Goal: Task Accomplishment & Management: Manage account settings

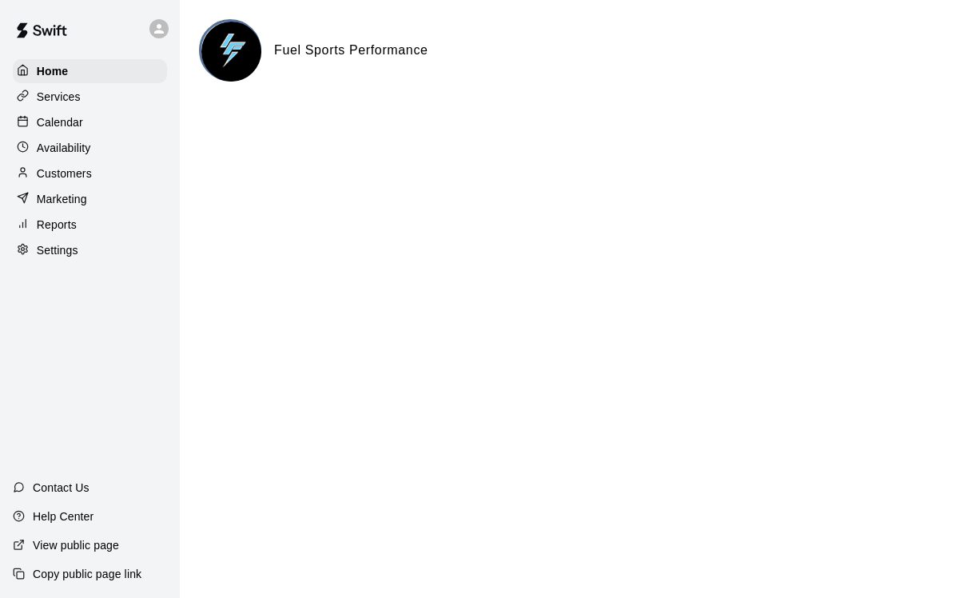
click at [78, 117] on p "Calendar" at bounding box center [60, 122] width 46 height 16
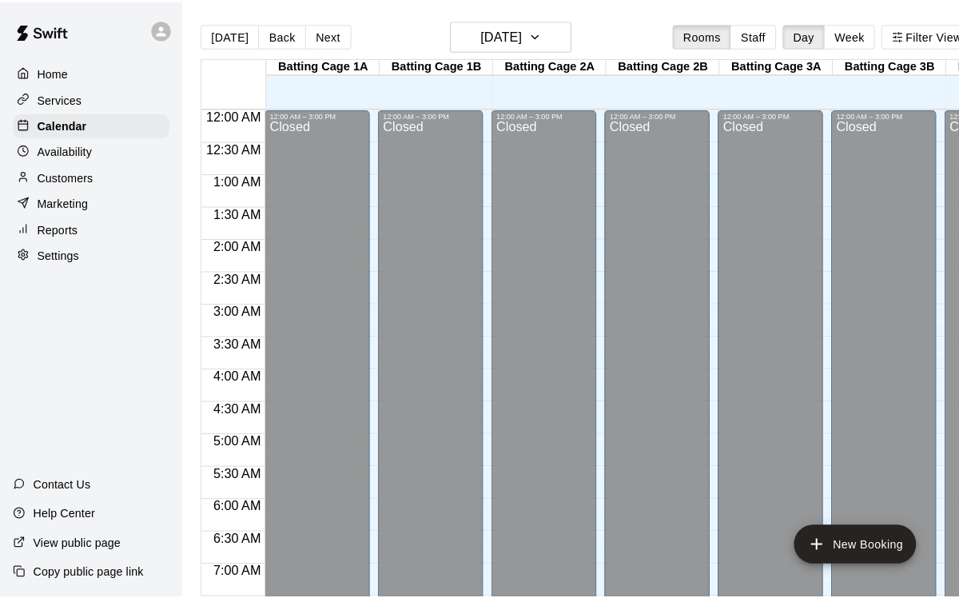
scroll to position [977, 0]
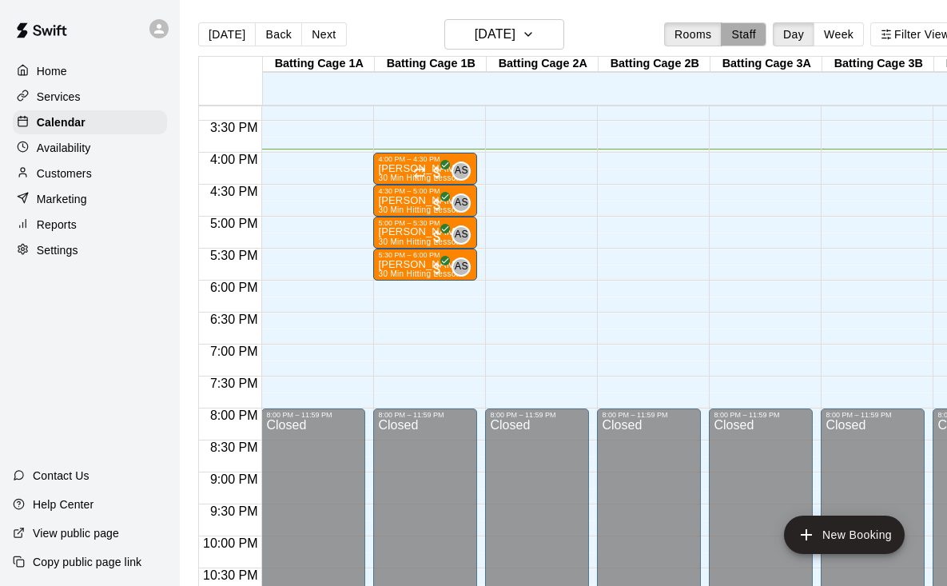
click at [760, 36] on button "Staff" at bounding box center [744, 34] width 46 height 24
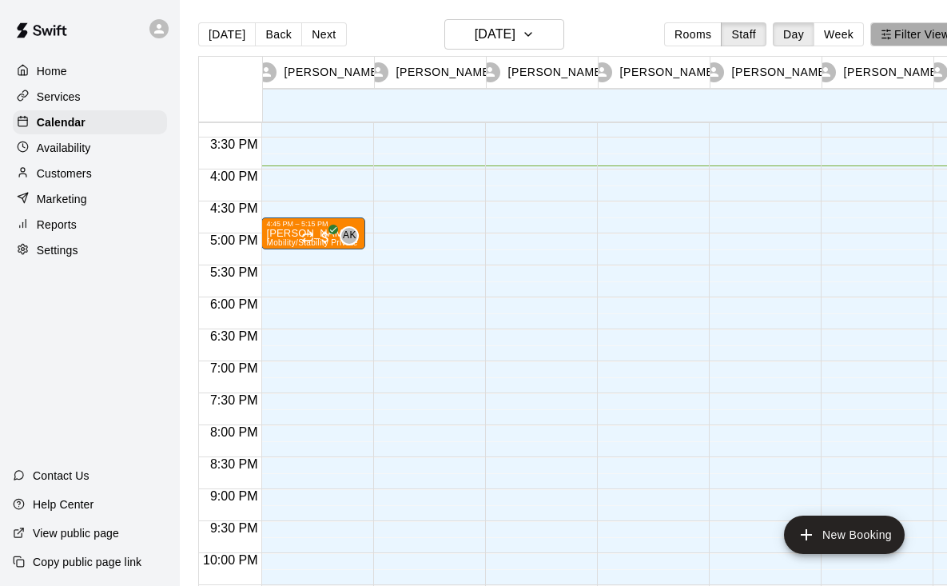
click at [905, 35] on button "Filter View" at bounding box center [915, 34] width 90 height 24
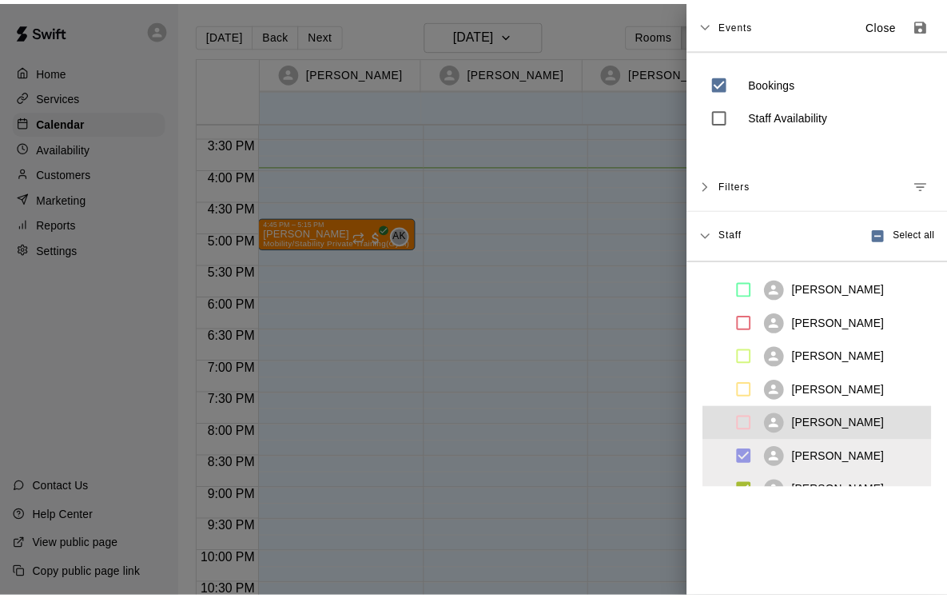
scroll to position [125, 0]
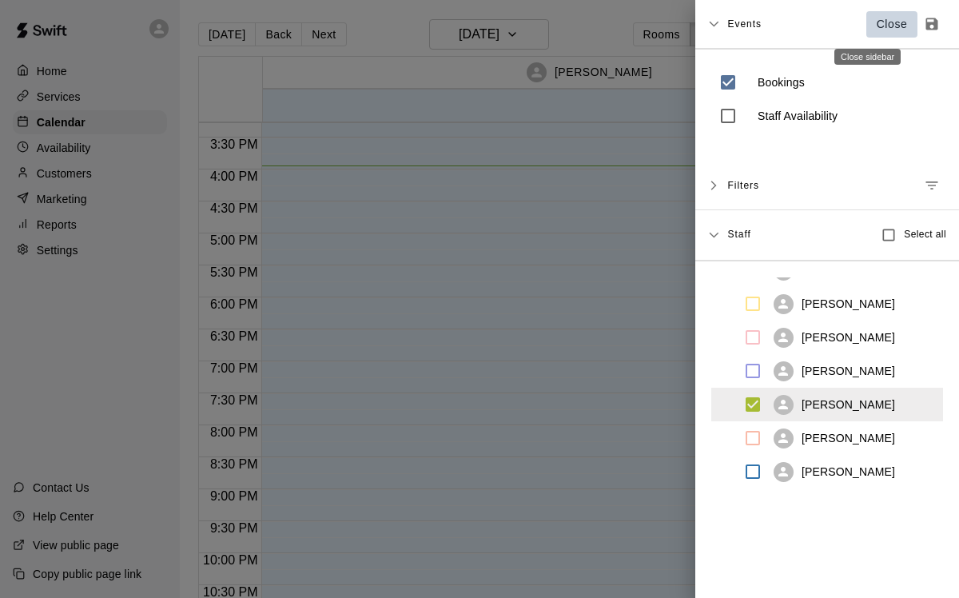
click at [877, 20] on p "Close" at bounding box center [892, 24] width 31 height 17
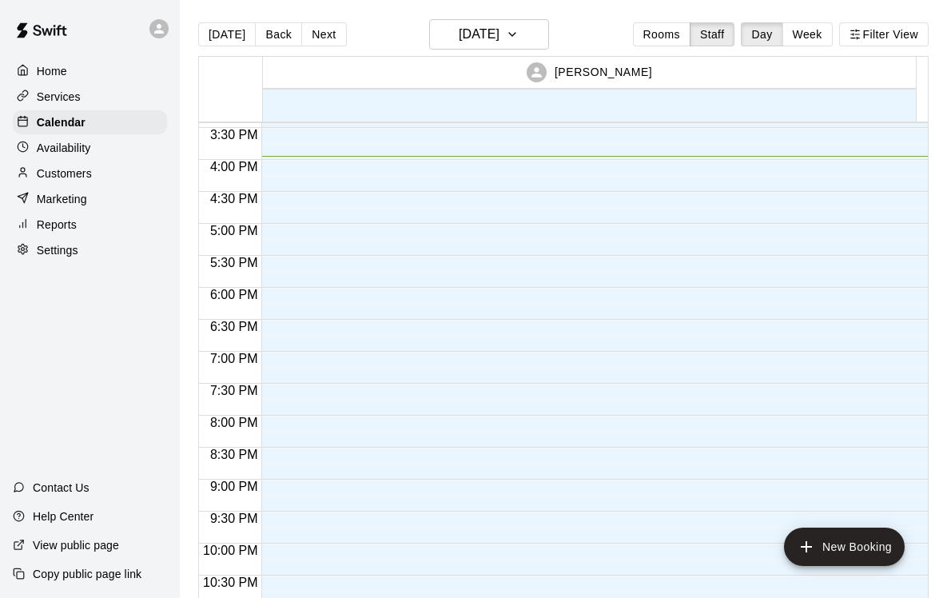
scroll to position [795, 0]
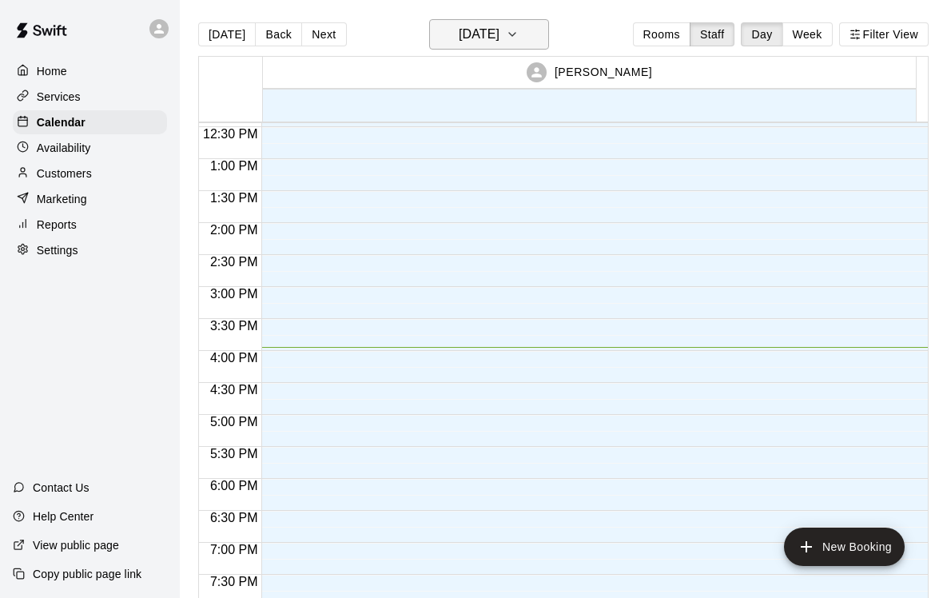
click at [519, 30] on icon "button" at bounding box center [512, 34] width 13 height 19
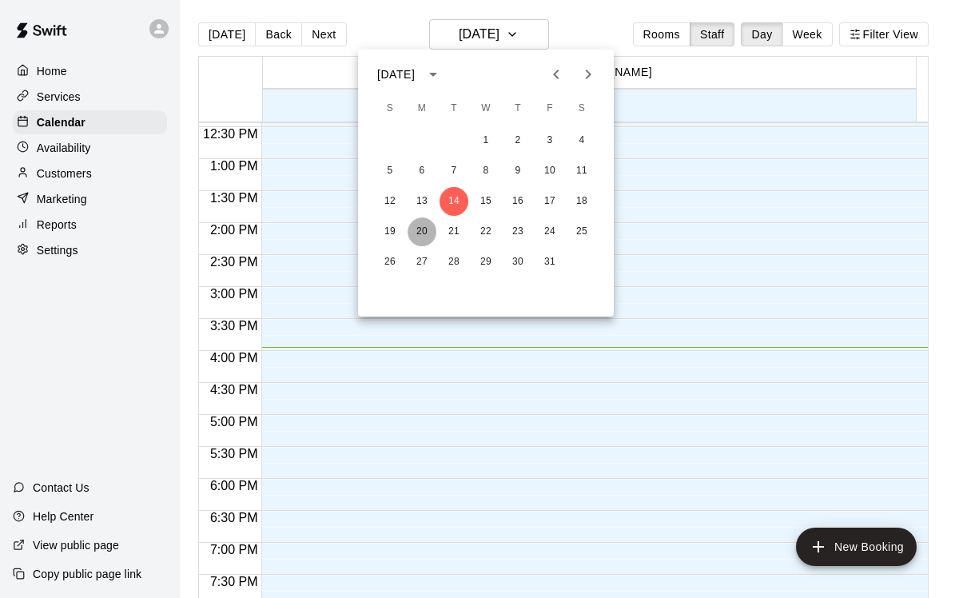
click at [423, 229] on button "20" at bounding box center [422, 231] width 29 height 29
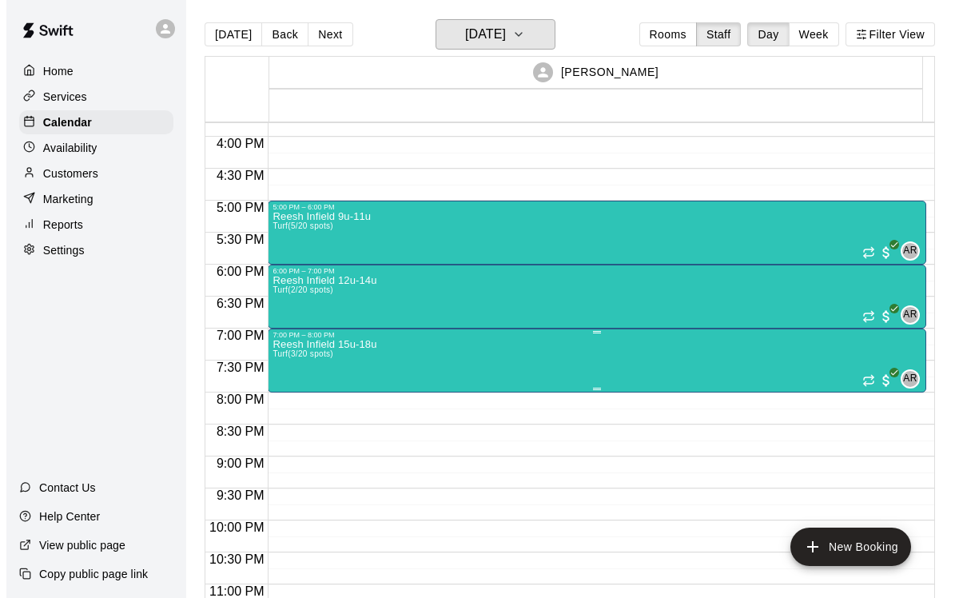
scroll to position [1006, 0]
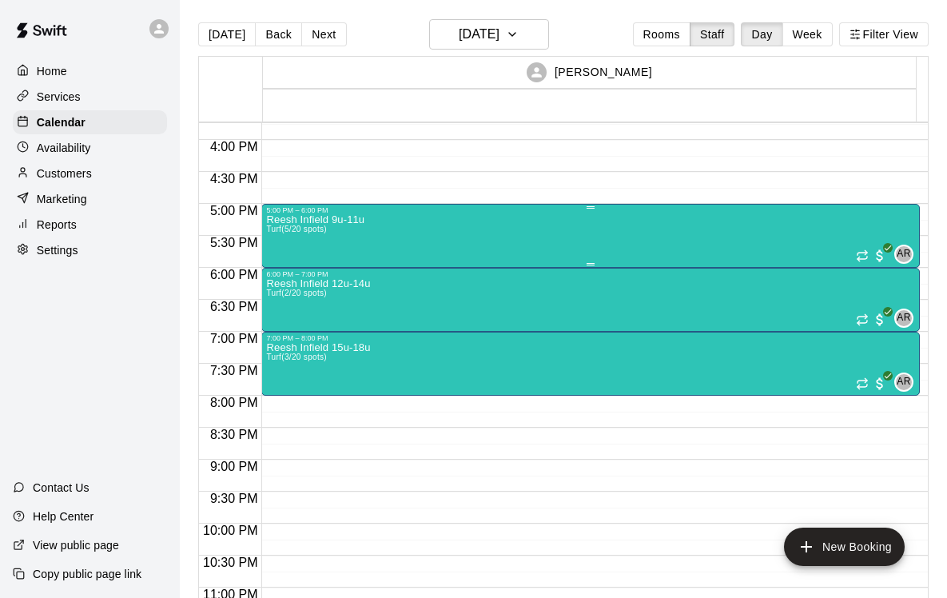
click at [484, 221] on div "Reesh Infield 9u-11u Turf (5/20 spots) AR 0" at bounding box center [590, 513] width 649 height 598
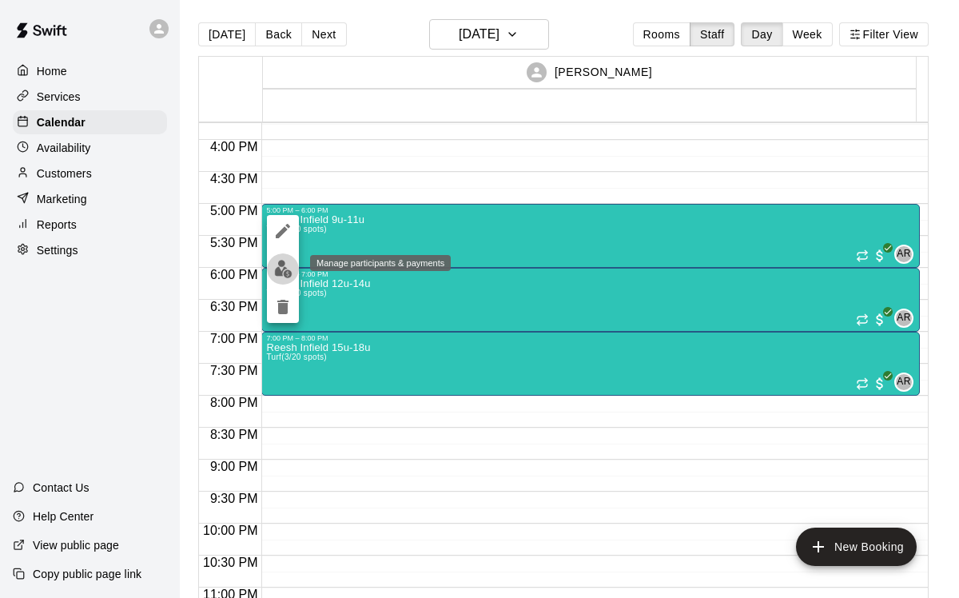
click at [285, 270] on img "edit" at bounding box center [283, 269] width 18 height 18
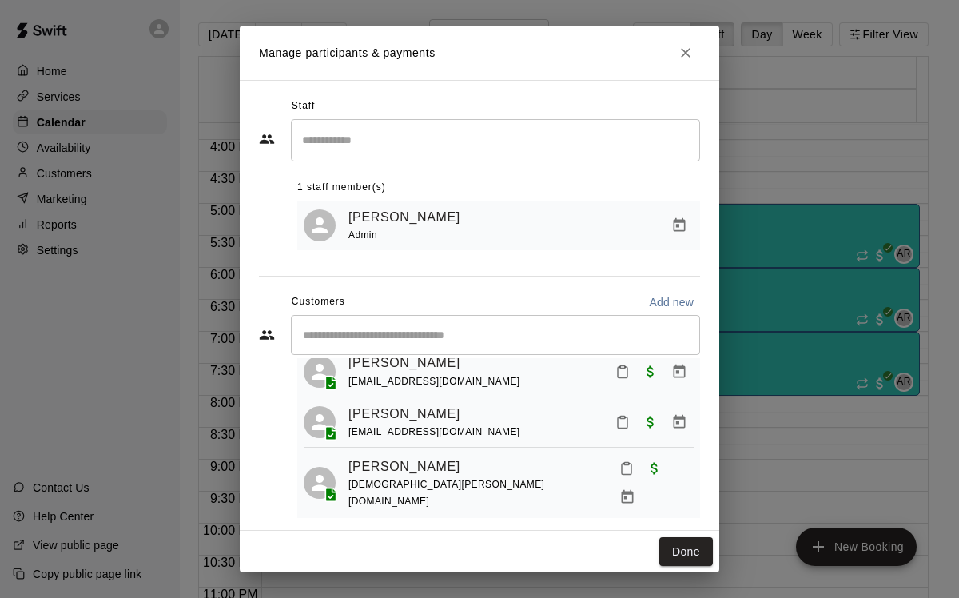
scroll to position [0, 0]
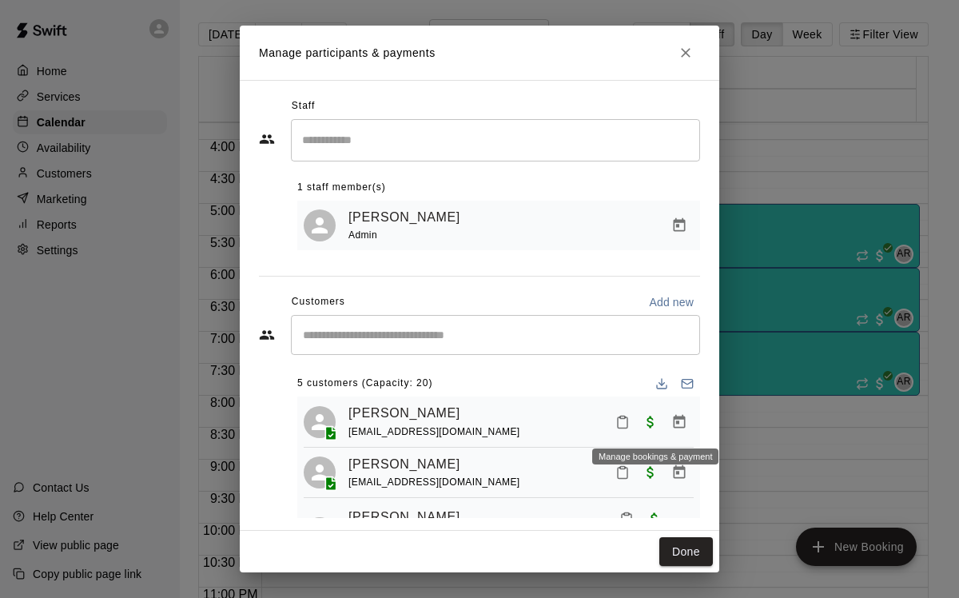
click at [671, 424] on icon "Manage bookings & payment" at bounding box center [679, 422] width 16 height 16
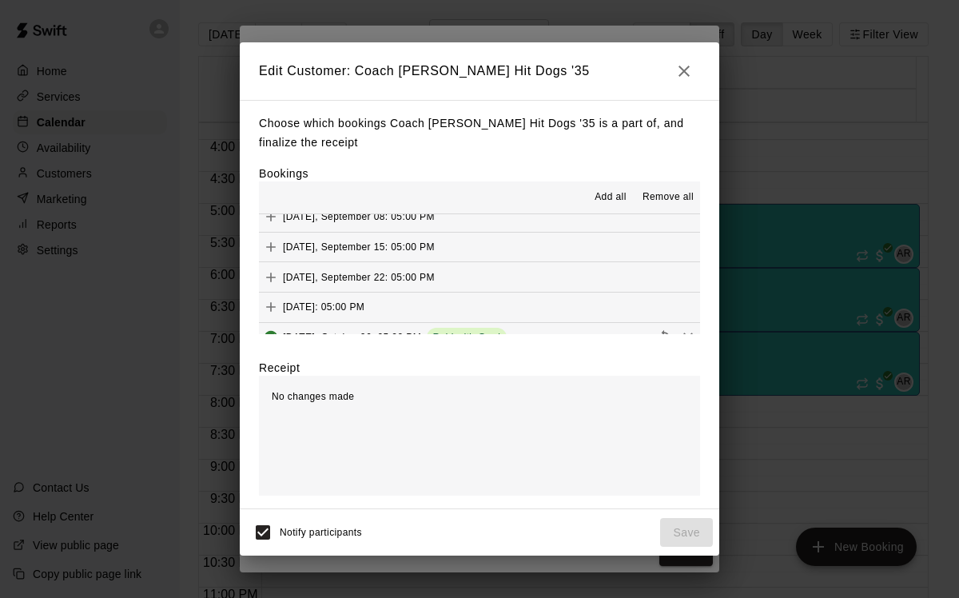
scroll to position [121, 0]
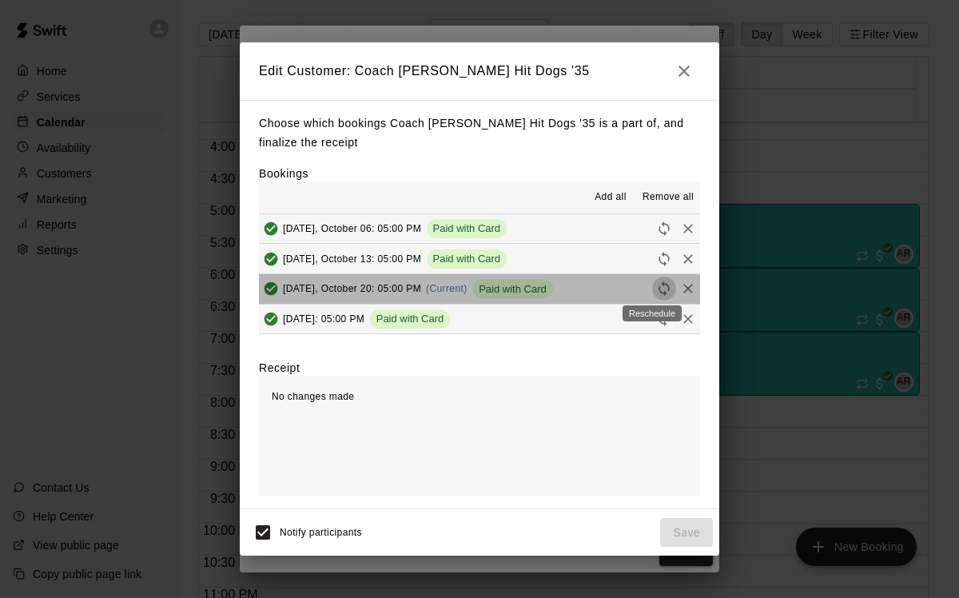
click at [656, 288] on icon "Reschedule" at bounding box center [664, 289] width 16 height 16
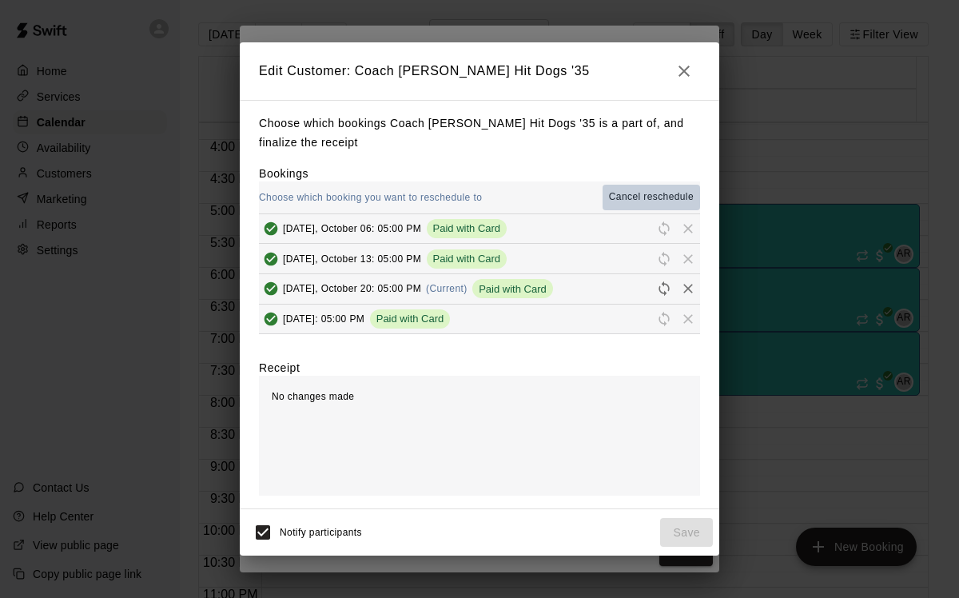
click at [637, 196] on span "Cancel reschedule" at bounding box center [651, 197] width 85 height 16
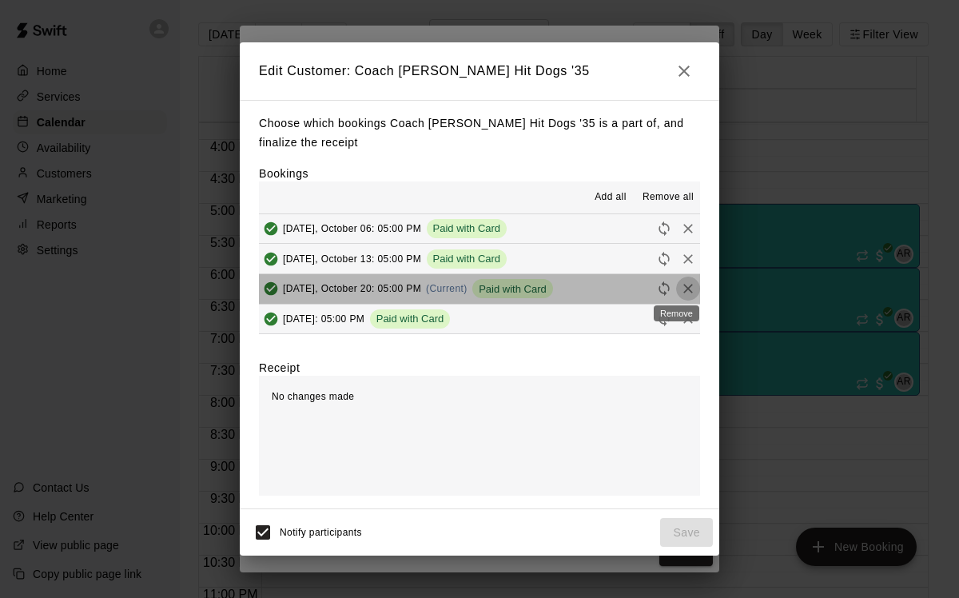
click at [683, 288] on icon "Remove" at bounding box center [688, 289] width 10 height 10
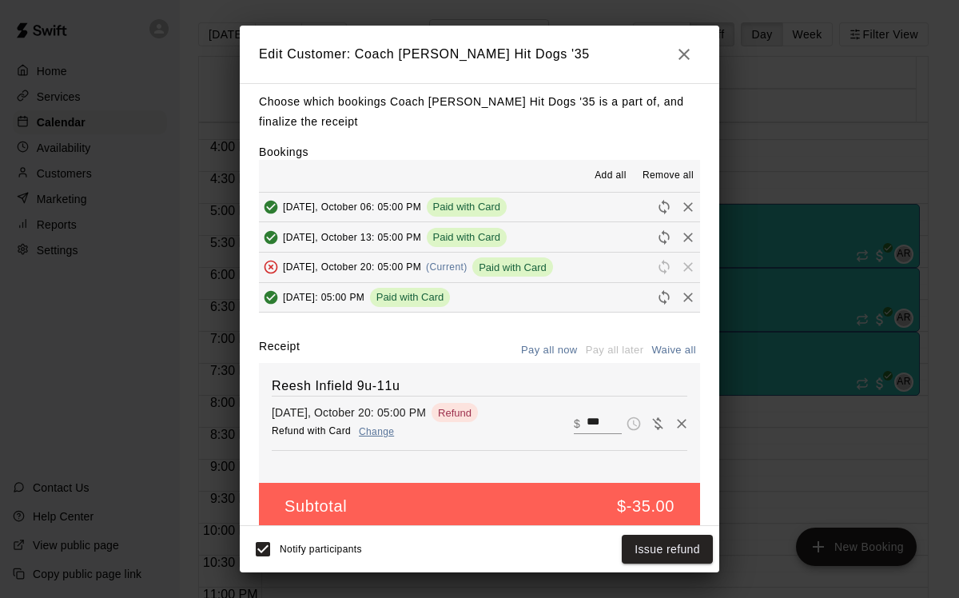
scroll to position [22, 0]
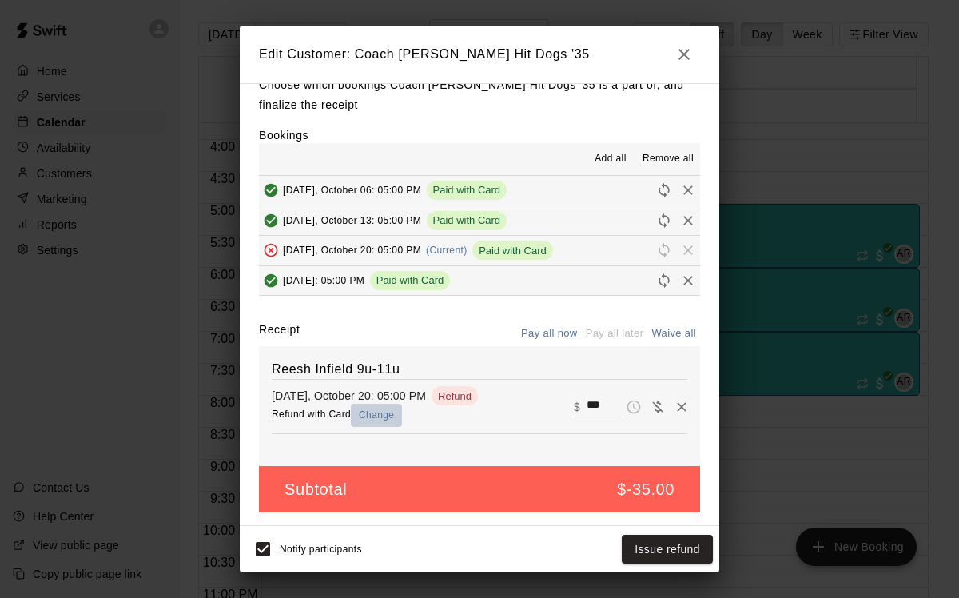
click at [373, 416] on button "Change" at bounding box center [376, 415] width 51 height 23
click at [647, 549] on button "Issue refund" at bounding box center [667, 550] width 91 height 30
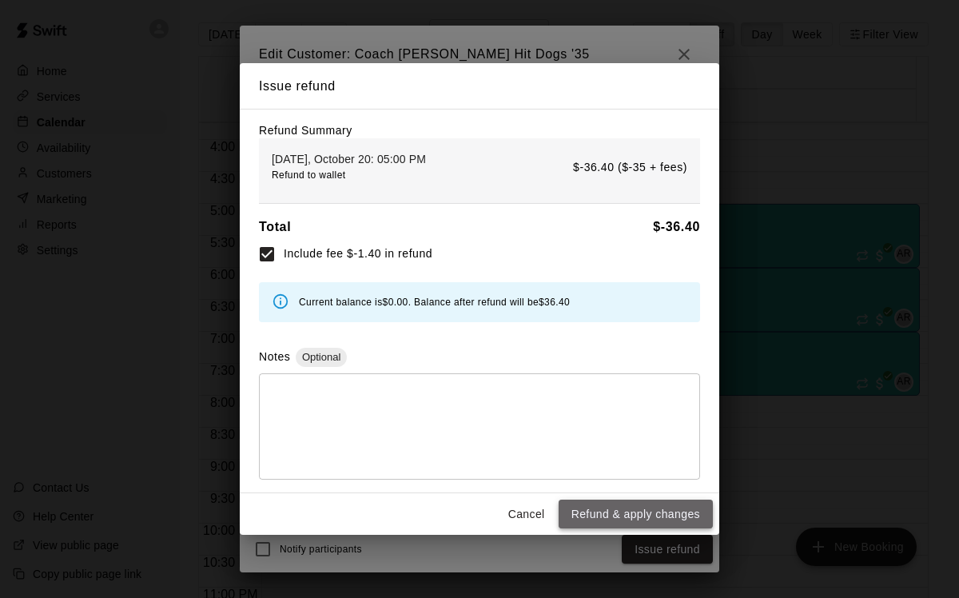
click at [626, 518] on button "Refund & apply changes" at bounding box center [636, 515] width 154 height 30
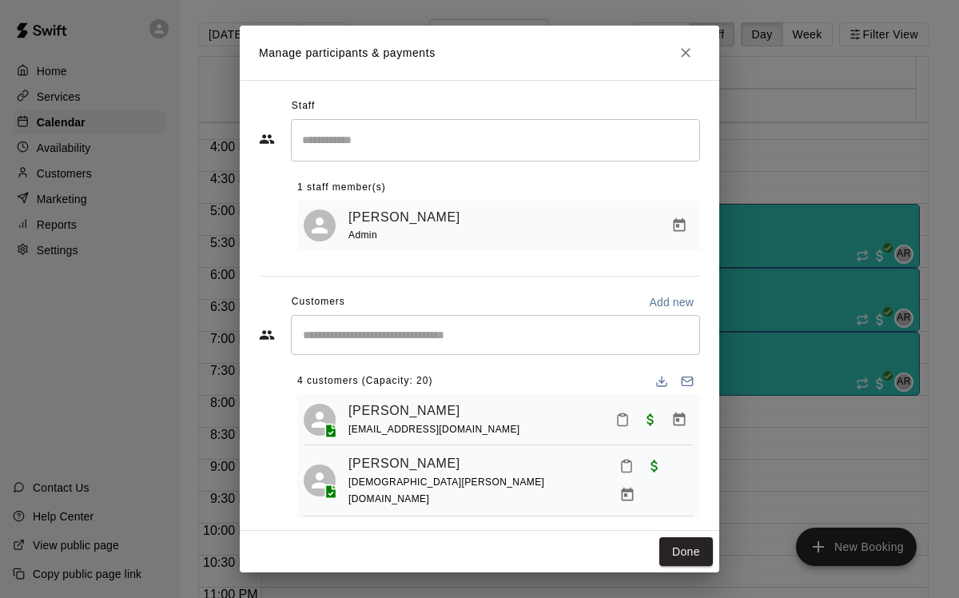
scroll to position [0, 0]
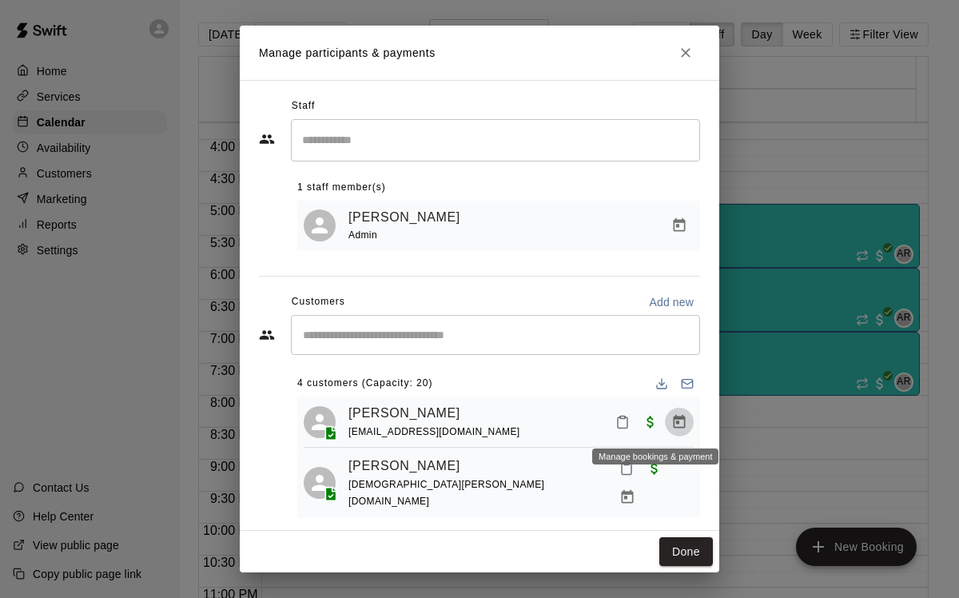
click at [674, 423] on icon "Manage bookings & payment" at bounding box center [680, 421] width 12 height 14
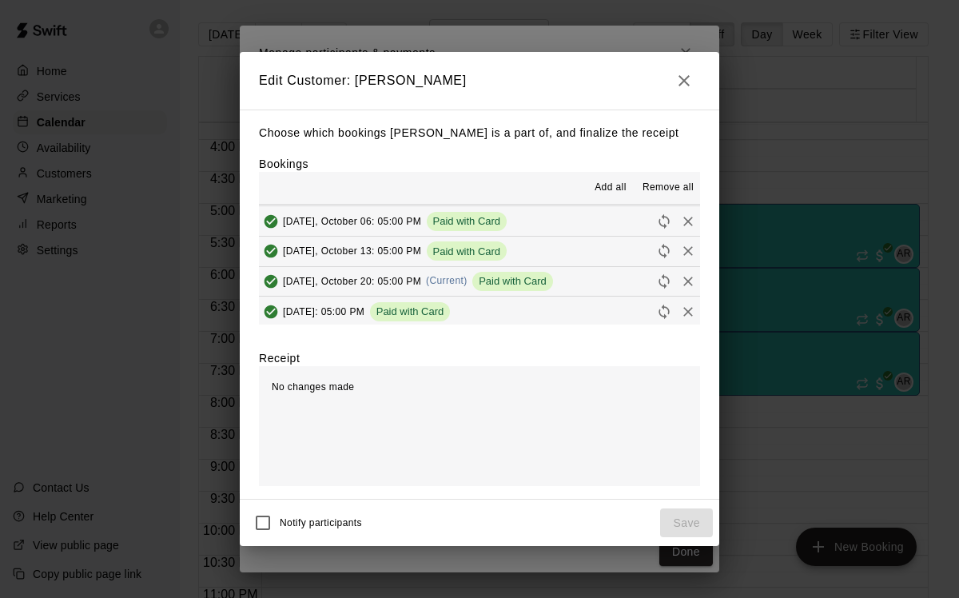
scroll to position [121, 0]
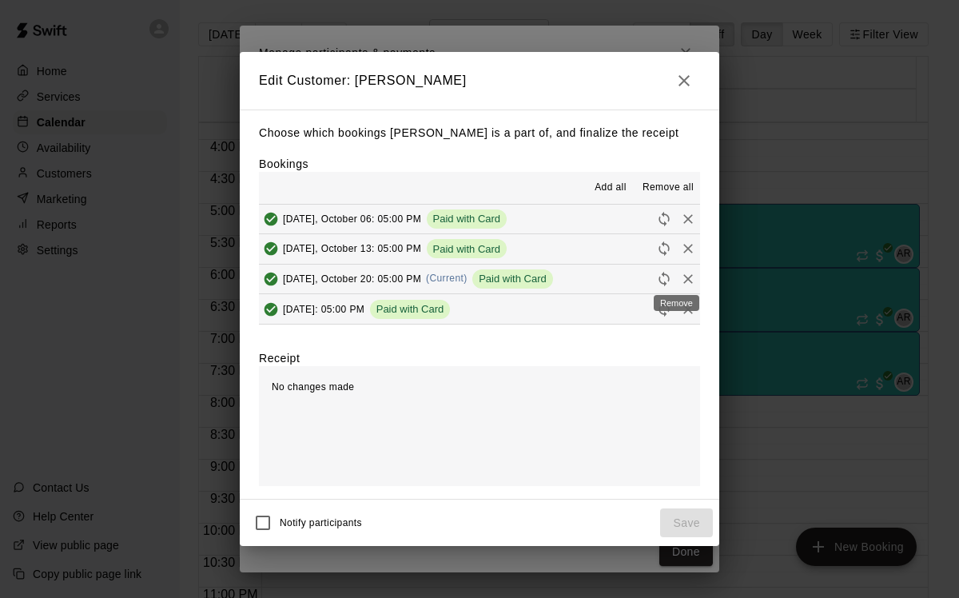
click at [683, 278] on icon "Remove" at bounding box center [688, 279] width 10 height 10
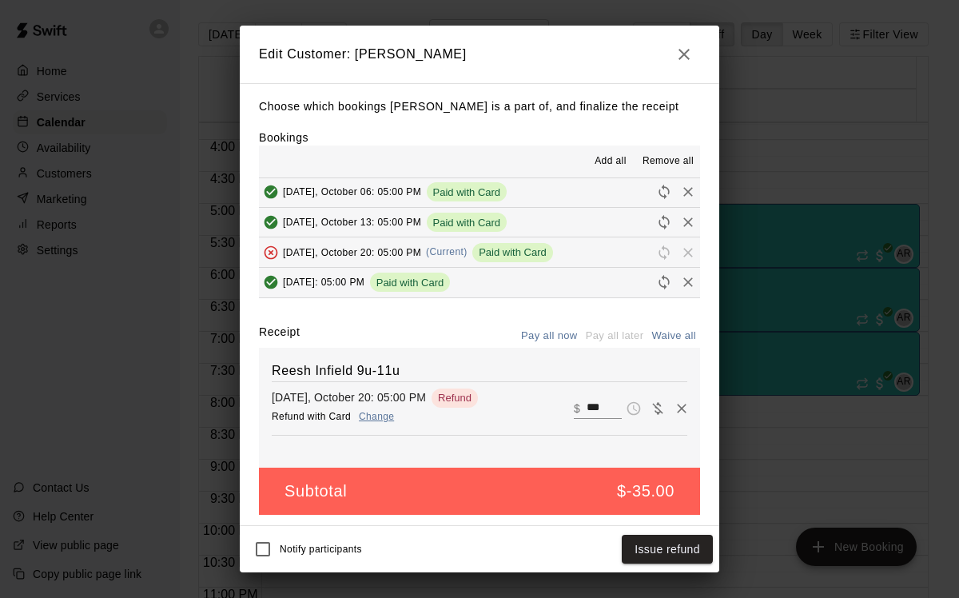
scroll to position [2, 0]
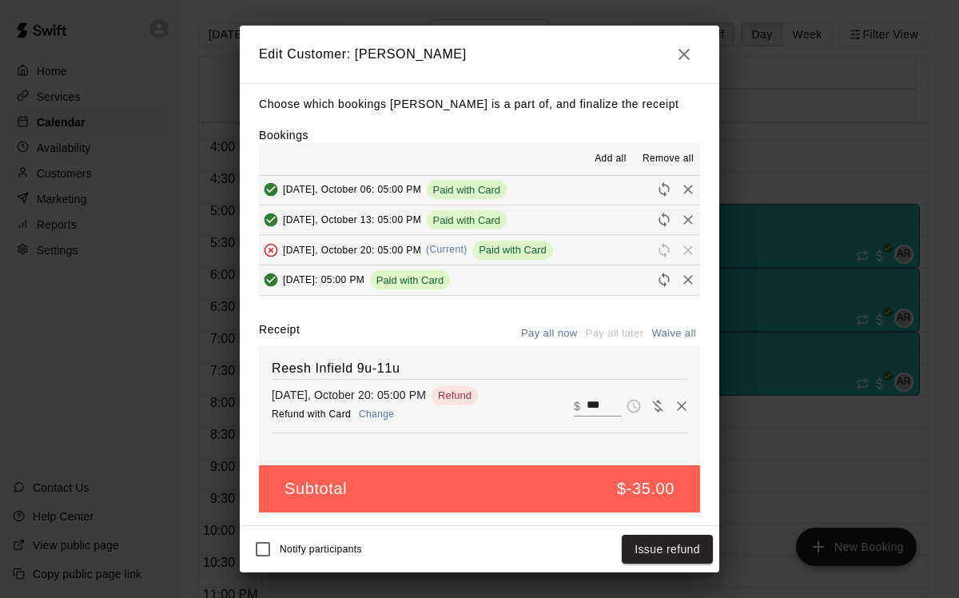
click at [388, 409] on button "Change" at bounding box center [376, 414] width 51 height 23
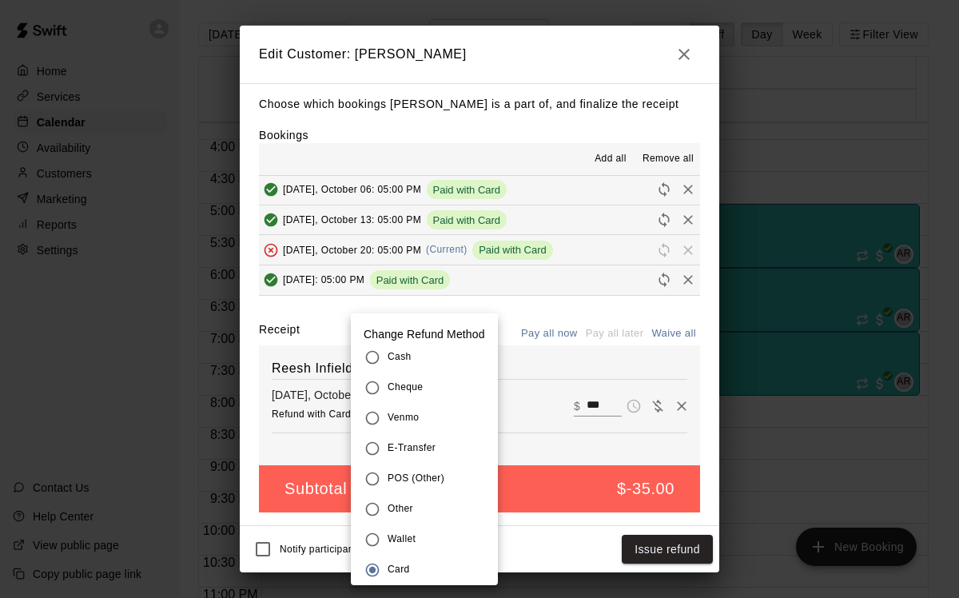
click at [388, 540] on span "Wallet" at bounding box center [402, 540] width 28 height 16
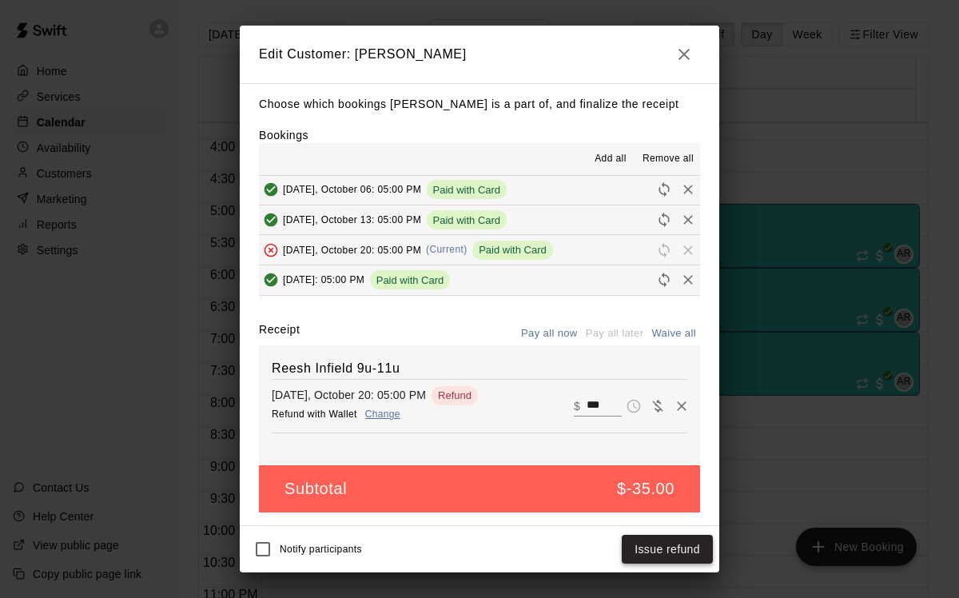
click at [654, 555] on button "Issue refund" at bounding box center [667, 550] width 91 height 30
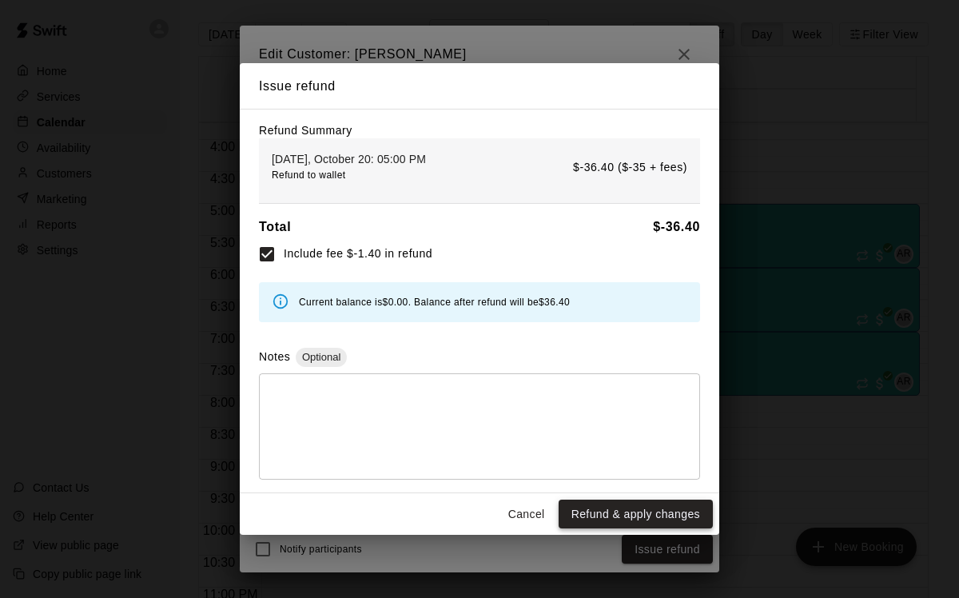
click at [610, 510] on button "Refund & apply changes" at bounding box center [636, 515] width 154 height 30
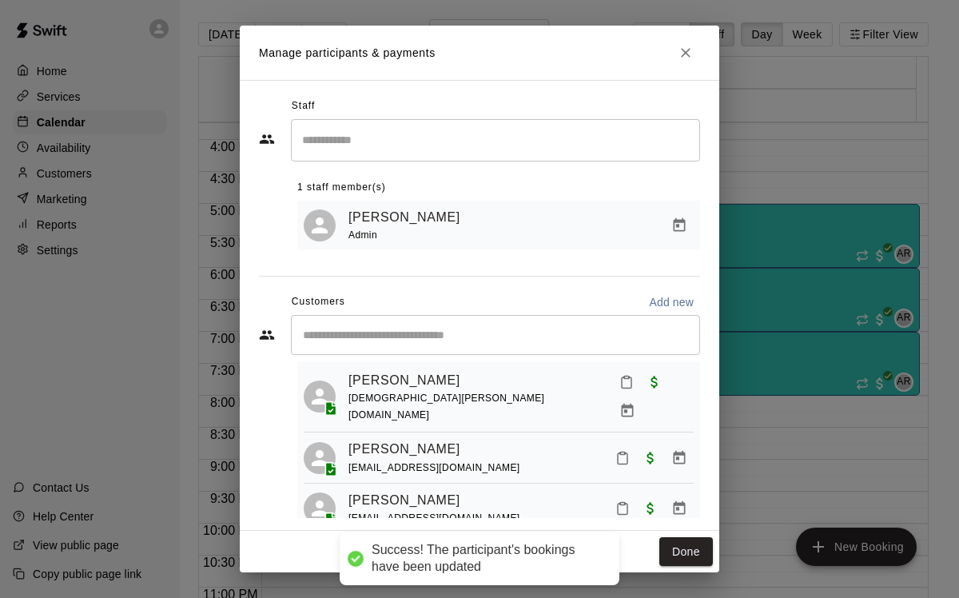
scroll to position [40, 0]
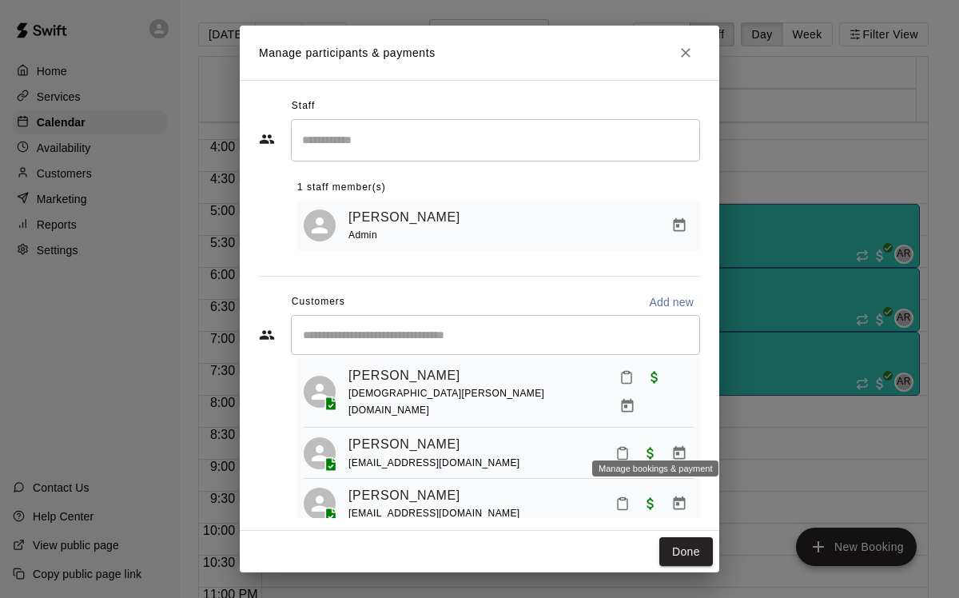
click at [671, 445] on icon "Manage bookings & payment" at bounding box center [679, 453] width 16 height 16
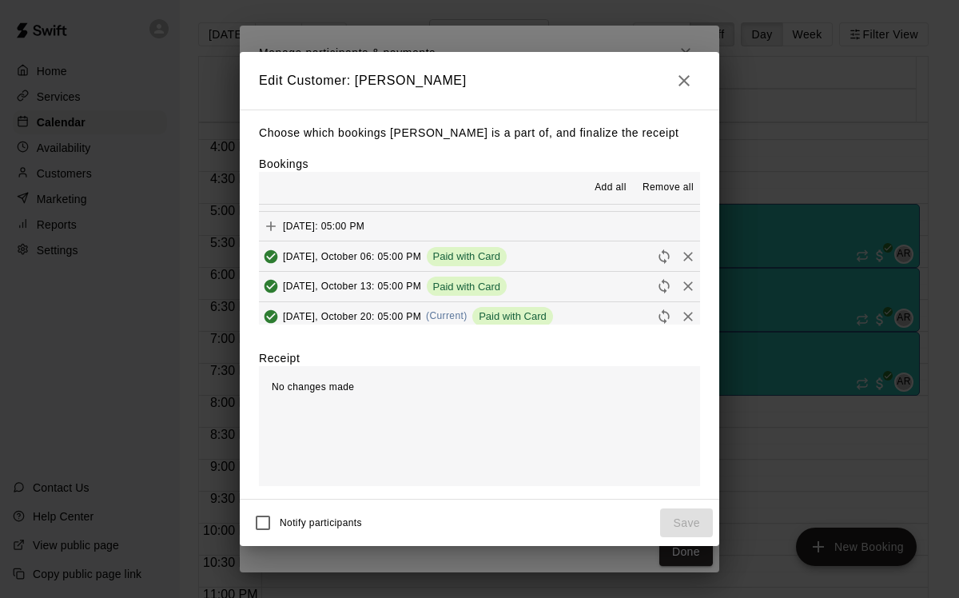
scroll to position [121, 0]
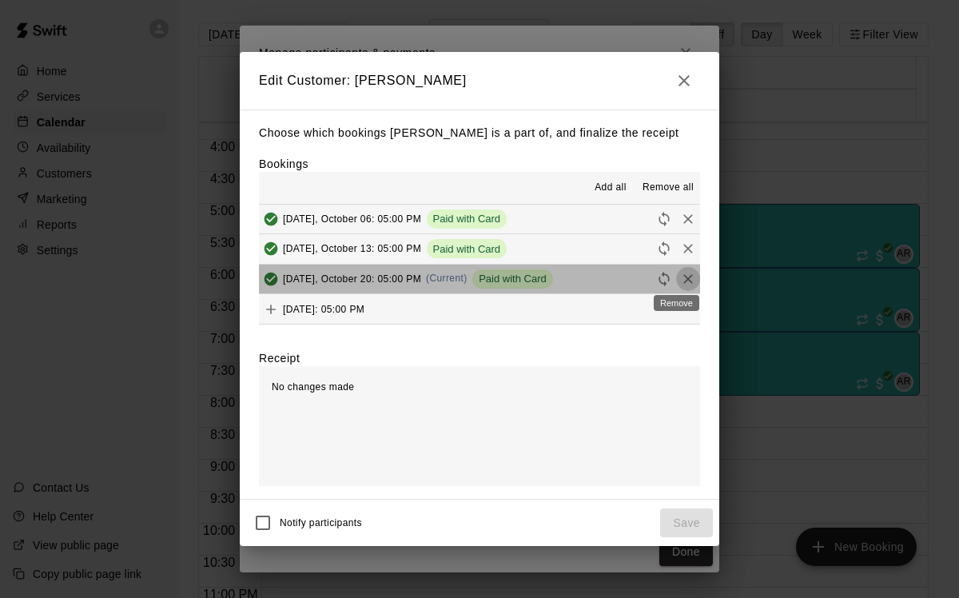
click at [680, 280] on icon "Remove" at bounding box center [688, 279] width 16 height 16
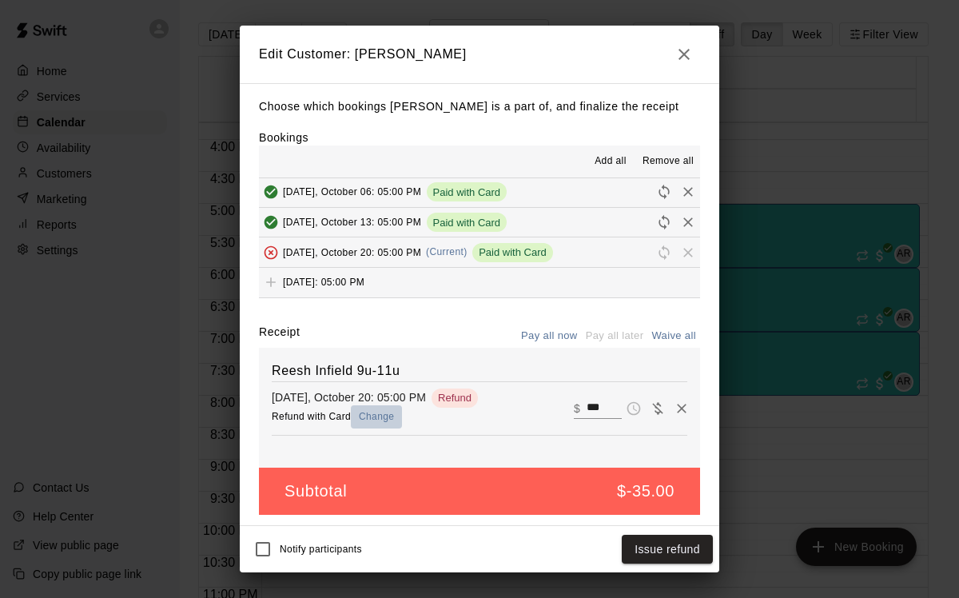
click at [379, 413] on button "Change" at bounding box center [376, 416] width 51 height 23
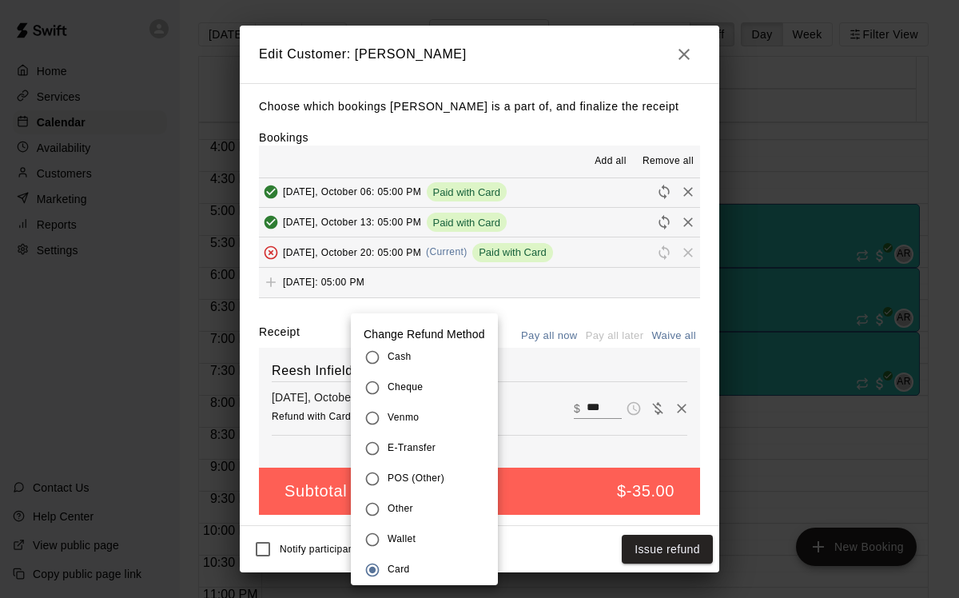
click at [391, 540] on span "Wallet" at bounding box center [402, 540] width 28 height 16
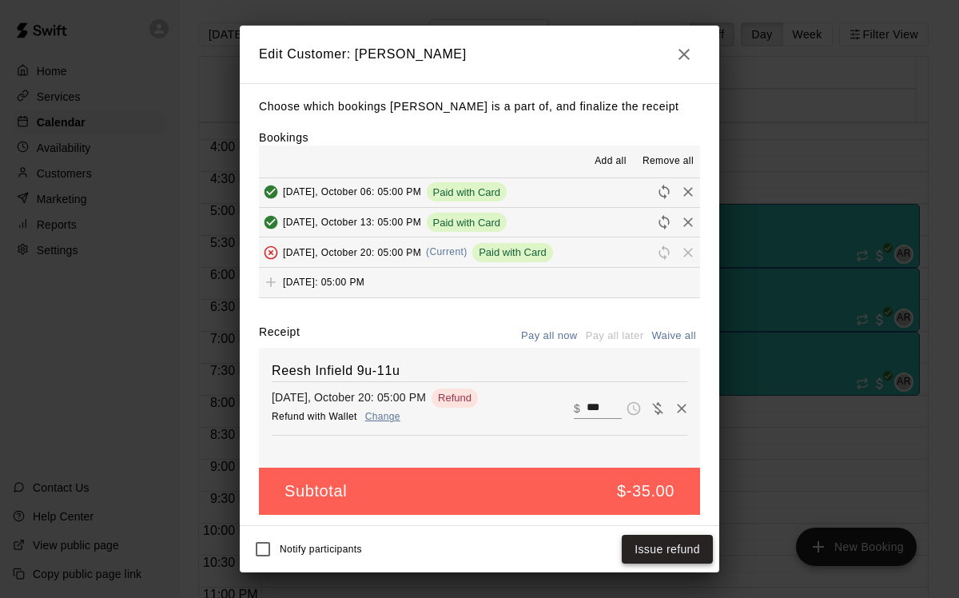
click at [646, 552] on button "Issue refund" at bounding box center [667, 550] width 91 height 30
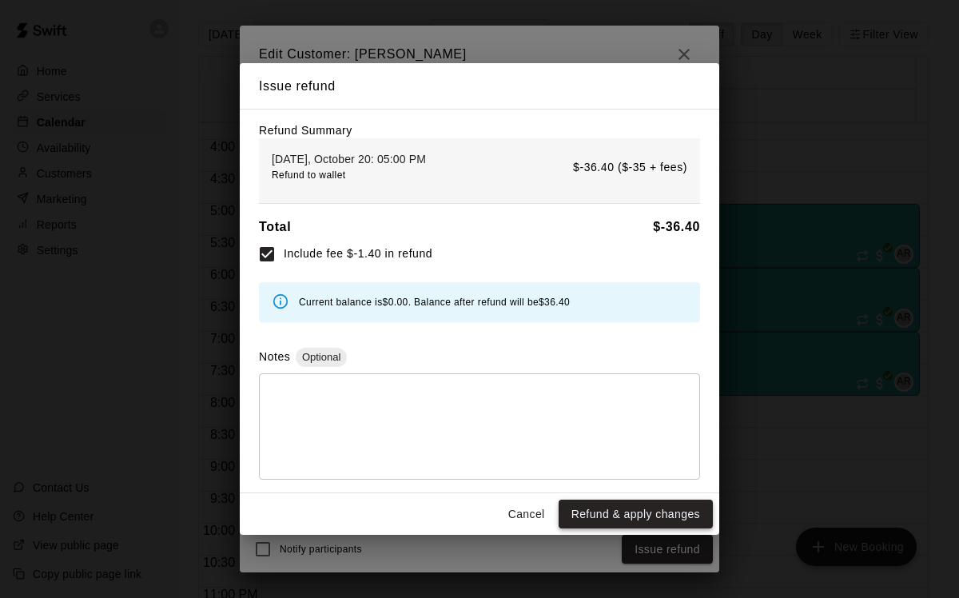
click at [619, 507] on button "Refund & apply changes" at bounding box center [636, 515] width 154 height 30
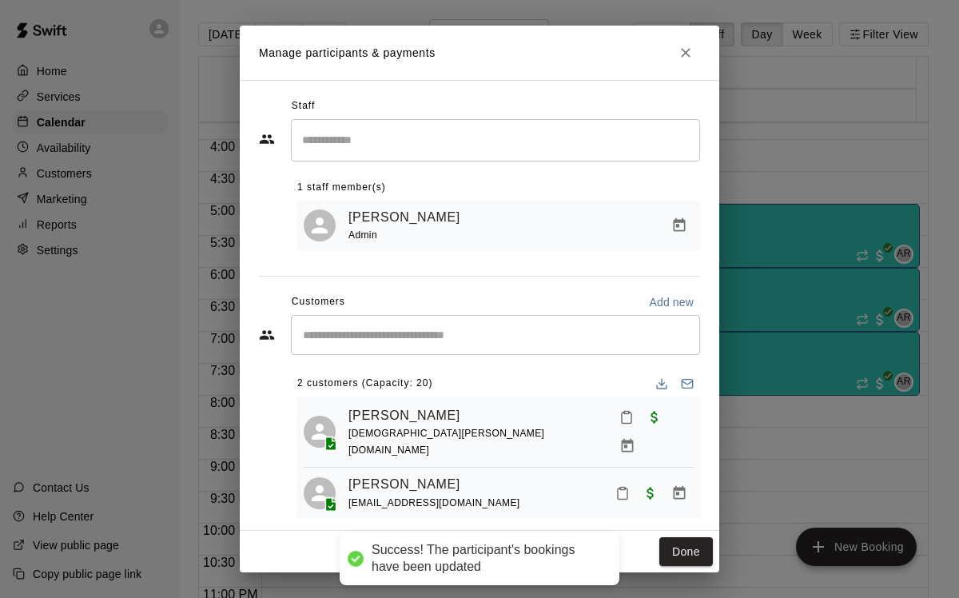
scroll to position [2, 0]
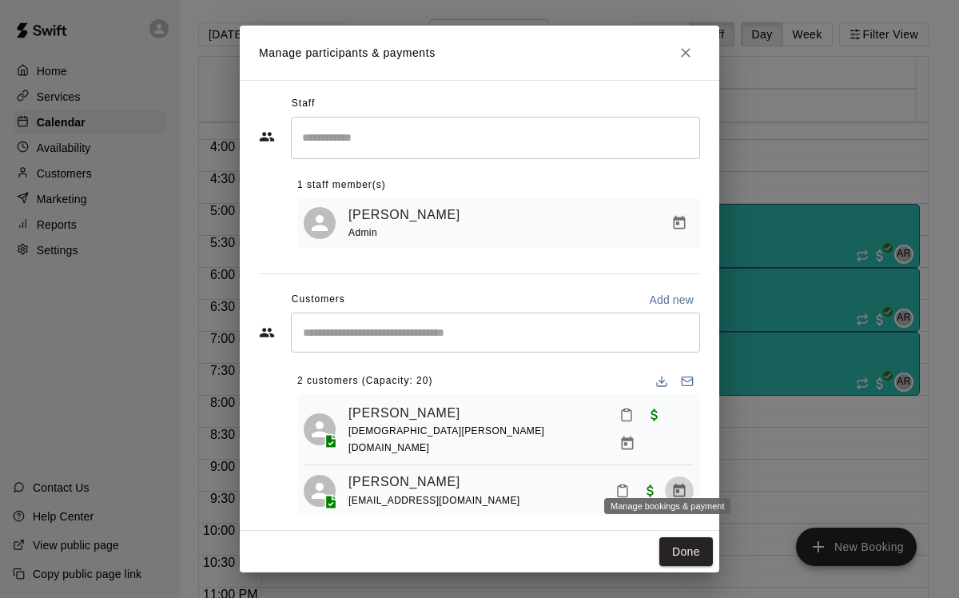
click at [671, 483] on icon "Manage bookings & payment" at bounding box center [679, 491] width 16 height 16
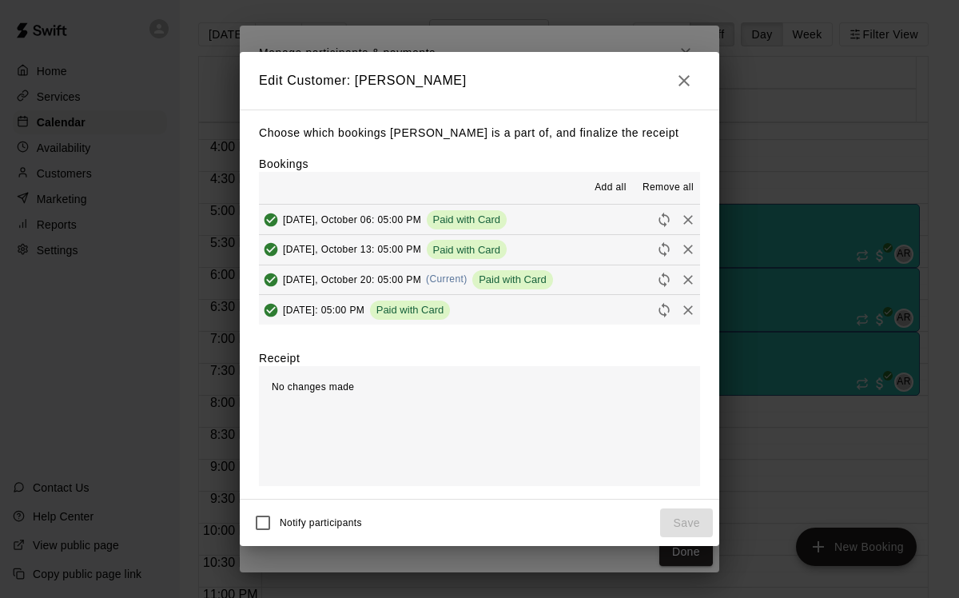
scroll to position [121, 0]
click at [680, 278] on icon "Remove" at bounding box center [688, 279] width 16 height 16
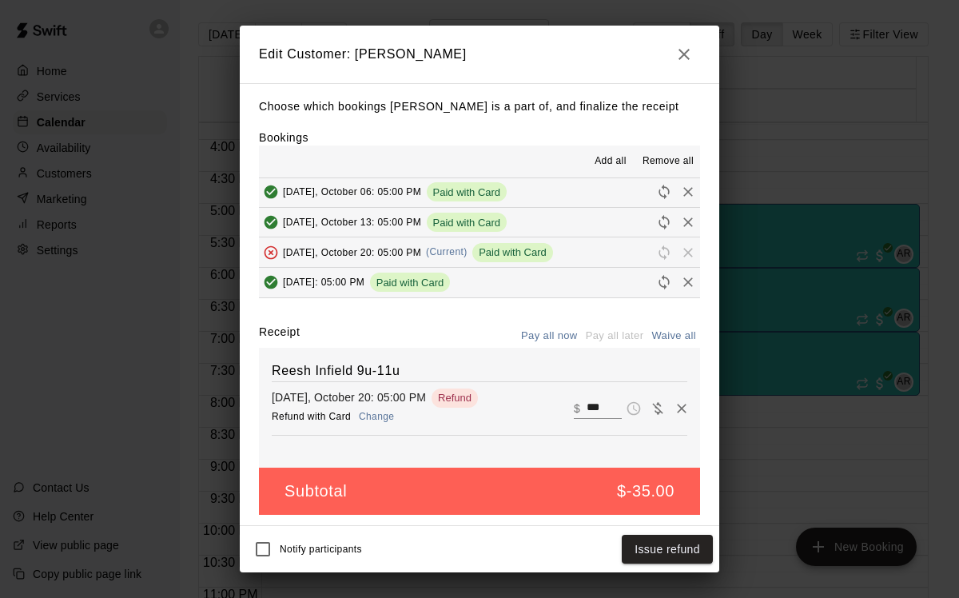
click at [372, 414] on button "Change" at bounding box center [376, 416] width 51 height 23
click at [650, 555] on button "Issue refund" at bounding box center [667, 550] width 91 height 30
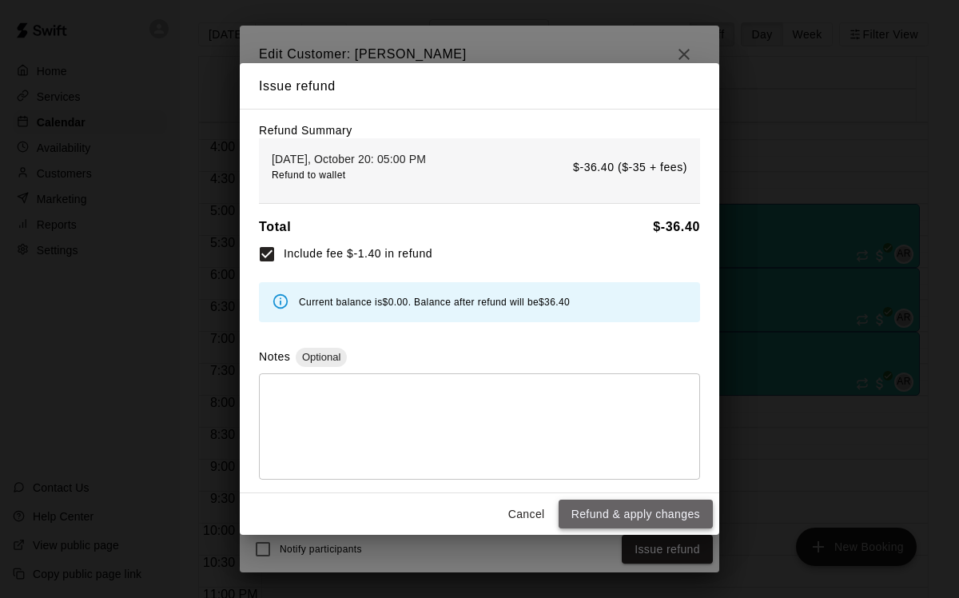
click at [656, 524] on button "Refund & apply changes" at bounding box center [636, 515] width 154 height 30
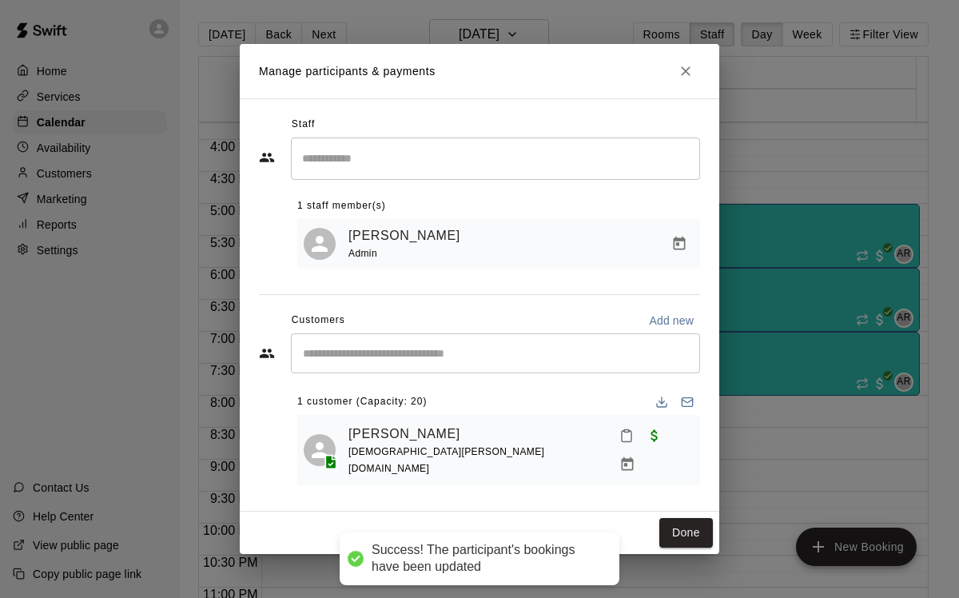
scroll to position [0, 0]
click at [692, 525] on button "Done" at bounding box center [686, 533] width 54 height 30
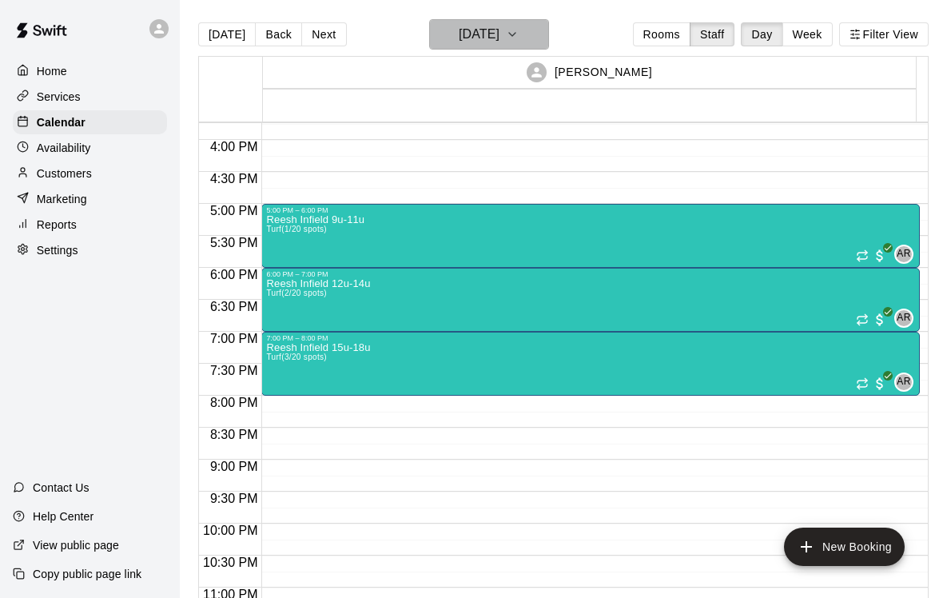
click at [540, 35] on button "[DATE]" at bounding box center [489, 34] width 120 height 30
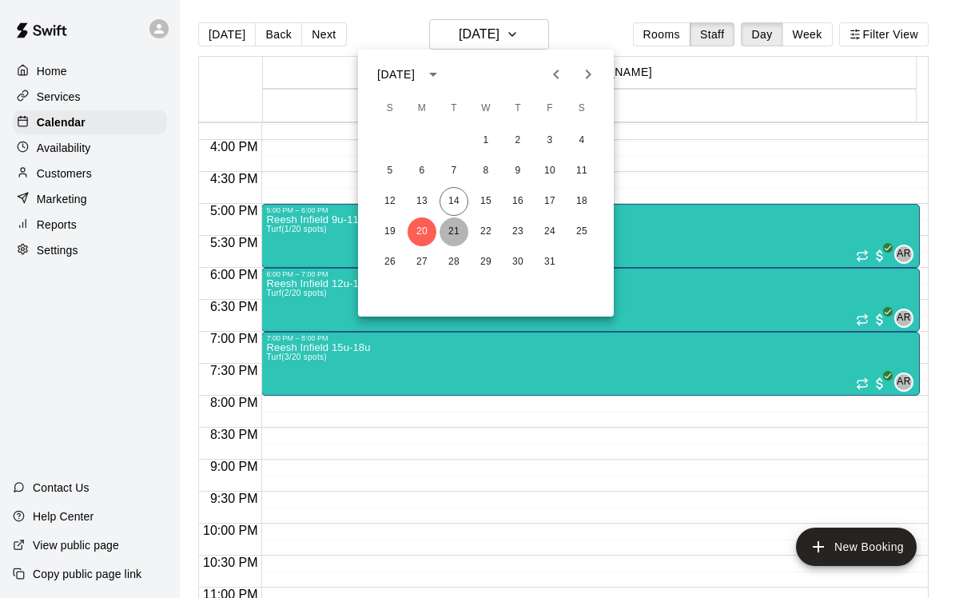
click at [452, 231] on button "21" at bounding box center [454, 231] width 29 height 29
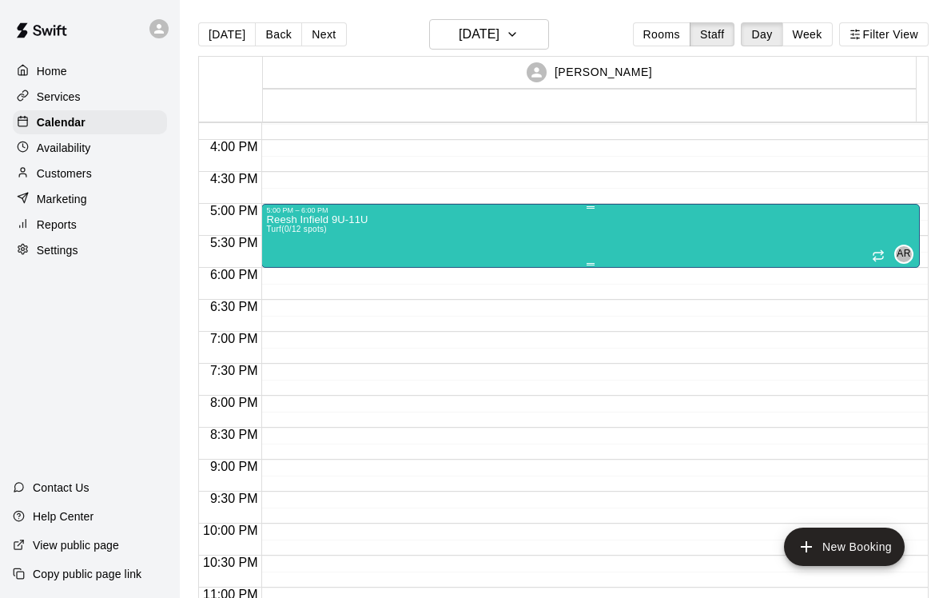
click at [623, 241] on div "Reesh Infield 9U-11U Turf (0/12 spots) AR 0" at bounding box center [590, 513] width 649 height 598
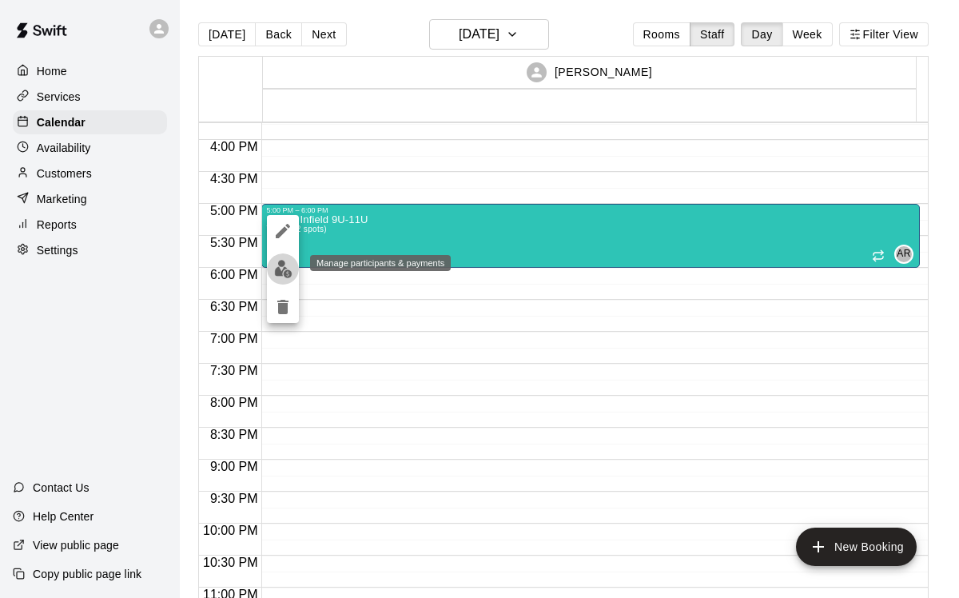
click at [279, 269] on img "edit" at bounding box center [283, 269] width 18 height 18
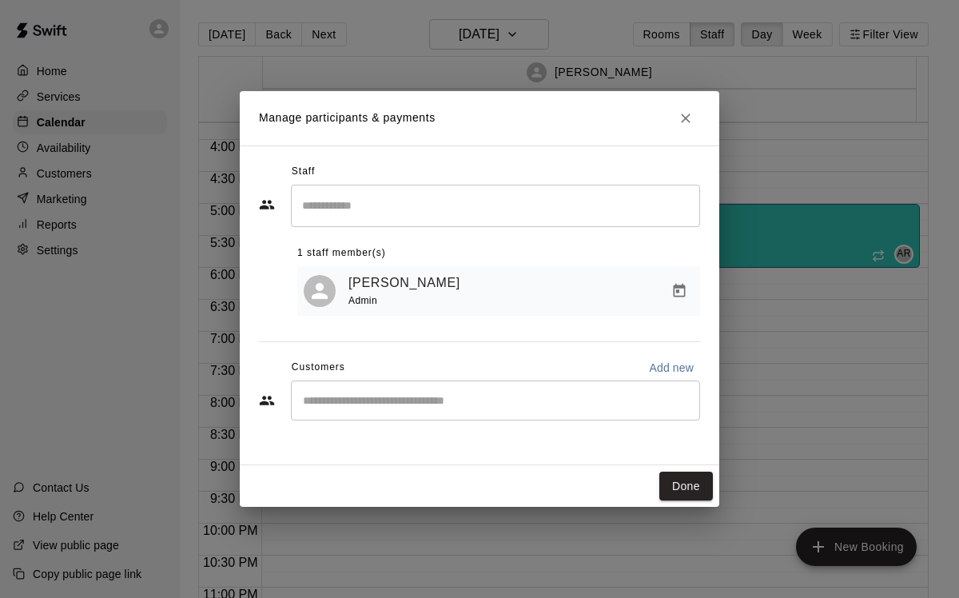
click at [666, 371] on p "Add new" at bounding box center [671, 368] width 45 height 16
select select "**"
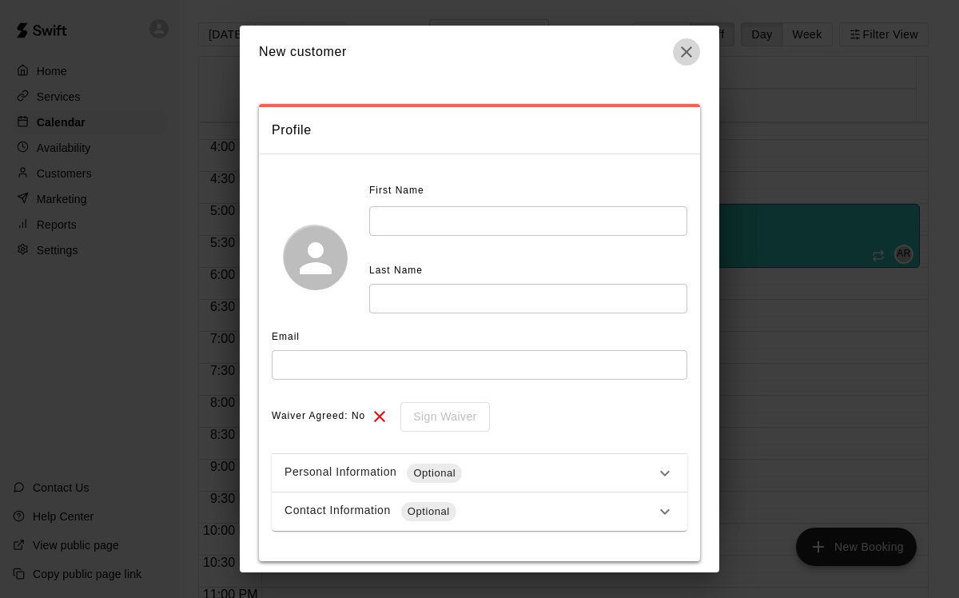
click at [676, 53] on button "button" at bounding box center [686, 51] width 27 height 27
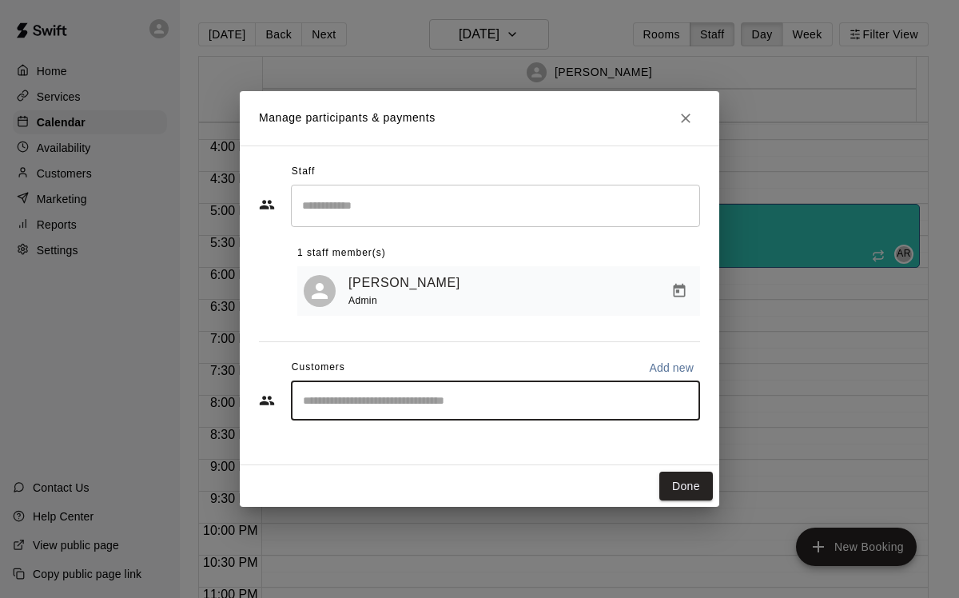
click at [388, 398] on input "Start typing to search customers..." at bounding box center [495, 400] width 395 height 16
type input "****"
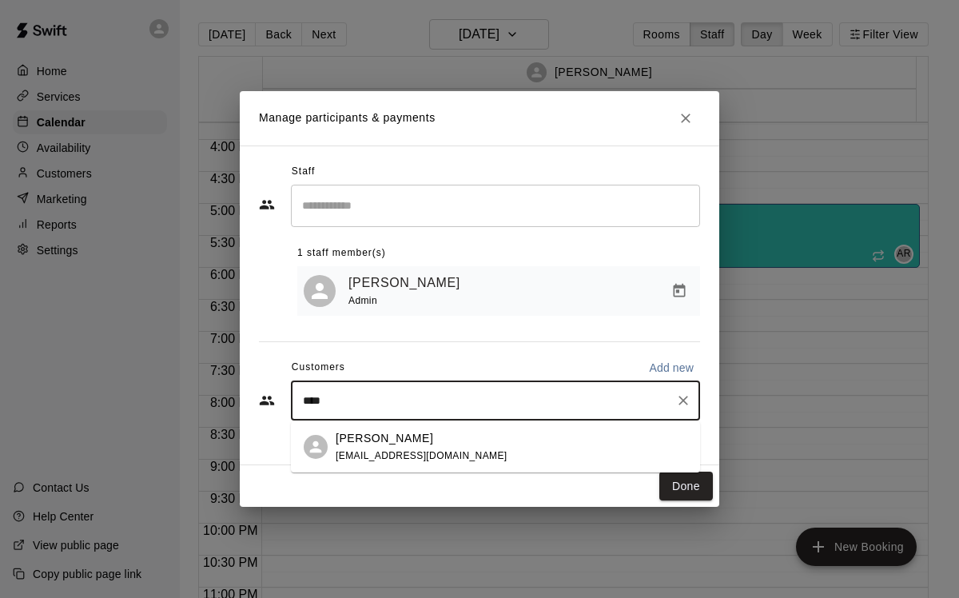
click at [412, 444] on p "[PERSON_NAME]" at bounding box center [385, 438] width 98 height 17
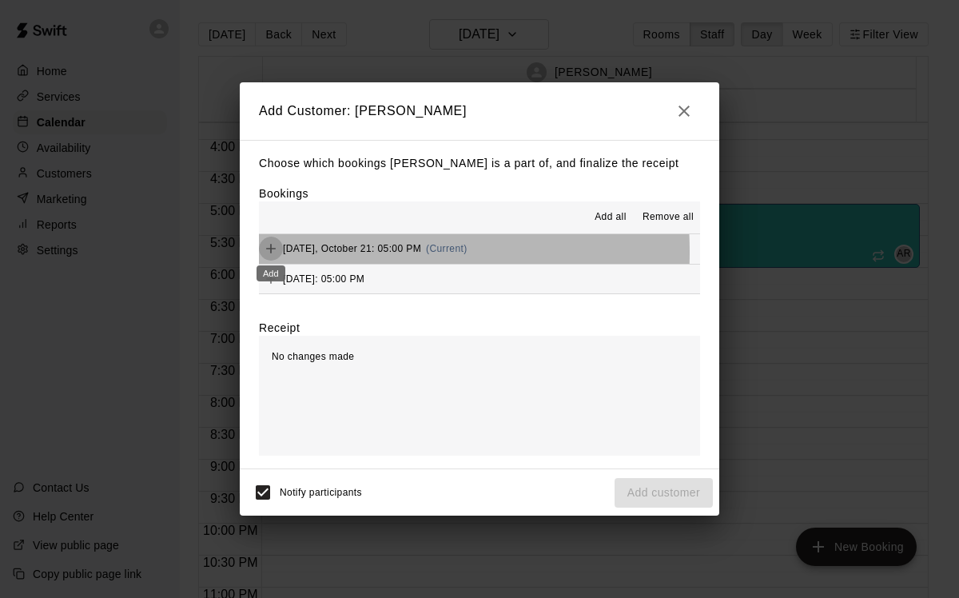
click at [269, 252] on icon "Add" at bounding box center [271, 249] width 16 height 16
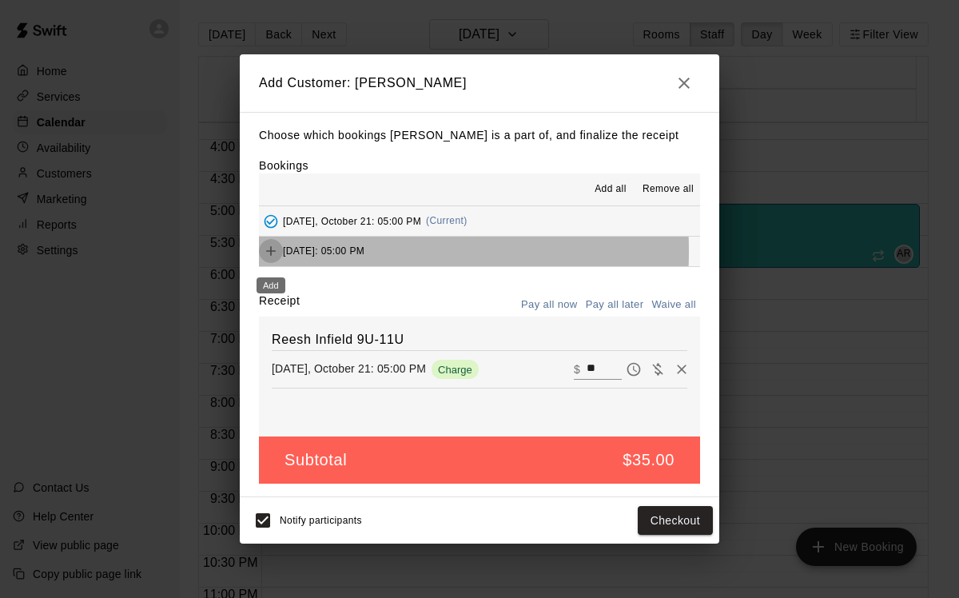
click at [270, 251] on icon "Add" at bounding box center [271, 252] width 10 height 10
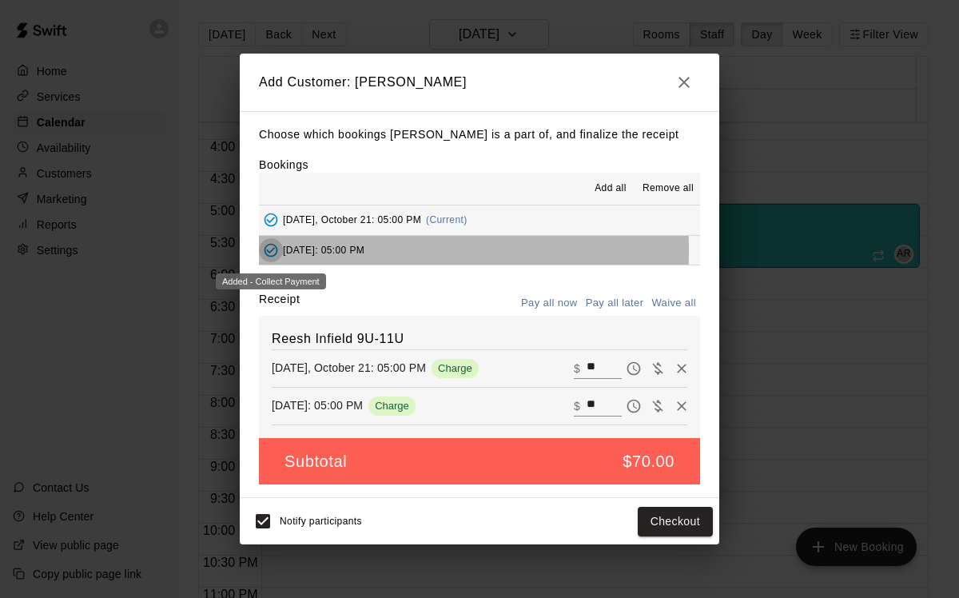
click at [271, 251] on icon "Added - Collect Payment" at bounding box center [272, 251] width 14 height 14
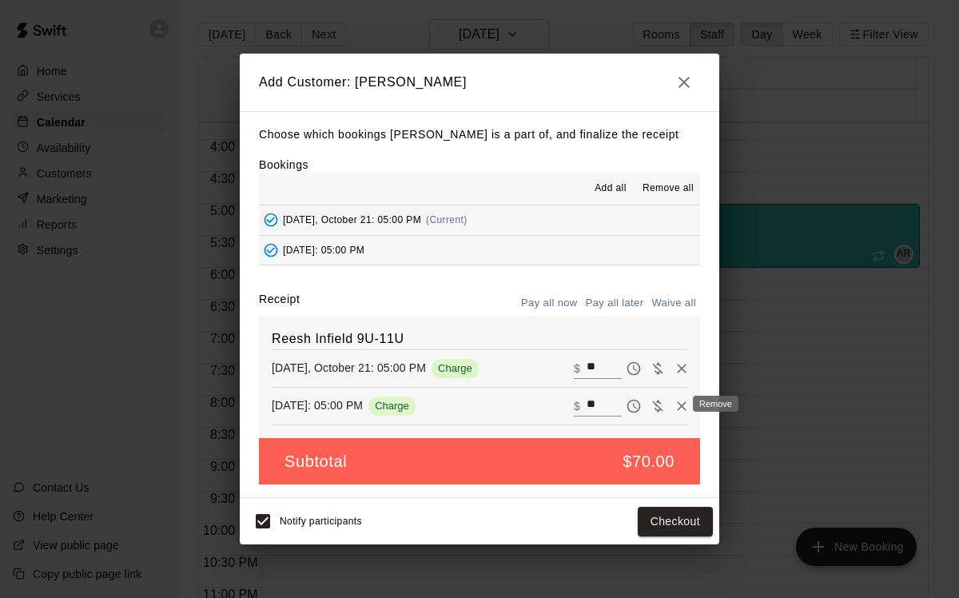
click at [677, 406] on icon "Remove" at bounding box center [682, 406] width 10 height 10
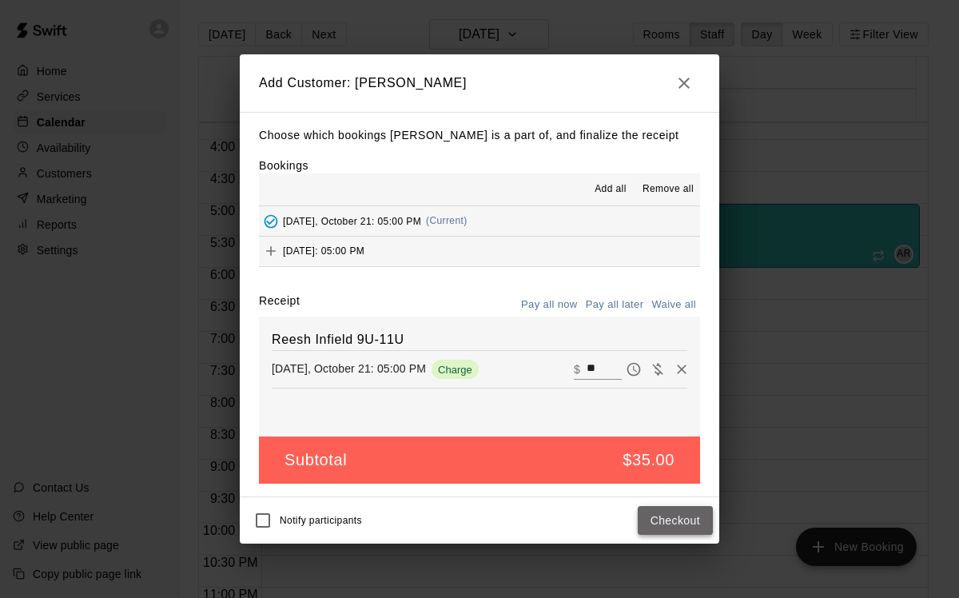
click at [667, 521] on button "Checkout" at bounding box center [675, 521] width 75 height 30
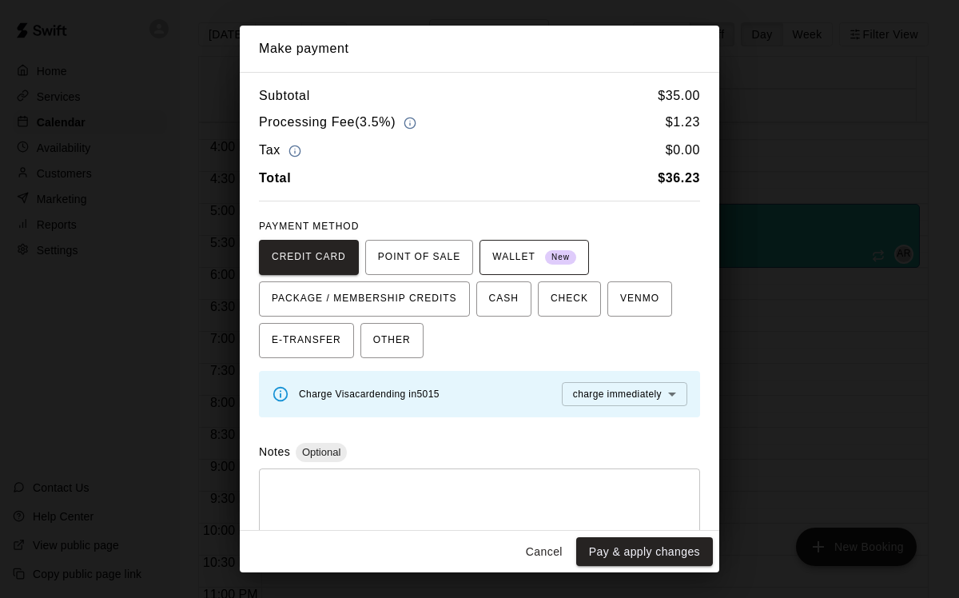
click at [511, 259] on span "WALLET New" at bounding box center [534, 258] width 84 height 26
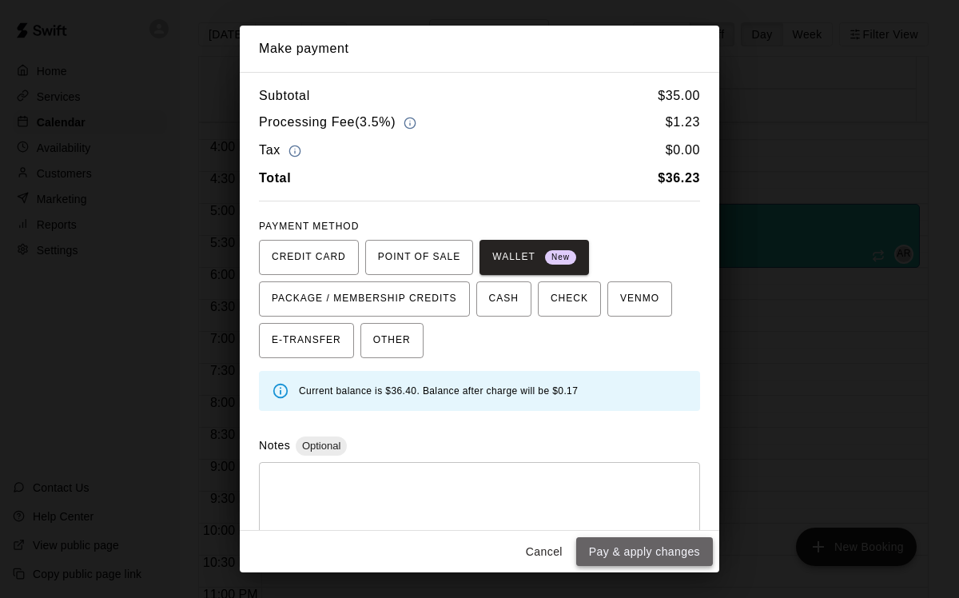
click at [639, 555] on button "Pay & apply changes" at bounding box center [644, 552] width 137 height 30
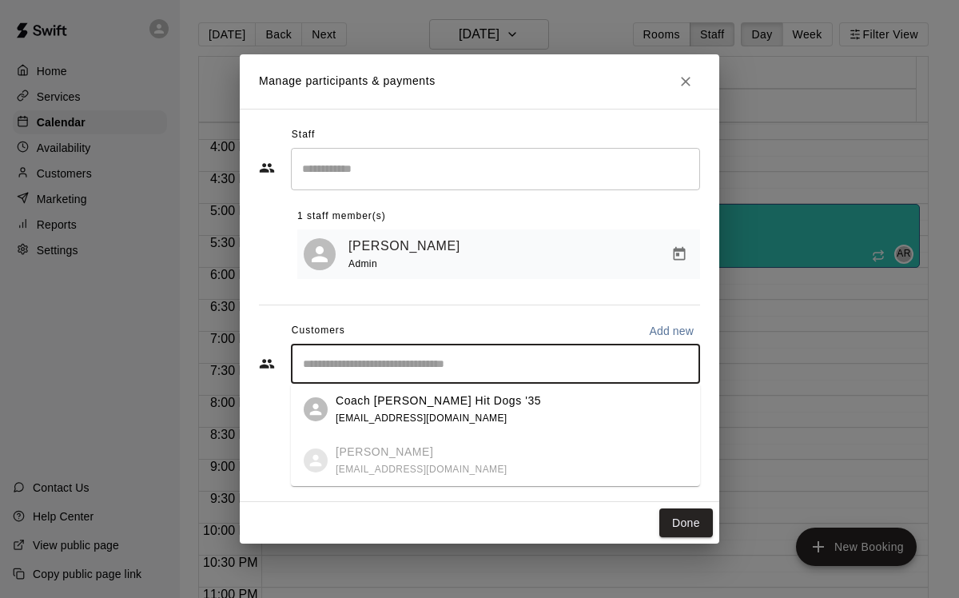
click at [623, 369] on input "Start typing to search customers..." at bounding box center [495, 364] width 395 height 16
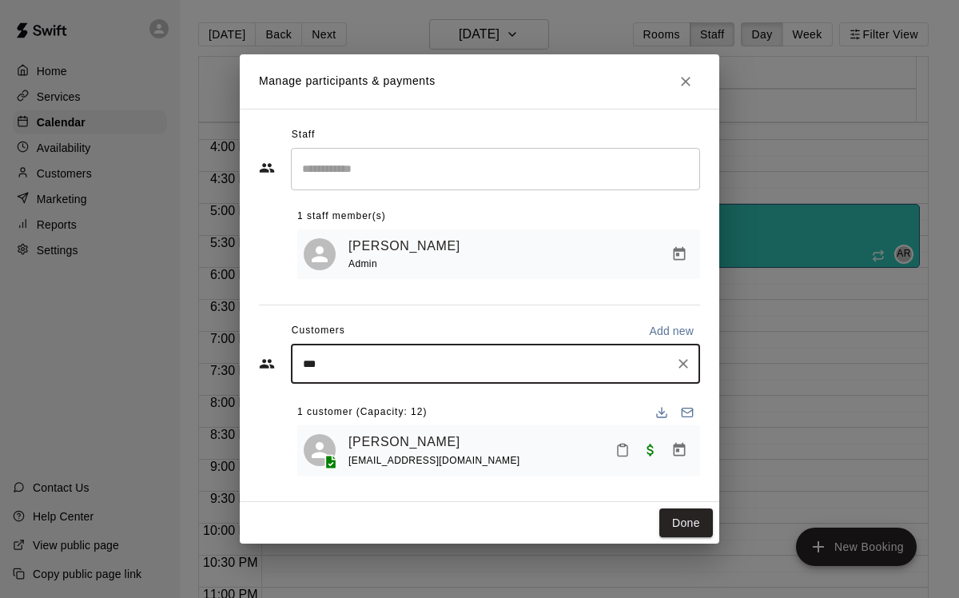
type input "****"
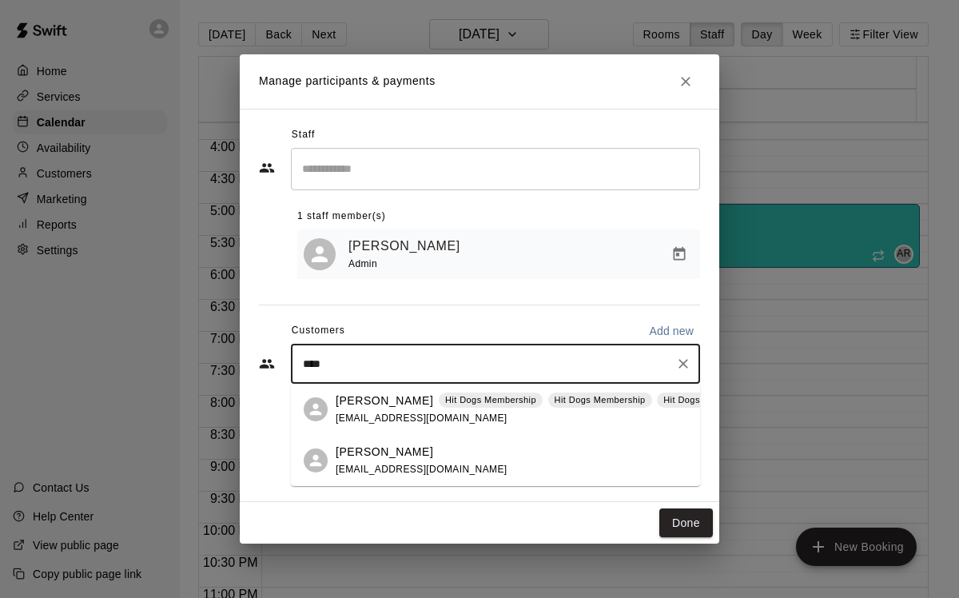
click at [379, 412] on span "[EMAIL_ADDRESS][DOMAIN_NAME]" at bounding box center [422, 417] width 172 height 11
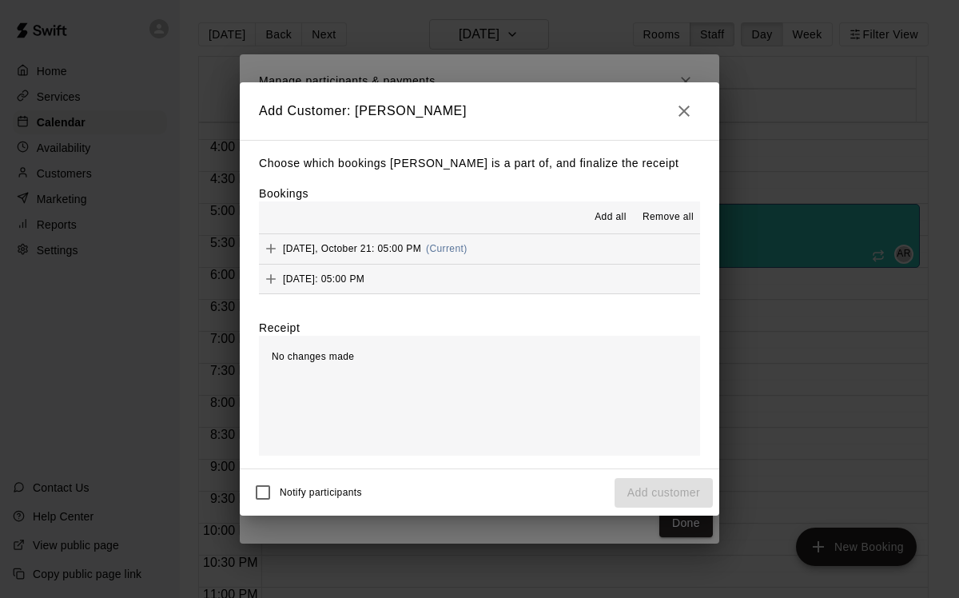
click at [683, 115] on icon "button" at bounding box center [684, 111] width 19 height 19
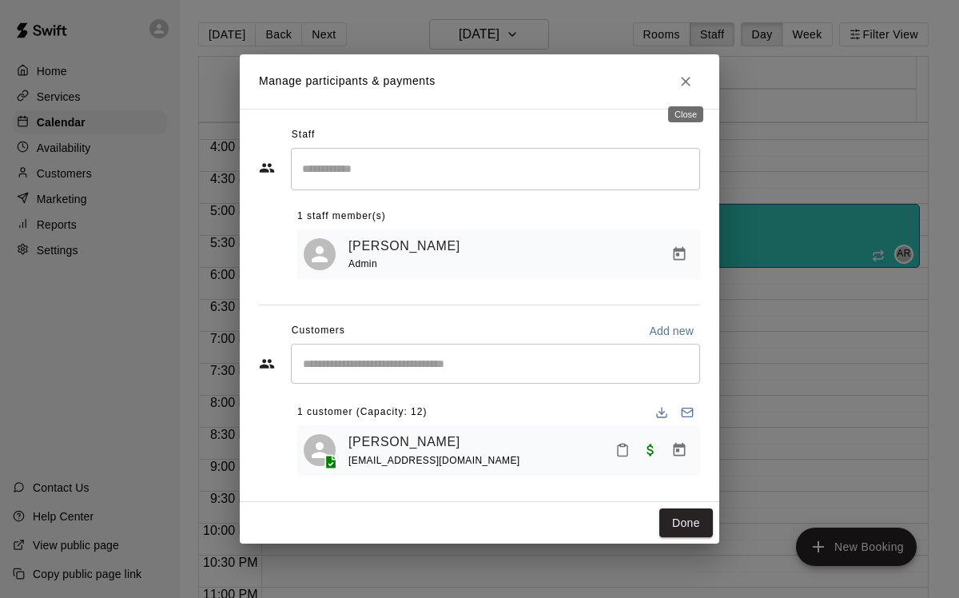
click at [694, 83] on button "Close" at bounding box center [685, 81] width 29 height 29
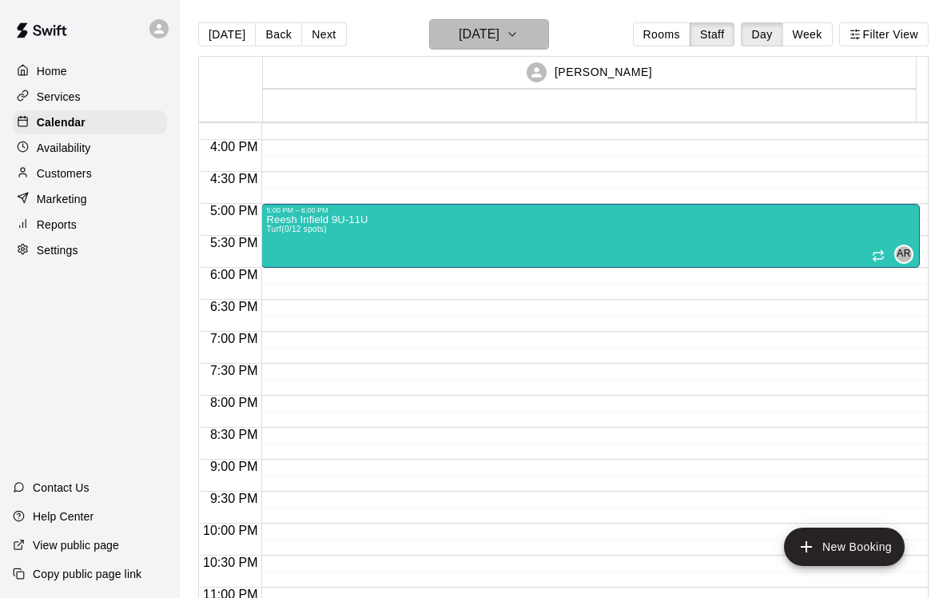
click at [519, 41] on icon "button" at bounding box center [512, 34] width 13 height 19
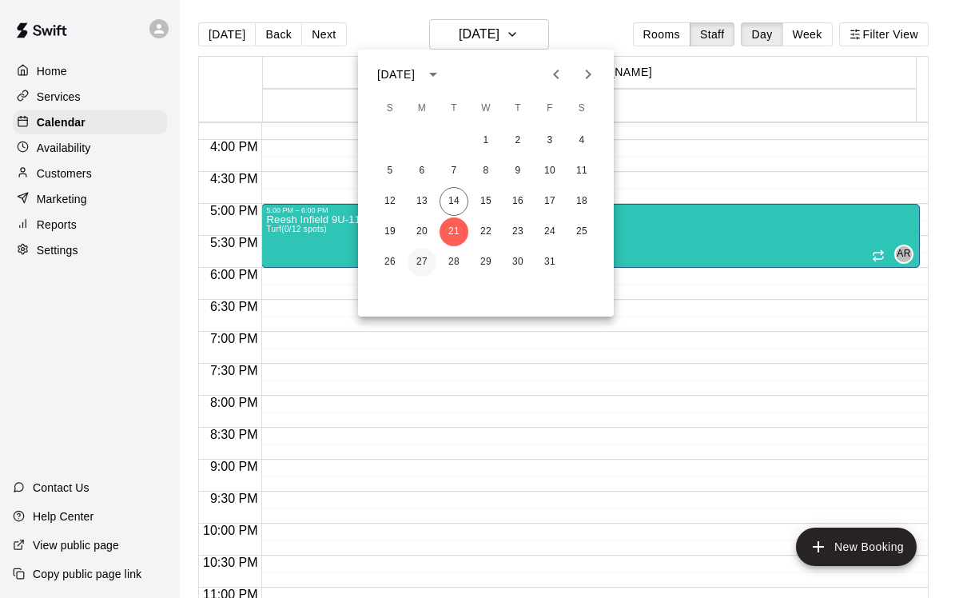
click at [426, 260] on button "27" at bounding box center [422, 262] width 29 height 29
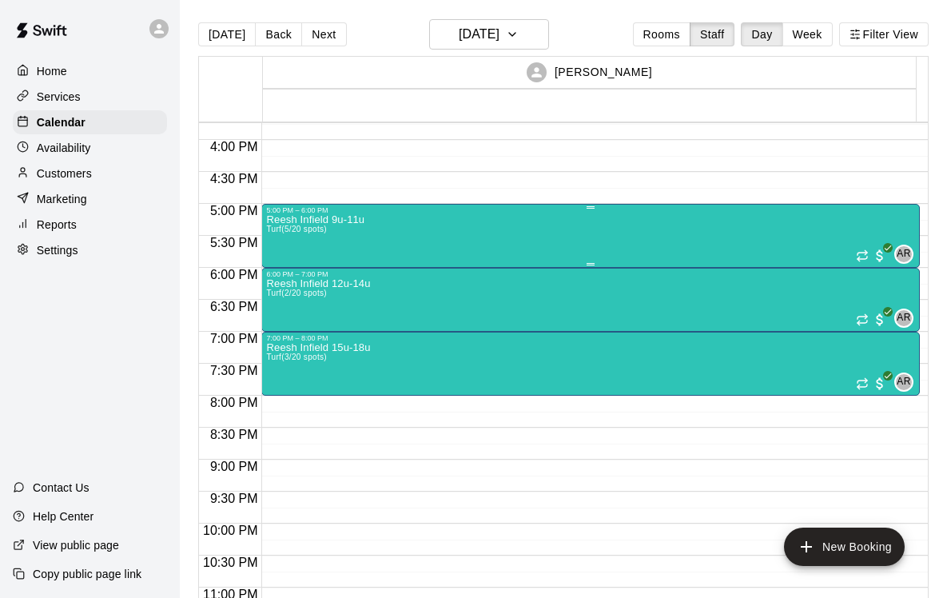
click at [467, 244] on div "Reesh Infield 9u-11u Turf (5/20 spots) AR 0" at bounding box center [590, 513] width 649 height 598
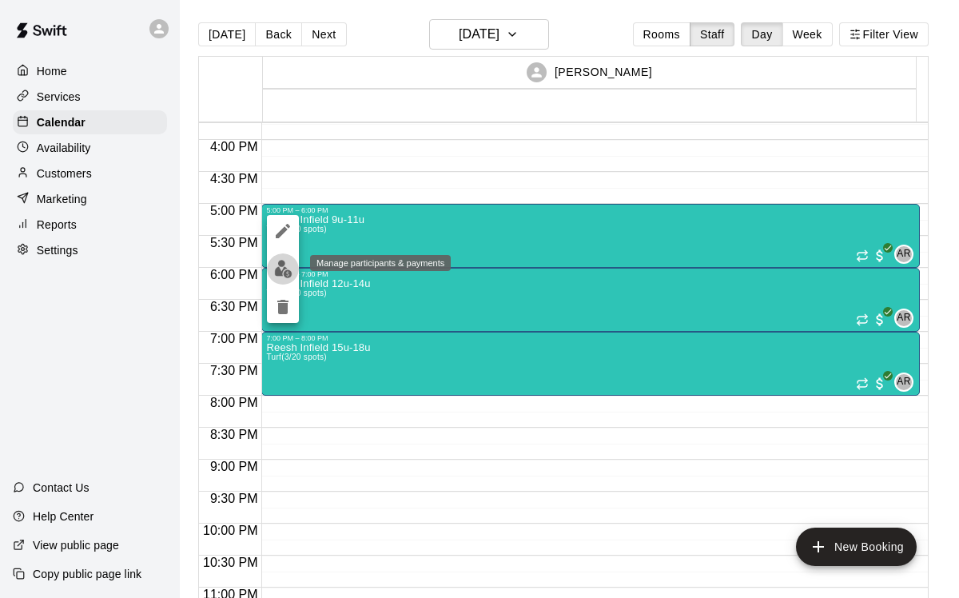
click at [279, 267] on img "edit" at bounding box center [283, 269] width 18 height 18
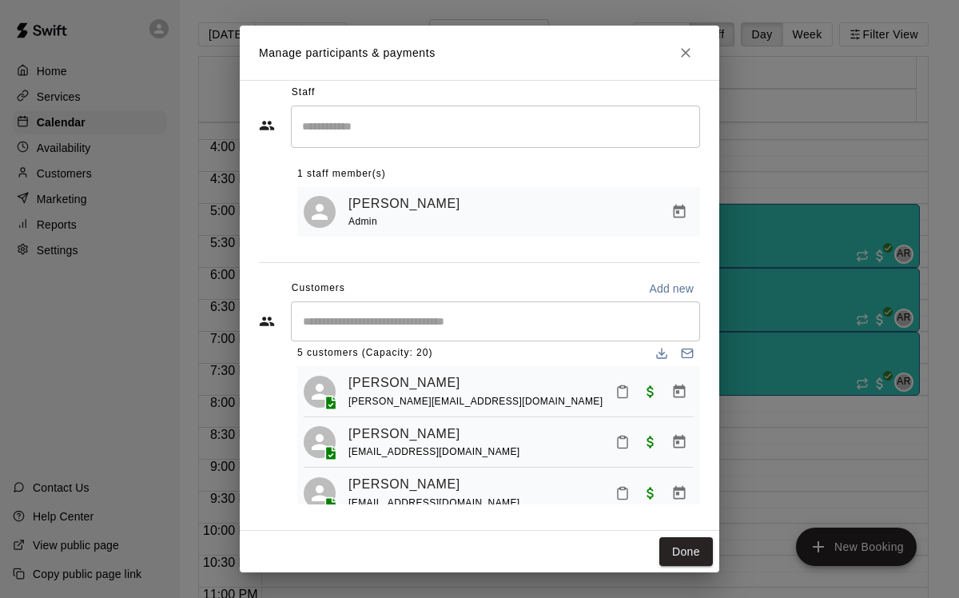
scroll to position [37, 0]
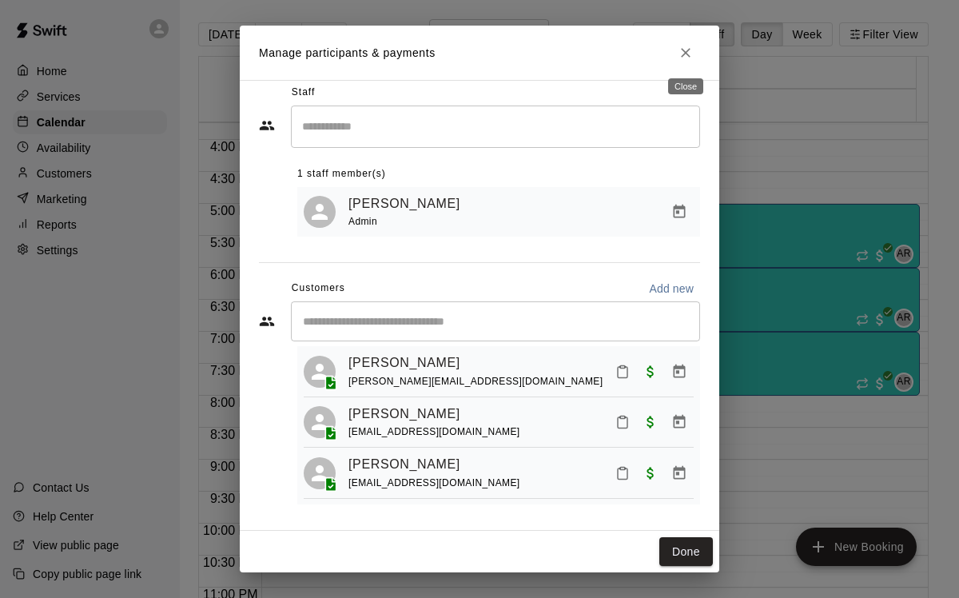
click at [688, 51] on icon "Close" at bounding box center [686, 53] width 16 height 16
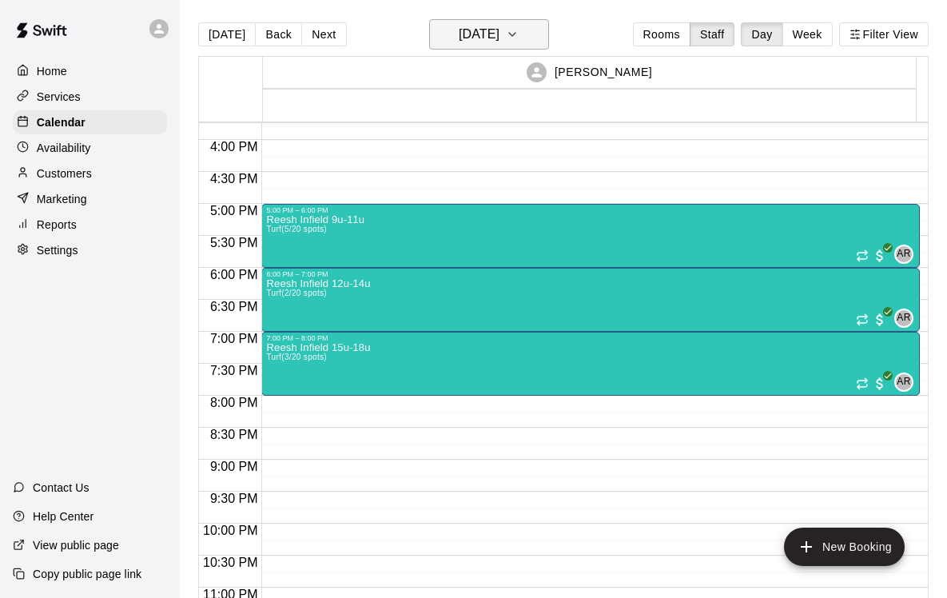
click at [519, 35] on icon "button" at bounding box center [512, 34] width 13 height 19
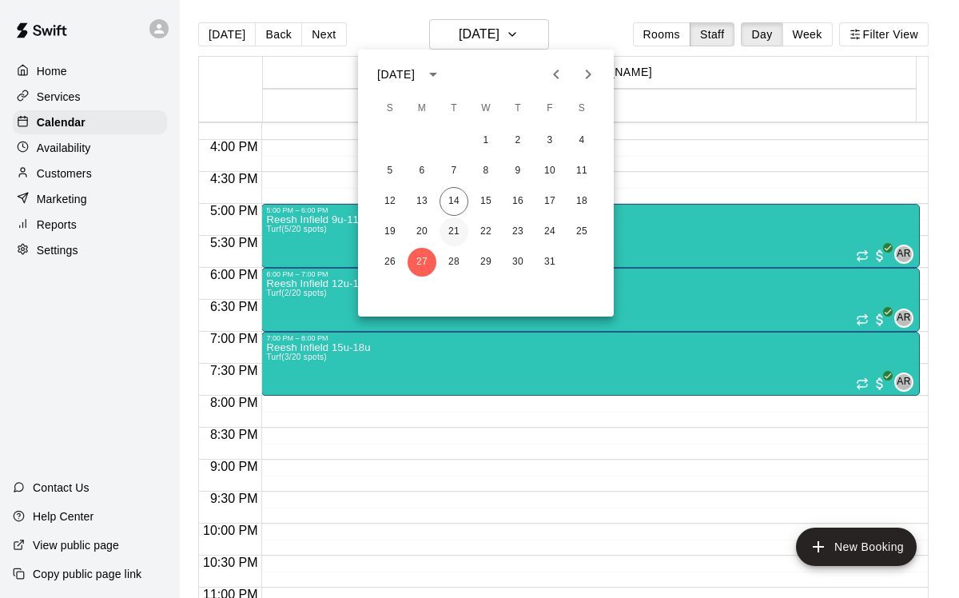
click at [460, 235] on button "21" at bounding box center [454, 231] width 29 height 29
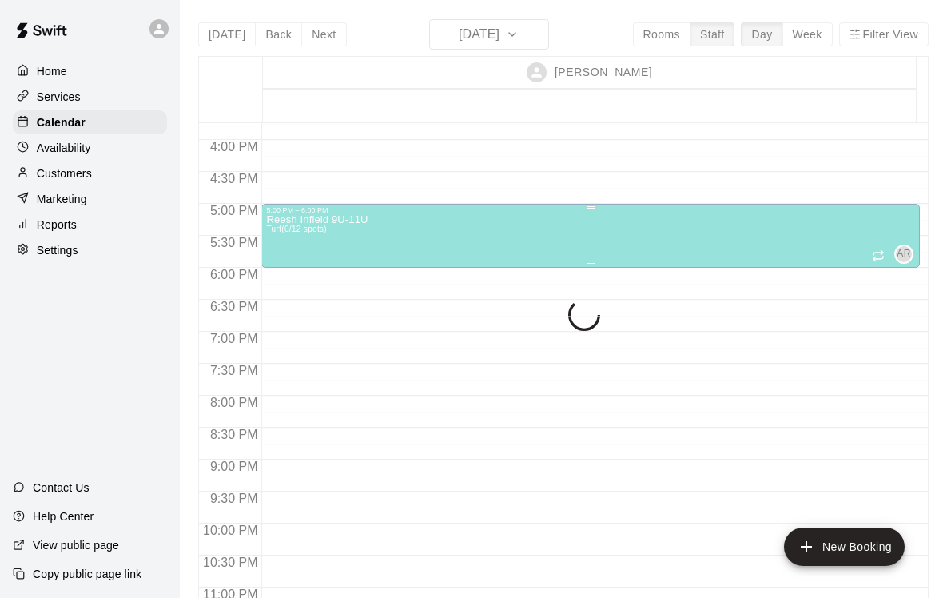
click at [453, 241] on div "Reesh Infield 9U-11U Turf (0/12 spots) AR 0" at bounding box center [590, 513] width 649 height 598
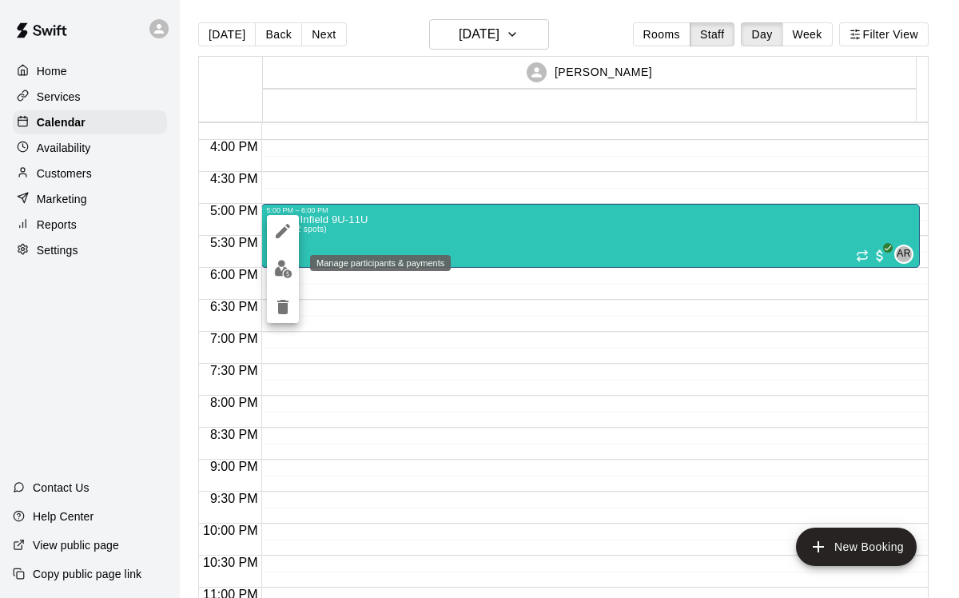
click at [289, 268] on img "edit" at bounding box center [283, 269] width 18 height 18
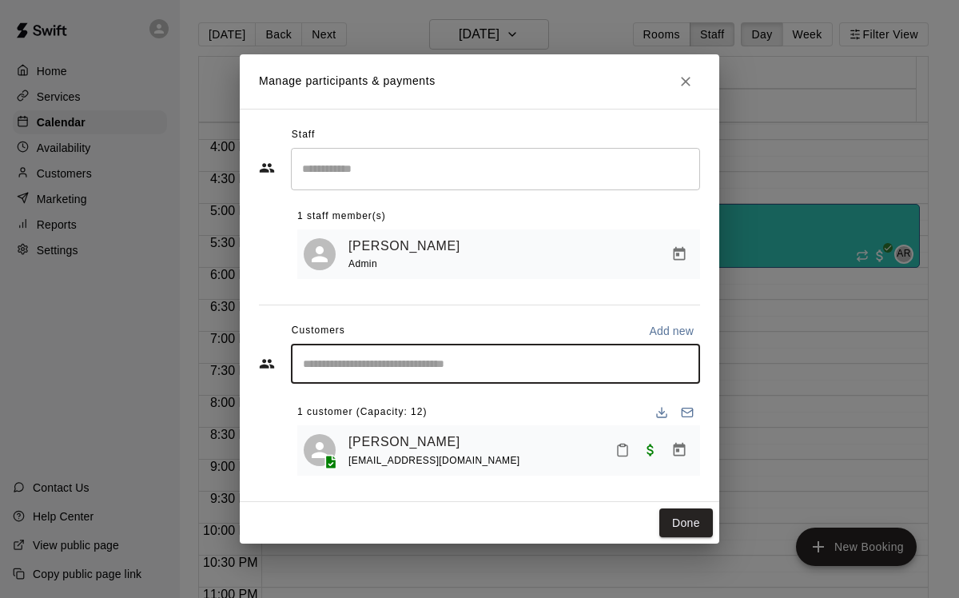
click at [525, 359] on input "Start typing to search customers..." at bounding box center [495, 364] width 395 height 16
type input "****"
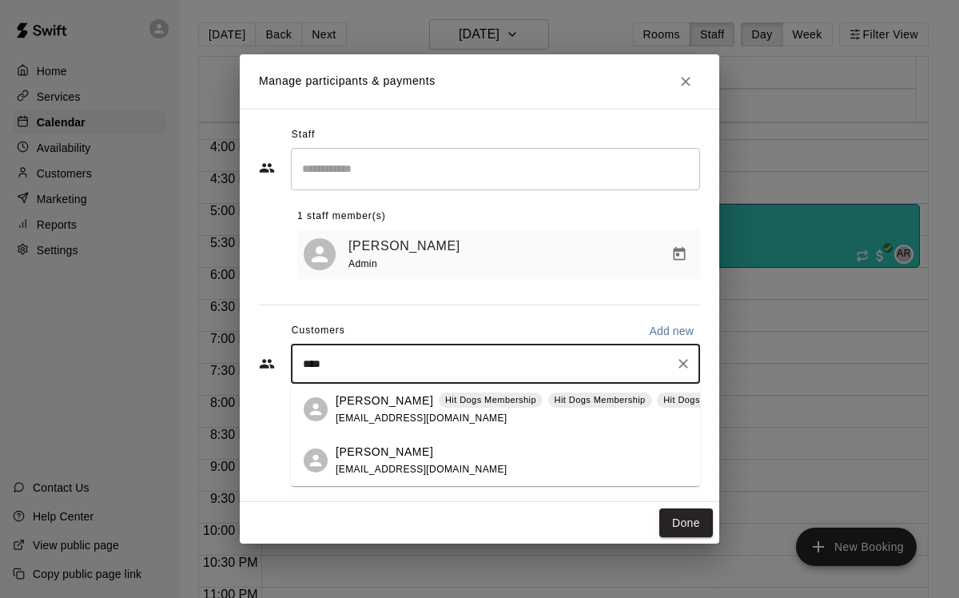
click at [472, 460] on div "[PERSON_NAME] [EMAIL_ADDRESS][DOMAIN_NAME]" at bounding box center [512, 461] width 352 height 34
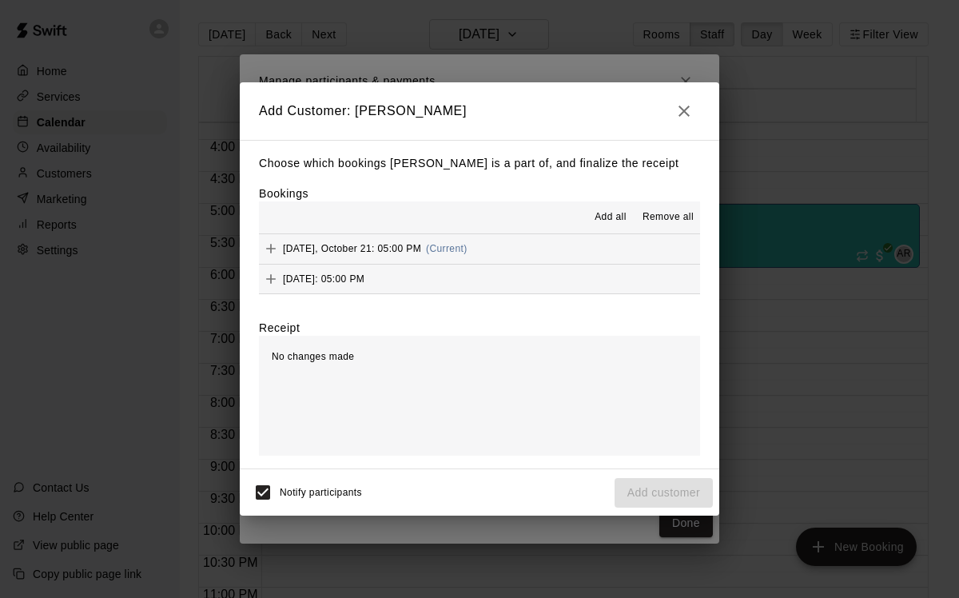
click at [269, 249] on icon "Add" at bounding box center [271, 250] width 10 height 10
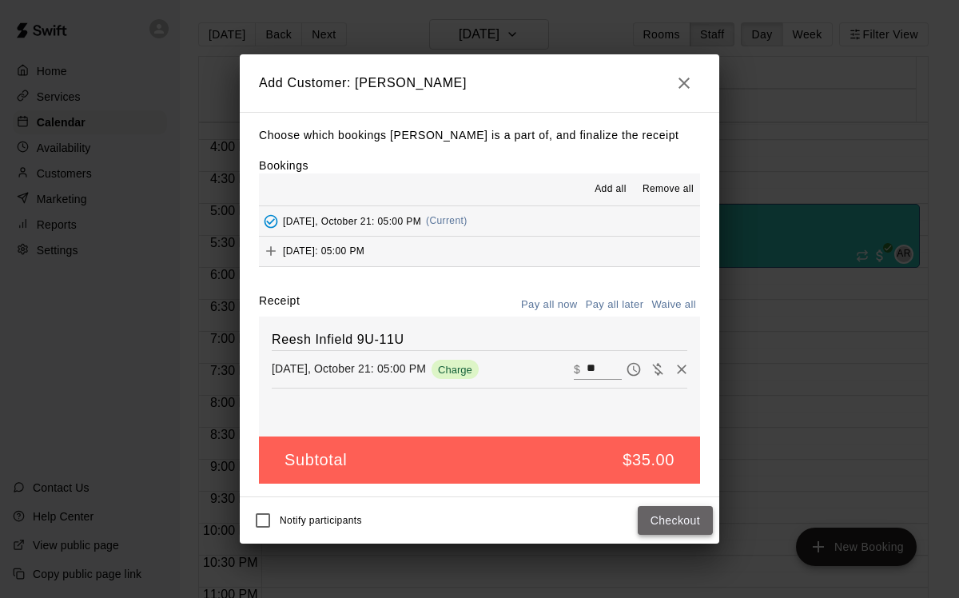
click at [675, 523] on button "Checkout" at bounding box center [675, 521] width 75 height 30
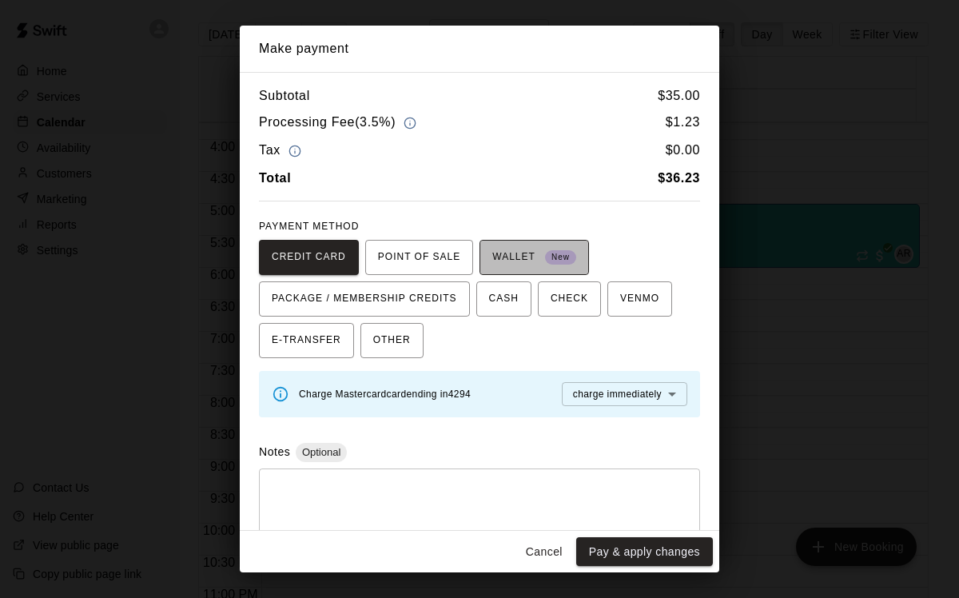
click at [520, 264] on span "WALLET New" at bounding box center [534, 258] width 84 height 26
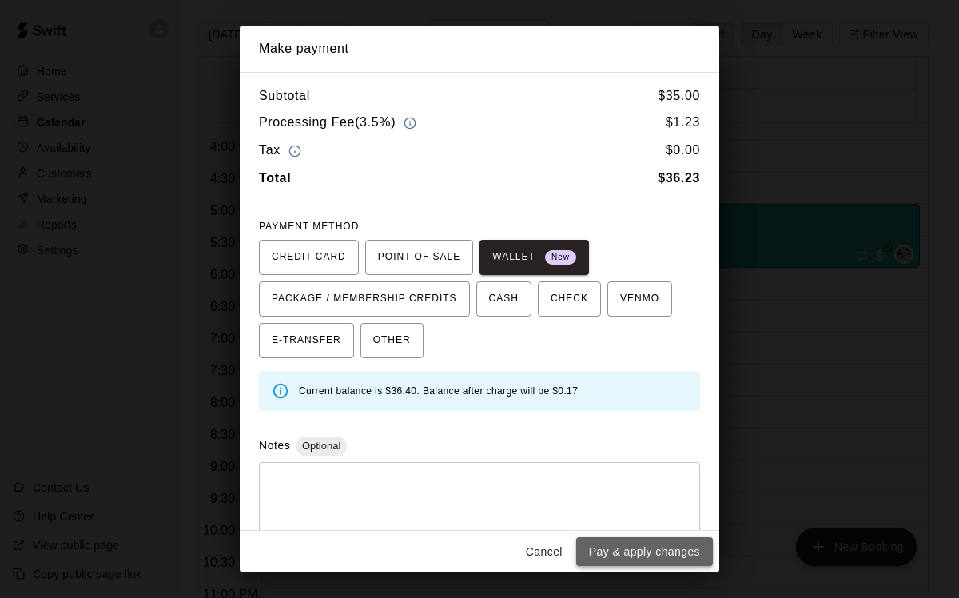
click at [633, 548] on button "Pay & apply changes" at bounding box center [644, 552] width 137 height 30
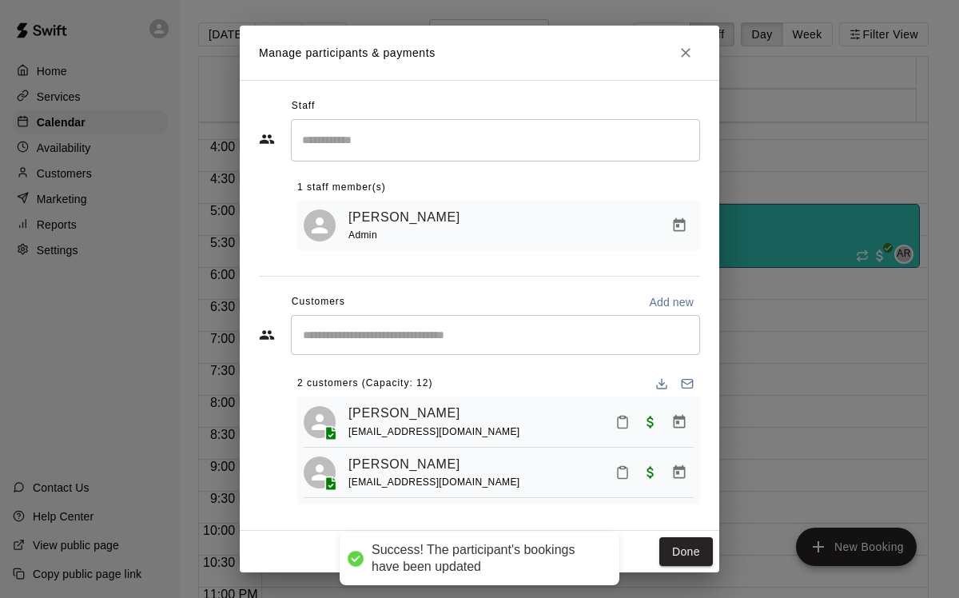
click at [444, 339] on input "Start typing to search customers..." at bounding box center [495, 335] width 395 height 16
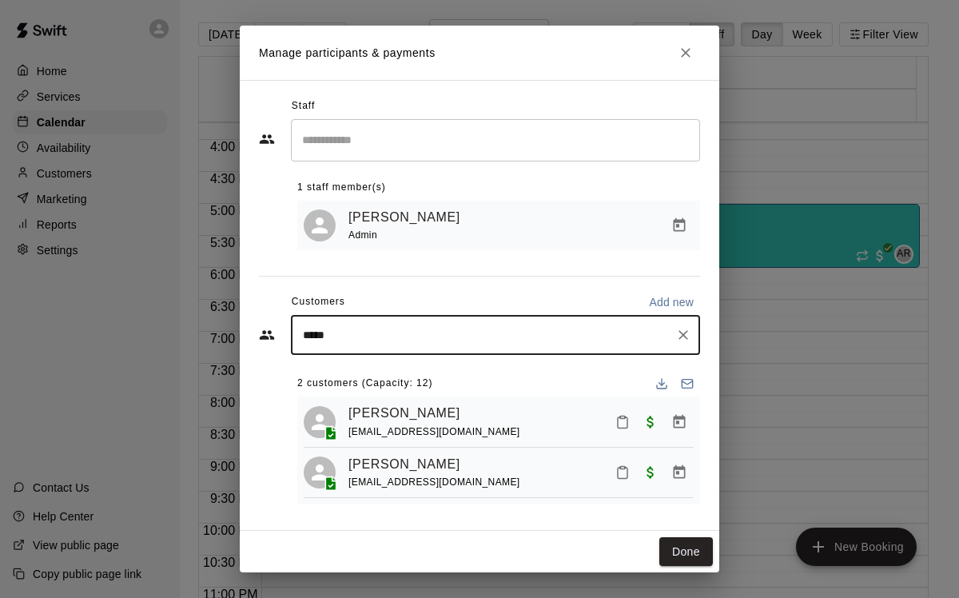
type input "******"
click at [417, 376] on div "[PERSON_NAME]" at bounding box center [422, 372] width 172 height 17
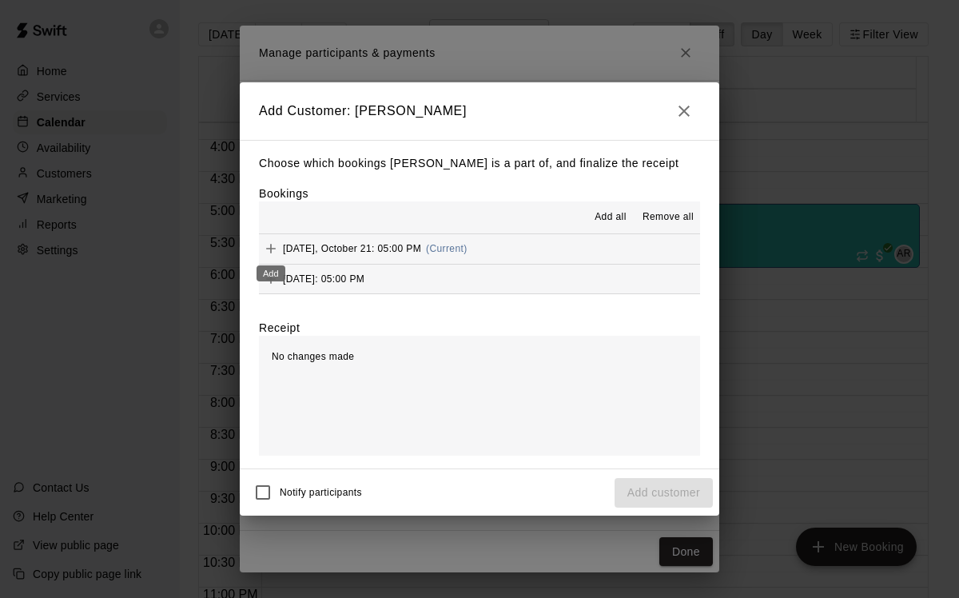
click at [270, 247] on icon "Add" at bounding box center [271, 250] width 10 height 10
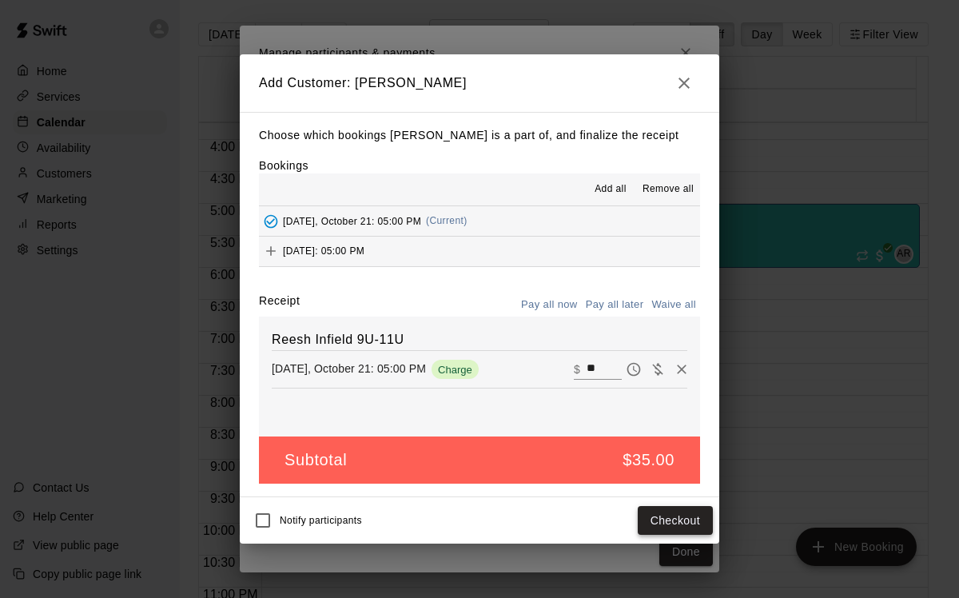
click at [691, 525] on button "Checkout" at bounding box center [675, 521] width 75 height 30
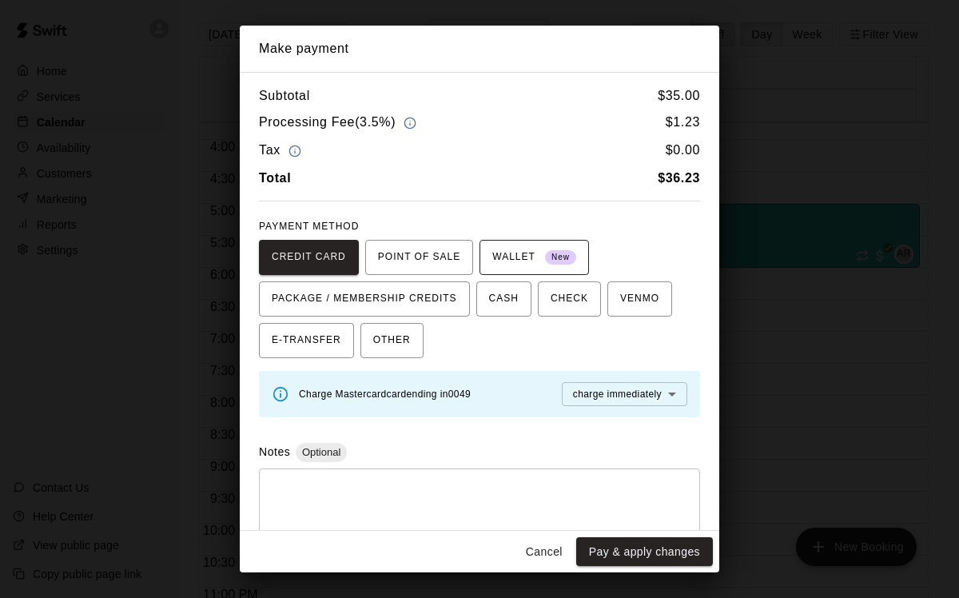
click at [540, 261] on span "WALLET New" at bounding box center [534, 258] width 84 height 26
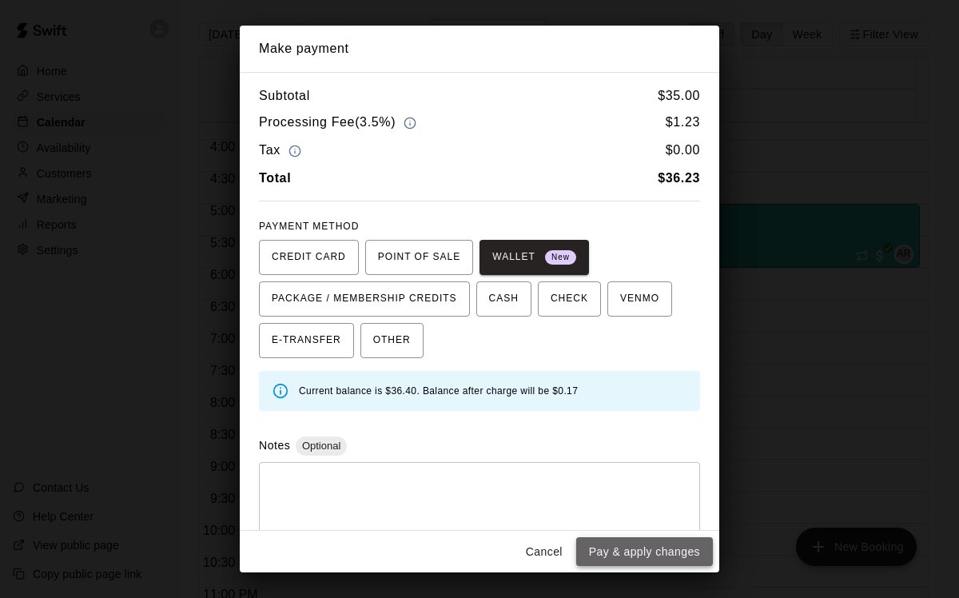
click at [650, 551] on button "Pay & apply changes" at bounding box center [644, 552] width 137 height 30
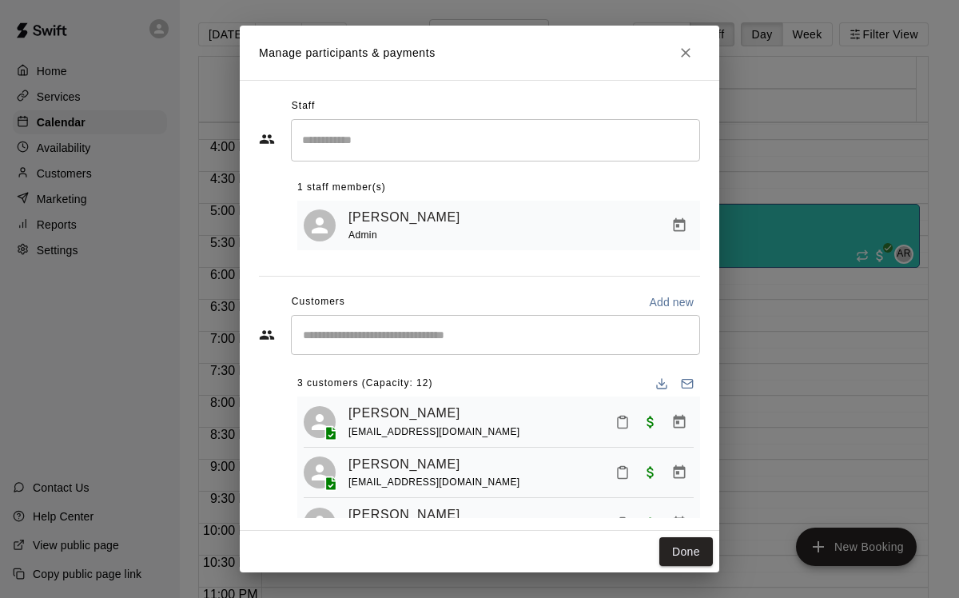
click at [474, 326] on div "​" at bounding box center [495, 335] width 409 height 40
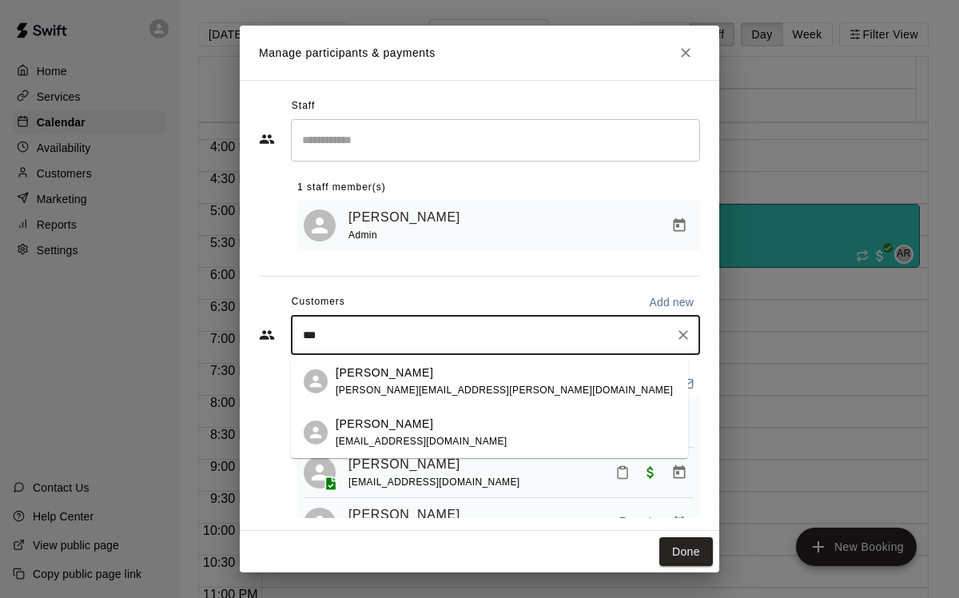
type input "***"
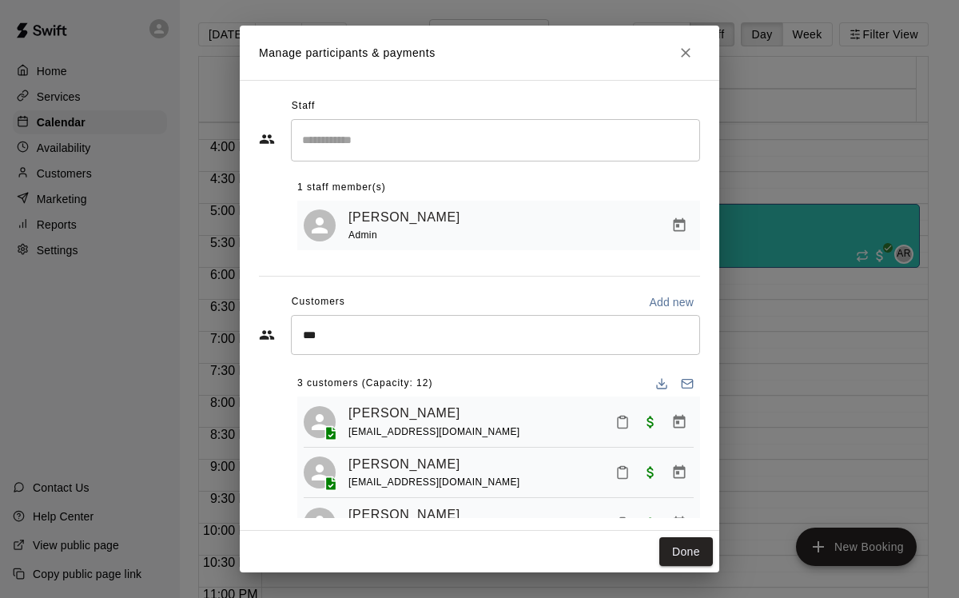
click at [746, 411] on div "Manage participants & payments Staff ​ 1 staff member(s) [PERSON_NAME] Admin Cu…" at bounding box center [479, 299] width 959 height 598
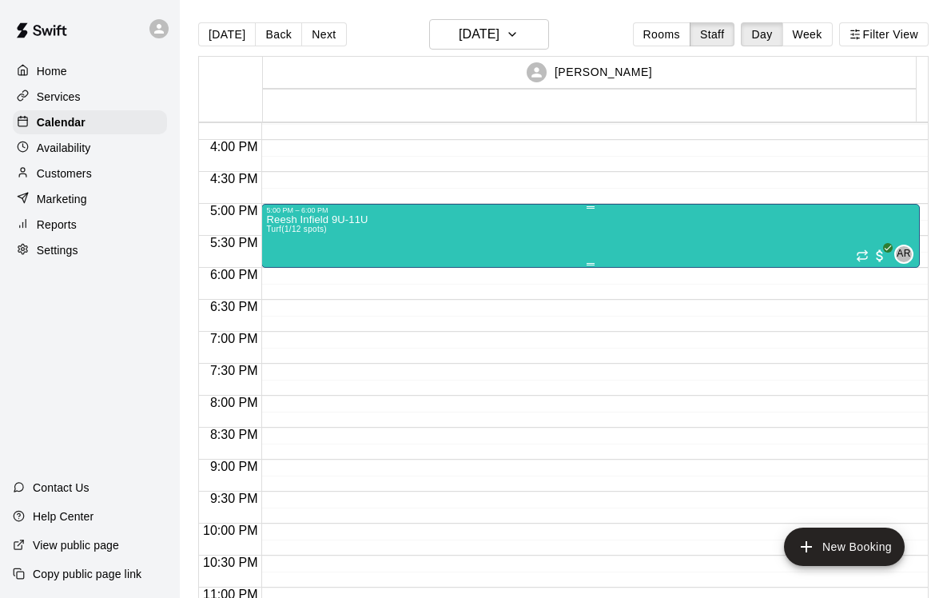
click at [493, 237] on div "Reesh Infield 9U-11U Turf (1/12 spots) AR 0" at bounding box center [590, 513] width 649 height 598
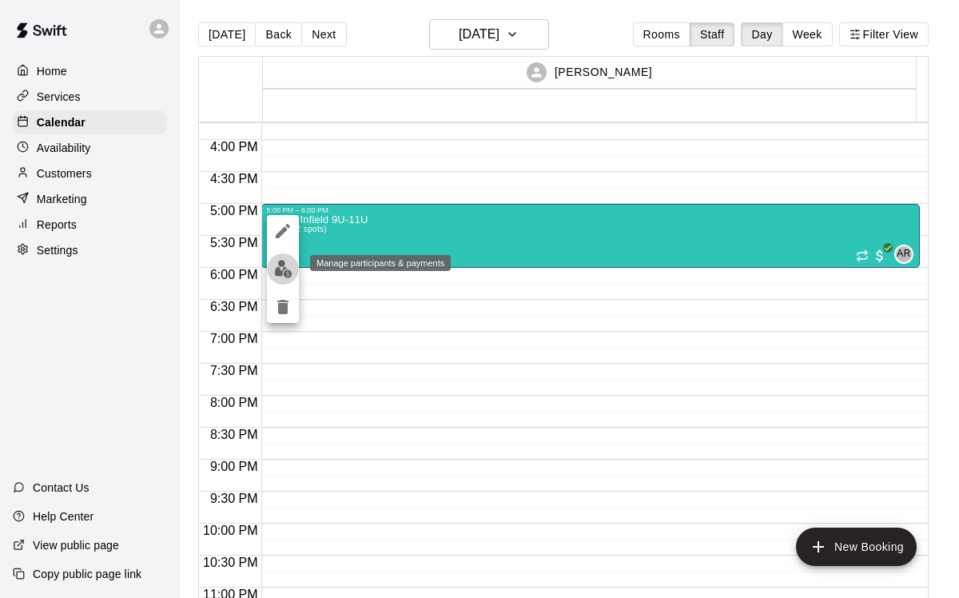
click at [289, 266] on img "edit" at bounding box center [283, 269] width 18 height 18
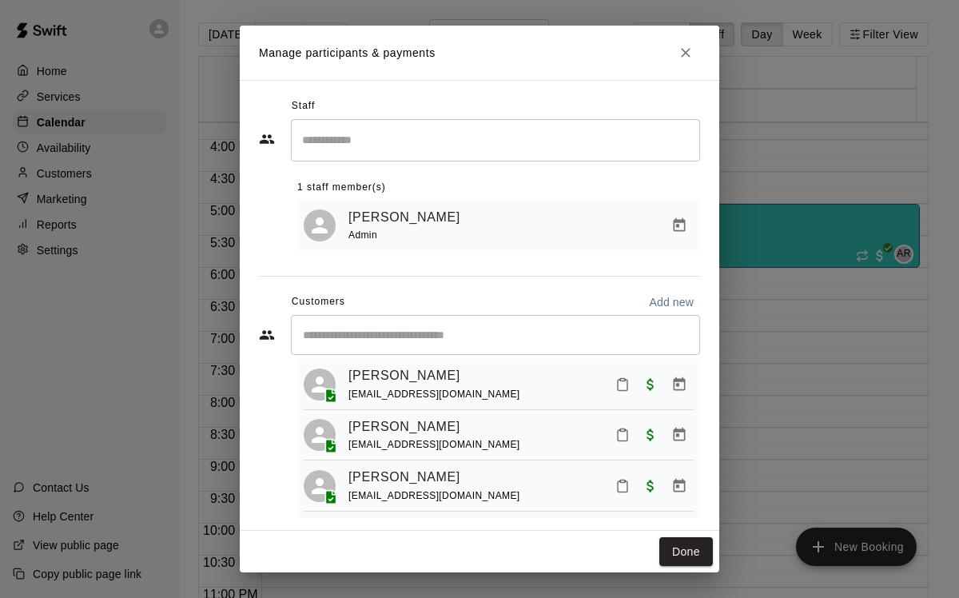
scroll to position [14, 0]
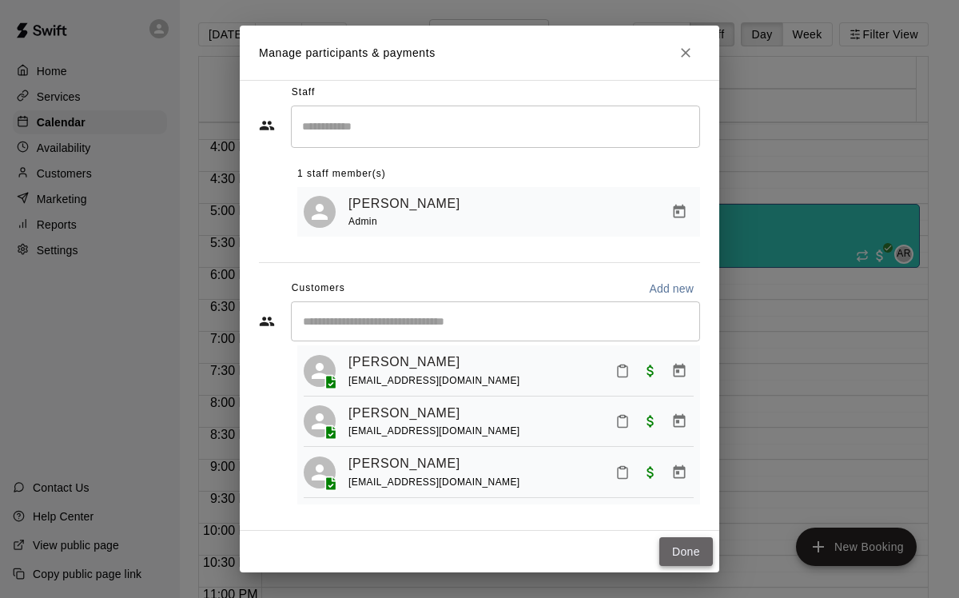
click at [681, 552] on button "Done" at bounding box center [686, 552] width 54 height 30
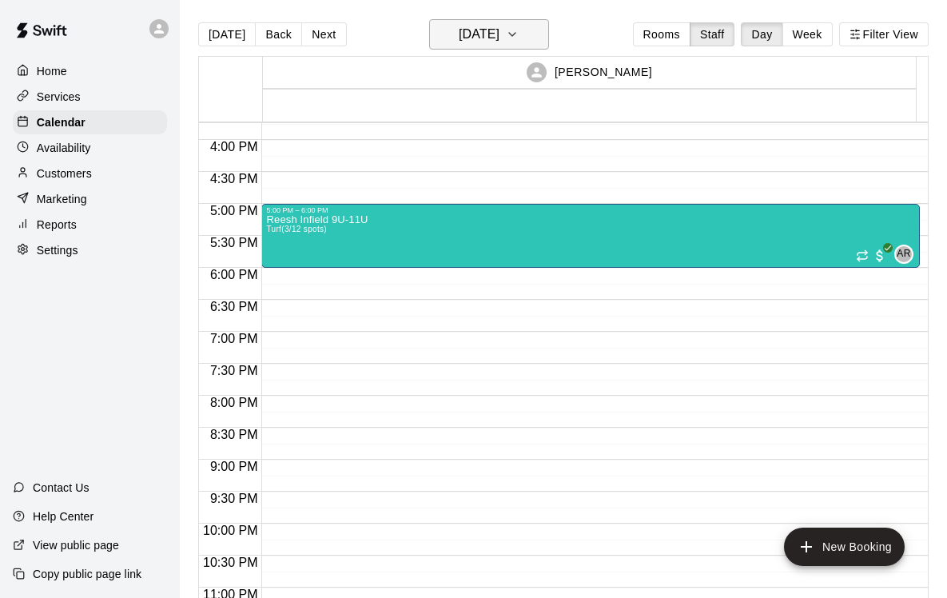
click at [479, 41] on h6 "[DATE]" at bounding box center [479, 34] width 41 height 22
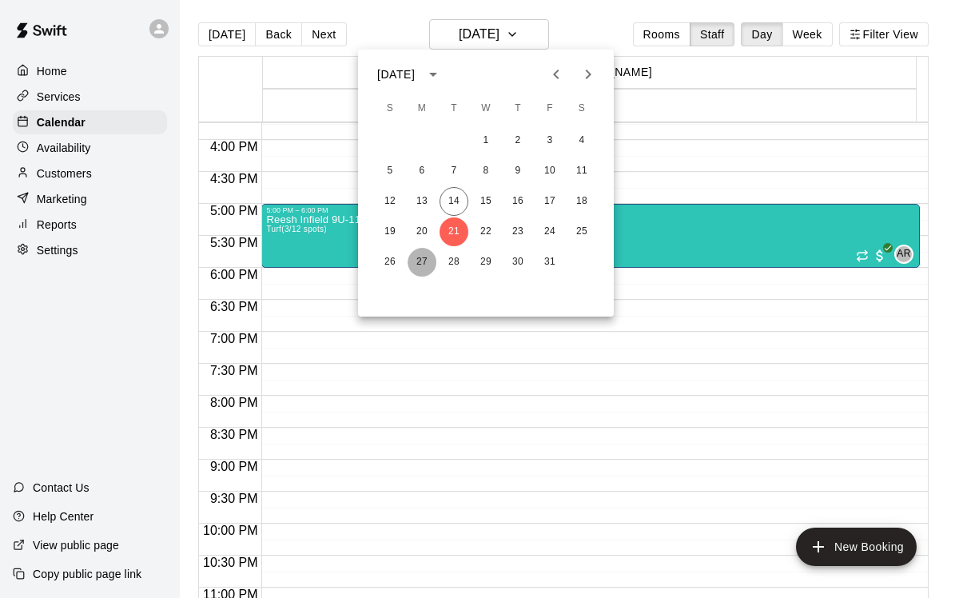
click at [422, 264] on button "27" at bounding box center [422, 262] width 29 height 29
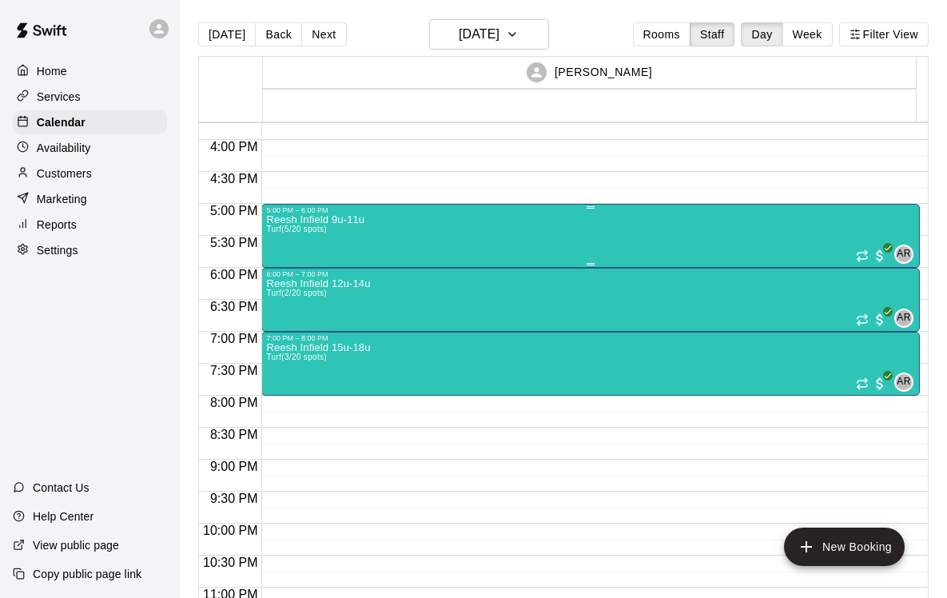
click at [444, 237] on div "Reesh Infield 9u-11u Turf (5/20 spots) AR 0" at bounding box center [590, 513] width 649 height 598
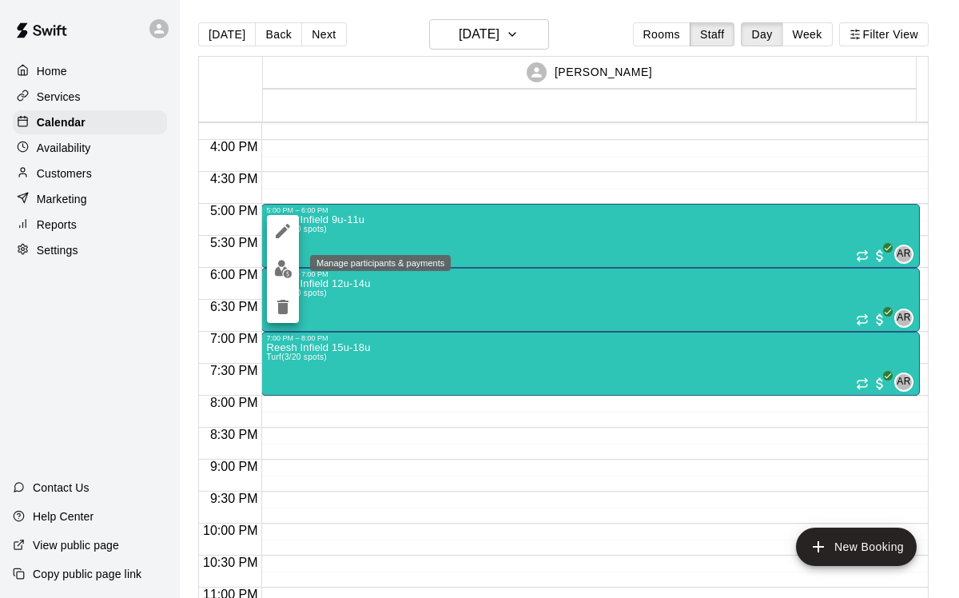
click at [281, 269] on img "edit" at bounding box center [283, 269] width 18 height 18
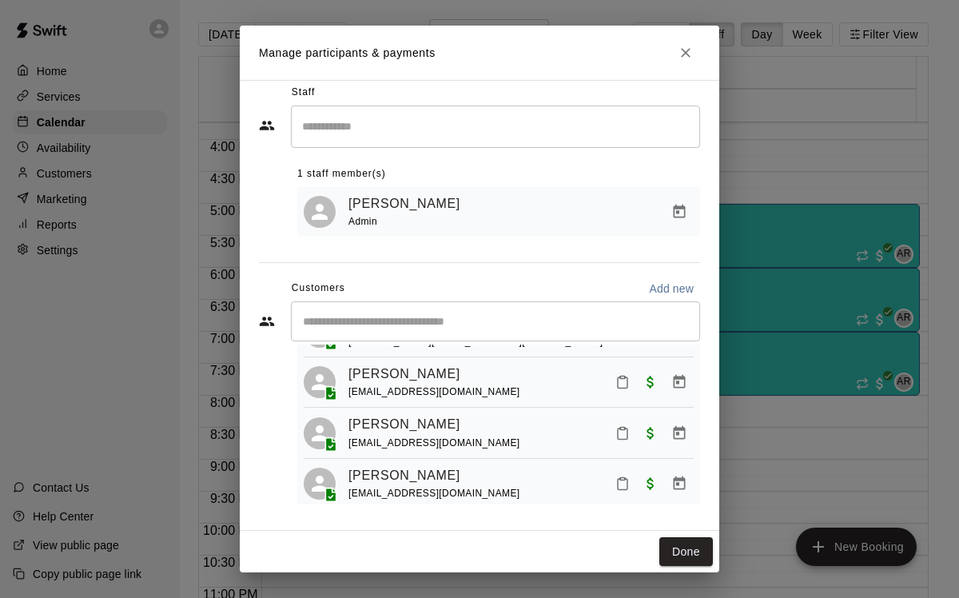
scroll to position [143, 0]
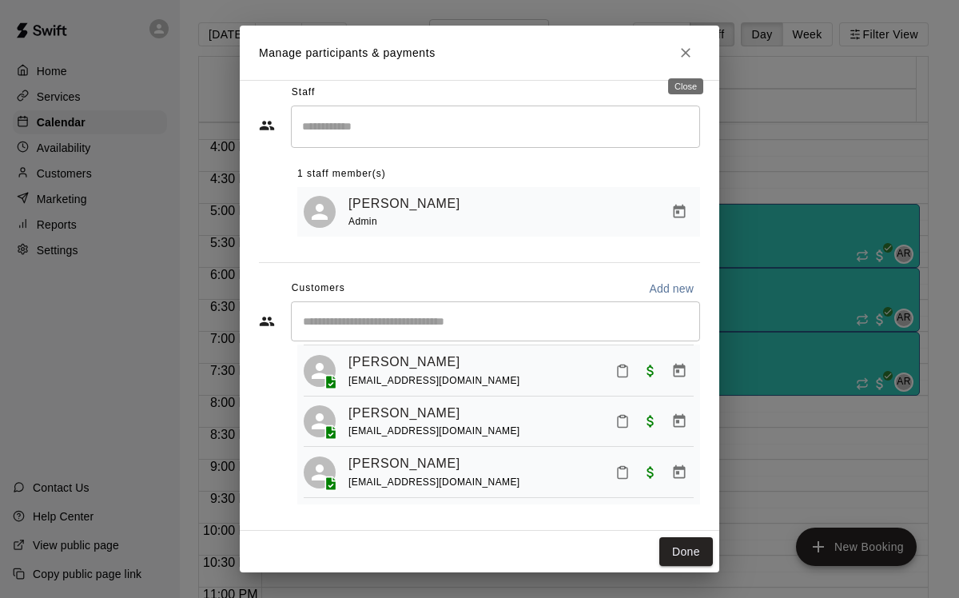
click at [678, 56] on icon "Close" at bounding box center [686, 53] width 16 height 16
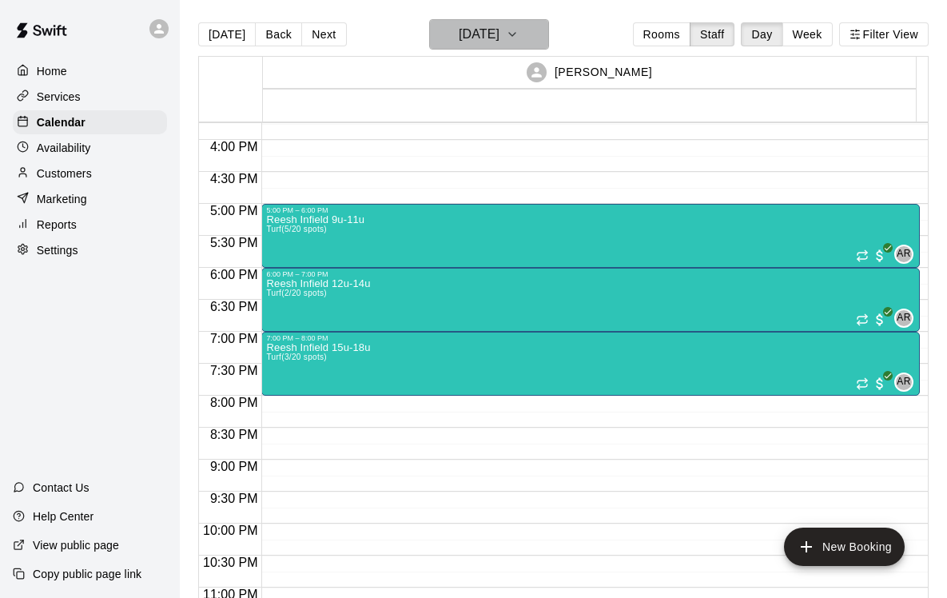
click at [498, 29] on h6 "[DATE]" at bounding box center [479, 34] width 41 height 22
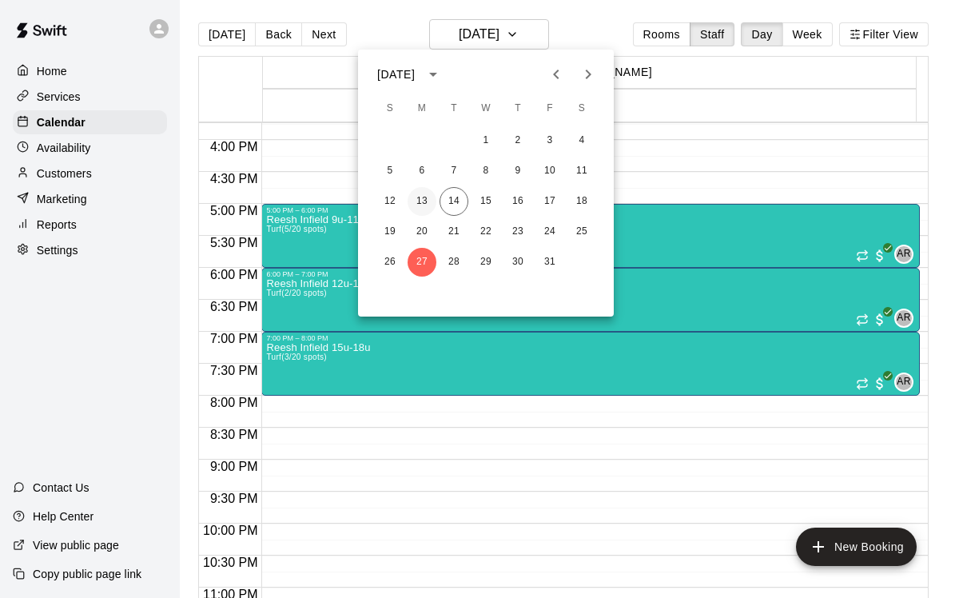
click at [425, 201] on button "13" at bounding box center [422, 201] width 29 height 29
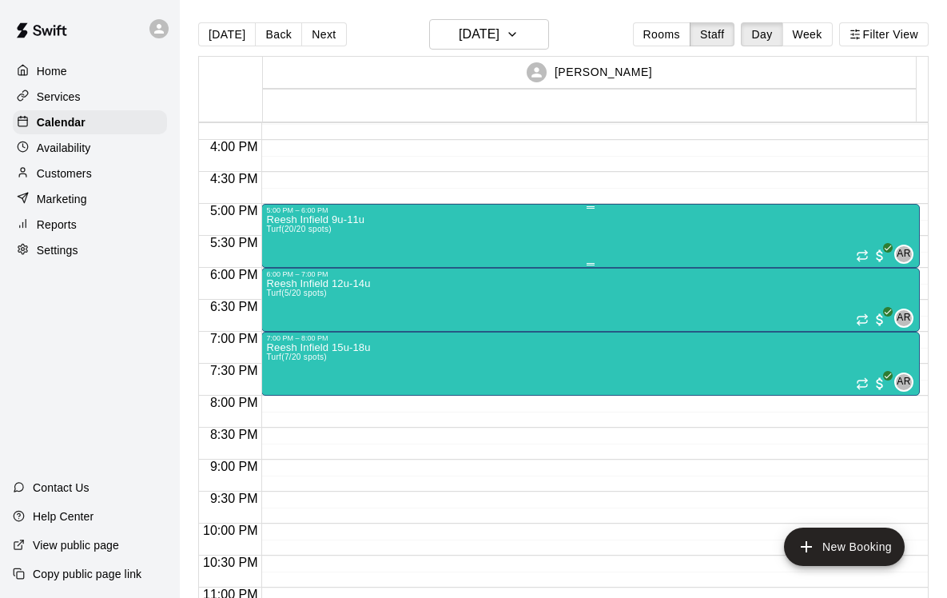
click at [466, 242] on div "Reesh Infield 9u-11u Turf (20/20 spots) AR 0" at bounding box center [590, 513] width 649 height 598
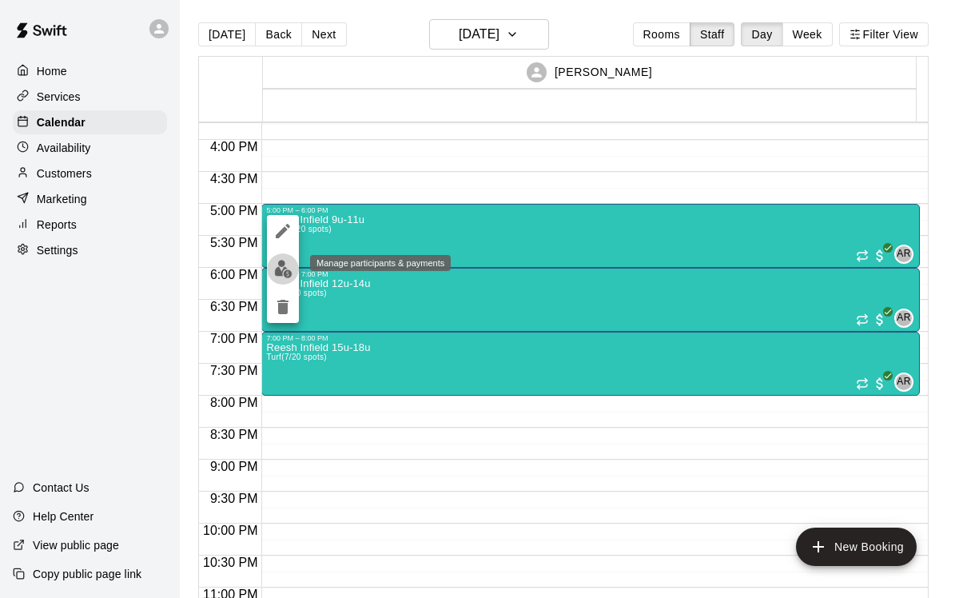
click at [281, 261] on img "edit" at bounding box center [283, 269] width 18 height 18
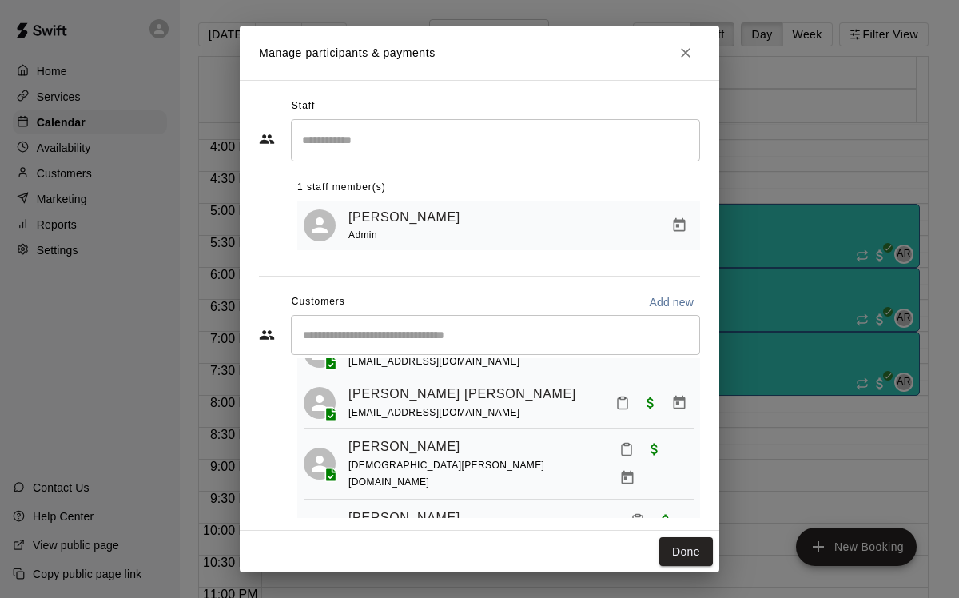
scroll to position [571, 0]
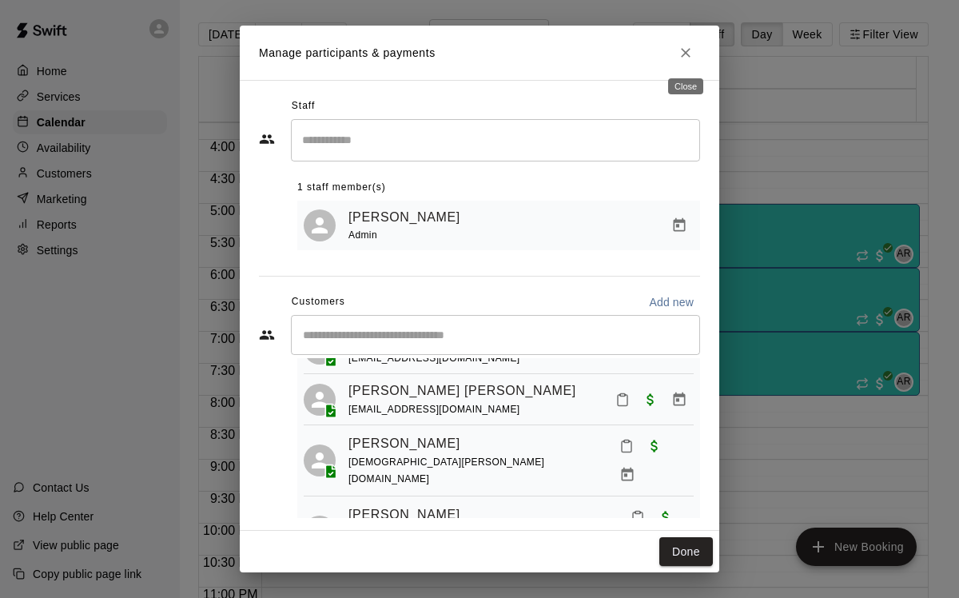
click at [679, 50] on icon "Close" at bounding box center [686, 53] width 16 height 16
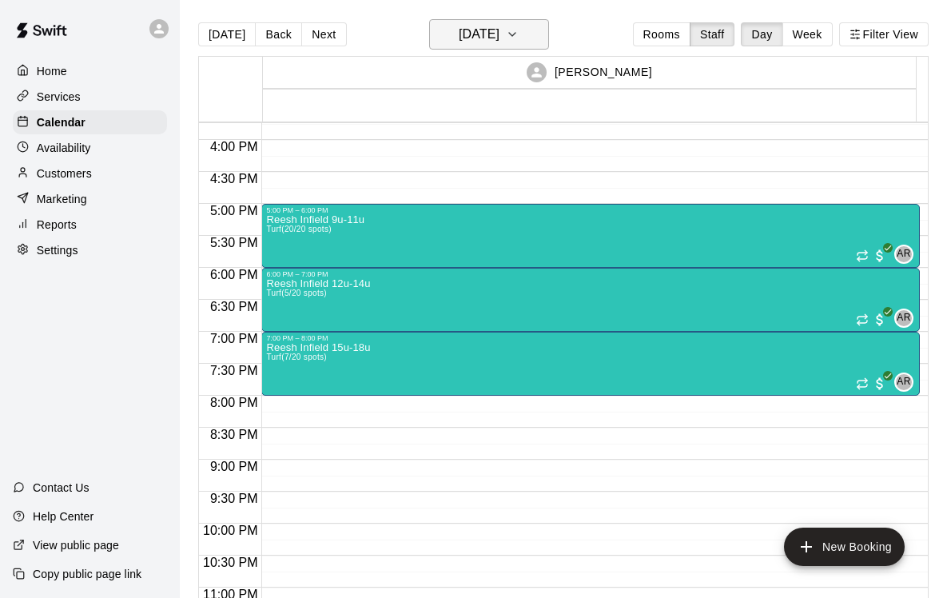
click at [495, 35] on h6 "[DATE]" at bounding box center [479, 34] width 41 height 22
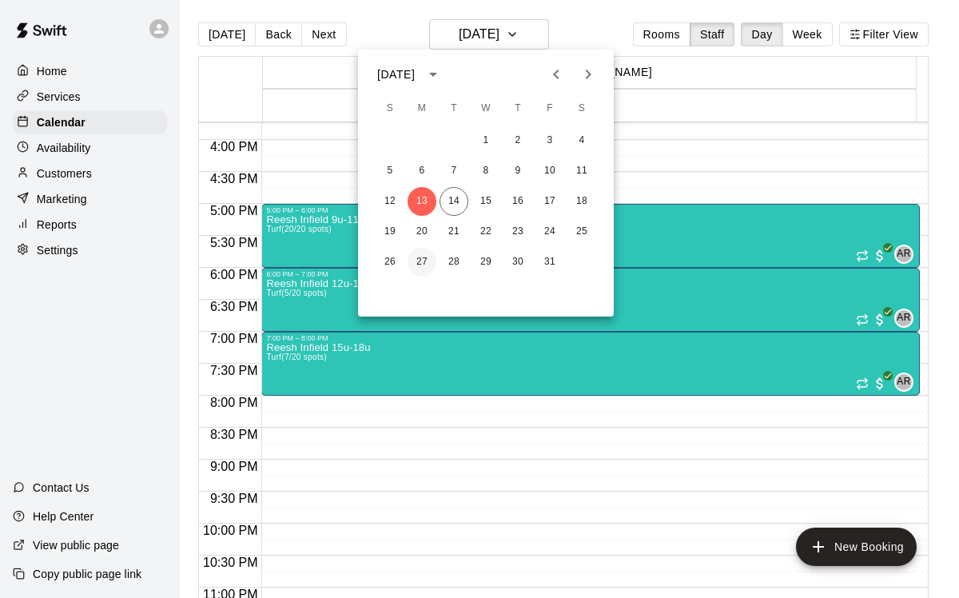
click at [424, 258] on button "27" at bounding box center [422, 262] width 29 height 29
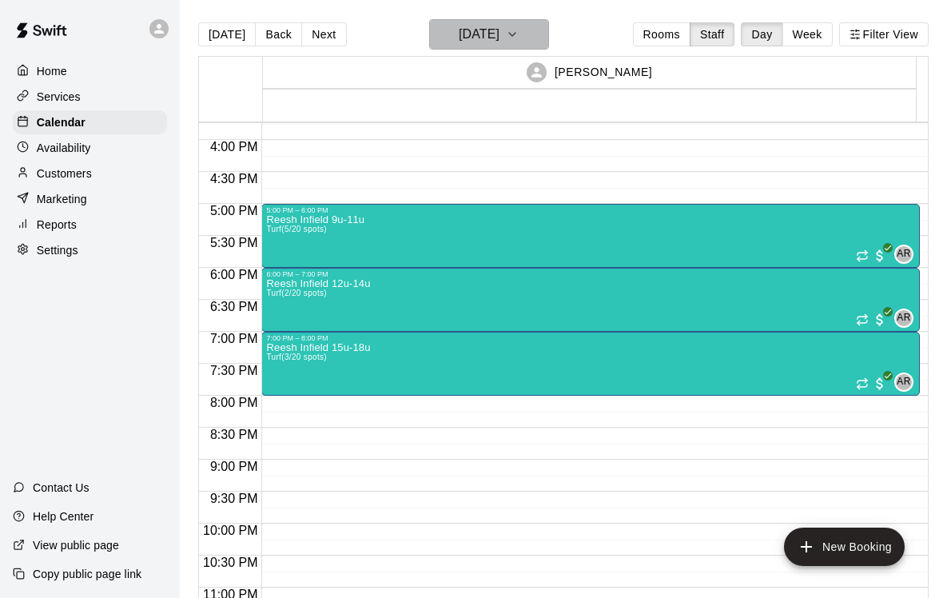
click at [500, 26] on h6 "[DATE]" at bounding box center [479, 34] width 41 height 22
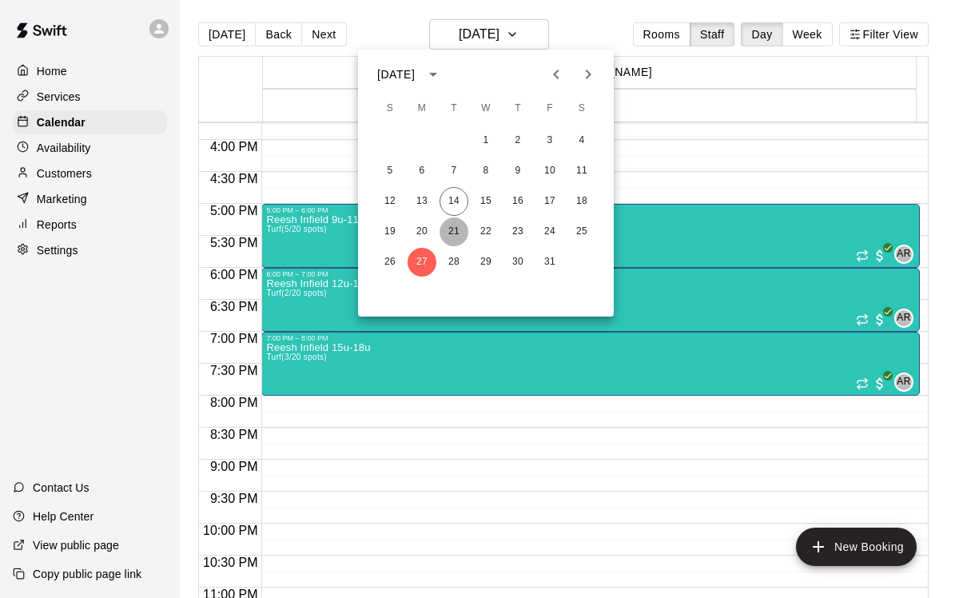
click at [455, 229] on button "21" at bounding box center [454, 231] width 29 height 29
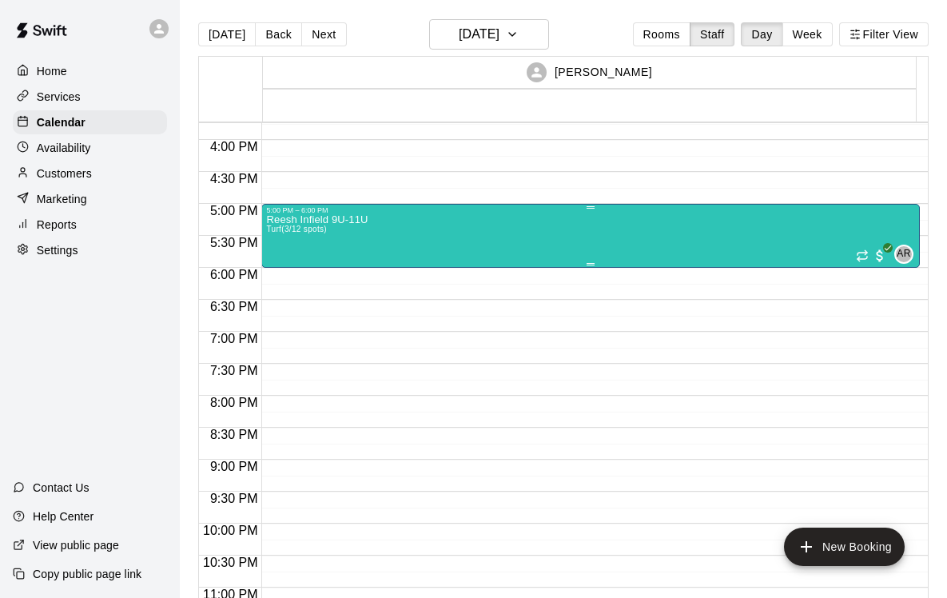
click at [454, 233] on div "Reesh Infield 9U-11U Turf (3/12 spots) AR 0" at bounding box center [590, 513] width 649 height 598
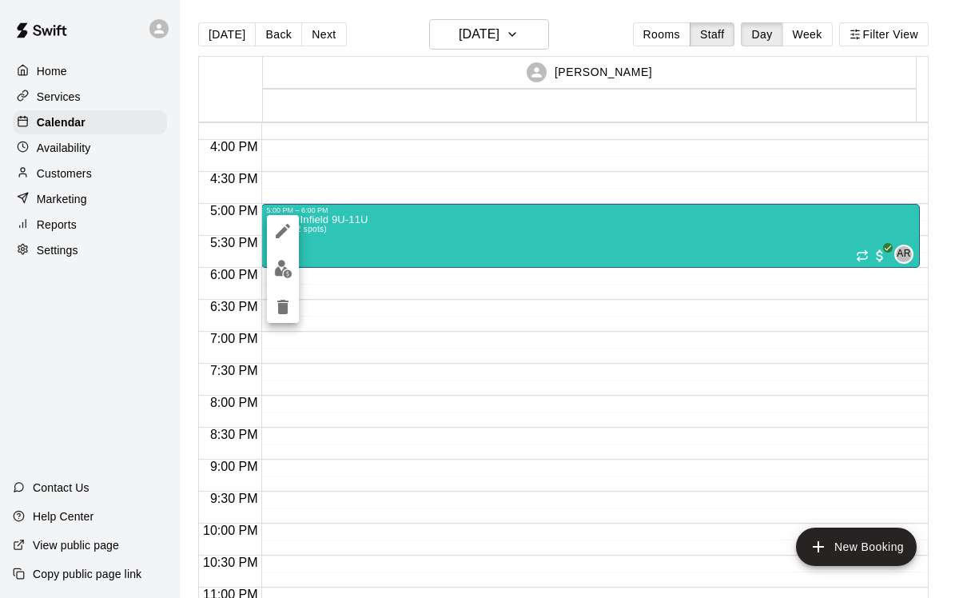
click at [283, 271] on img "edit" at bounding box center [283, 269] width 18 height 18
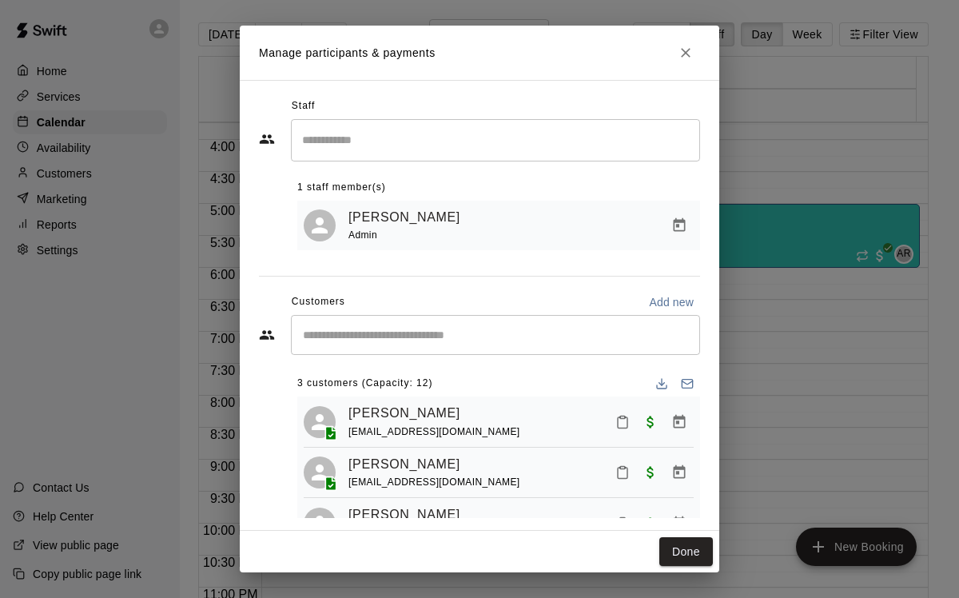
click at [481, 336] on input "Start typing to search customers..." at bounding box center [495, 335] width 395 height 16
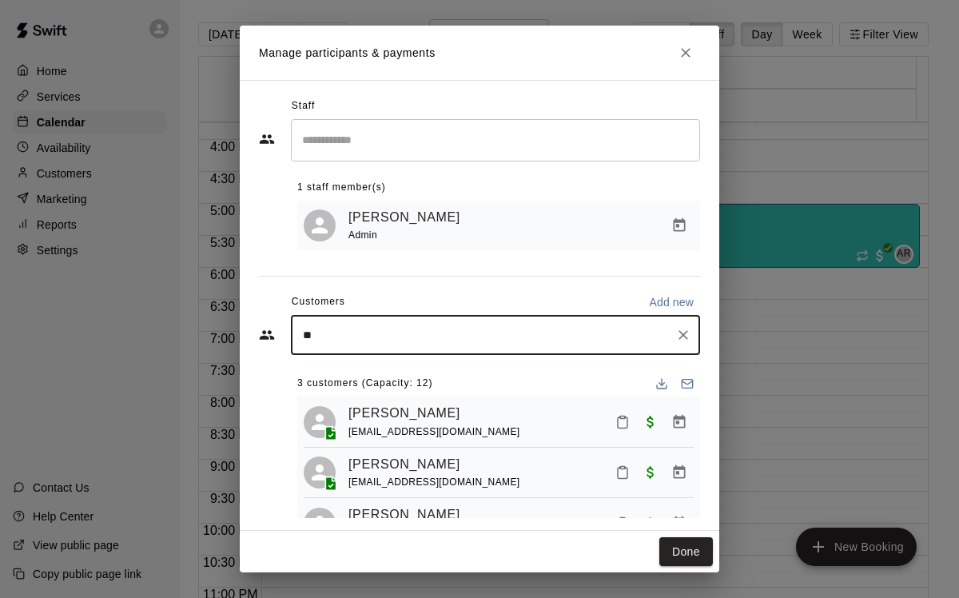
type input "***"
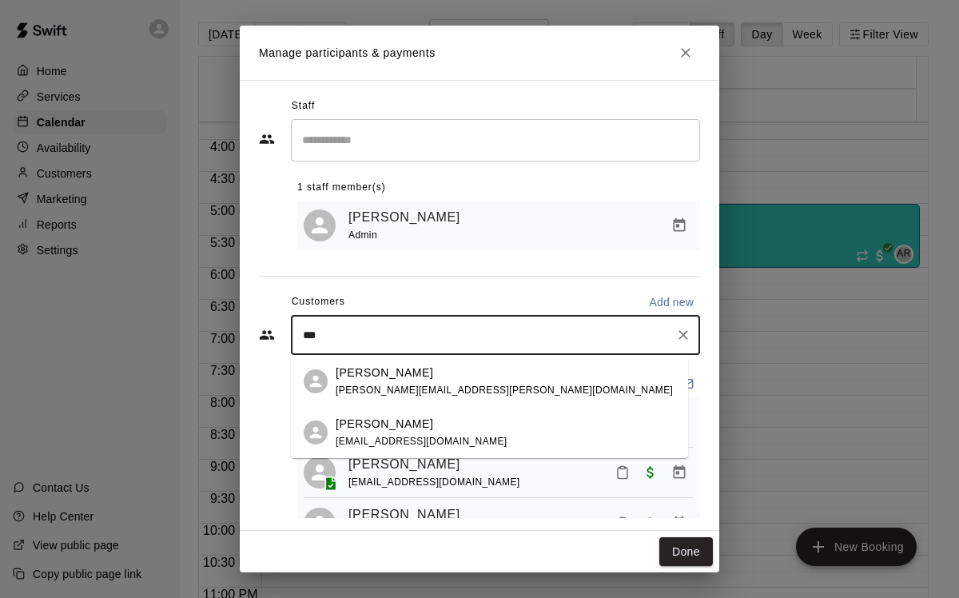
click at [454, 379] on div "[PERSON_NAME] [PERSON_NAME][EMAIL_ADDRESS][PERSON_NAME][DOMAIN_NAME]" at bounding box center [506, 381] width 340 height 34
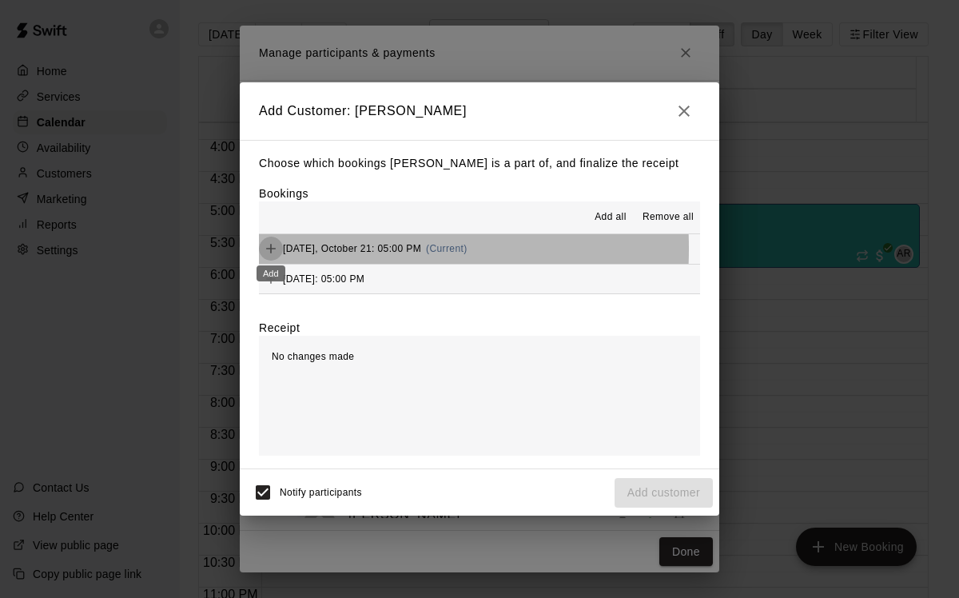
click at [277, 249] on icon "Add" at bounding box center [271, 249] width 16 height 16
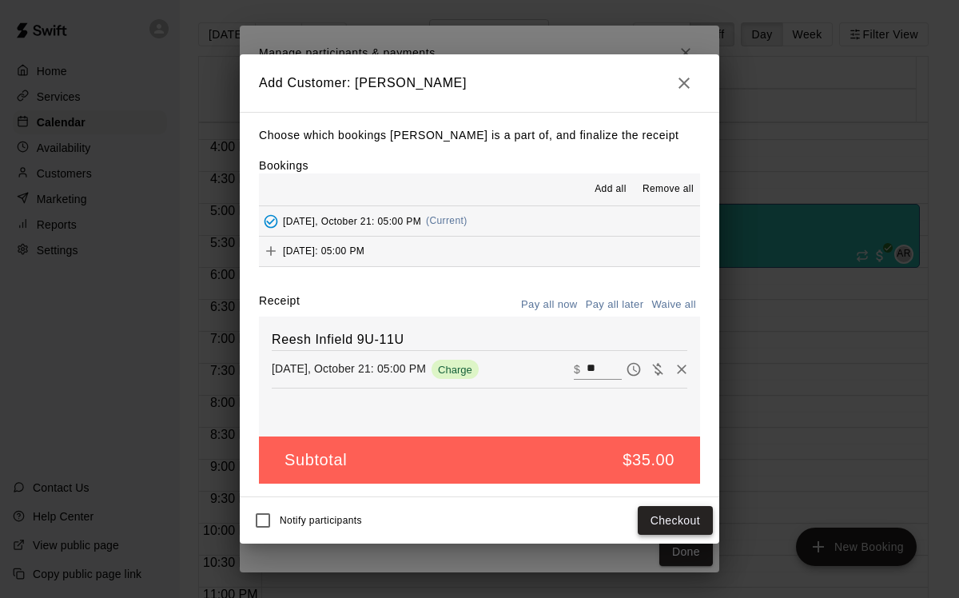
click at [662, 517] on button "Checkout" at bounding box center [675, 521] width 75 height 30
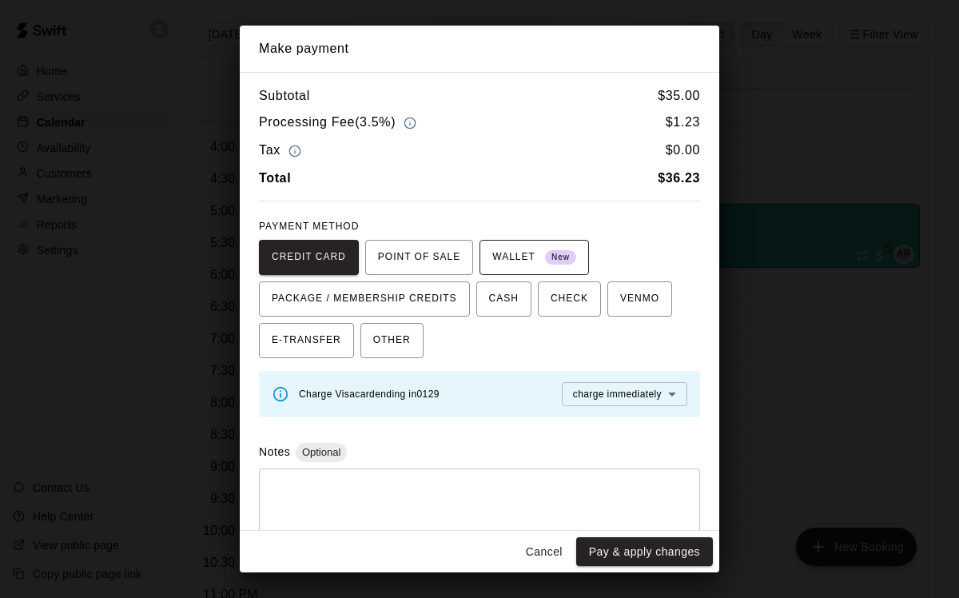
click at [492, 247] on span "WALLET New" at bounding box center [534, 258] width 84 height 26
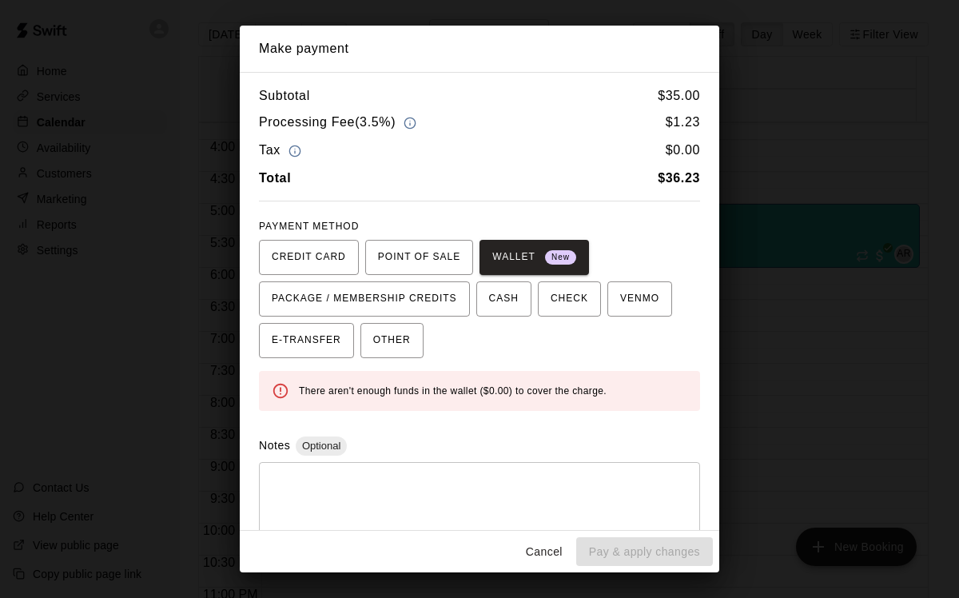
click at [545, 555] on button "Cancel" at bounding box center [544, 552] width 51 height 30
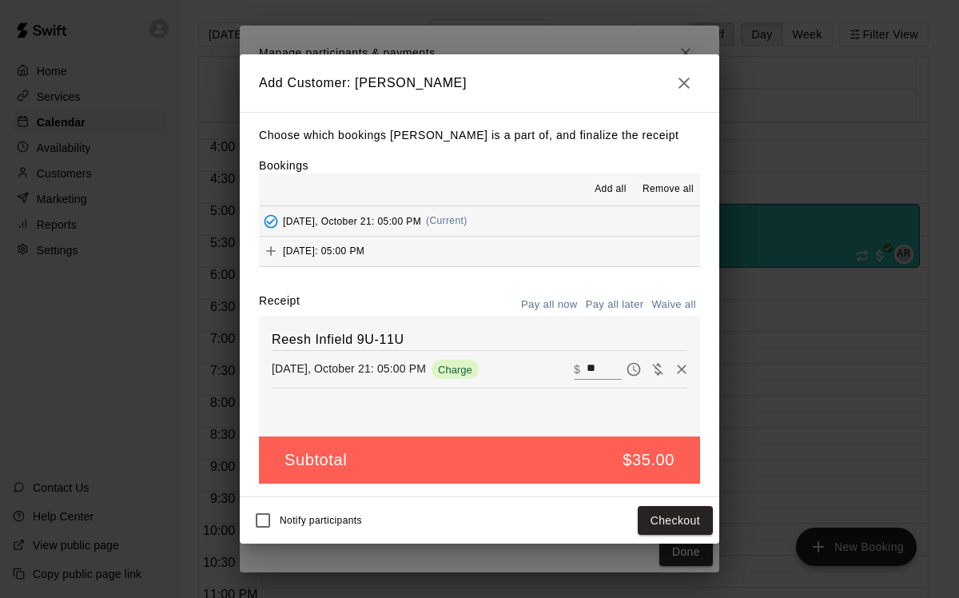
click at [683, 78] on icon "button" at bounding box center [684, 83] width 19 height 19
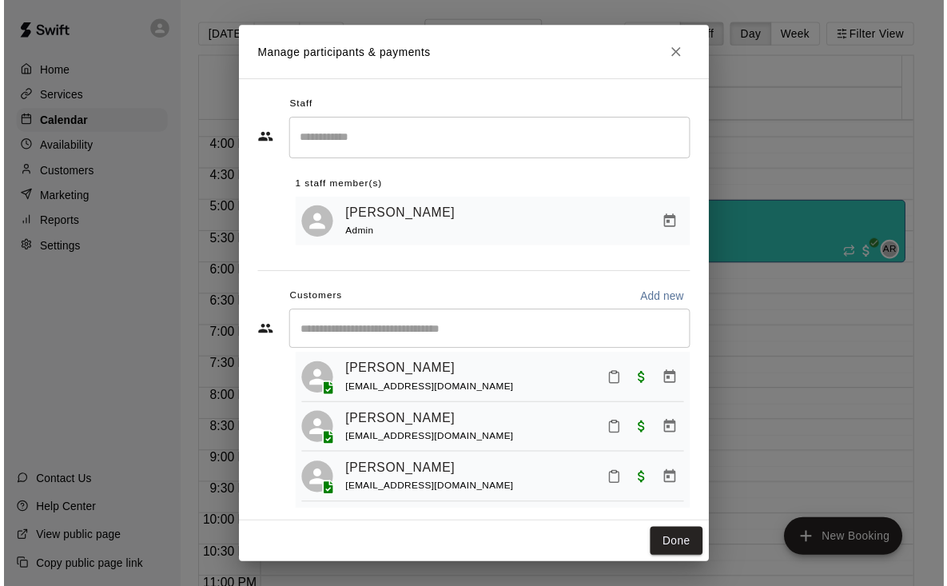
scroll to position [0, 0]
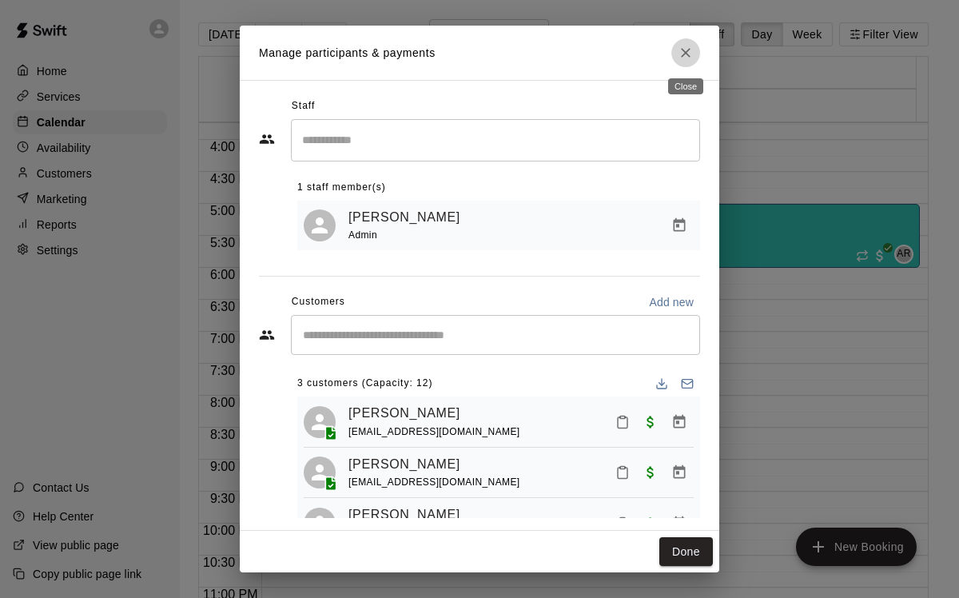
click at [679, 55] on icon "Close" at bounding box center [686, 53] width 16 height 16
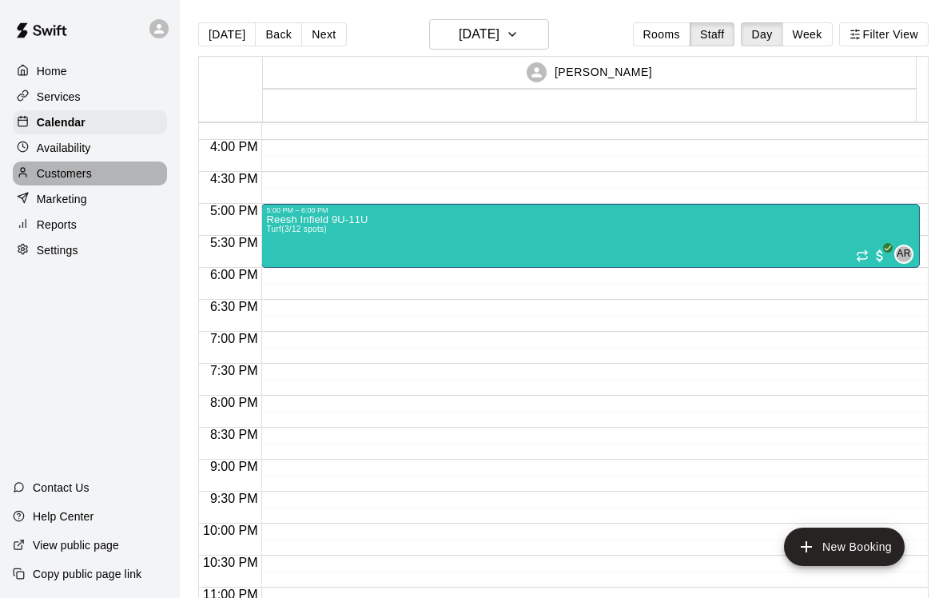
click at [76, 173] on p "Customers" at bounding box center [64, 173] width 55 height 16
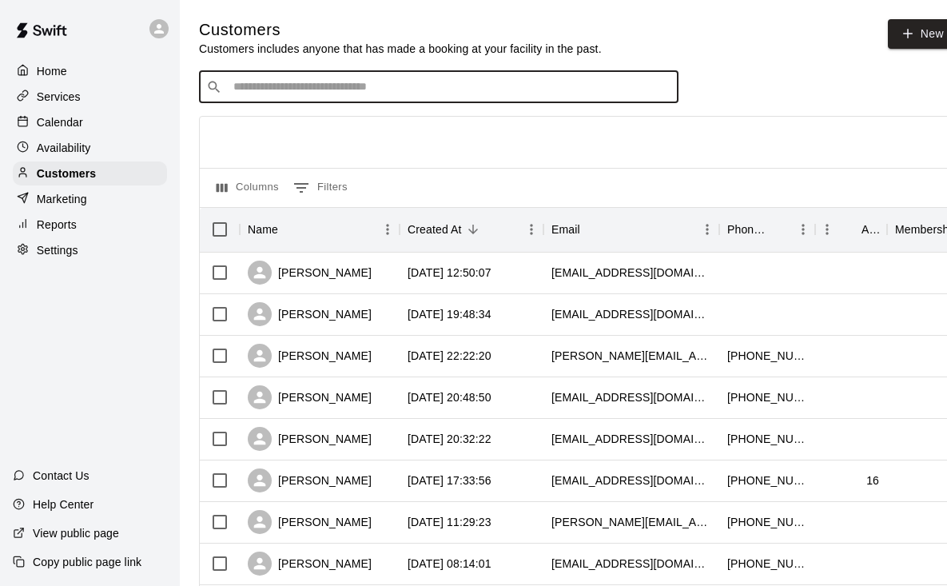
click at [501, 91] on input "Search customers by name or email" at bounding box center [450, 87] width 443 height 16
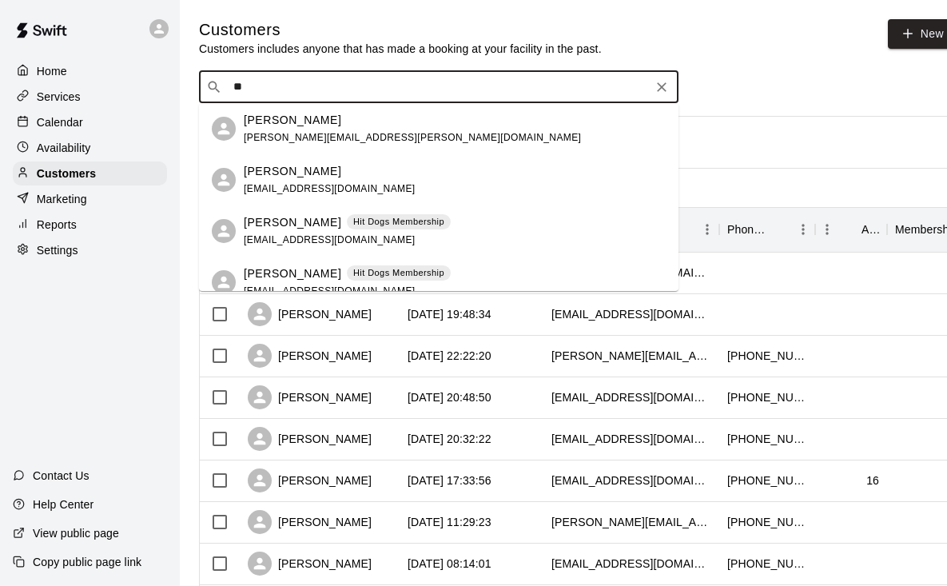
type input "*"
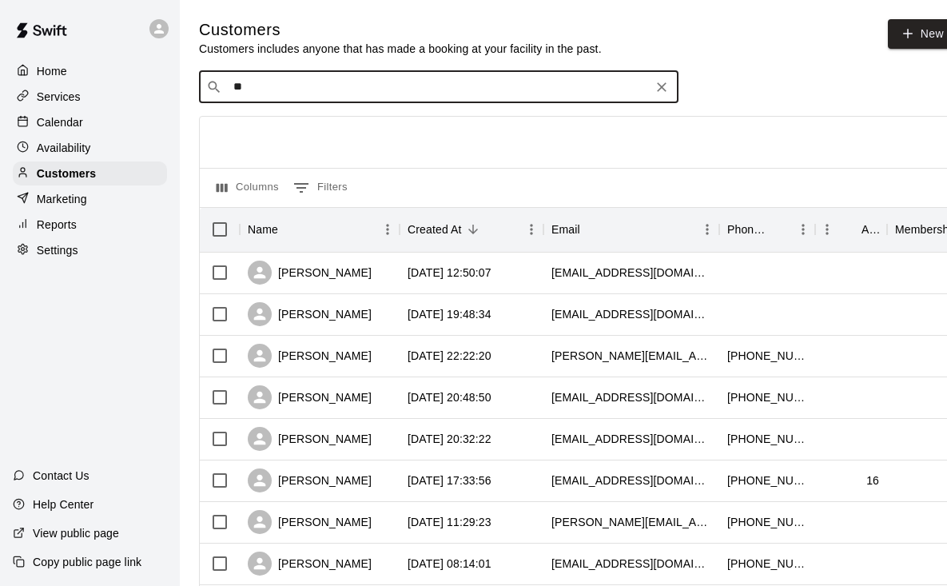
type input "***"
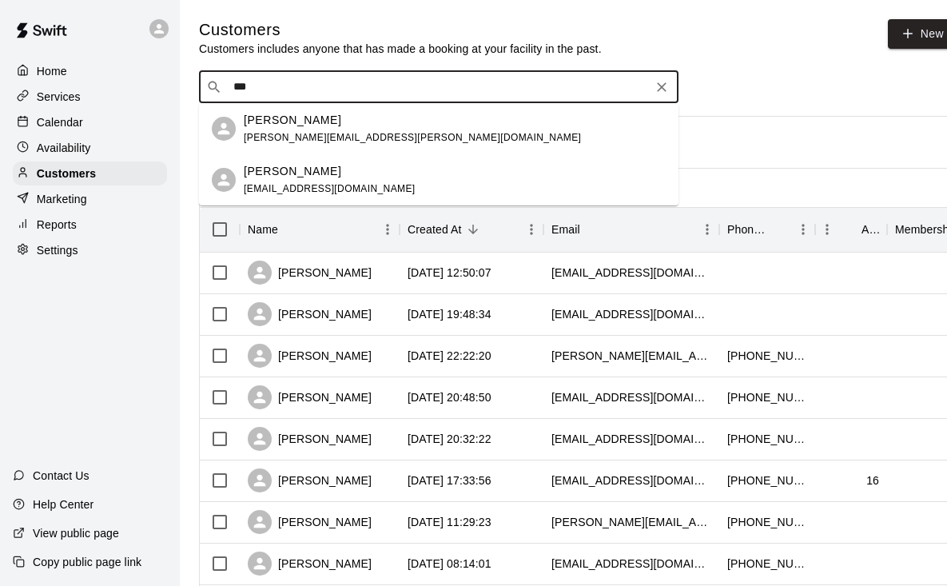
click at [446, 127] on div "[PERSON_NAME] [PERSON_NAME][EMAIL_ADDRESS][PERSON_NAME][DOMAIN_NAME]" at bounding box center [455, 129] width 422 height 34
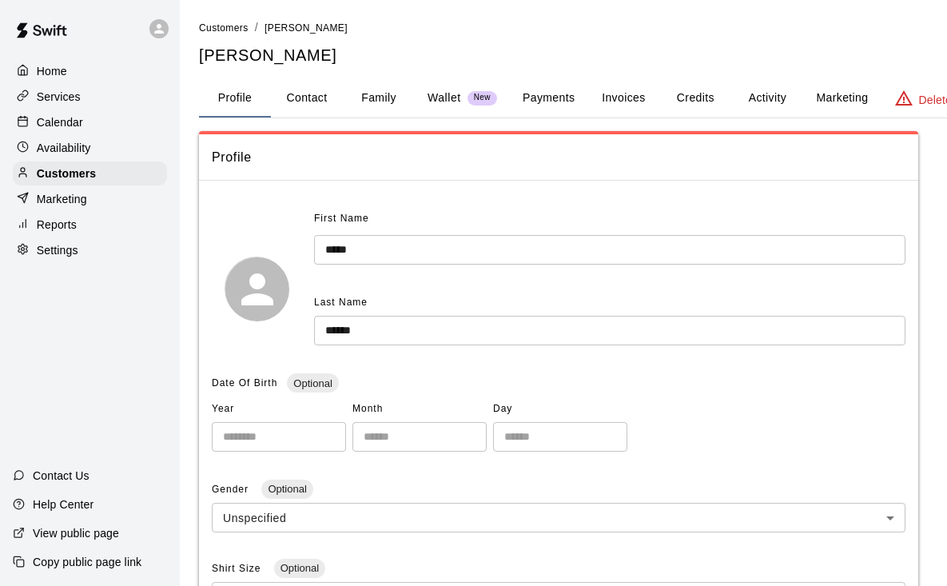
click at [696, 102] on button "Credits" at bounding box center [695, 98] width 72 height 38
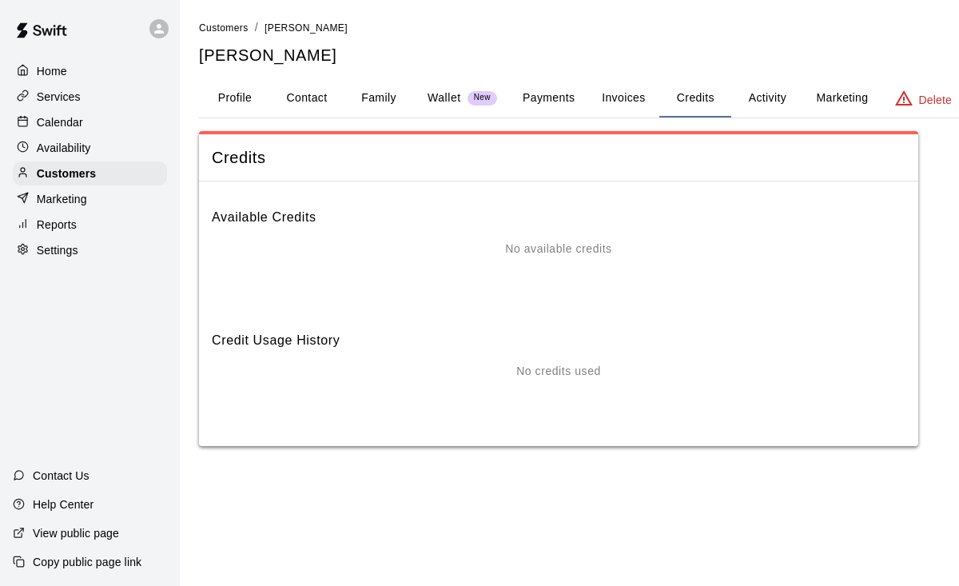
click at [771, 99] on button "Activity" at bounding box center [767, 98] width 72 height 38
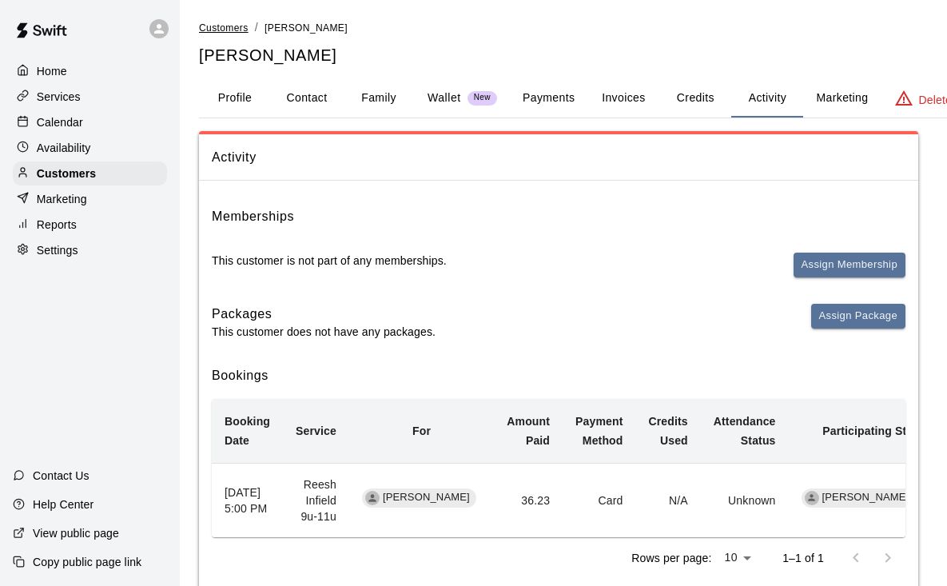
click at [232, 28] on span "Customers" at bounding box center [224, 27] width 50 height 11
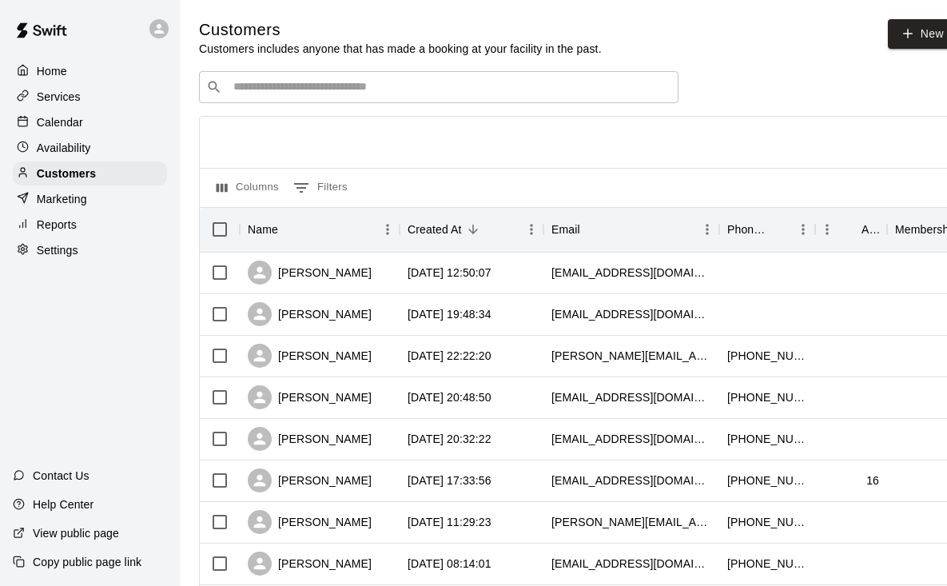
click at [449, 90] on input "Search customers by name or email" at bounding box center [450, 87] width 443 height 16
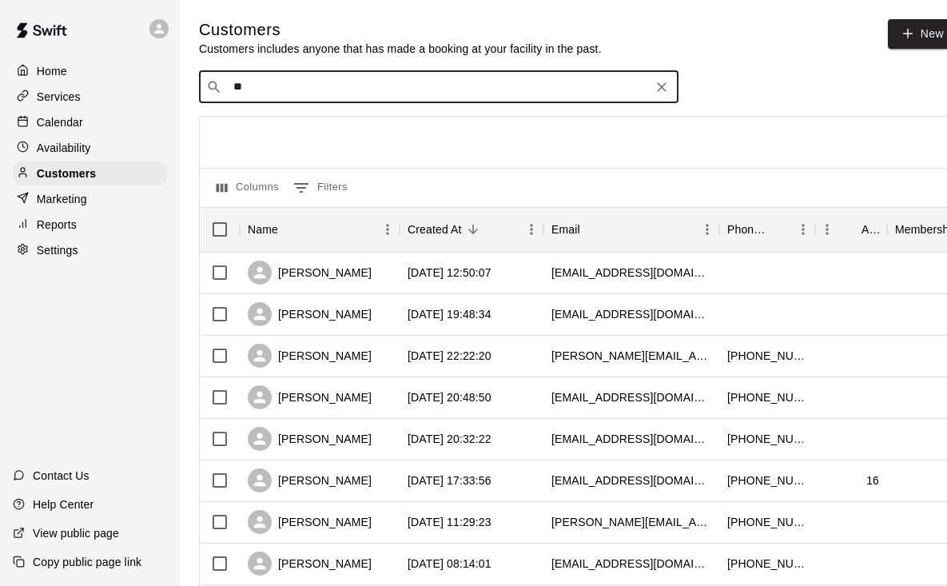
type input "***"
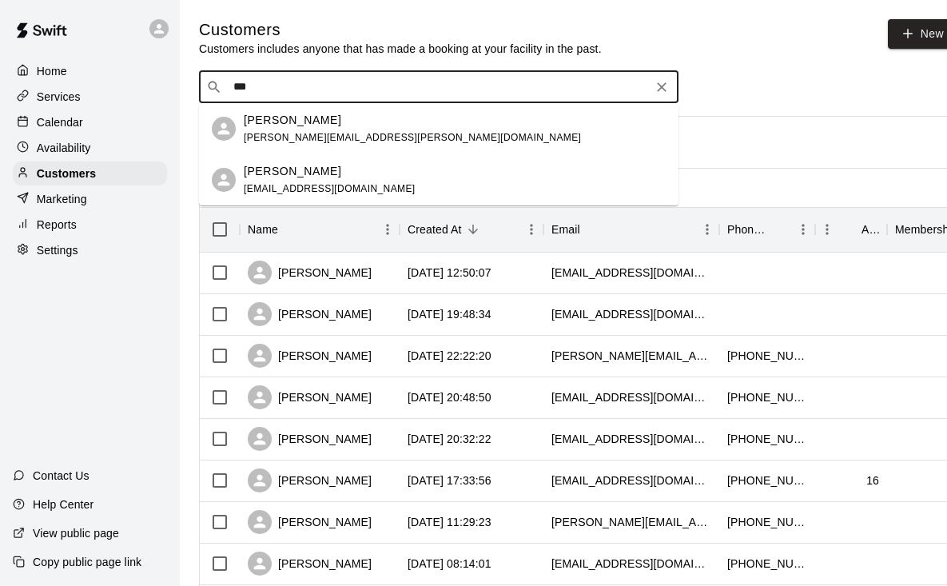
click at [438, 166] on div "[PERSON_NAME] [EMAIL_ADDRESS][DOMAIN_NAME]" at bounding box center [455, 180] width 422 height 34
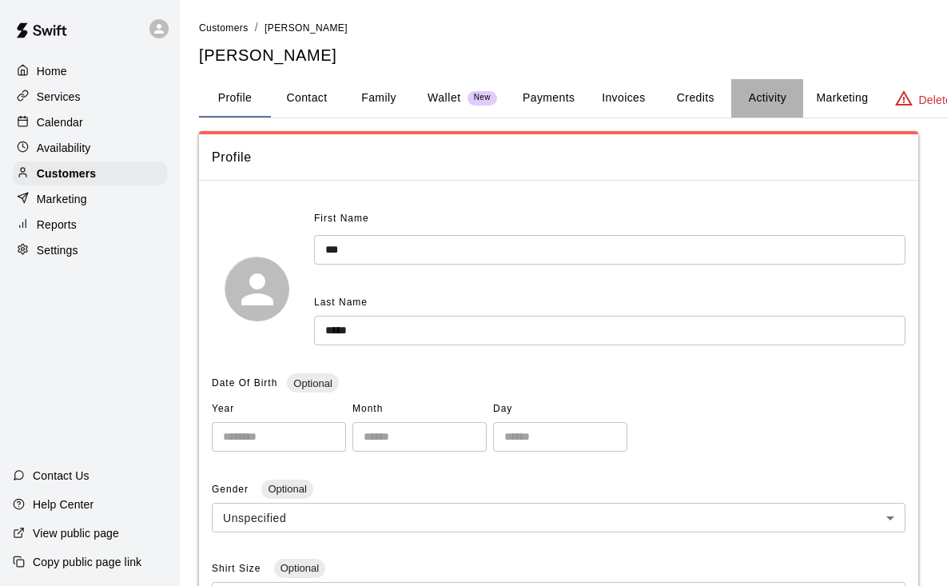
click at [762, 91] on button "Activity" at bounding box center [767, 98] width 72 height 38
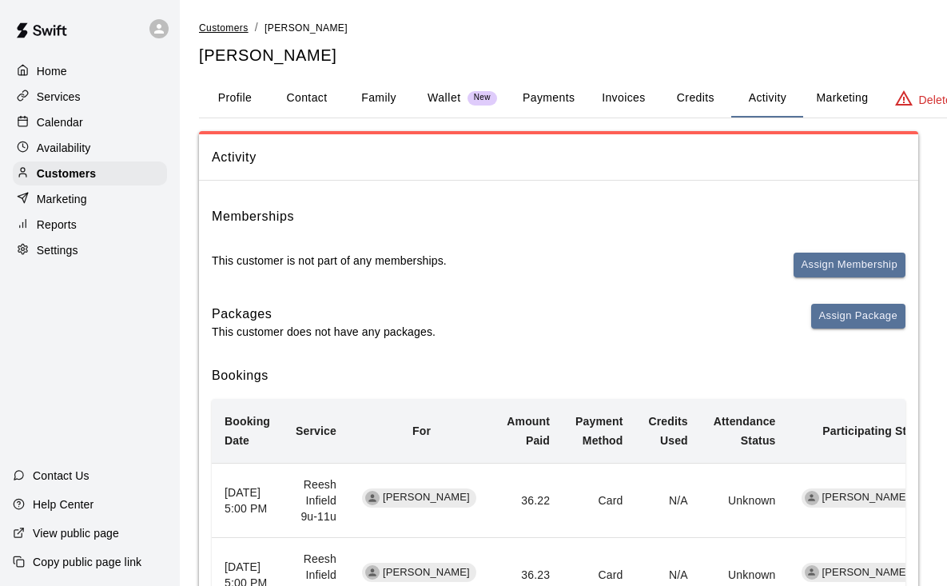
click at [223, 31] on span "Customers" at bounding box center [224, 27] width 50 height 11
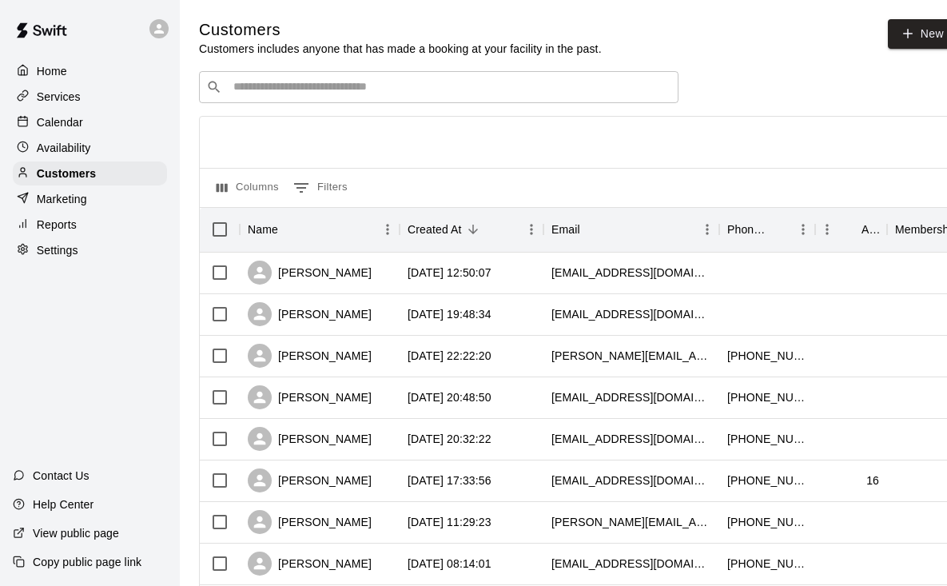
click at [492, 90] on input "Search customers by name or email" at bounding box center [450, 87] width 443 height 16
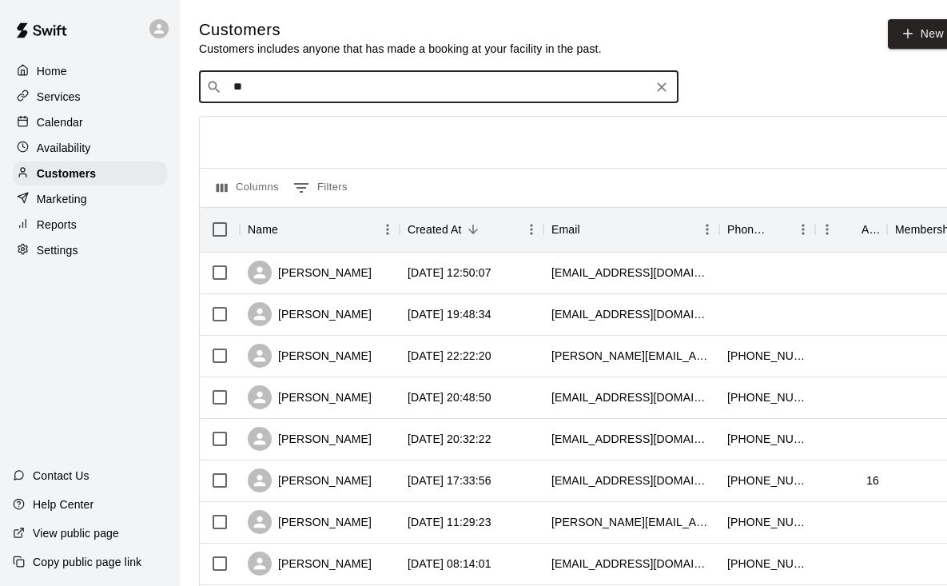
type input "***"
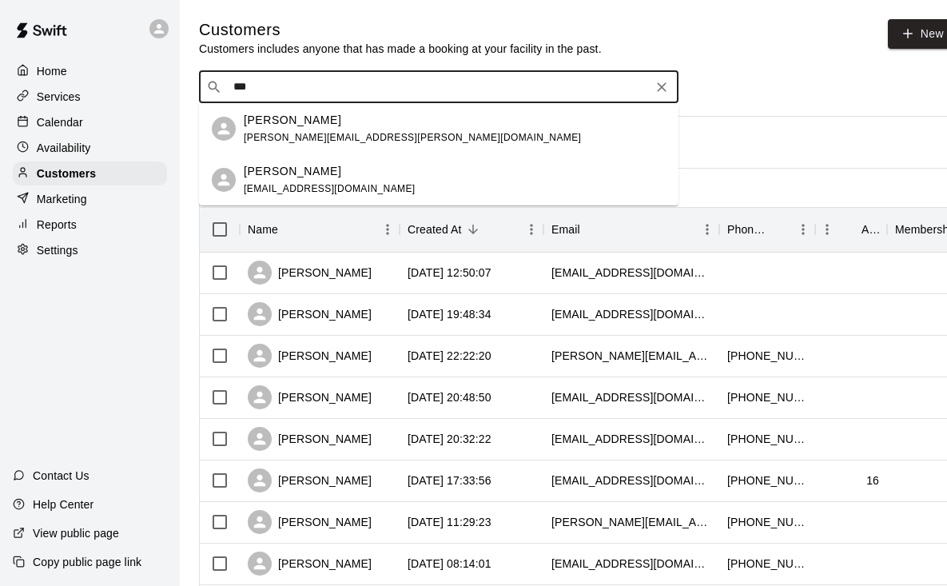
click at [442, 169] on div "[PERSON_NAME] [EMAIL_ADDRESS][DOMAIN_NAME]" at bounding box center [455, 180] width 422 height 34
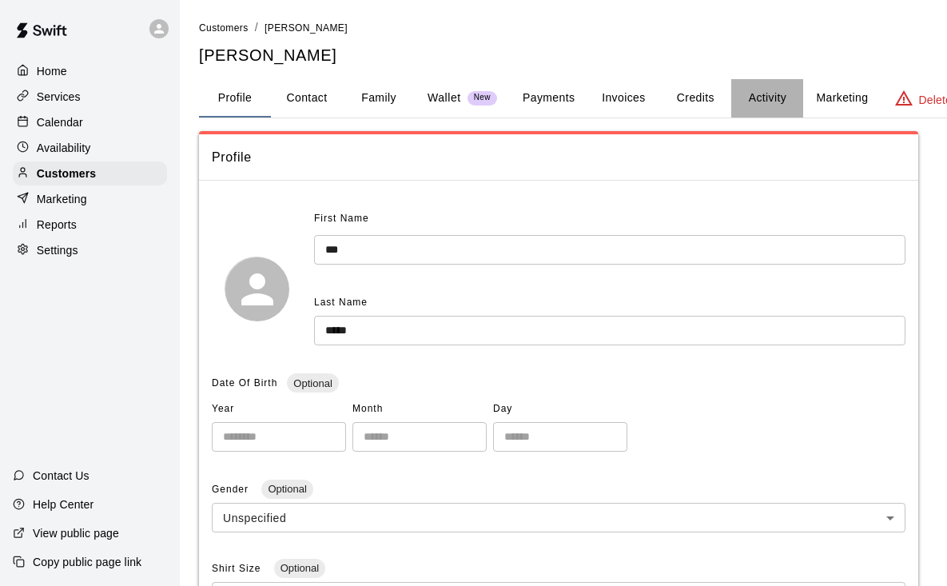
click at [767, 102] on button "Activity" at bounding box center [767, 98] width 72 height 38
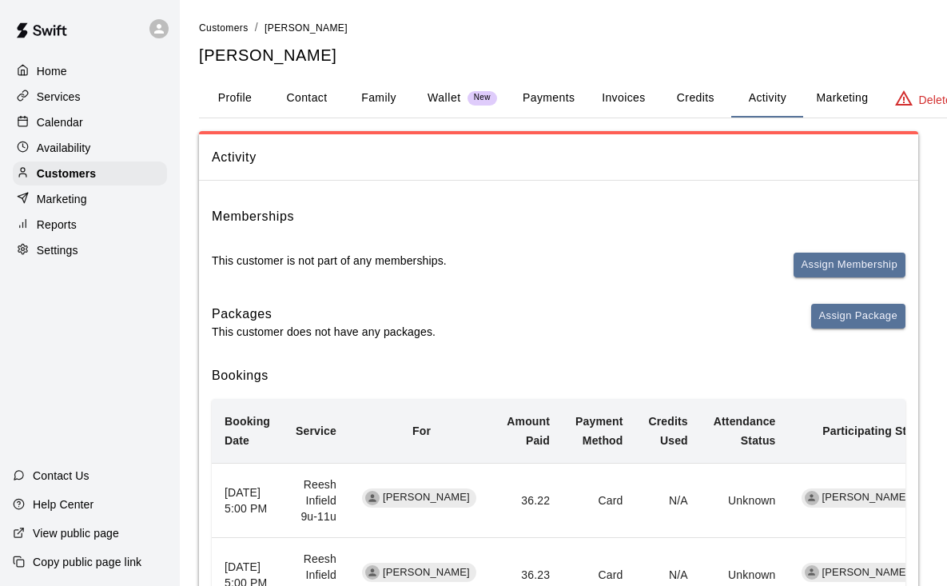
click at [705, 94] on button "Credits" at bounding box center [695, 98] width 72 height 38
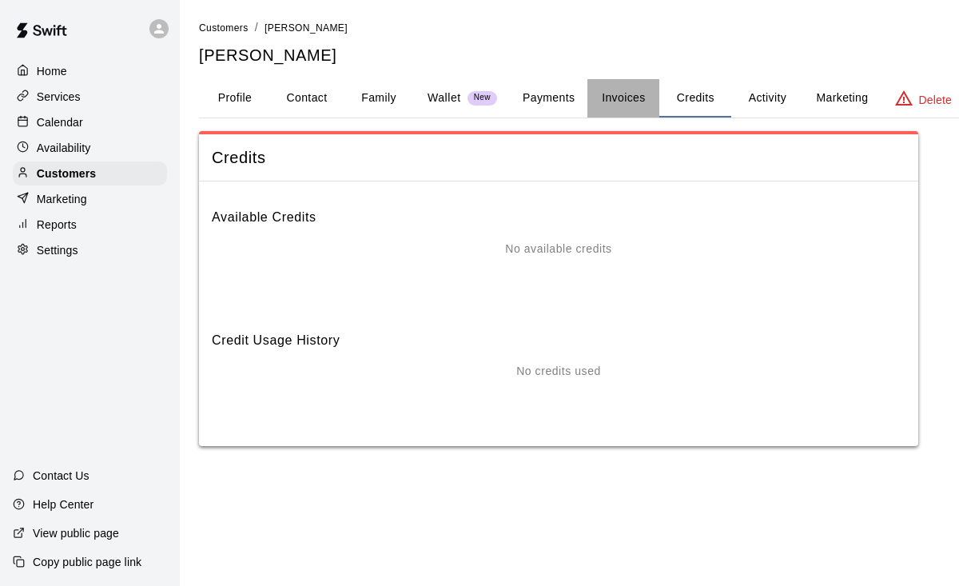
click at [615, 102] on button "Invoices" at bounding box center [623, 98] width 72 height 38
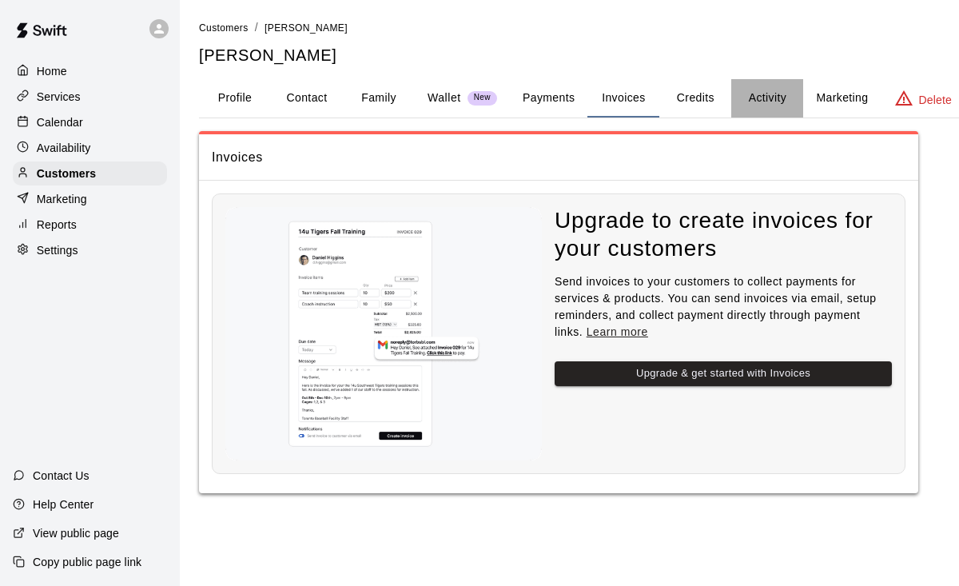
click at [802, 98] on button "Activity" at bounding box center [767, 98] width 72 height 38
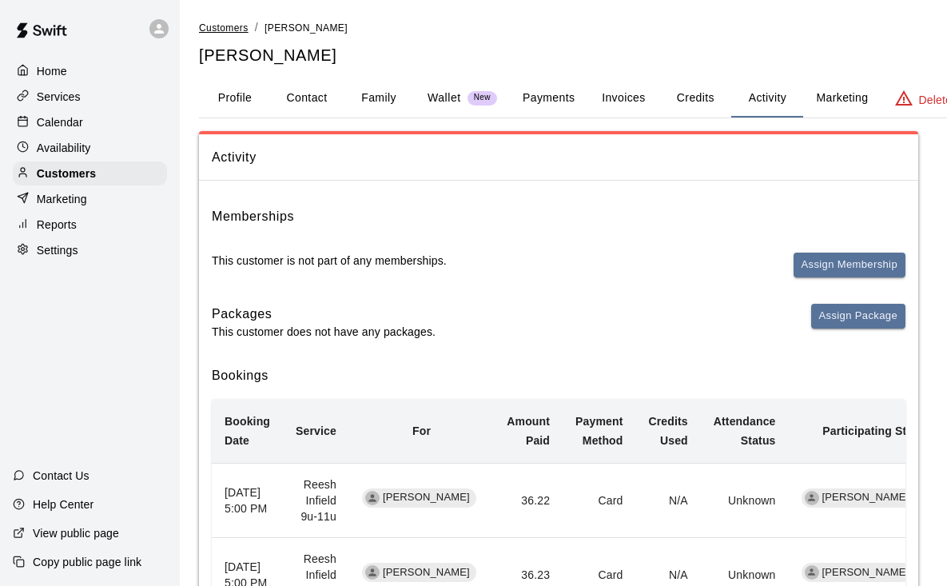
click at [237, 25] on span "Customers" at bounding box center [224, 27] width 50 height 11
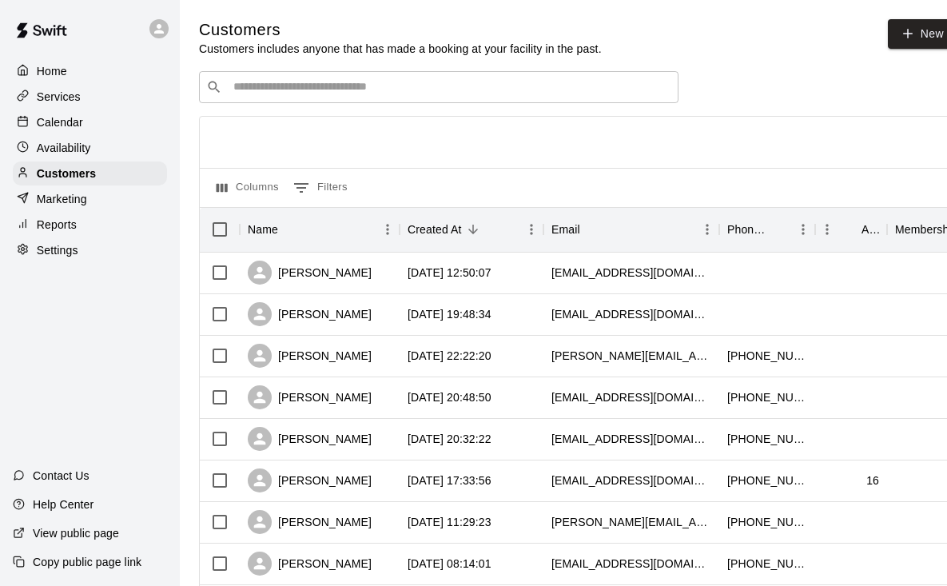
click at [413, 94] on input "Search customers by name or email" at bounding box center [450, 87] width 443 height 16
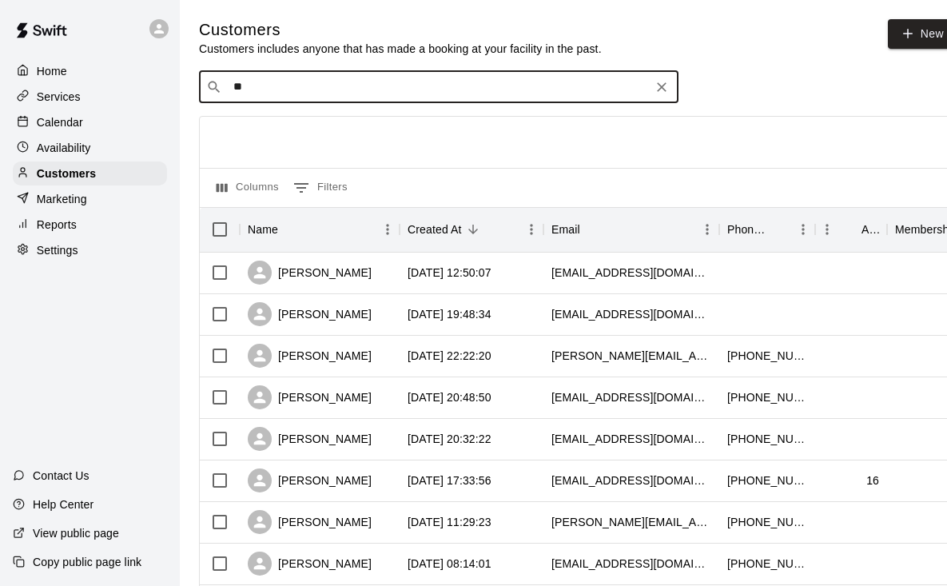
type input "***"
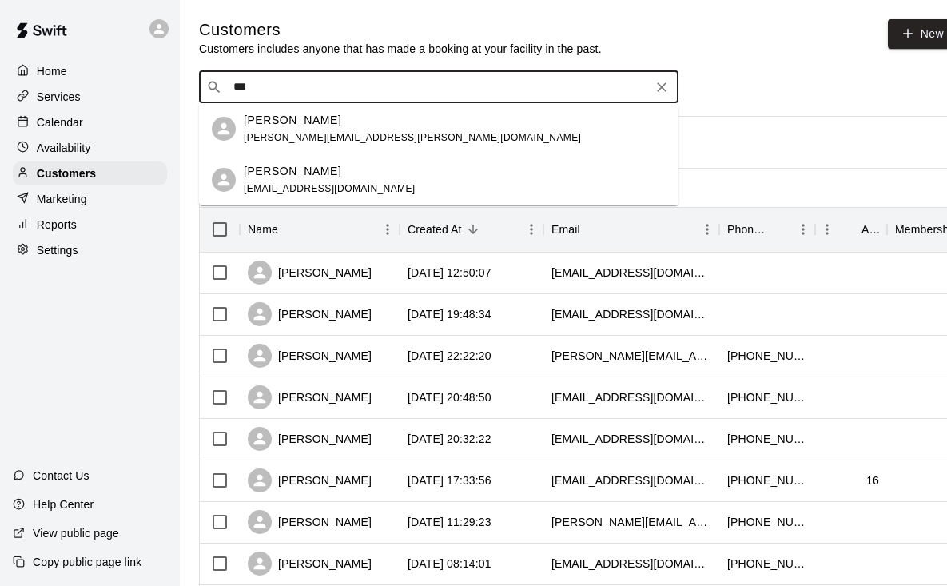
click at [386, 137] on div "[PERSON_NAME] [PERSON_NAME][EMAIL_ADDRESS][PERSON_NAME][DOMAIN_NAME]" at bounding box center [455, 129] width 422 height 34
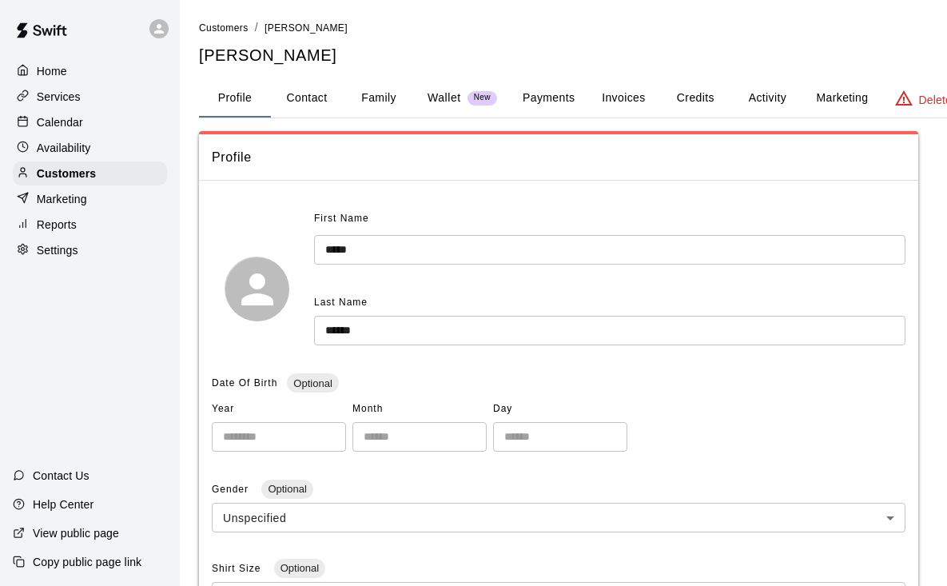
click at [759, 90] on button "Activity" at bounding box center [767, 98] width 72 height 38
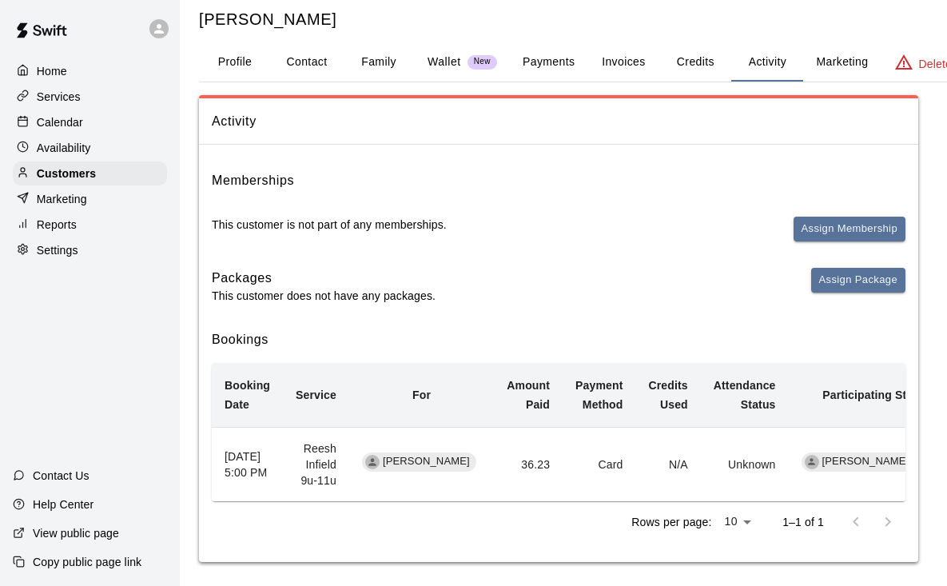
scroll to position [44, 0]
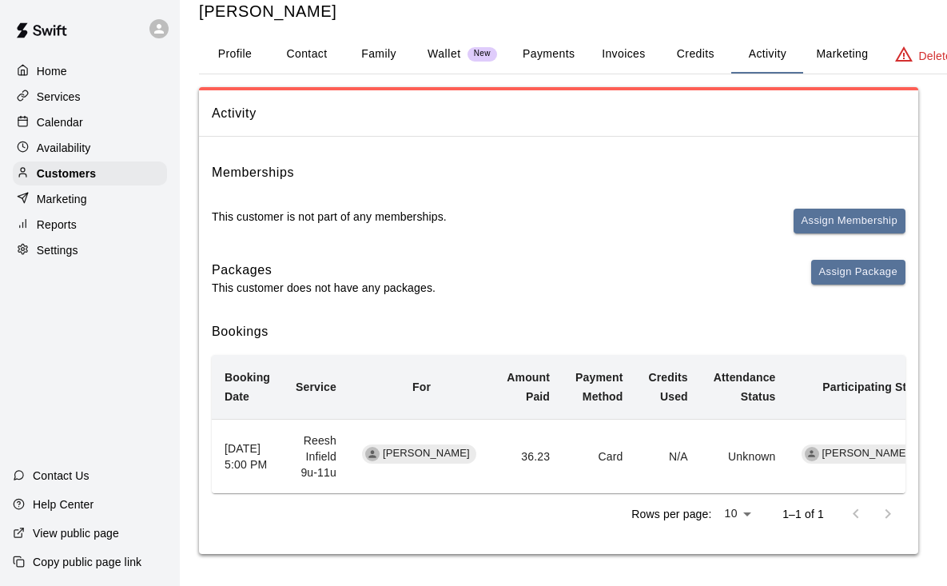
click at [75, 98] on p "Services" at bounding box center [59, 97] width 44 height 16
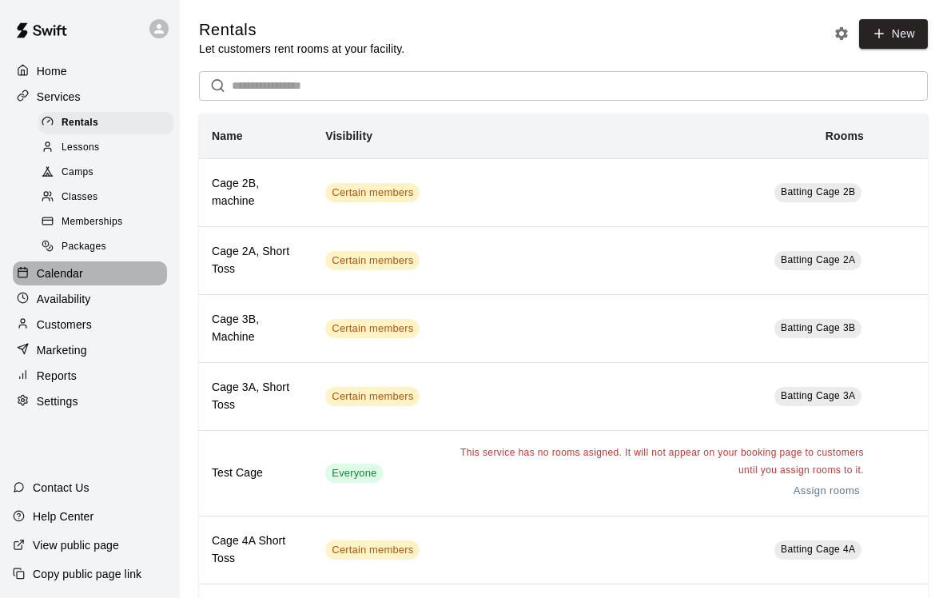
click at [82, 276] on p "Calendar" at bounding box center [60, 273] width 46 height 16
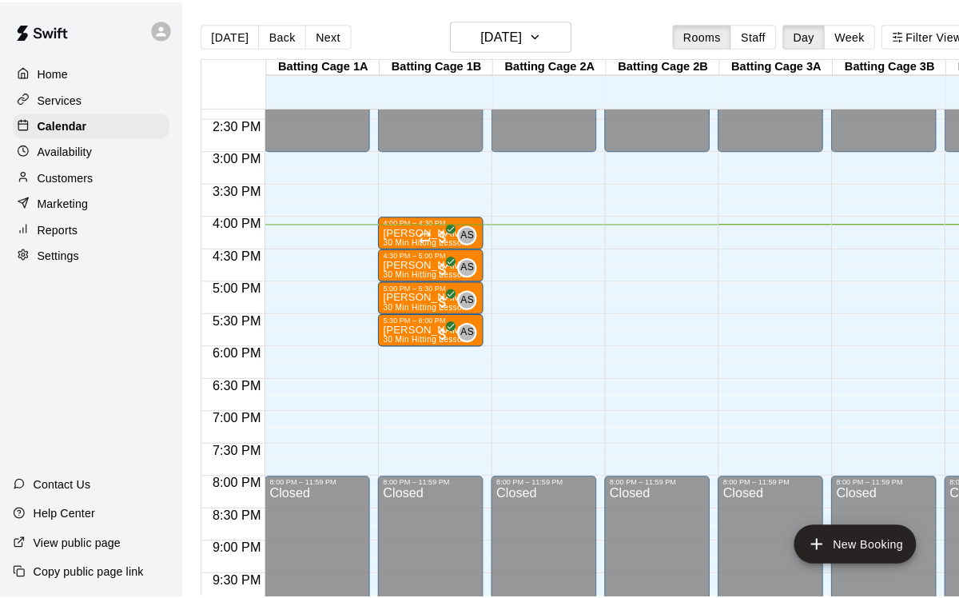
scroll to position [917, 0]
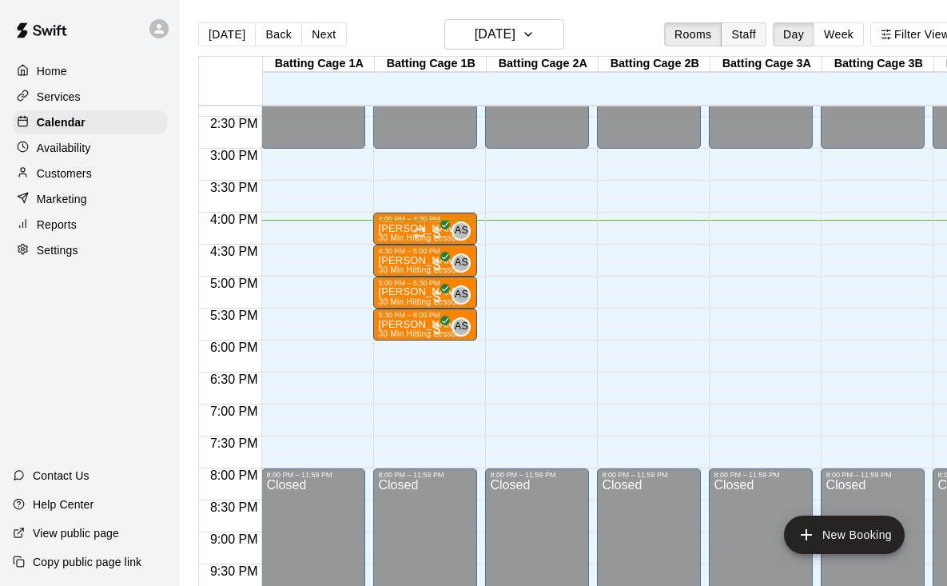
click at [755, 38] on button "Staff" at bounding box center [744, 34] width 46 height 24
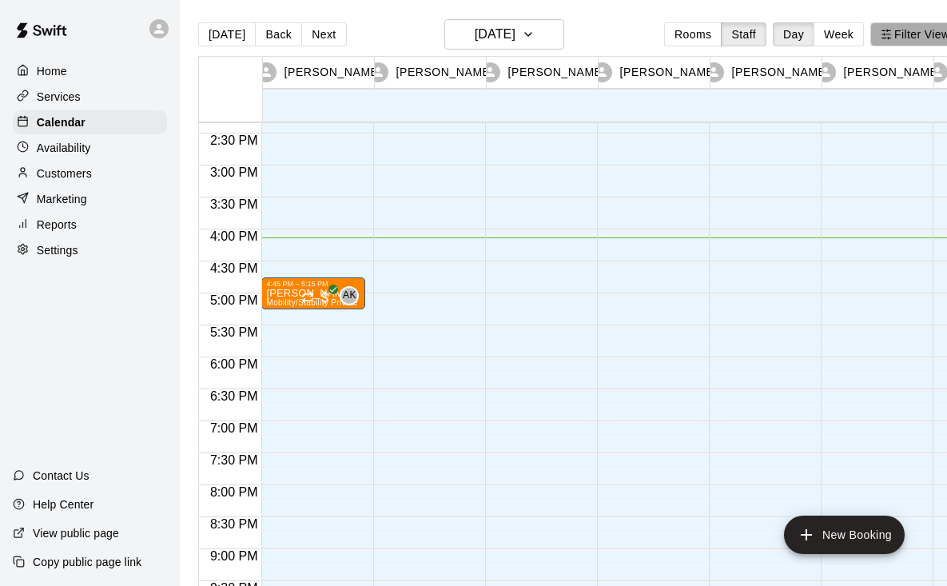
click at [906, 36] on button "Filter View" at bounding box center [915, 34] width 90 height 24
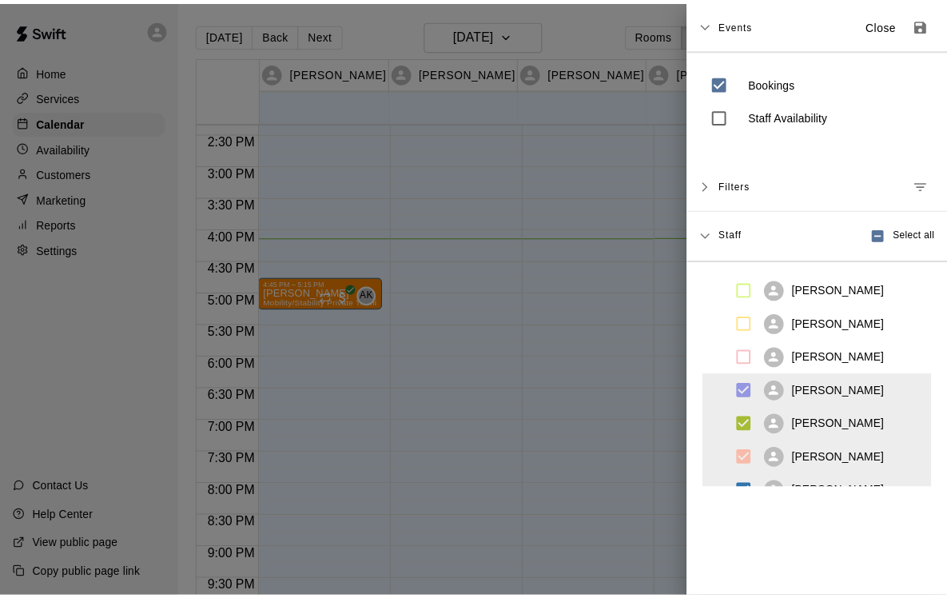
scroll to position [125, 0]
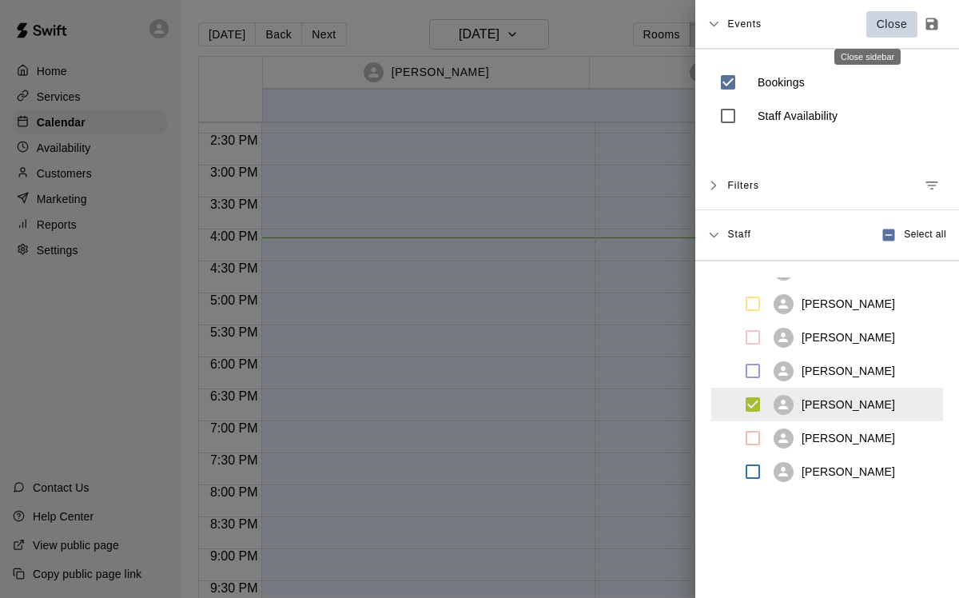
click at [877, 22] on p "Close" at bounding box center [892, 24] width 31 height 17
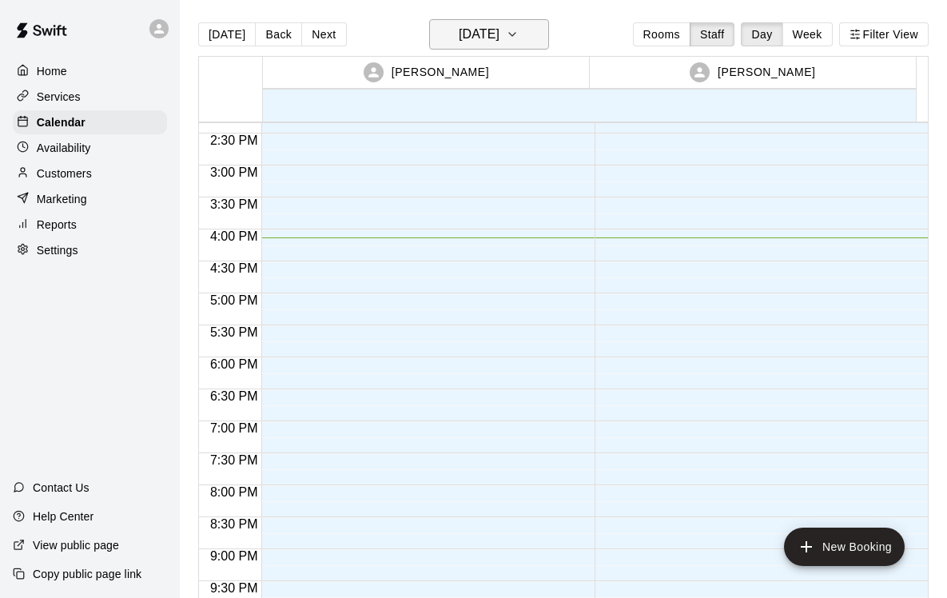
click at [516, 34] on icon "button" at bounding box center [512, 34] width 6 height 3
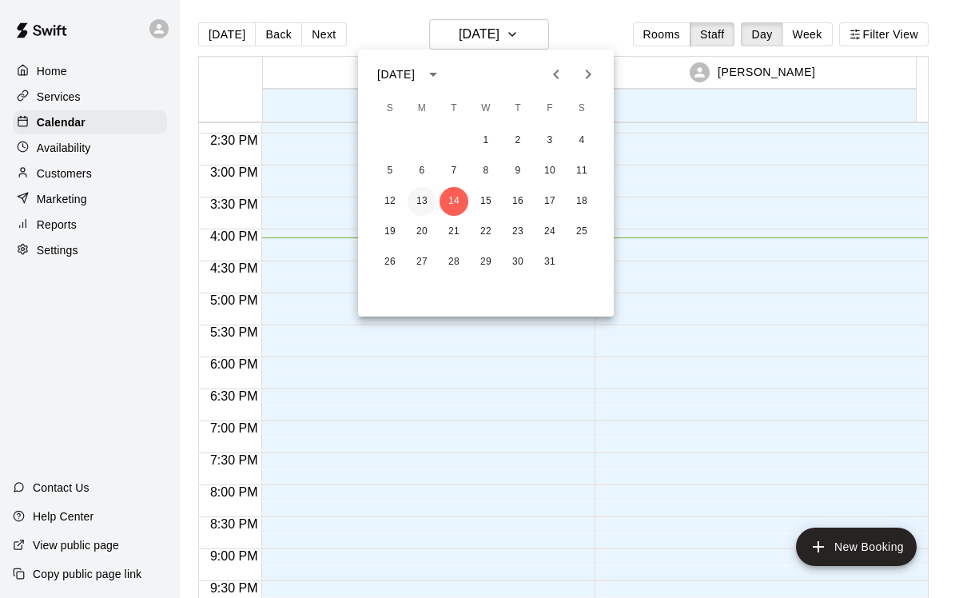
click at [423, 201] on button "13" at bounding box center [422, 201] width 29 height 29
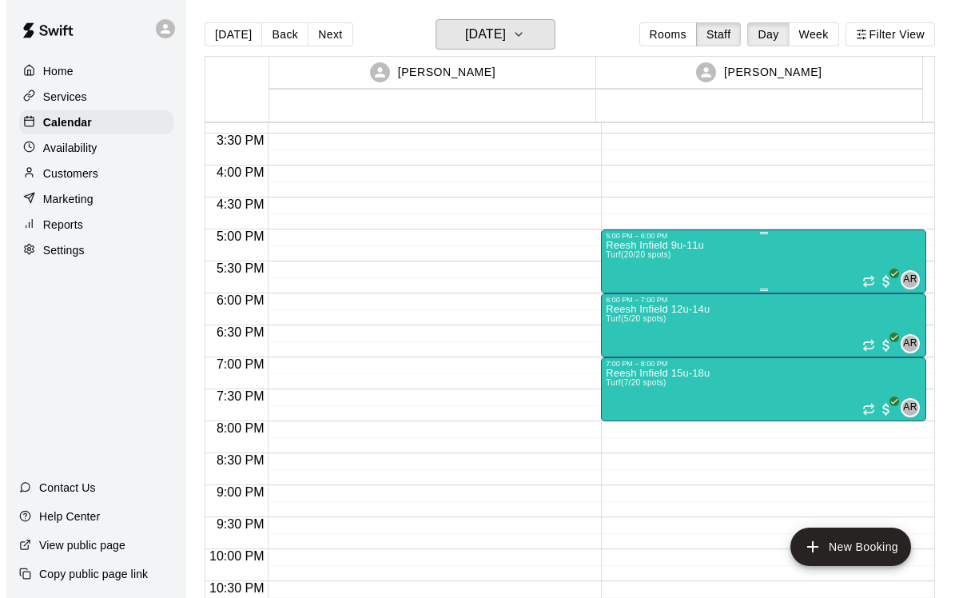
scroll to position [1003, 0]
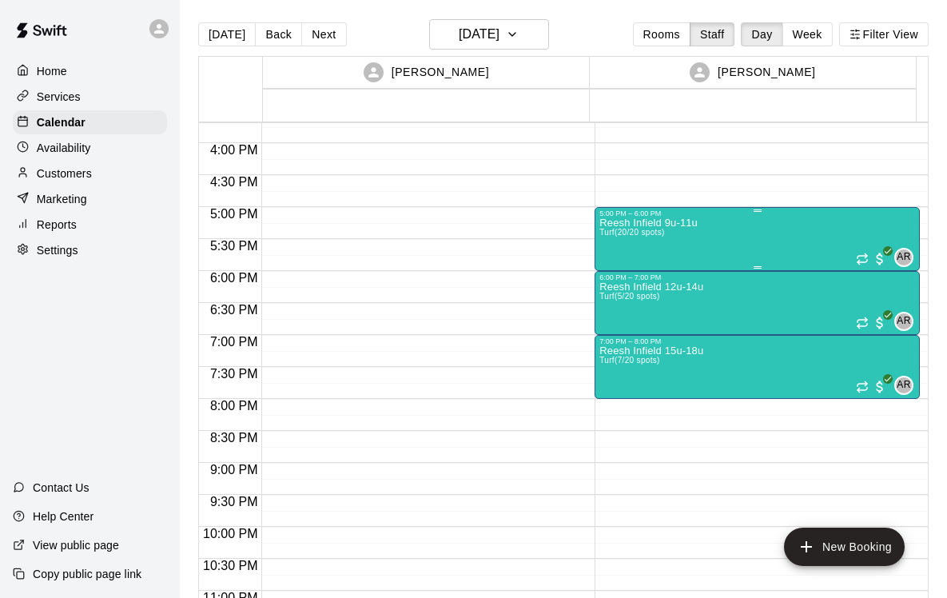
click at [746, 233] on div "Reesh Infield 9u-11u Turf (20/20 spots) AR 0" at bounding box center [757, 516] width 316 height 598
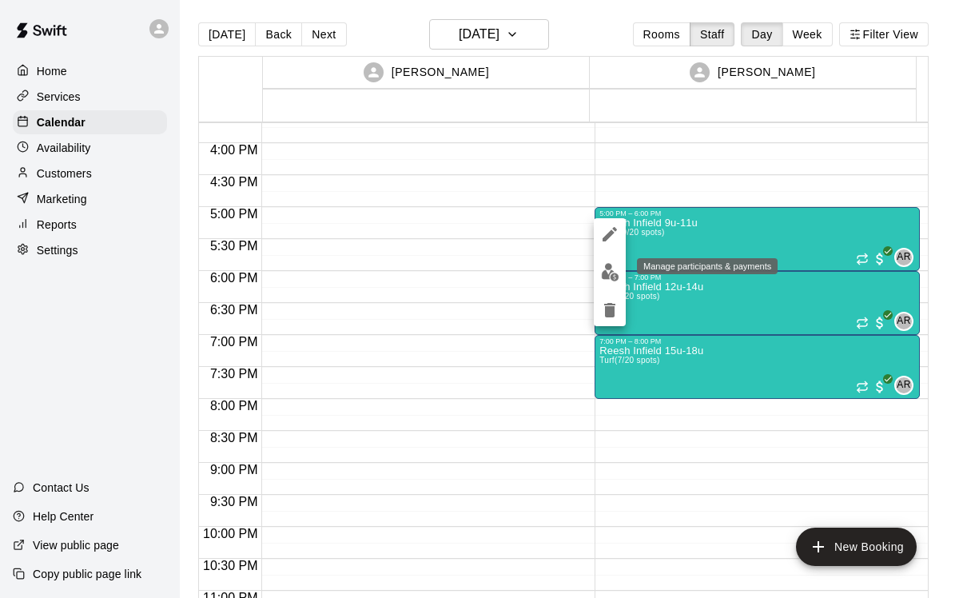
click at [606, 271] on img "edit" at bounding box center [610, 272] width 18 height 18
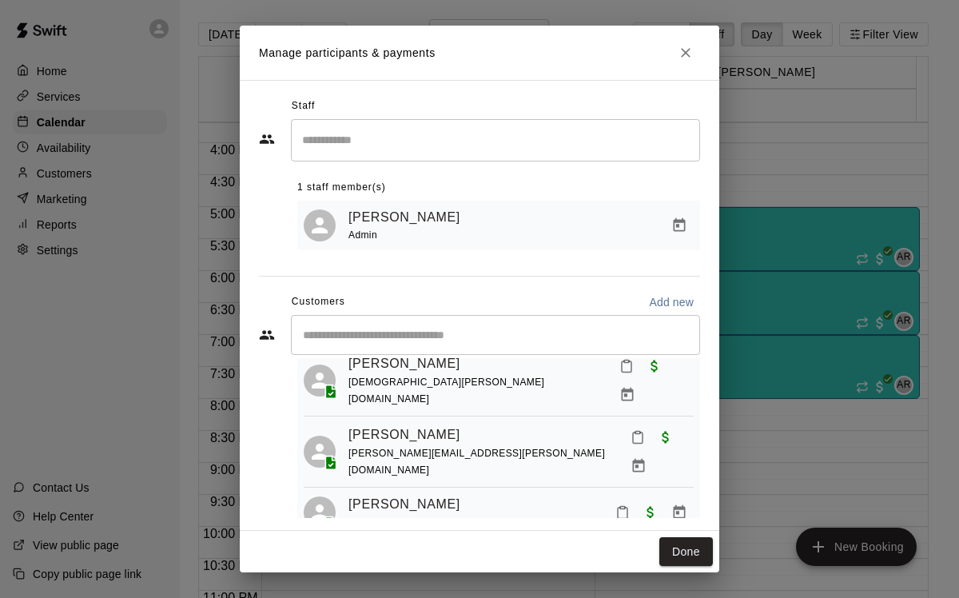
scroll to position [616, 0]
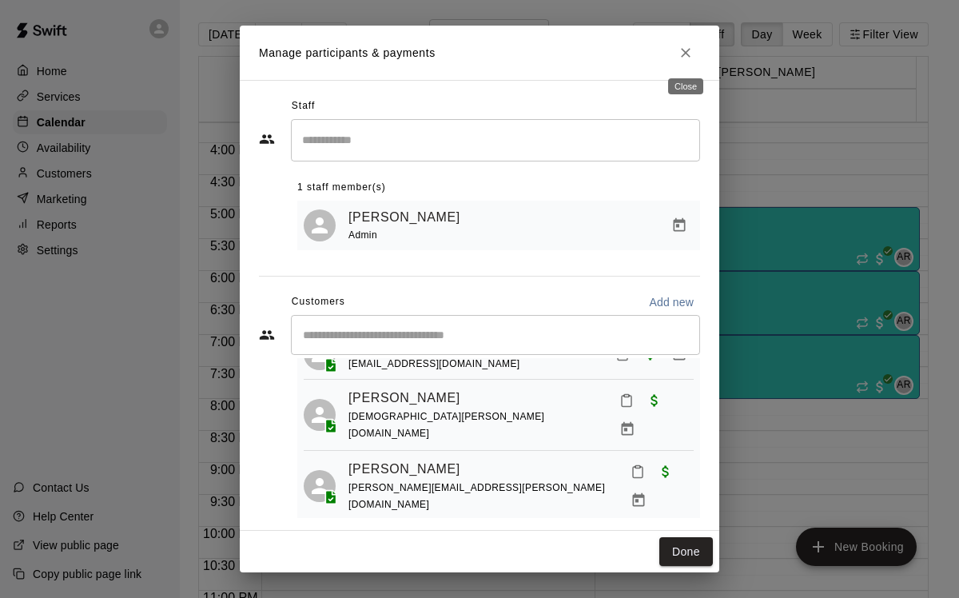
click at [683, 49] on icon "Close" at bounding box center [686, 53] width 10 height 10
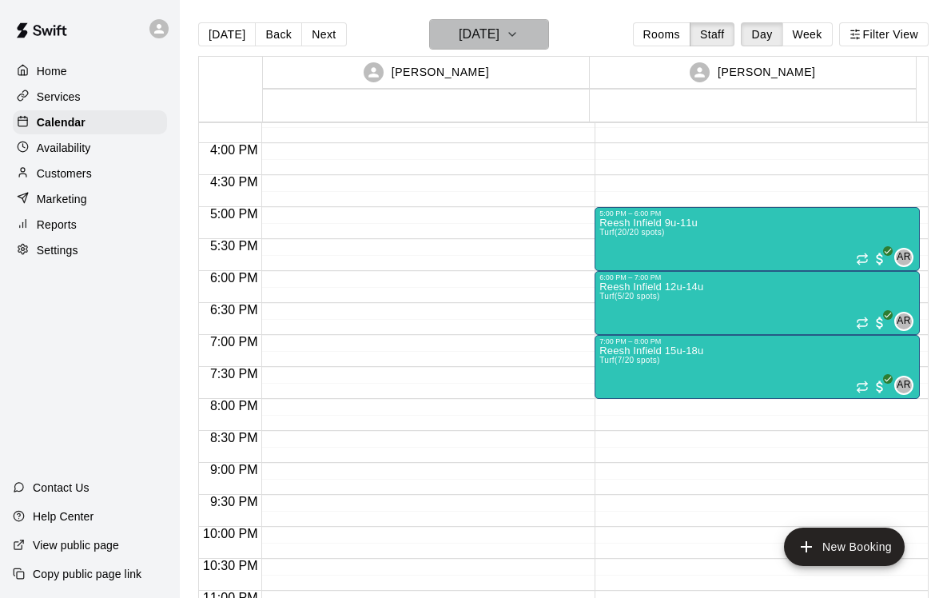
click at [519, 37] on icon "button" at bounding box center [512, 34] width 13 height 19
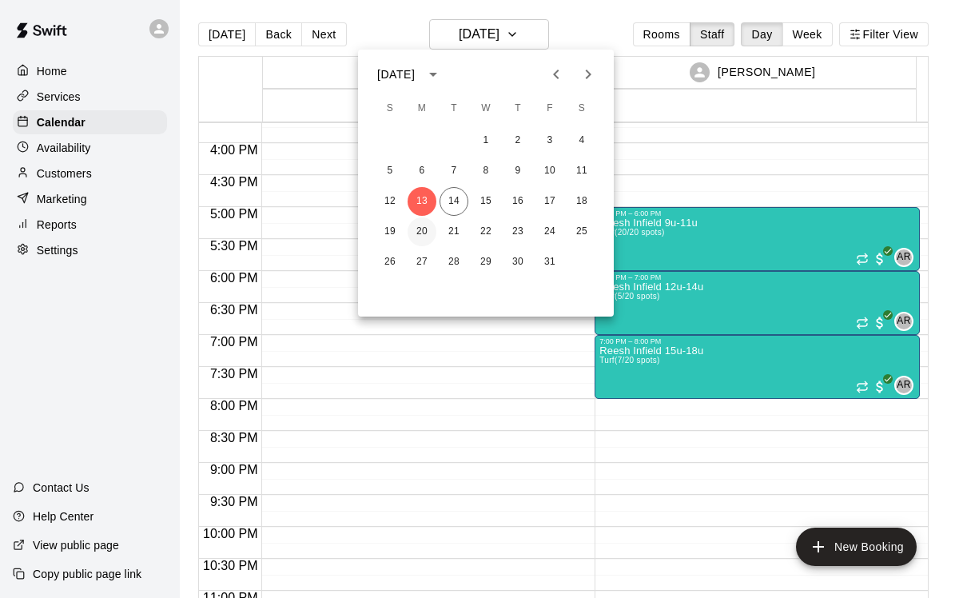
click at [424, 233] on button "20" at bounding box center [422, 231] width 29 height 29
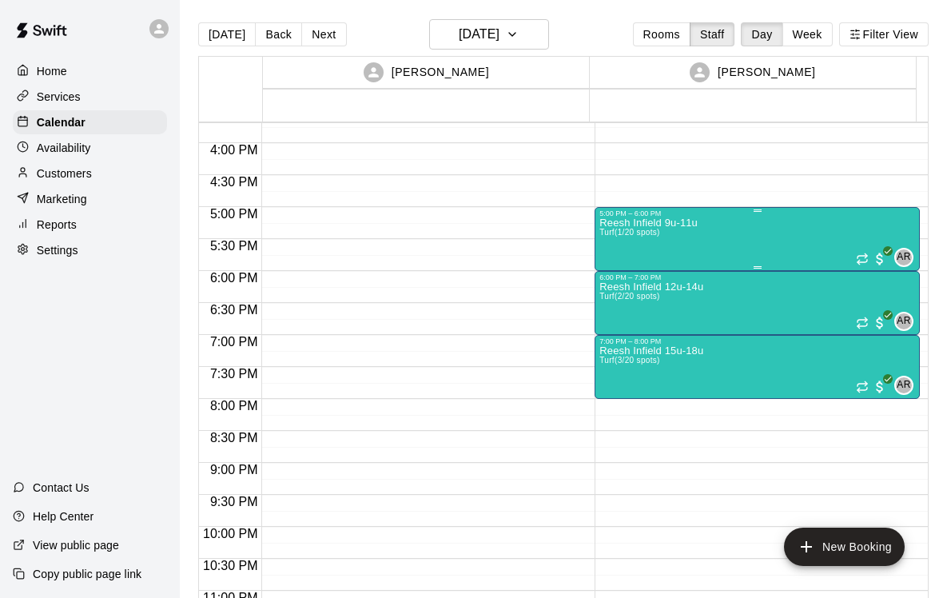
click at [688, 239] on div "Reesh Infield 9u-11u Turf (1/20 spots)" at bounding box center [648, 516] width 98 height 598
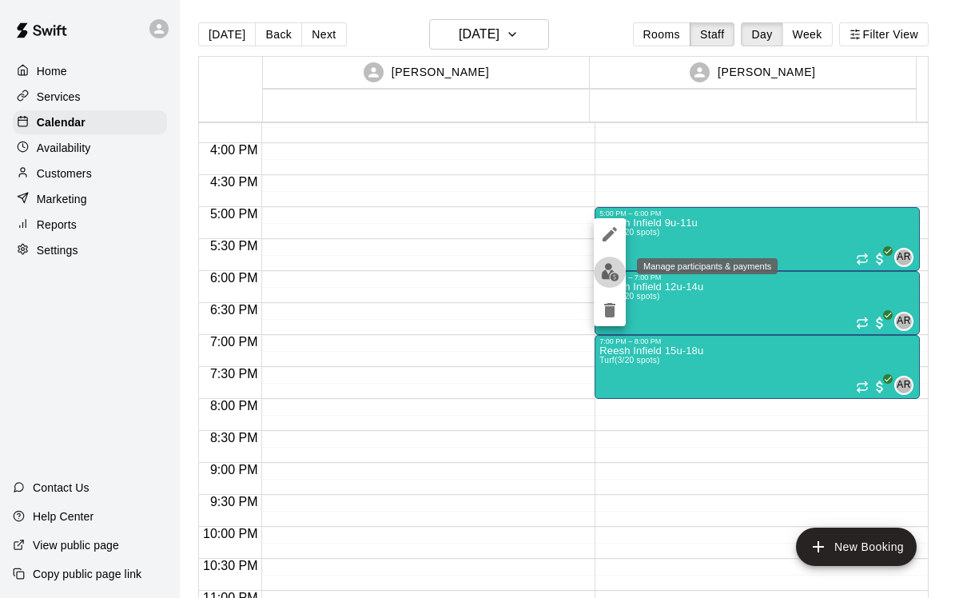
click at [602, 273] on img "edit" at bounding box center [610, 272] width 18 height 18
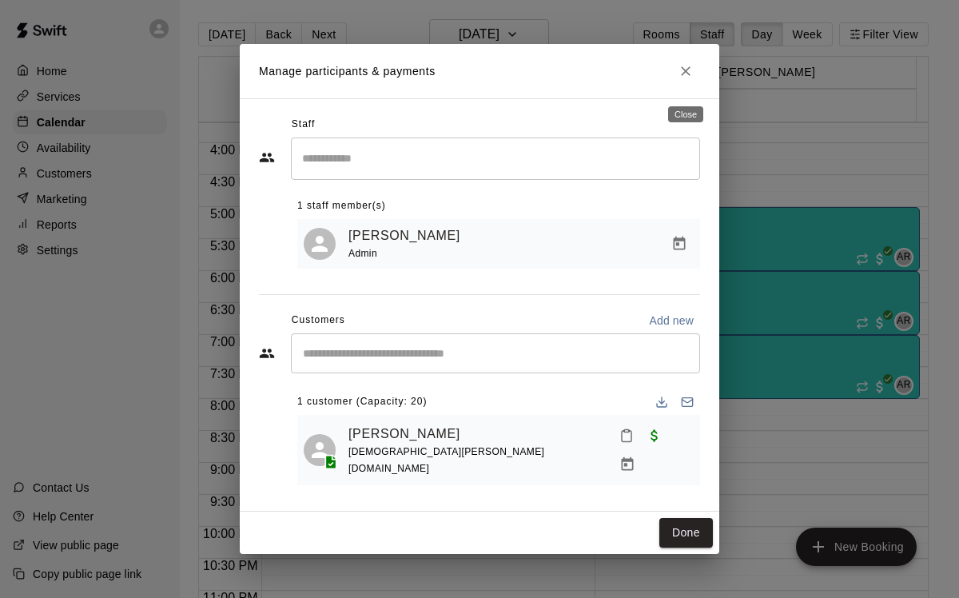
click at [687, 79] on icon "Close" at bounding box center [686, 71] width 16 height 16
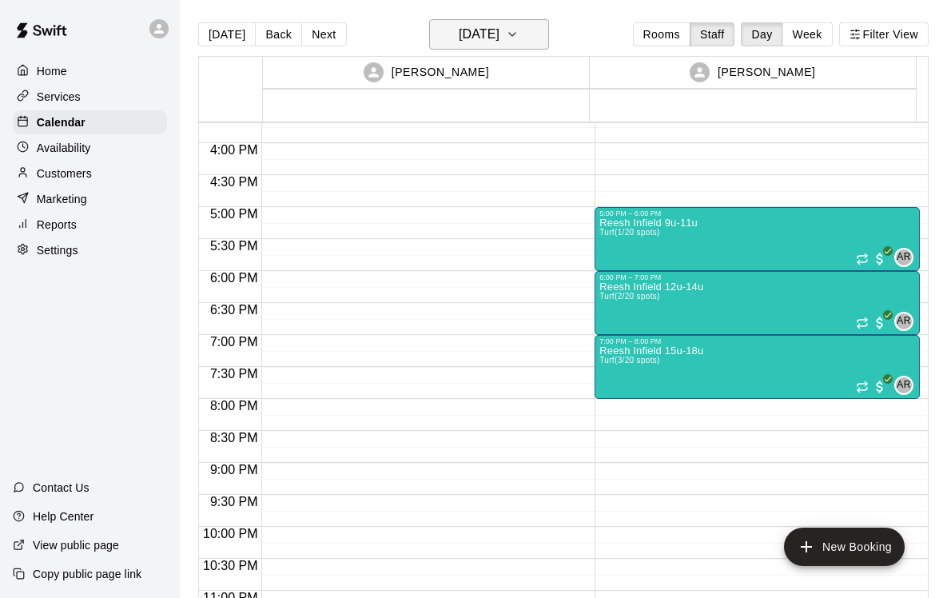
click at [500, 28] on h6 "[DATE]" at bounding box center [479, 34] width 41 height 22
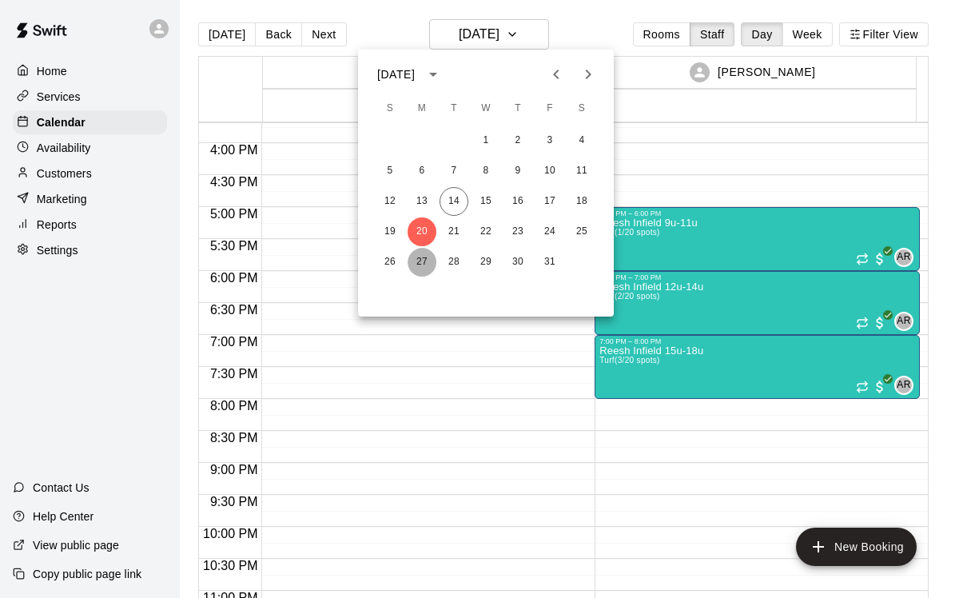
click at [418, 265] on button "27" at bounding box center [422, 262] width 29 height 29
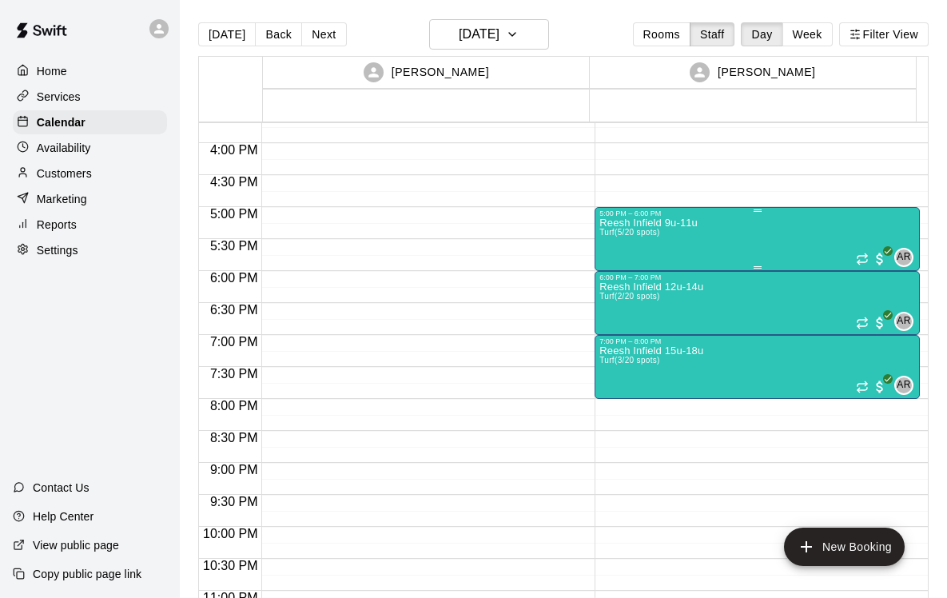
click at [722, 245] on div "Reesh Infield 9u-11u Turf (5/20 spots) AR 0" at bounding box center [757, 516] width 316 height 598
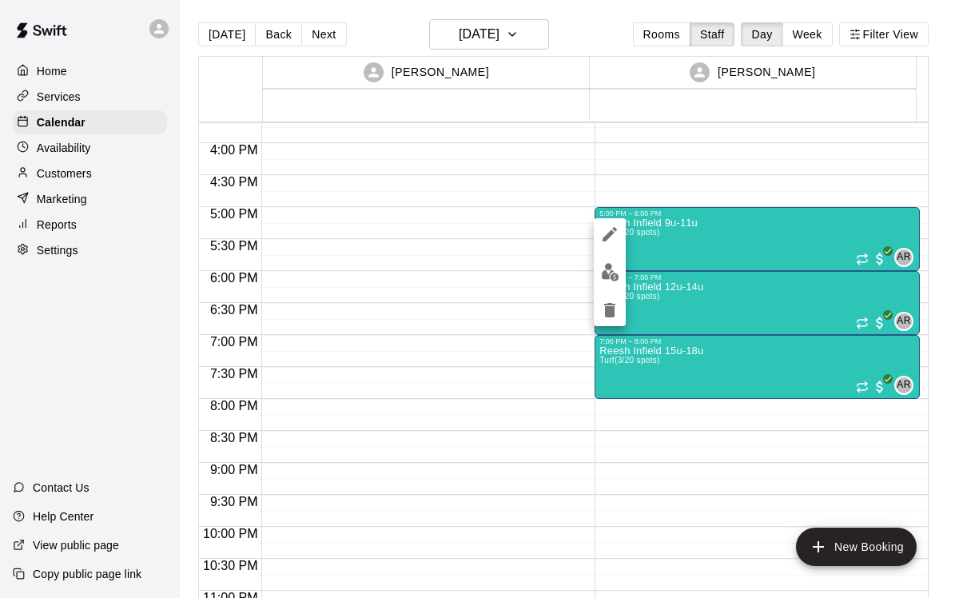
click at [608, 269] on img "edit" at bounding box center [610, 272] width 18 height 18
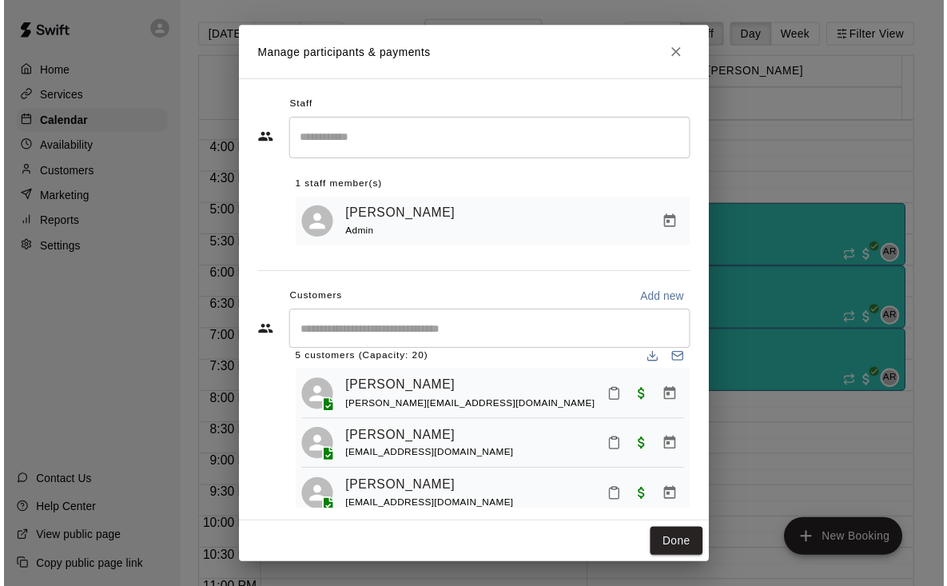
scroll to position [0, 0]
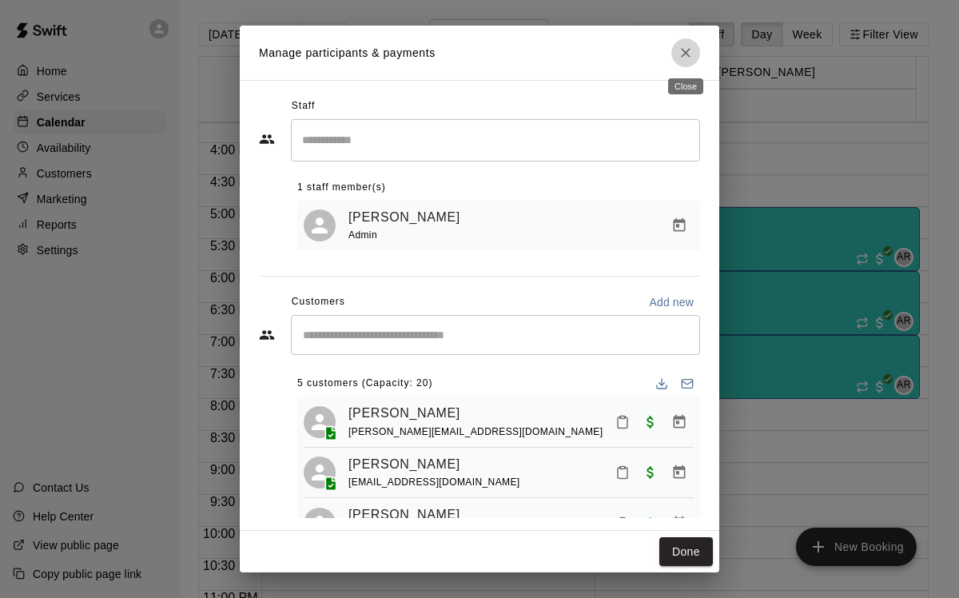
click at [688, 50] on icon "Close" at bounding box center [686, 53] width 16 height 16
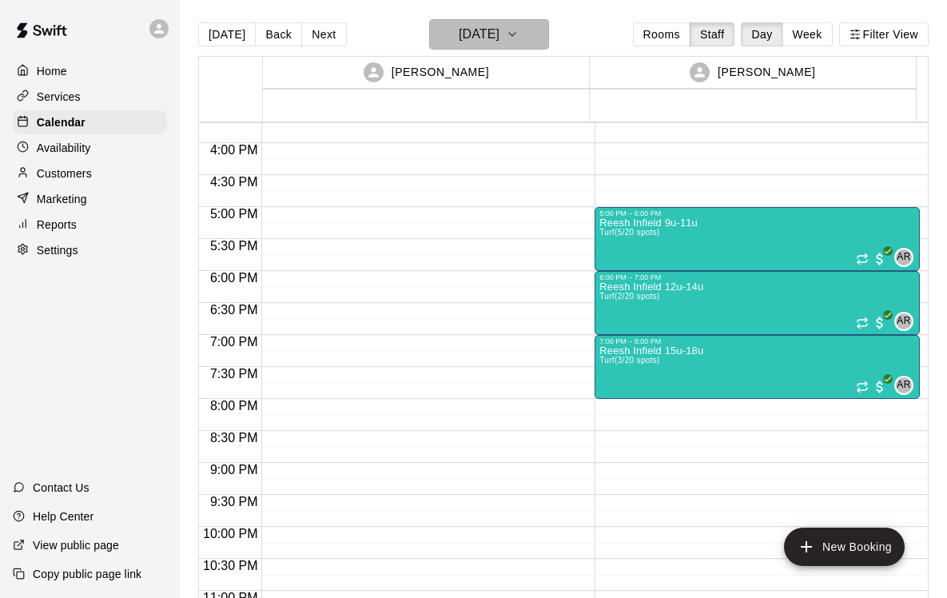
click at [500, 34] on h6 "[DATE]" at bounding box center [479, 34] width 41 height 22
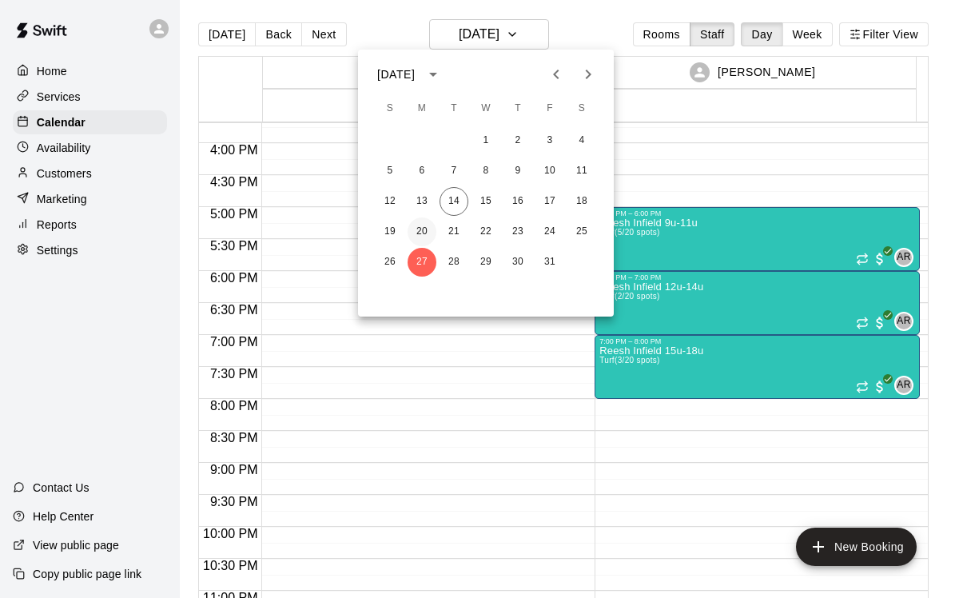
click at [429, 229] on button "20" at bounding box center [422, 231] width 29 height 29
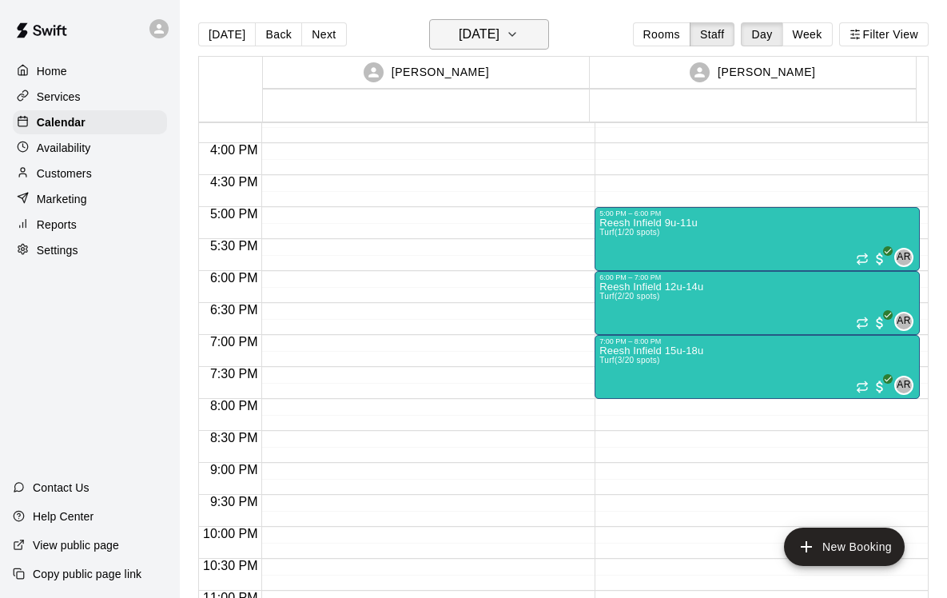
click at [500, 41] on h6 "[DATE]" at bounding box center [479, 34] width 41 height 22
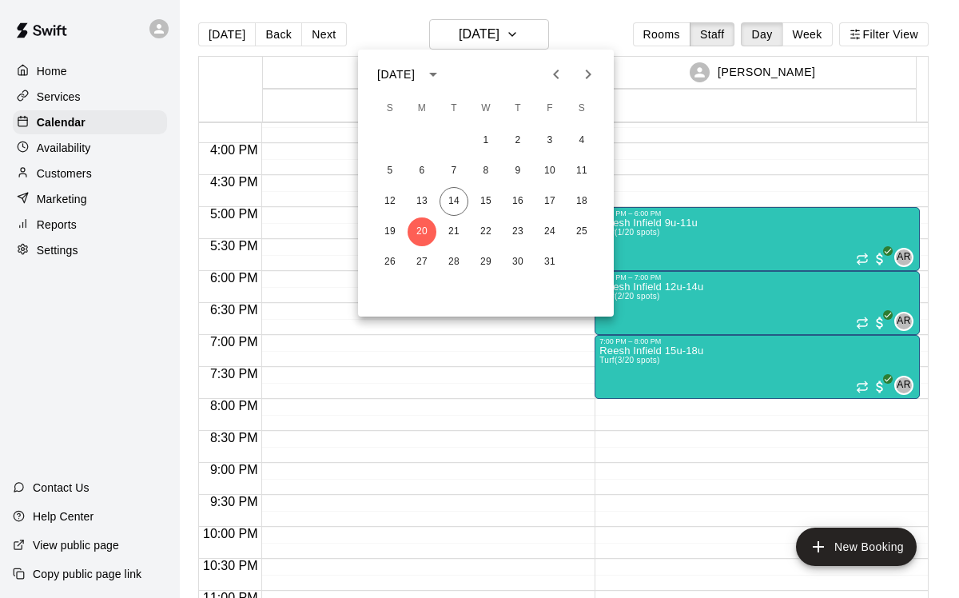
click at [447, 352] on div at bounding box center [479, 299] width 959 height 598
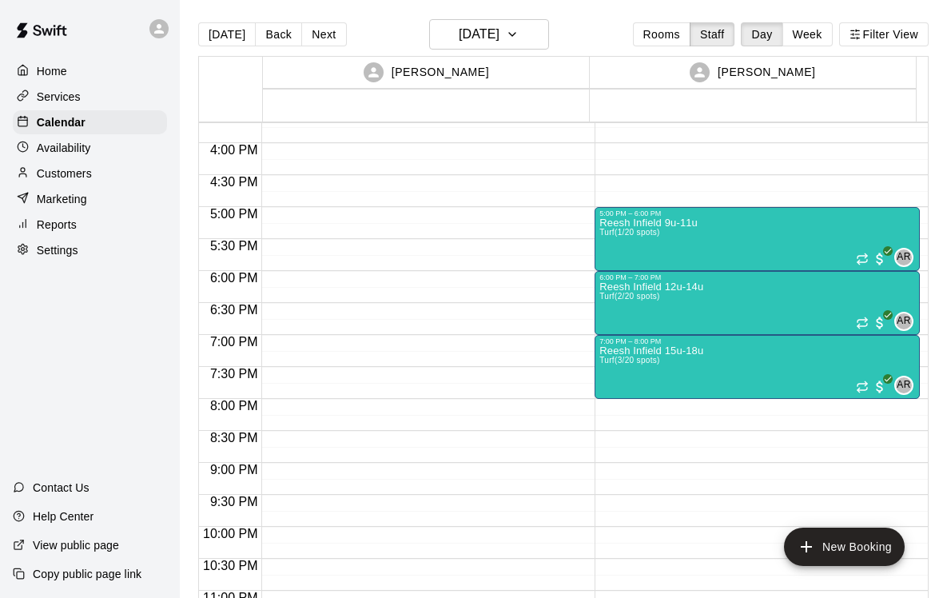
click at [98, 176] on div "Customers" at bounding box center [90, 173] width 154 height 24
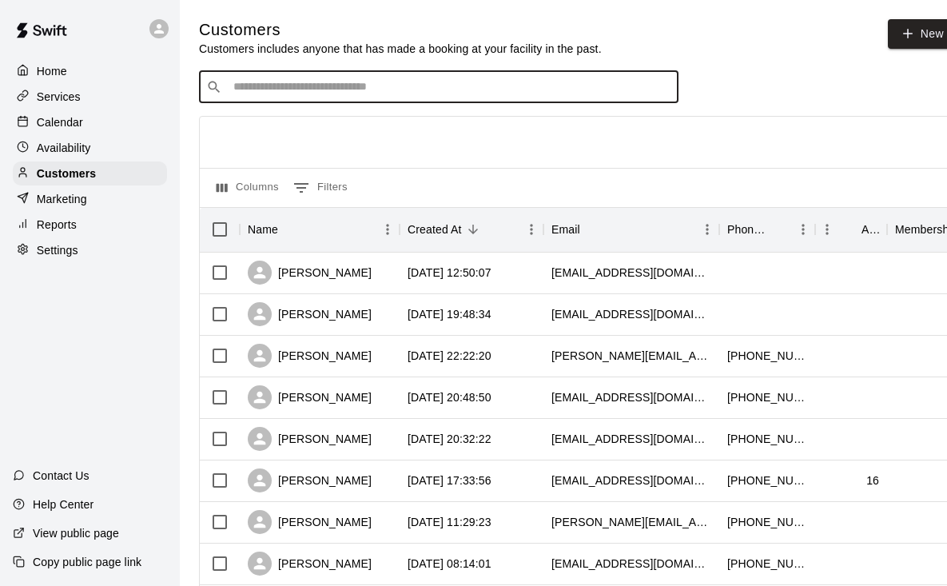
click at [613, 93] on input "Search customers by name or email" at bounding box center [450, 87] width 443 height 16
type input "***"
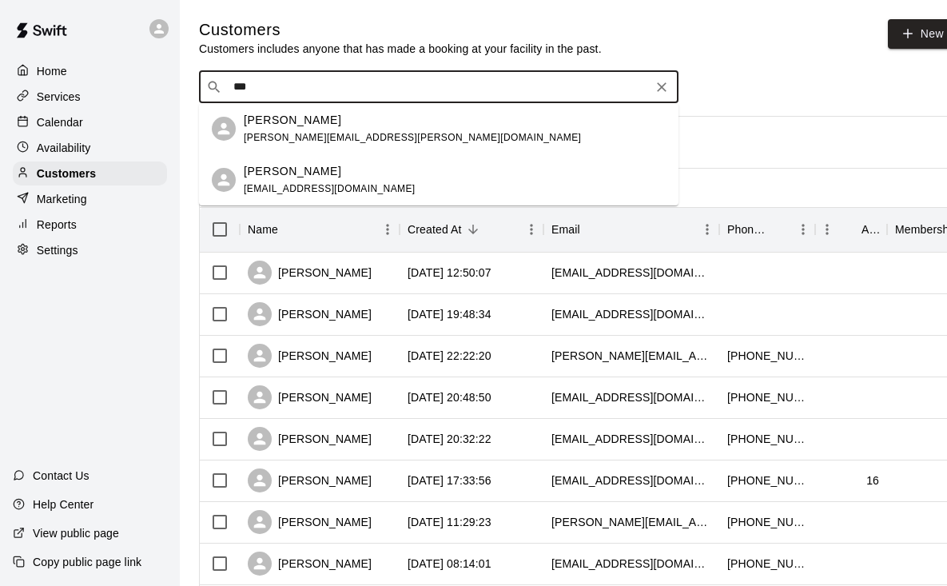
click at [465, 173] on div "[PERSON_NAME] [EMAIL_ADDRESS][DOMAIN_NAME]" at bounding box center [455, 180] width 422 height 34
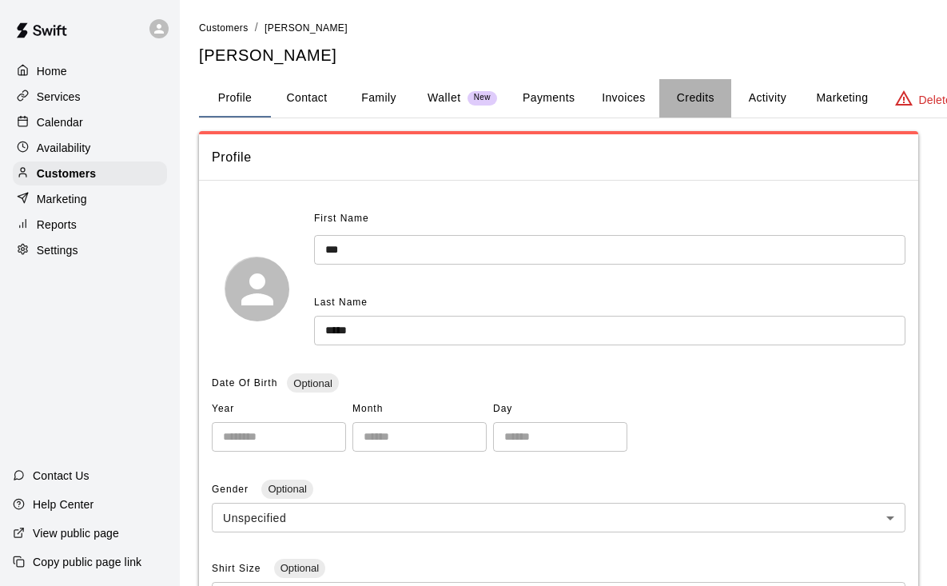
click at [687, 105] on button "Credits" at bounding box center [695, 98] width 72 height 38
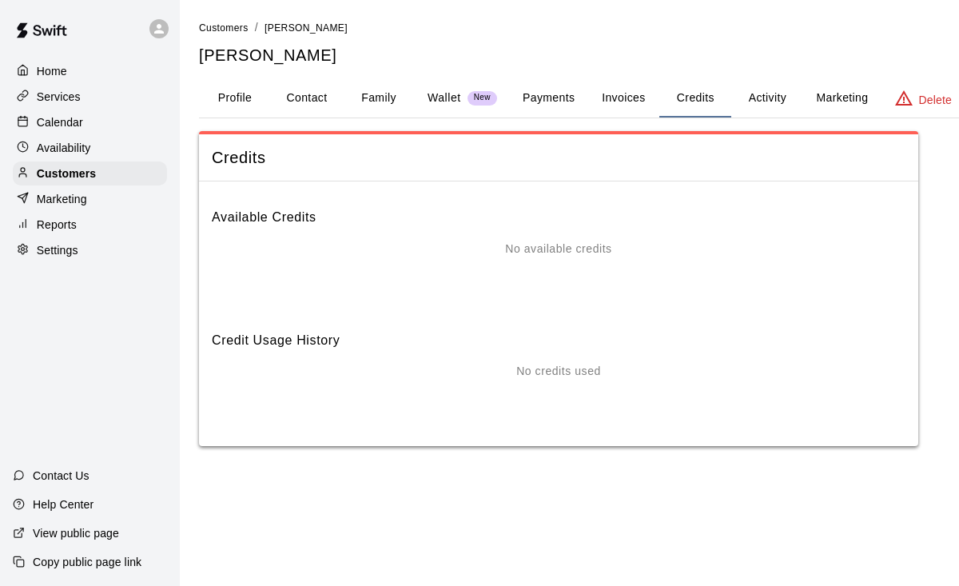
click at [621, 95] on button "Invoices" at bounding box center [623, 98] width 72 height 38
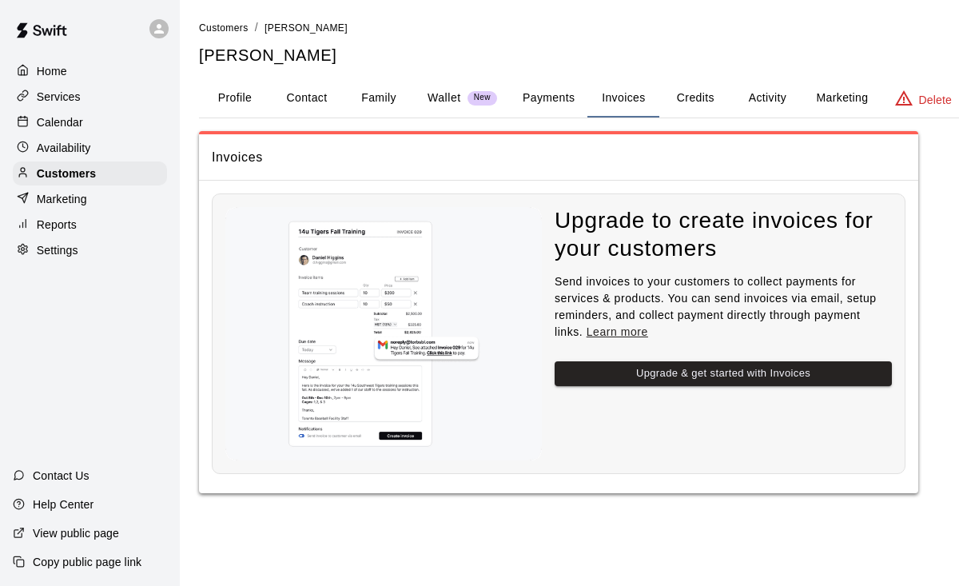
click at [555, 98] on button "Payments" at bounding box center [549, 98] width 78 height 38
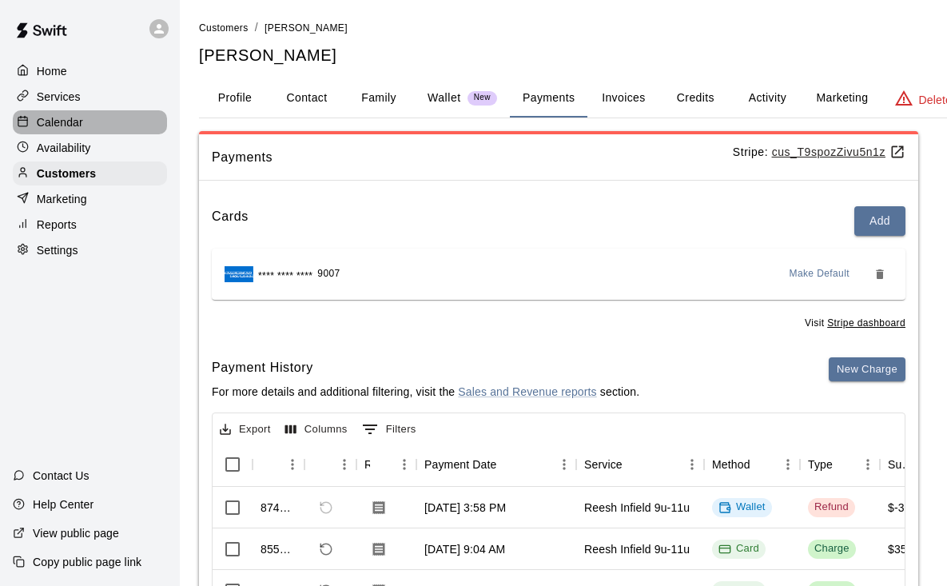
click at [94, 129] on div "Calendar" at bounding box center [90, 122] width 154 height 24
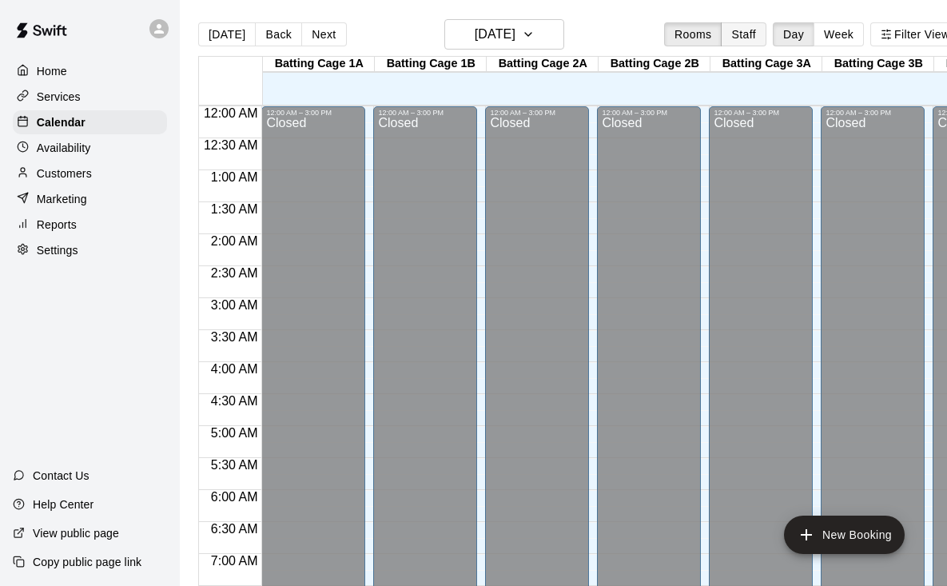
click at [762, 34] on button "Staff" at bounding box center [744, 34] width 46 height 24
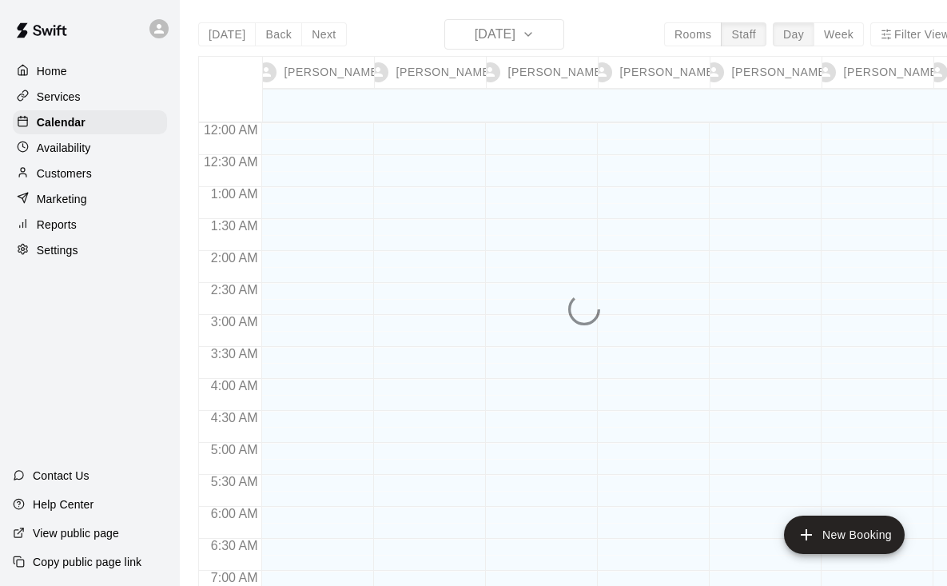
click at [763, 34] on div "[DATE] Back [DATE][DATE] Rooms Staff Day Week Filter View [PERSON_NAME] 14 Tue …" at bounding box center [579, 312] width 763 height 586
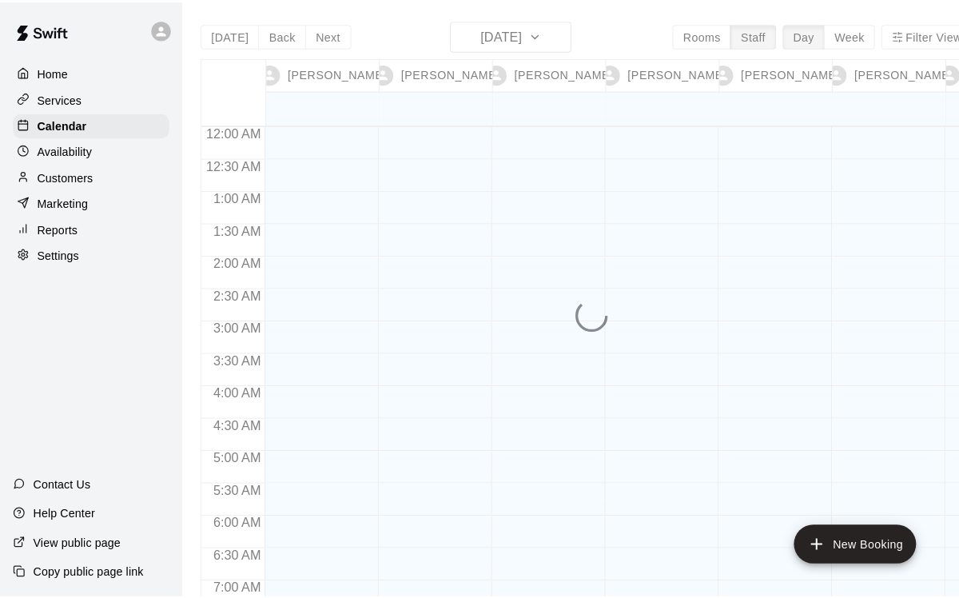
scroll to position [977, 0]
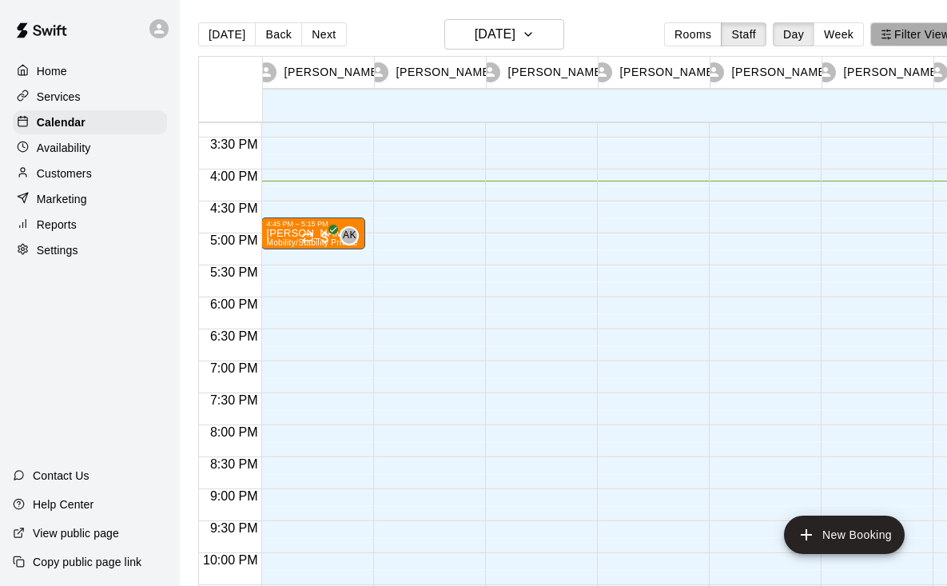
click at [910, 34] on button "Filter View" at bounding box center [915, 34] width 90 height 24
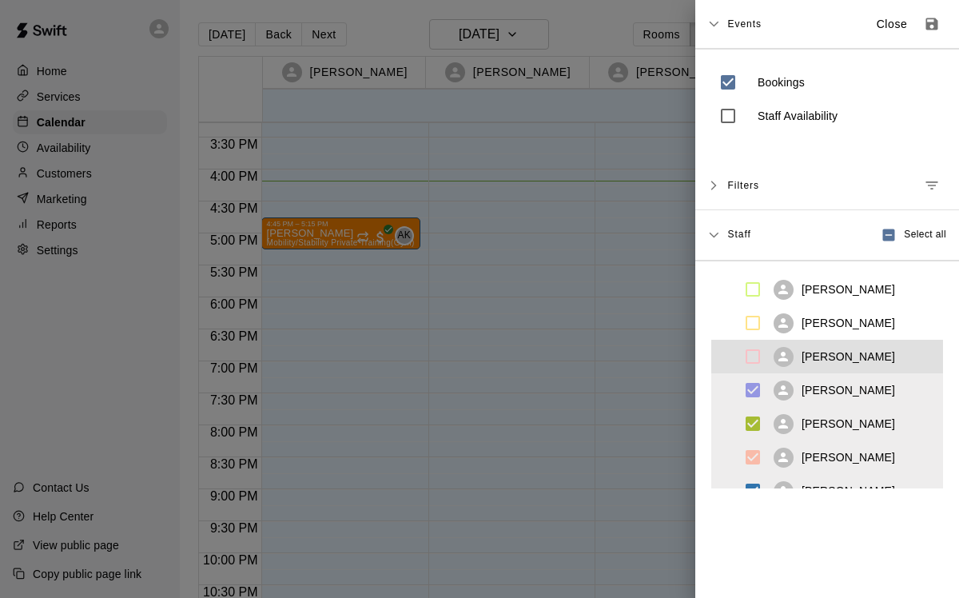
scroll to position [125, 0]
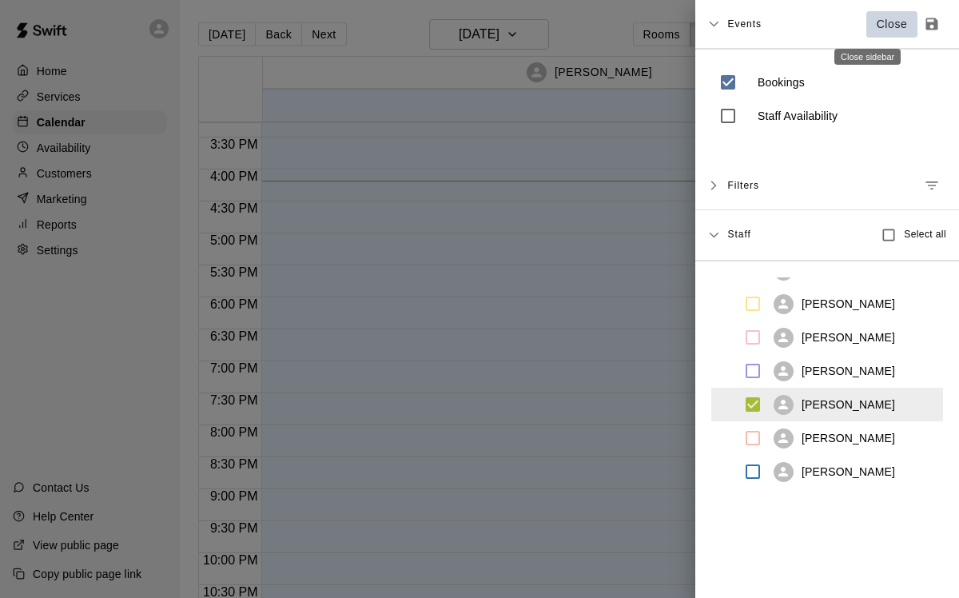
click at [877, 26] on p "Close" at bounding box center [892, 24] width 31 height 17
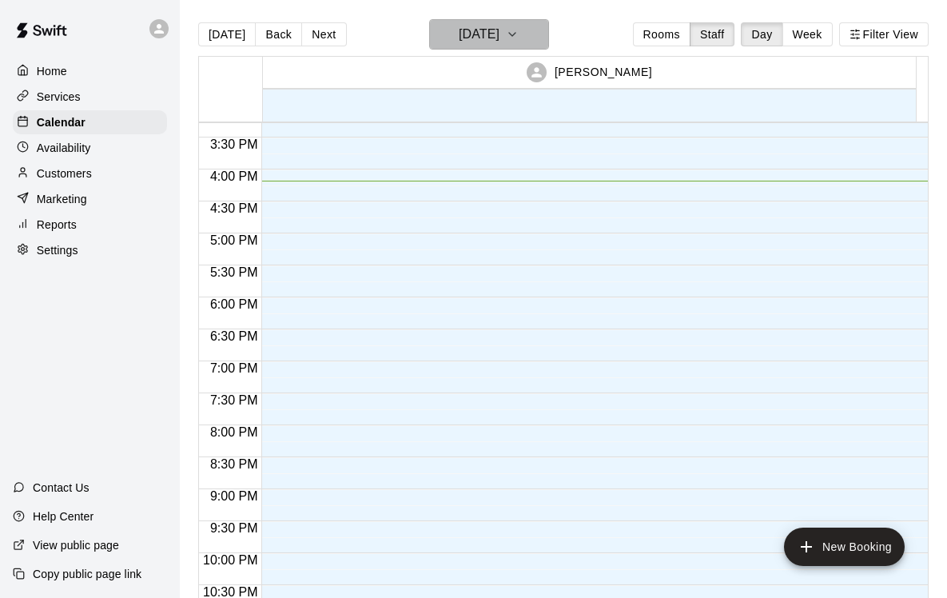
click at [519, 30] on icon "button" at bounding box center [512, 34] width 13 height 19
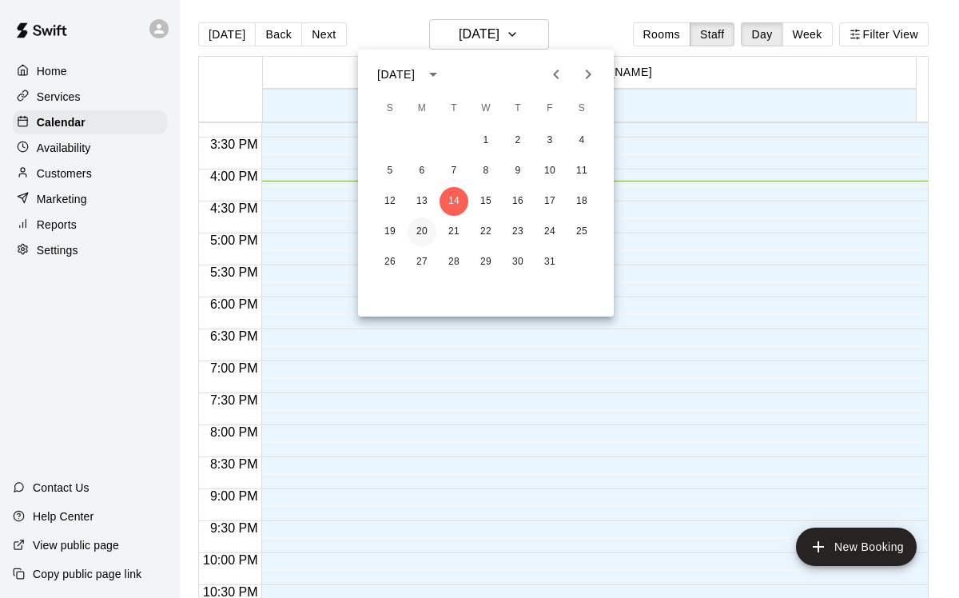
click at [429, 237] on button "20" at bounding box center [422, 231] width 29 height 29
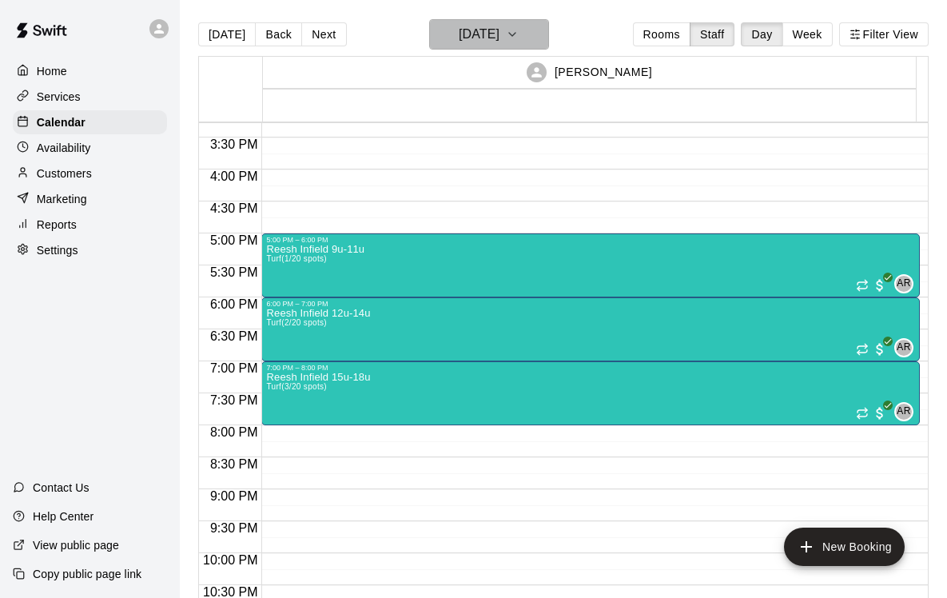
click at [525, 32] on button "[DATE]" at bounding box center [489, 34] width 120 height 30
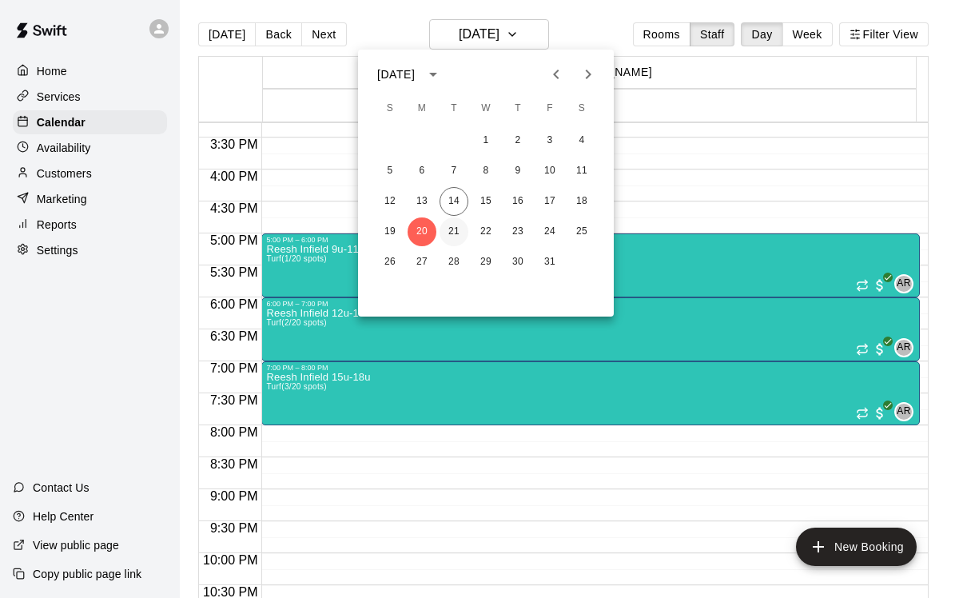
click at [450, 235] on button "21" at bounding box center [454, 231] width 29 height 29
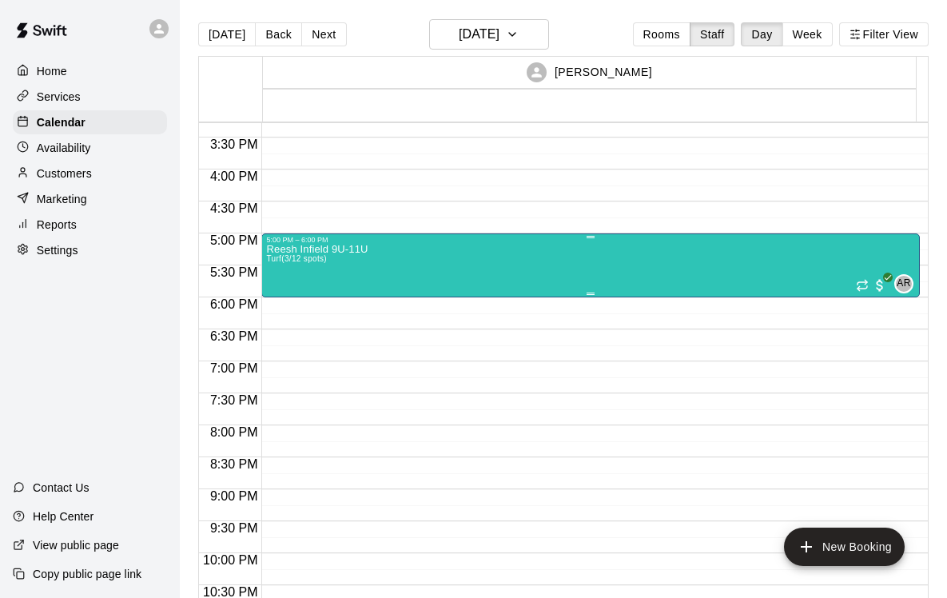
click at [448, 256] on div "Reesh Infield 9U-11U Turf (3/12 spots) AR 0" at bounding box center [590, 543] width 649 height 598
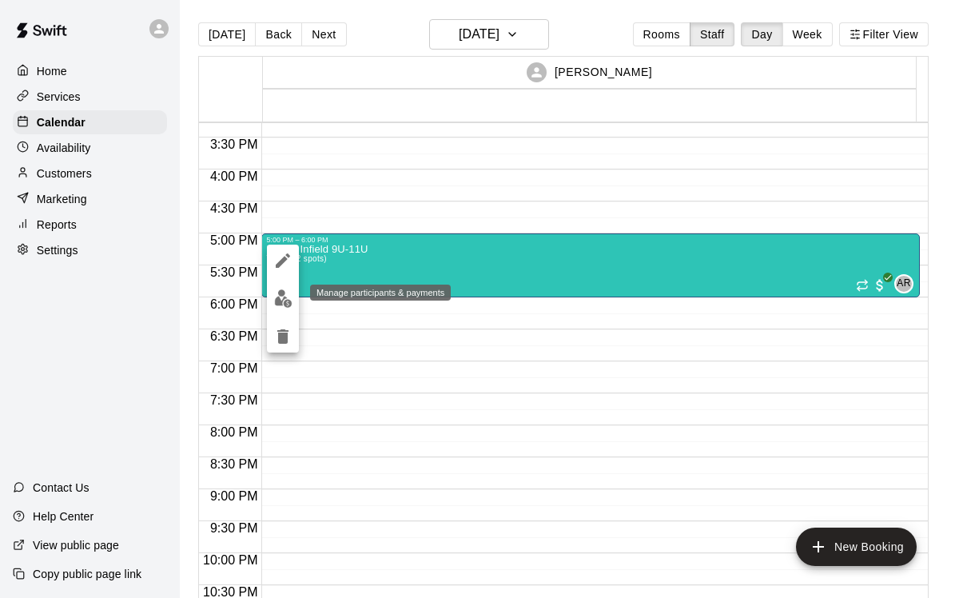
click at [285, 301] on img "edit" at bounding box center [283, 298] width 18 height 18
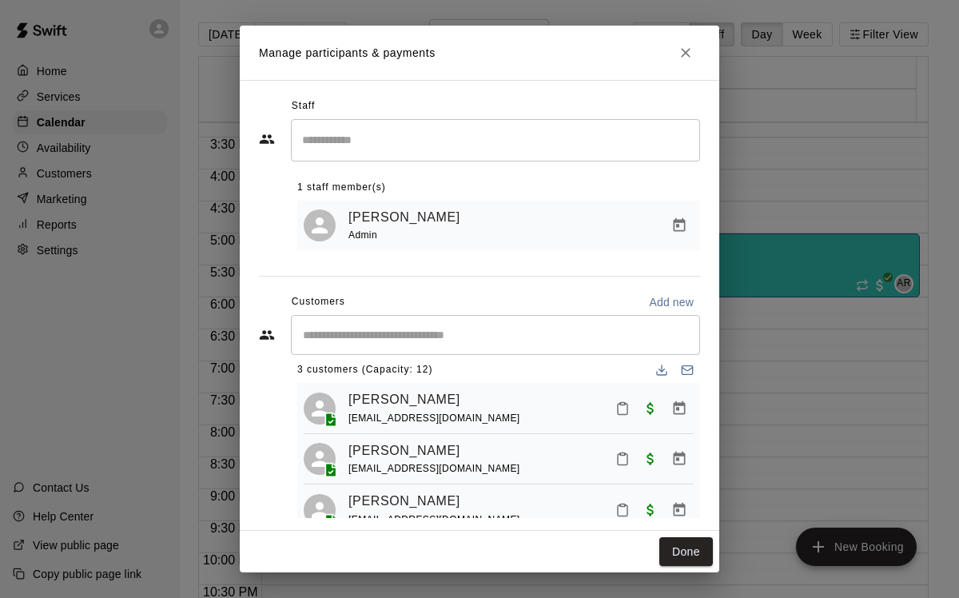
scroll to position [40, 0]
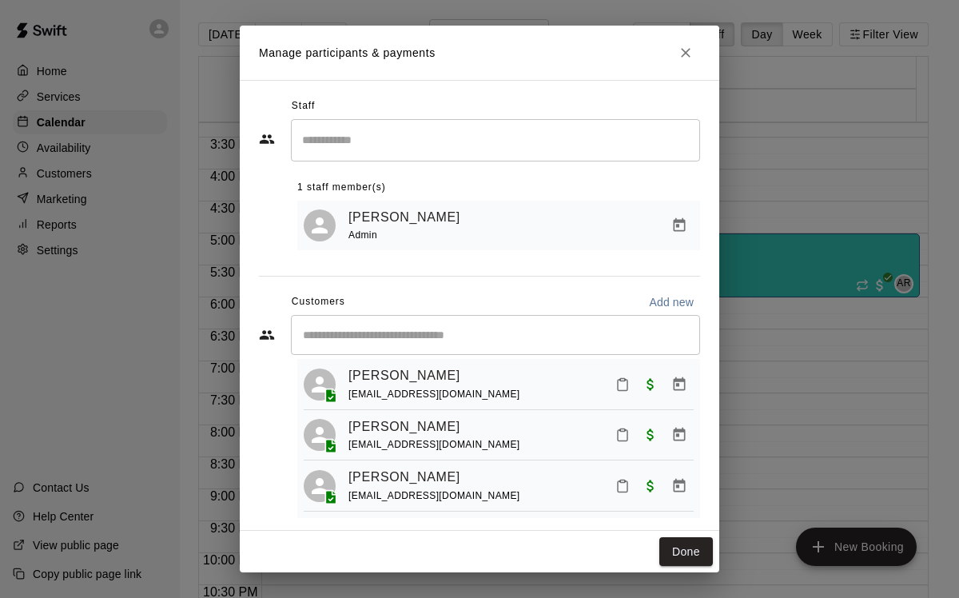
click at [532, 338] on input "Start typing to search customers..." at bounding box center [495, 335] width 395 height 16
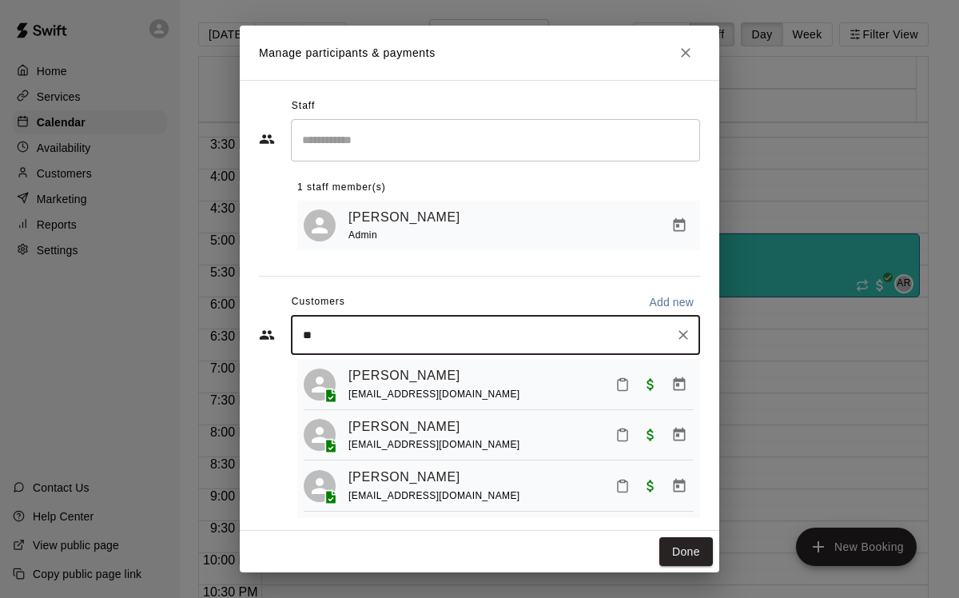
type input "***"
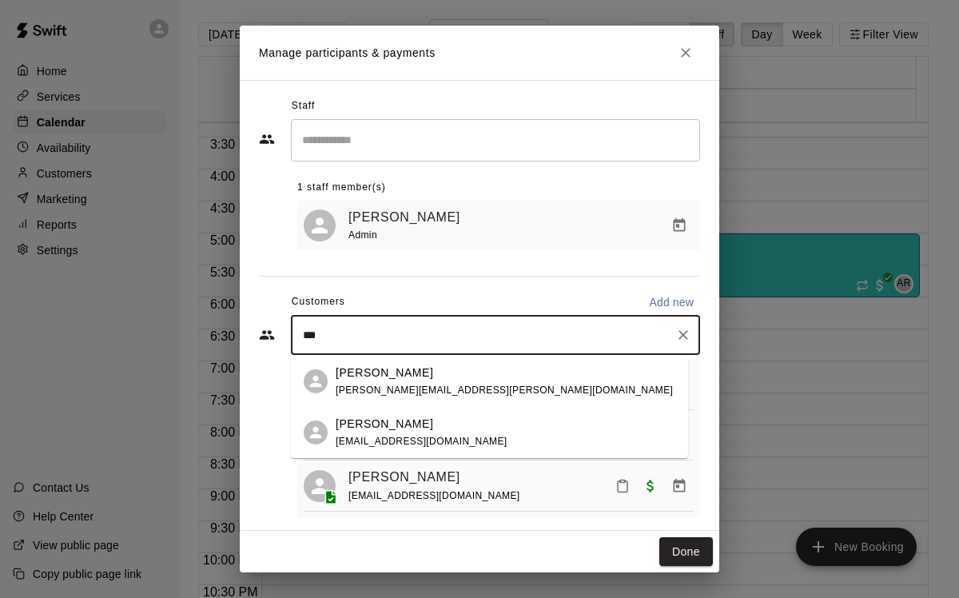
click at [519, 422] on div "[PERSON_NAME] [EMAIL_ADDRESS][DOMAIN_NAME]" at bounding box center [506, 433] width 340 height 34
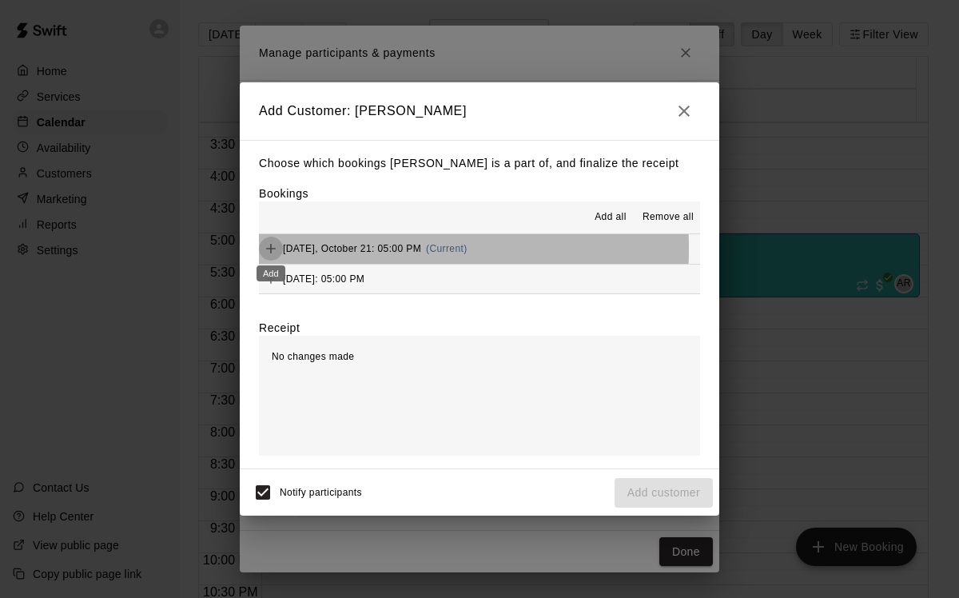
click at [276, 249] on icon "Add" at bounding box center [271, 249] width 16 height 16
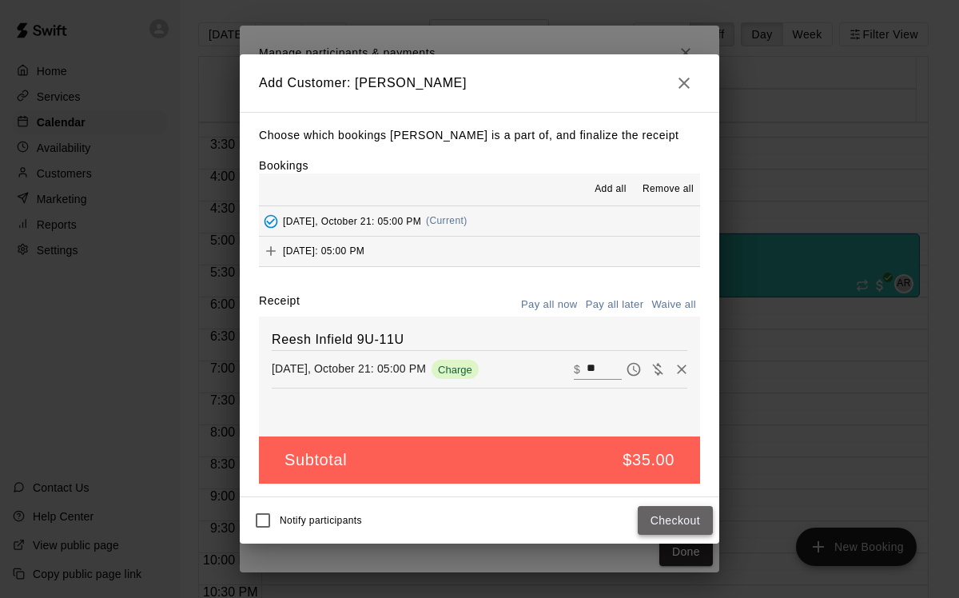
click at [672, 519] on button "Checkout" at bounding box center [675, 521] width 75 height 30
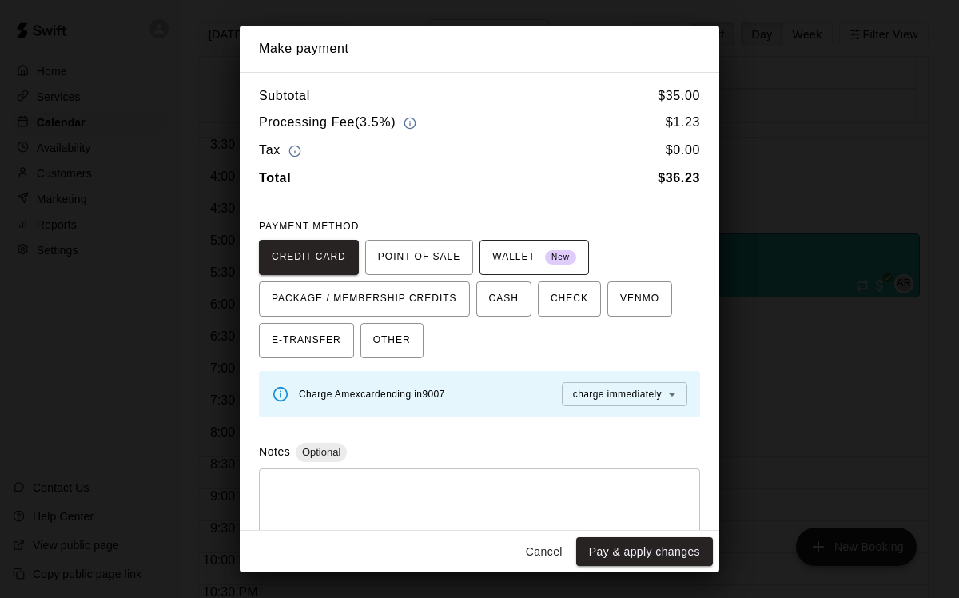
click at [555, 245] on span "WALLET New" at bounding box center [534, 258] width 84 height 26
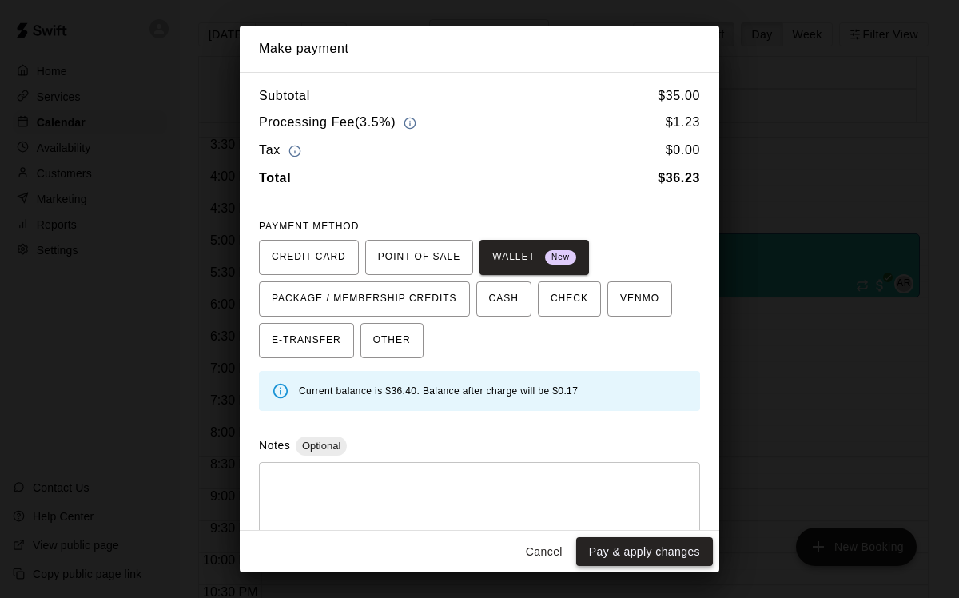
click at [670, 562] on button "Pay & apply changes" at bounding box center [644, 552] width 137 height 30
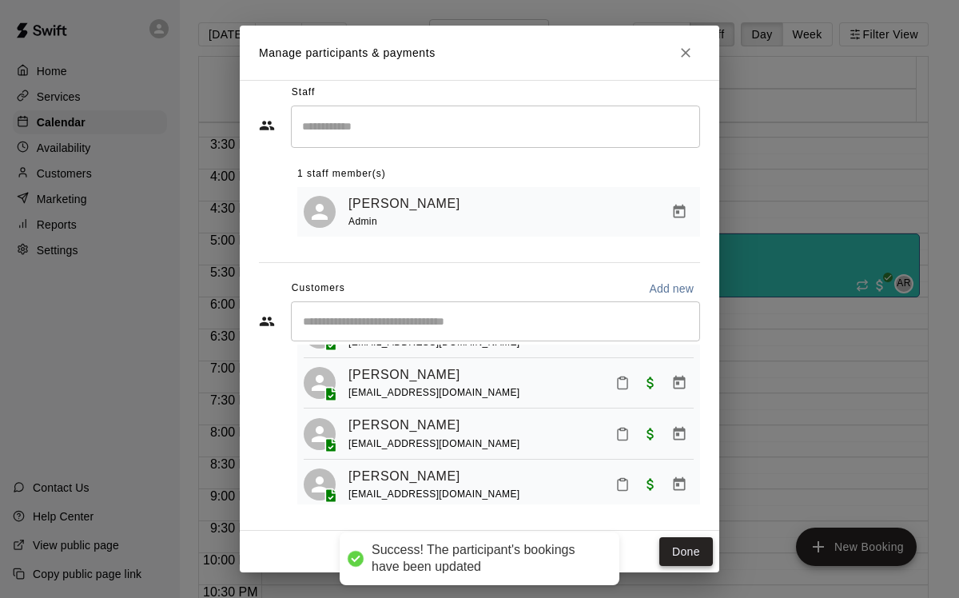
scroll to position [91, 0]
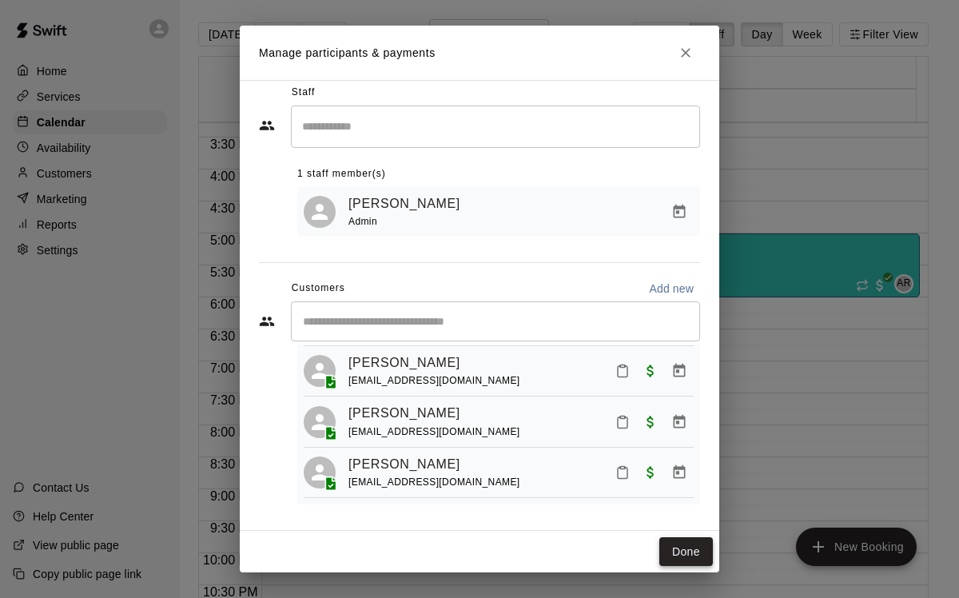
click at [684, 543] on button "Done" at bounding box center [686, 552] width 54 height 30
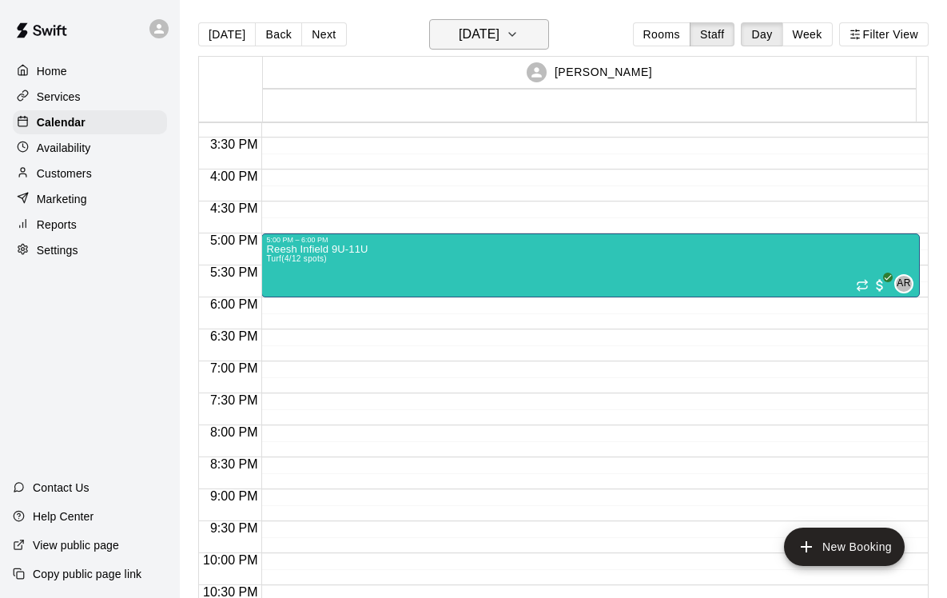
click at [491, 35] on h6 "[DATE]" at bounding box center [479, 34] width 41 height 22
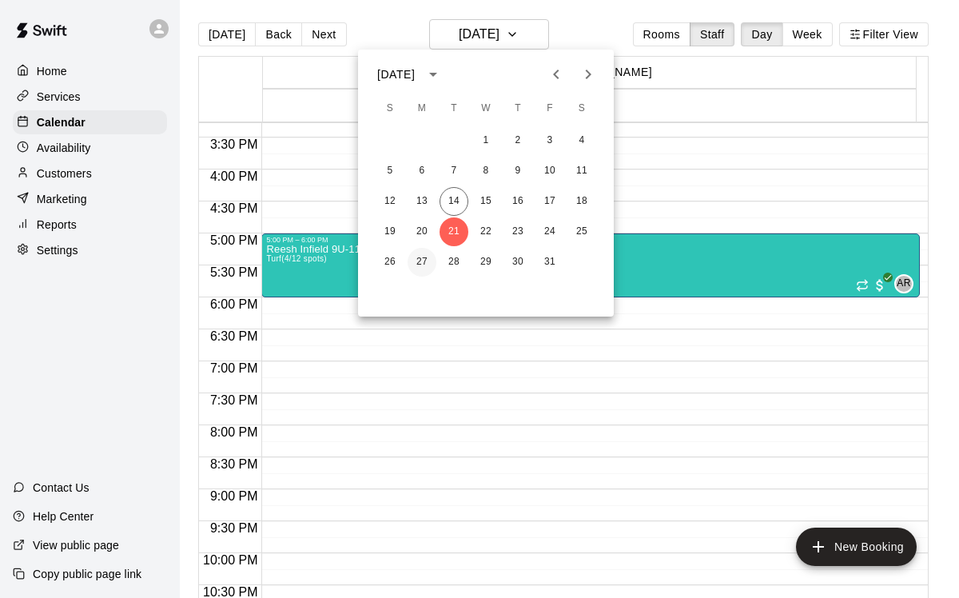
click at [434, 264] on button "27" at bounding box center [422, 262] width 29 height 29
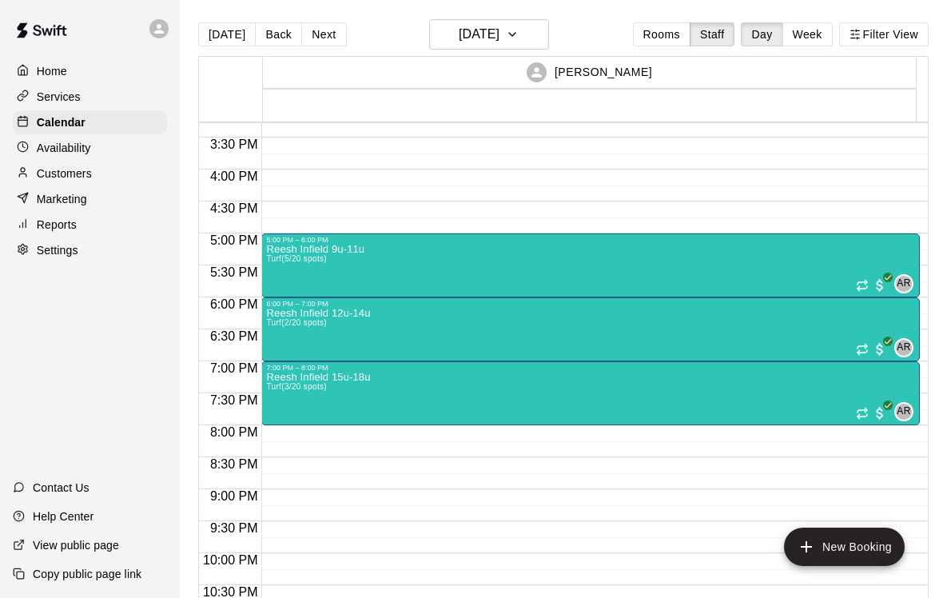
click at [434, 264] on div "Reesh Infield 9u-11u Turf (5/20 spots) AR 0" at bounding box center [590, 543] width 649 height 598
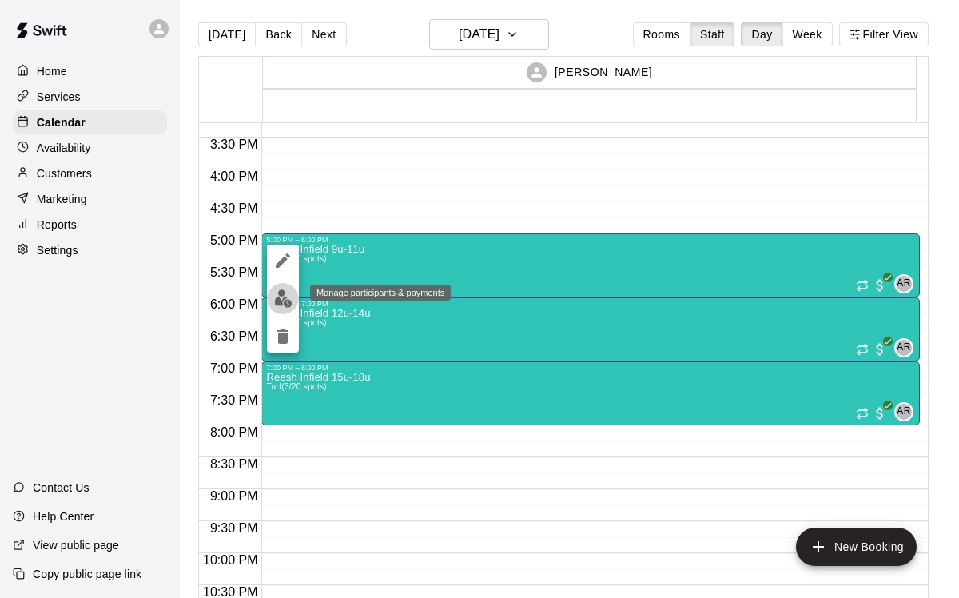
click at [285, 305] on img "edit" at bounding box center [283, 298] width 18 height 18
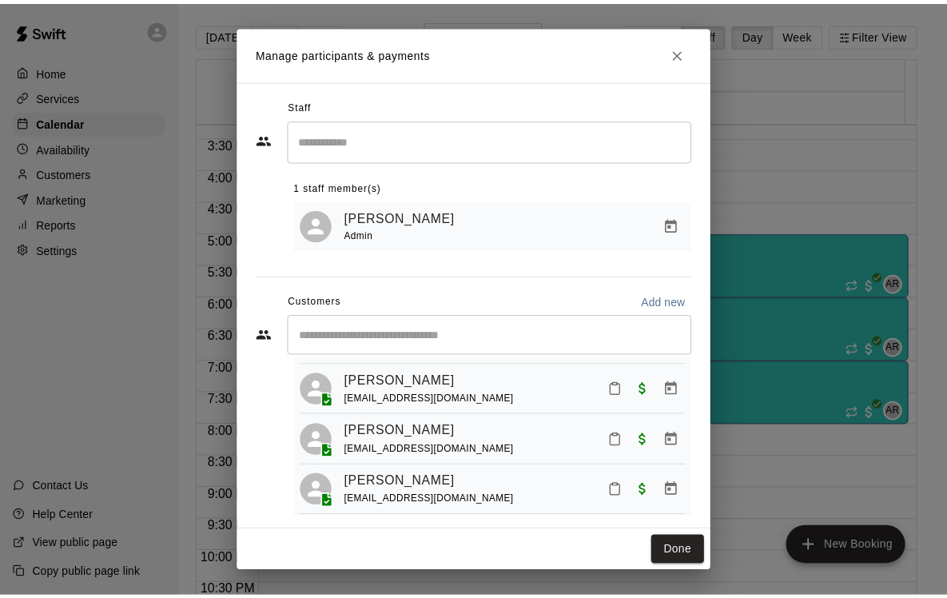
scroll to position [143, 0]
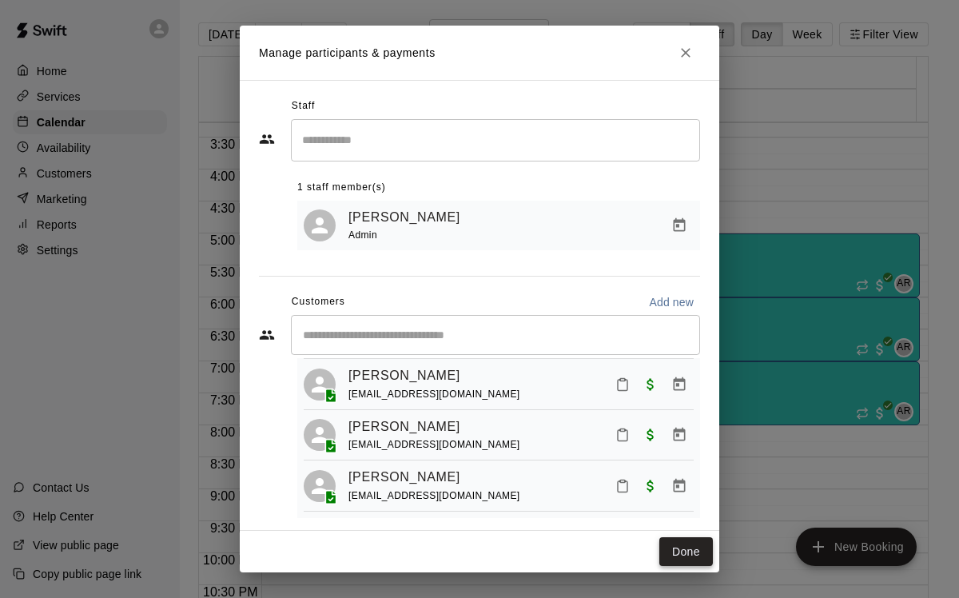
click at [699, 558] on button "Done" at bounding box center [686, 552] width 54 height 30
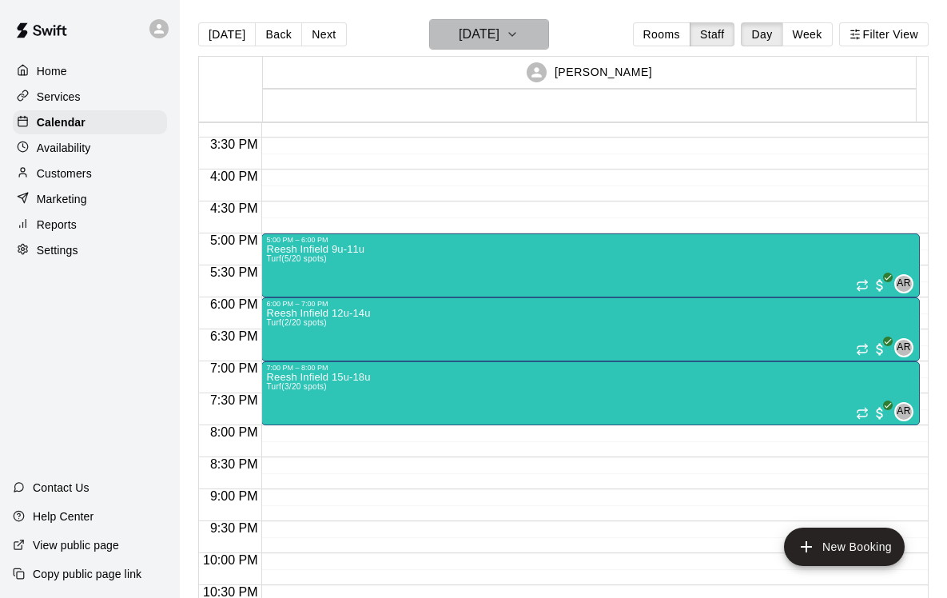
click at [522, 37] on button "[DATE]" at bounding box center [489, 34] width 120 height 30
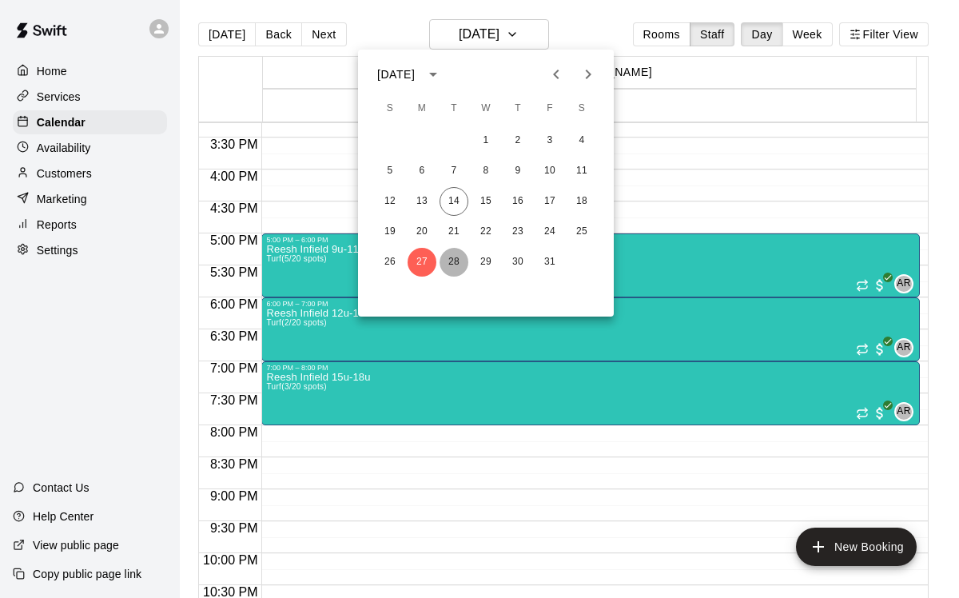
click at [453, 260] on button "28" at bounding box center [454, 262] width 29 height 29
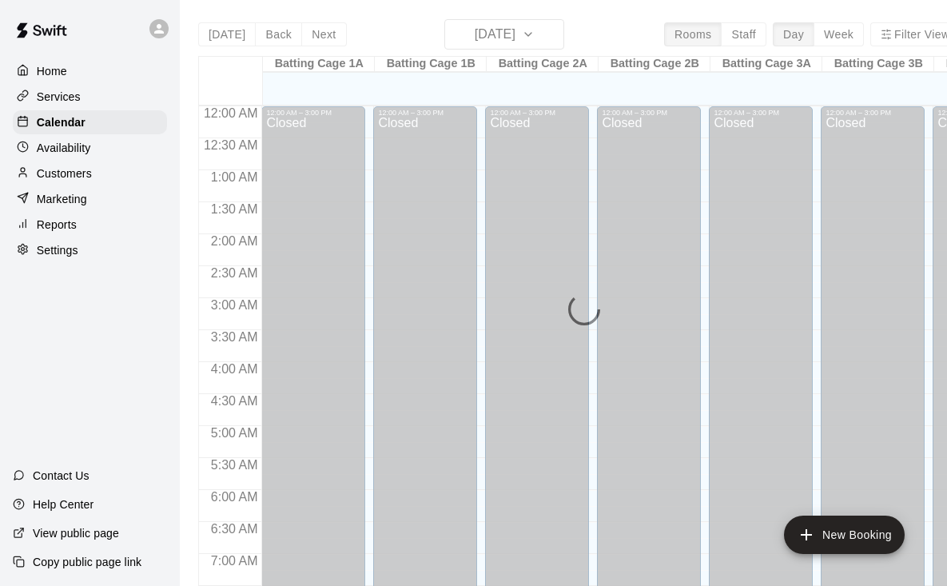
scroll to position [977, 0]
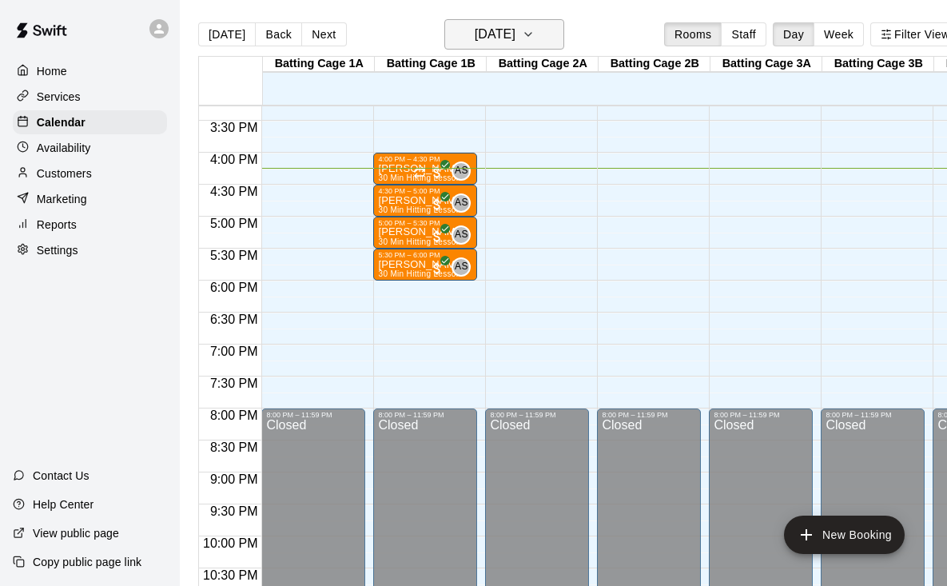
click at [516, 38] on h6 "[DATE]" at bounding box center [495, 34] width 41 height 22
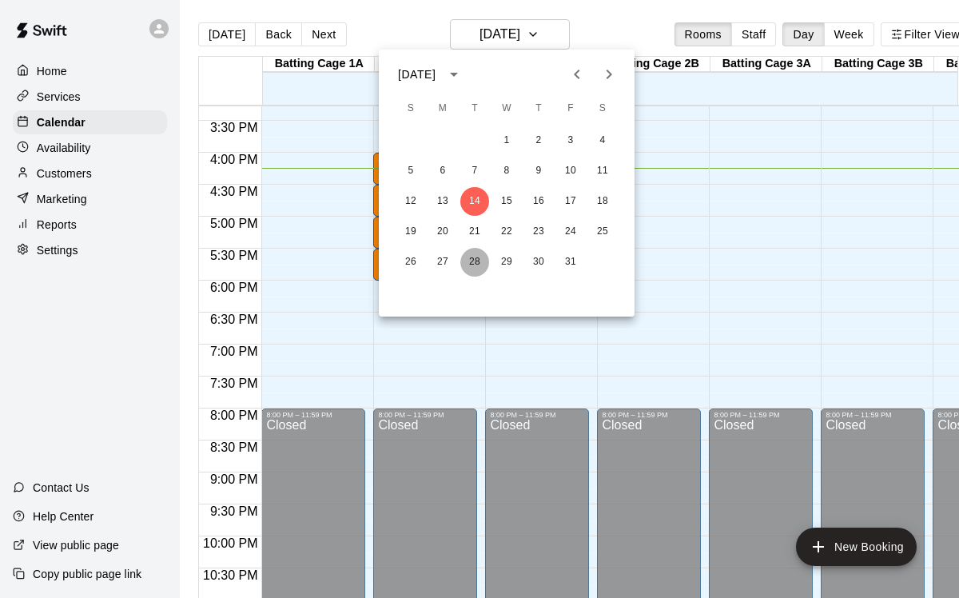
click at [472, 264] on button "28" at bounding box center [474, 262] width 29 height 29
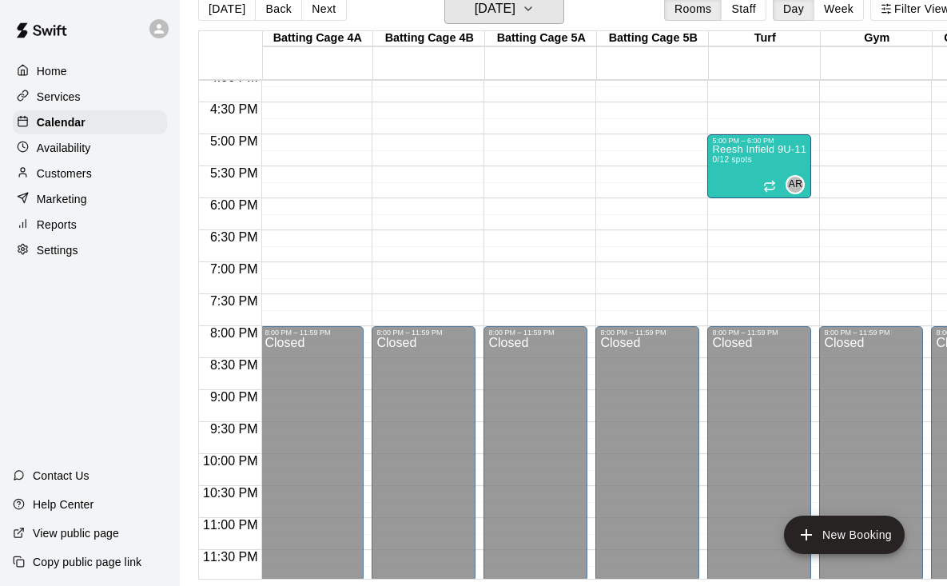
scroll to position [1030, 673]
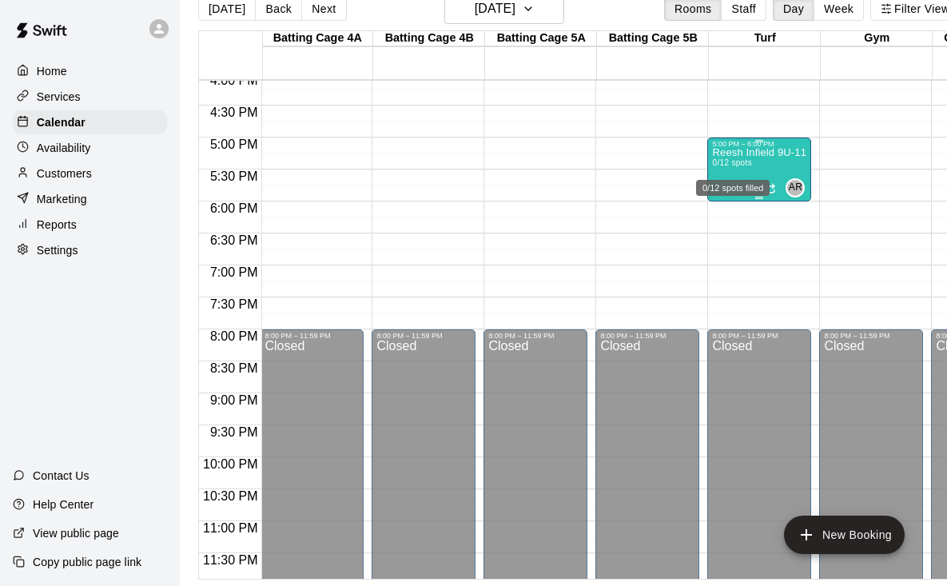
click at [746, 158] on span "0/12 spots" at bounding box center [731, 162] width 39 height 9
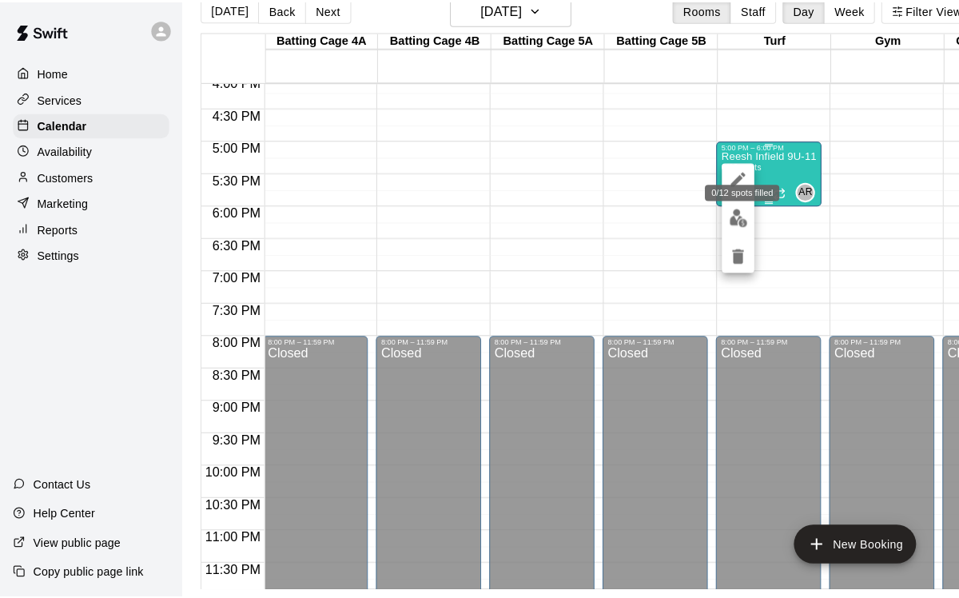
scroll to position [26, 0]
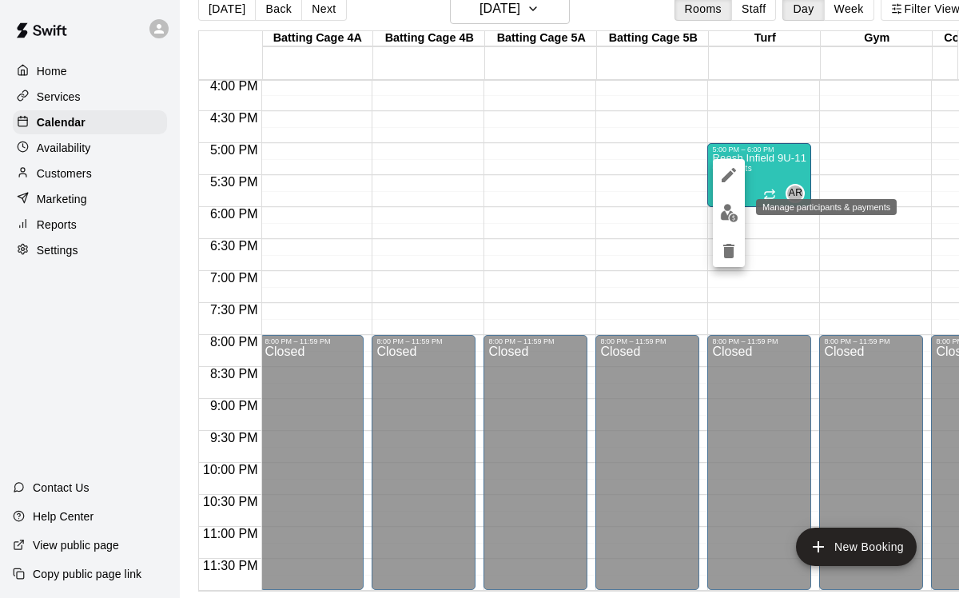
click at [723, 218] on img "edit" at bounding box center [729, 213] width 18 height 18
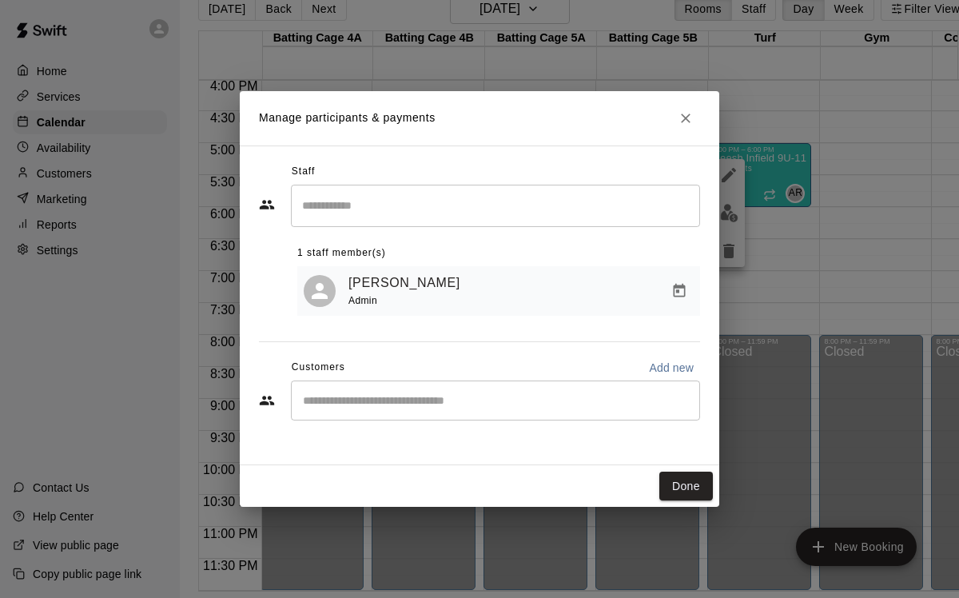
click at [521, 403] on input "Start typing to search customers..." at bounding box center [495, 400] width 395 height 16
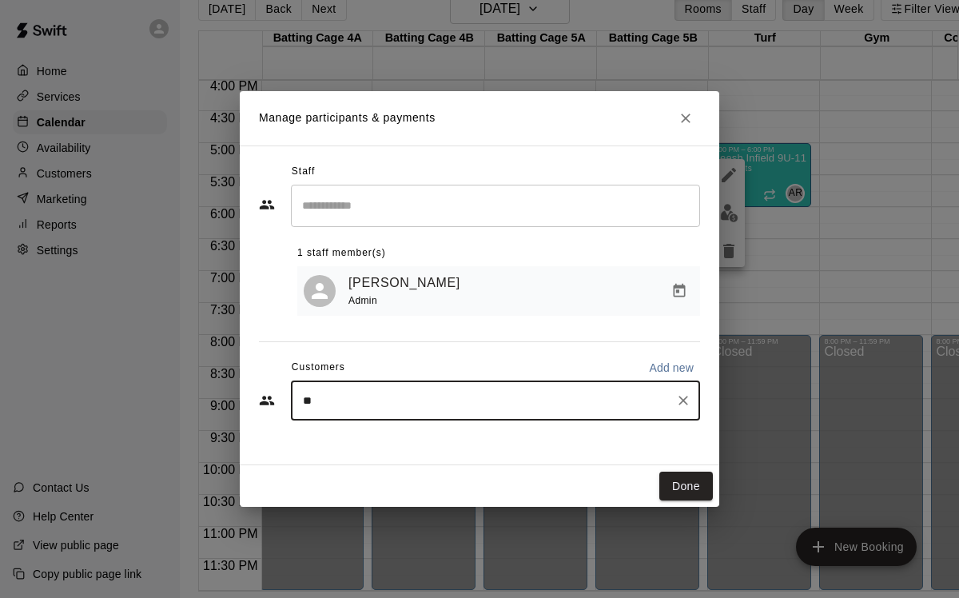
type input "***"
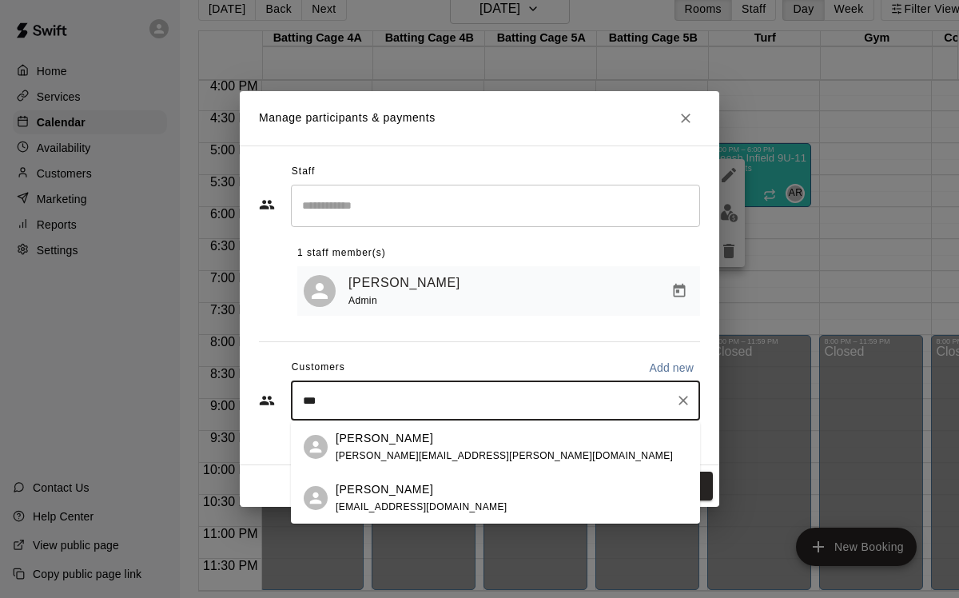
click at [485, 496] on div "[PERSON_NAME] [EMAIL_ADDRESS][DOMAIN_NAME]" at bounding box center [512, 498] width 352 height 34
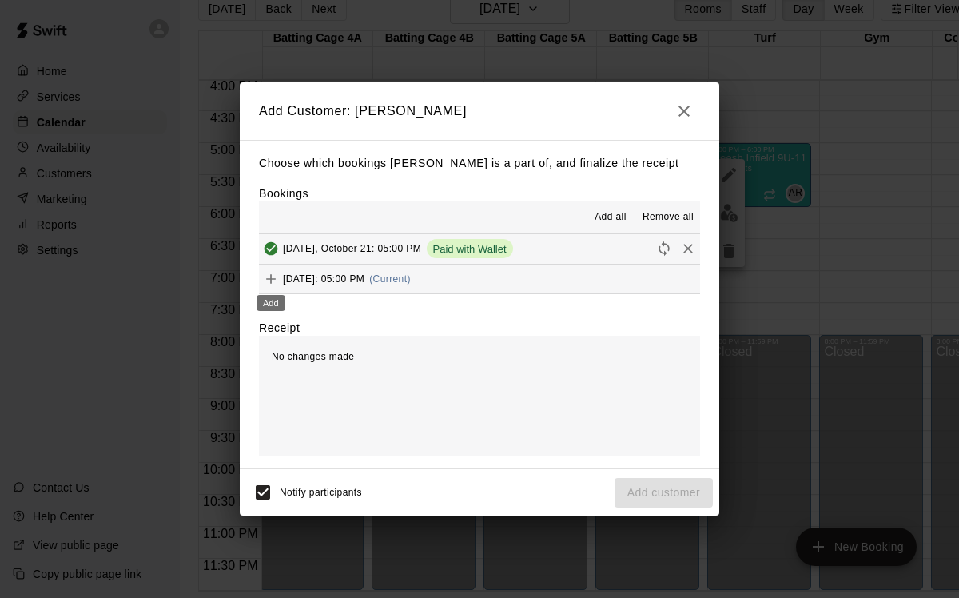
click at [269, 280] on icon "Add" at bounding box center [271, 279] width 16 height 16
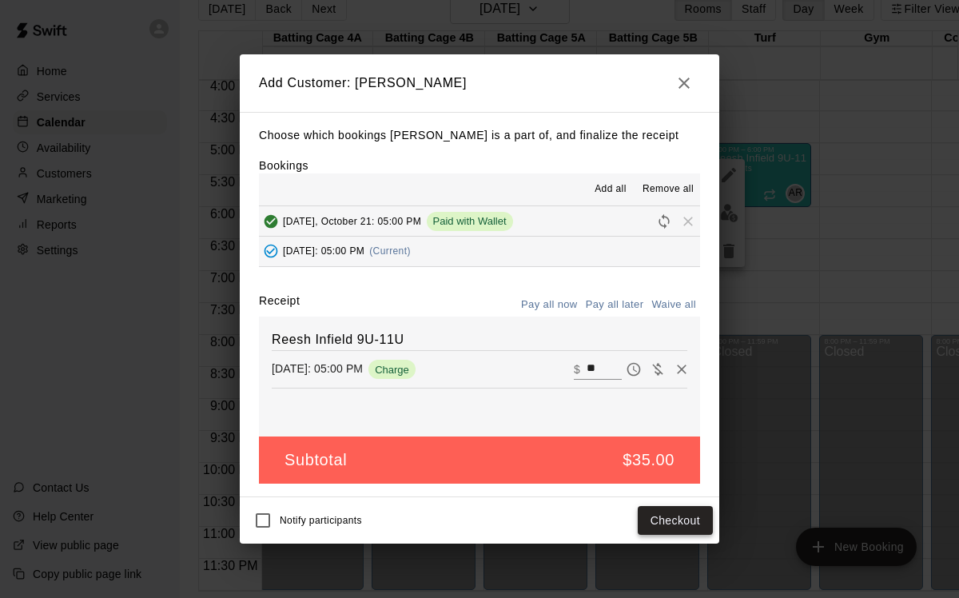
click at [662, 519] on button "Checkout" at bounding box center [675, 521] width 75 height 30
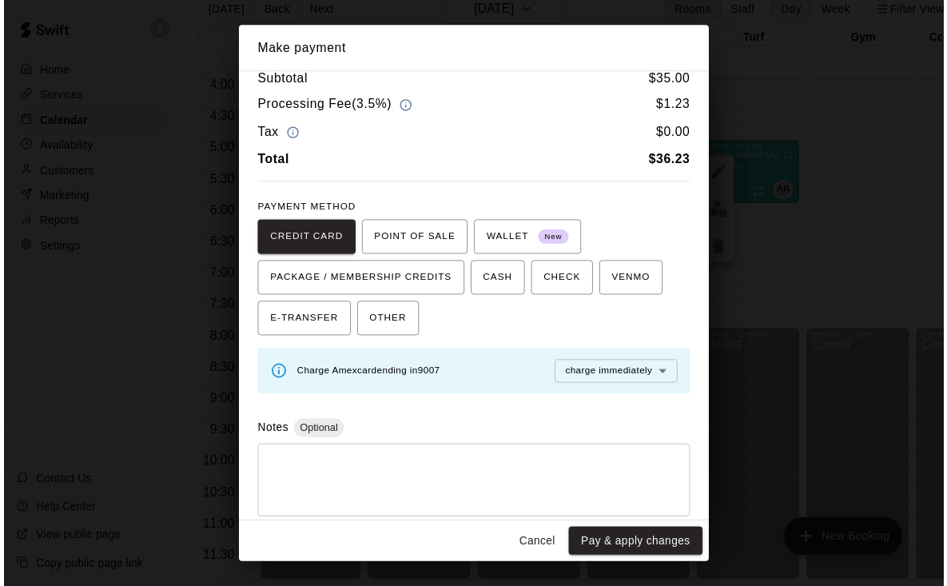
scroll to position [0, 0]
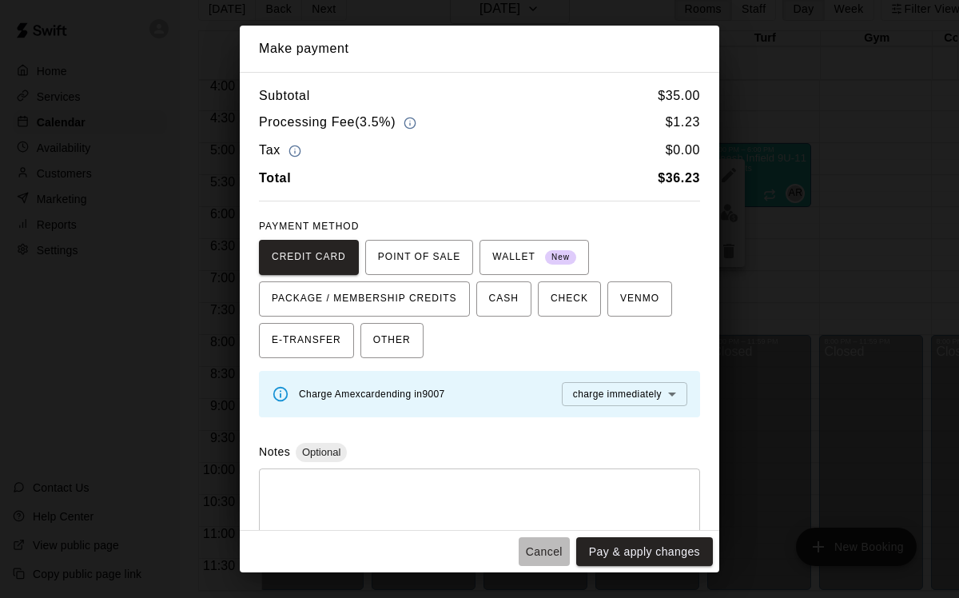
click at [552, 555] on button "Cancel" at bounding box center [544, 552] width 51 height 30
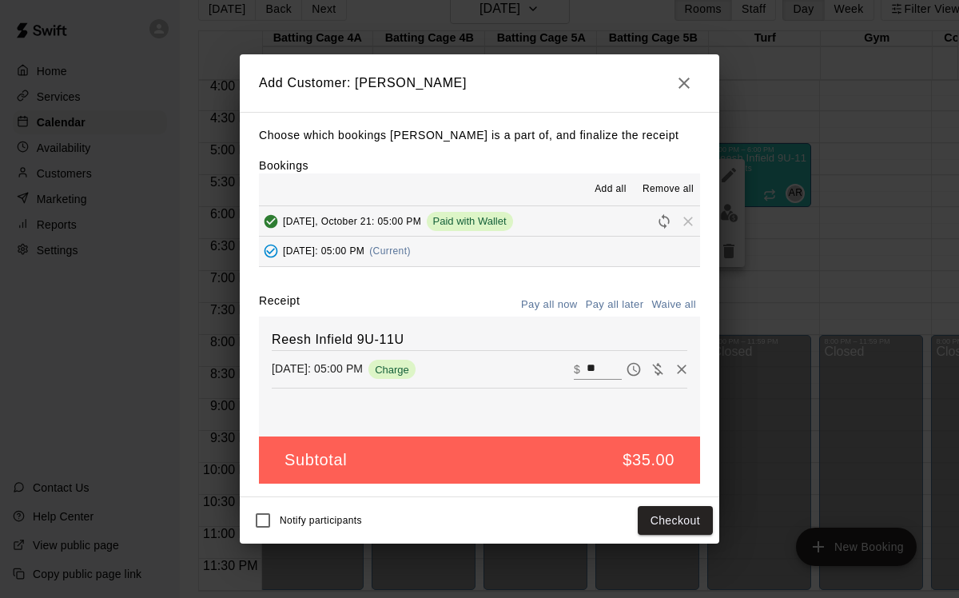
click at [685, 88] on icon "button" at bounding box center [684, 83] width 19 height 19
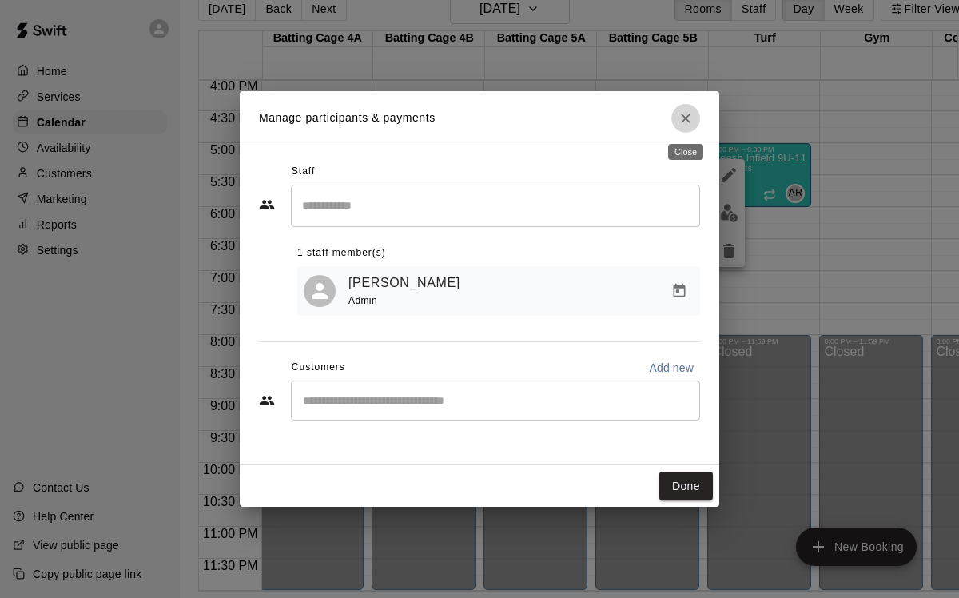
click at [687, 117] on icon "Close" at bounding box center [686, 118] width 10 height 10
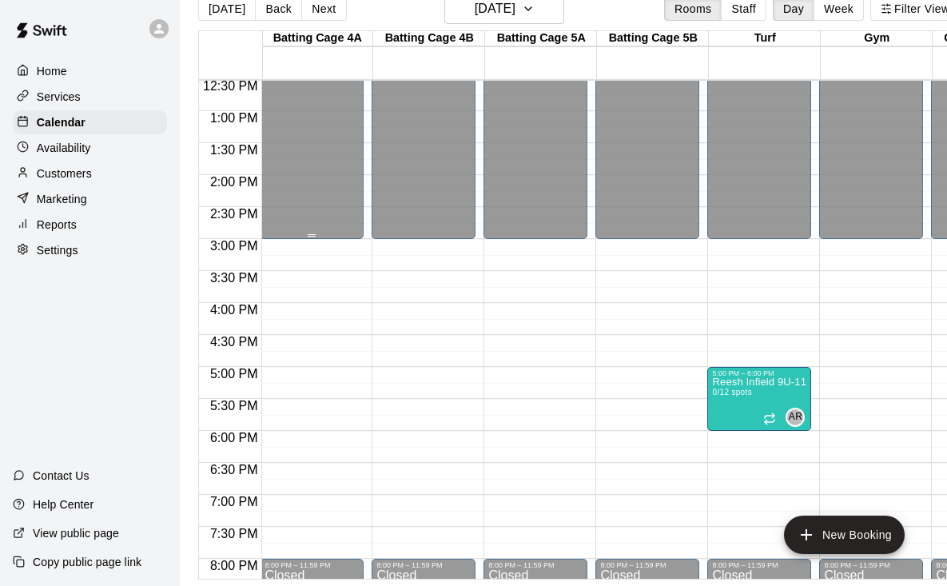
scroll to position [446, 673]
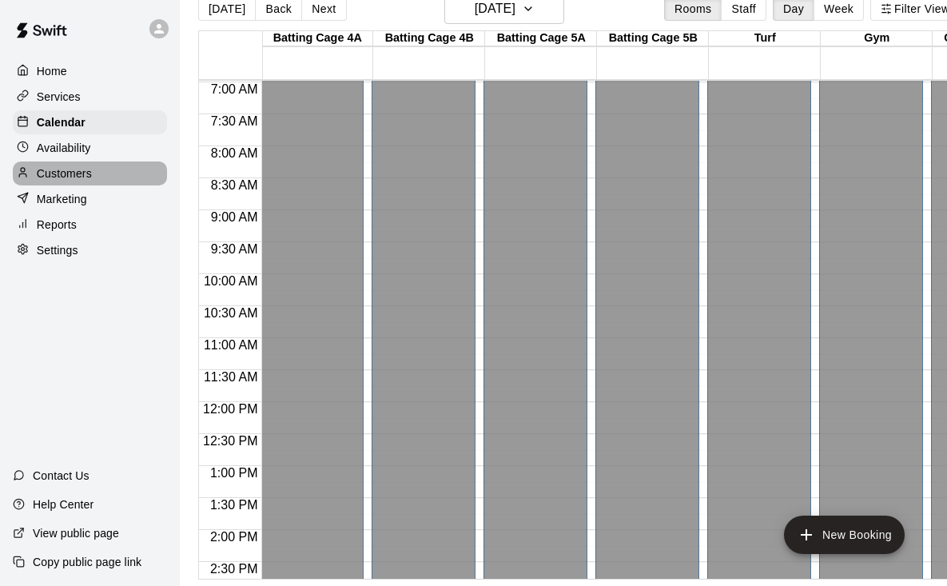
click at [78, 169] on p "Customers" at bounding box center [64, 173] width 55 height 16
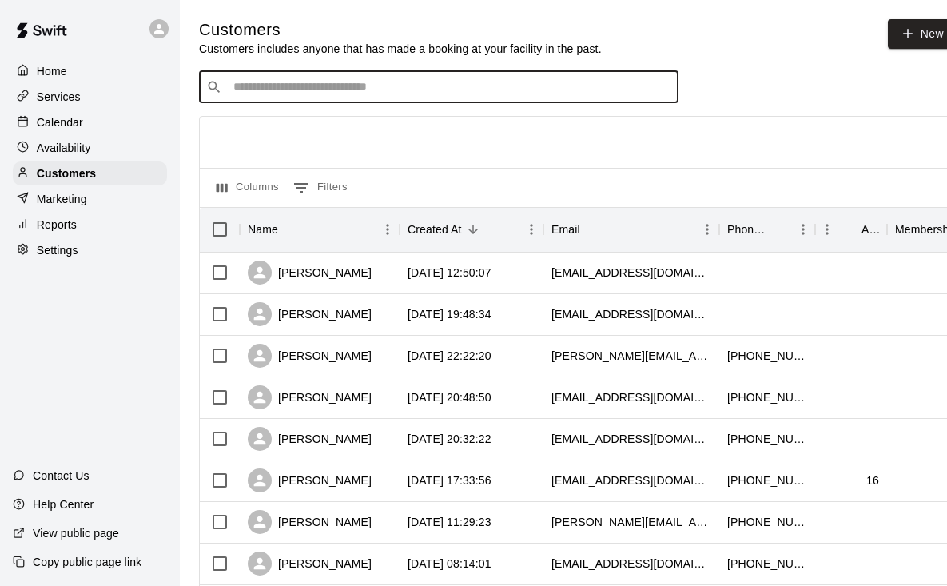
click at [563, 86] on input "Search customers by name or email" at bounding box center [450, 87] width 443 height 16
type input "***"
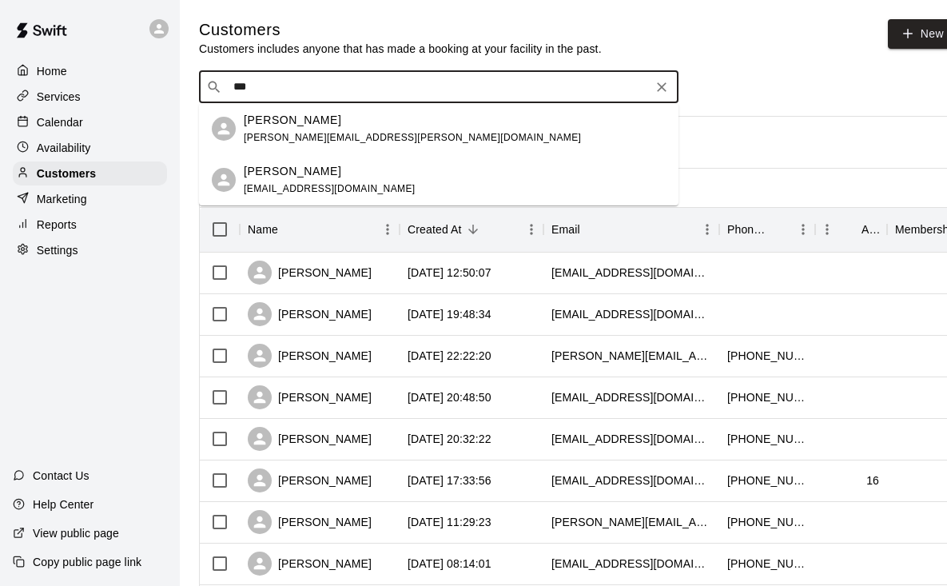
click at [494, 165] on div "[PERSON_NAME] [EMAIL_ADDRESS][DOMAIN_NAME]" at bounding box center [455, 180] width 422 height 34
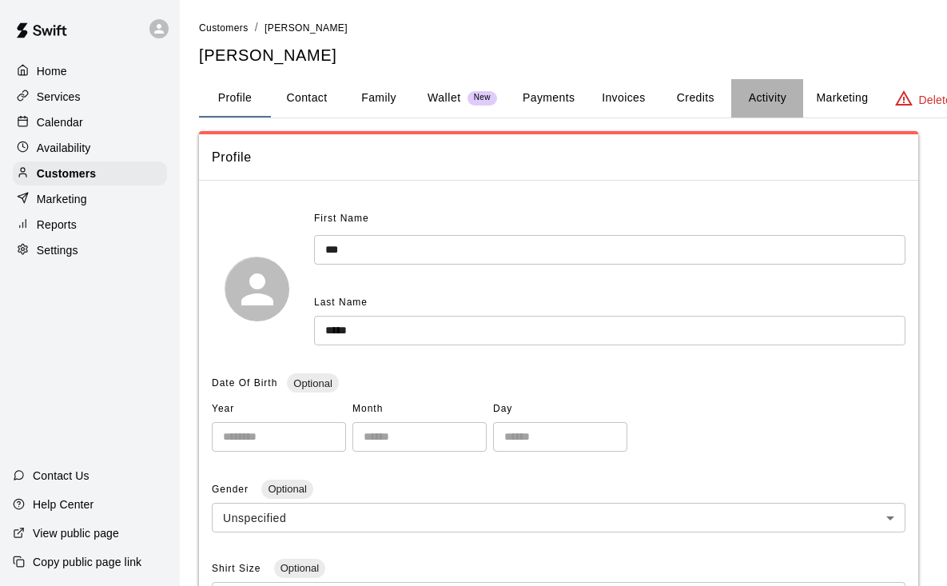
click at [763, 103] on button "Activity" at bounding box center [767, 98] width 72 height 38
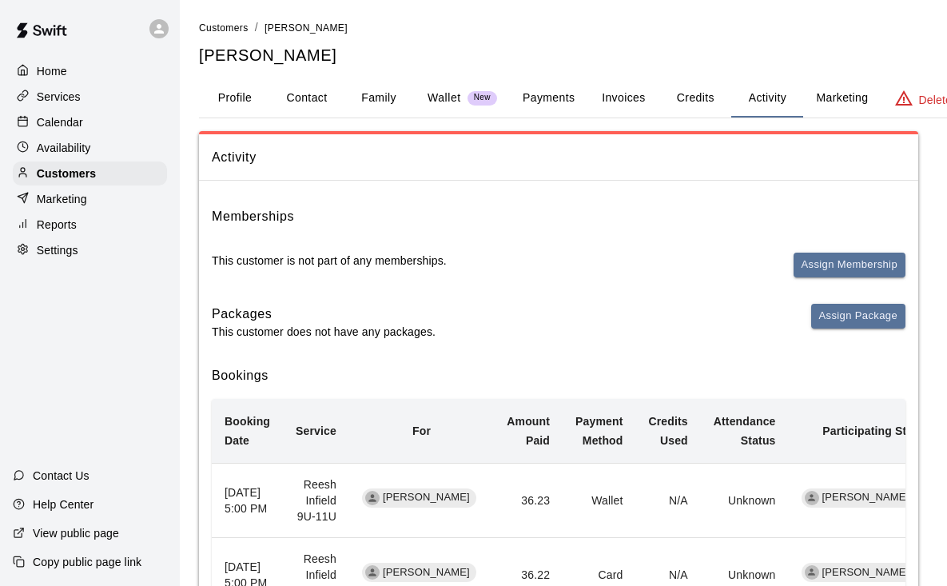
click at [90, 120] on div "Calendar" at bounding box center [90, 122] width 154 height 24
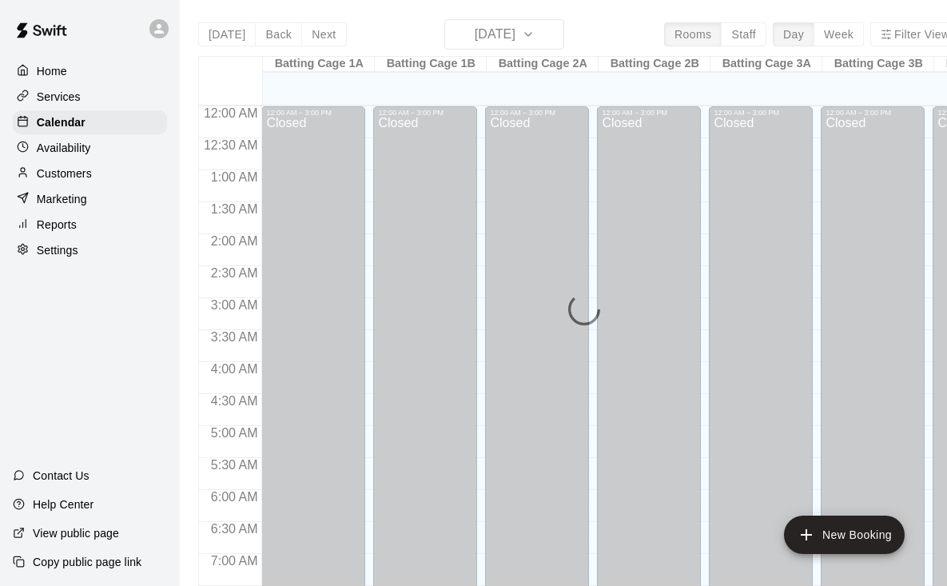
scroll to position [977, 0]
